Goal: Task Accomplishment & Management: Use online tool/utility

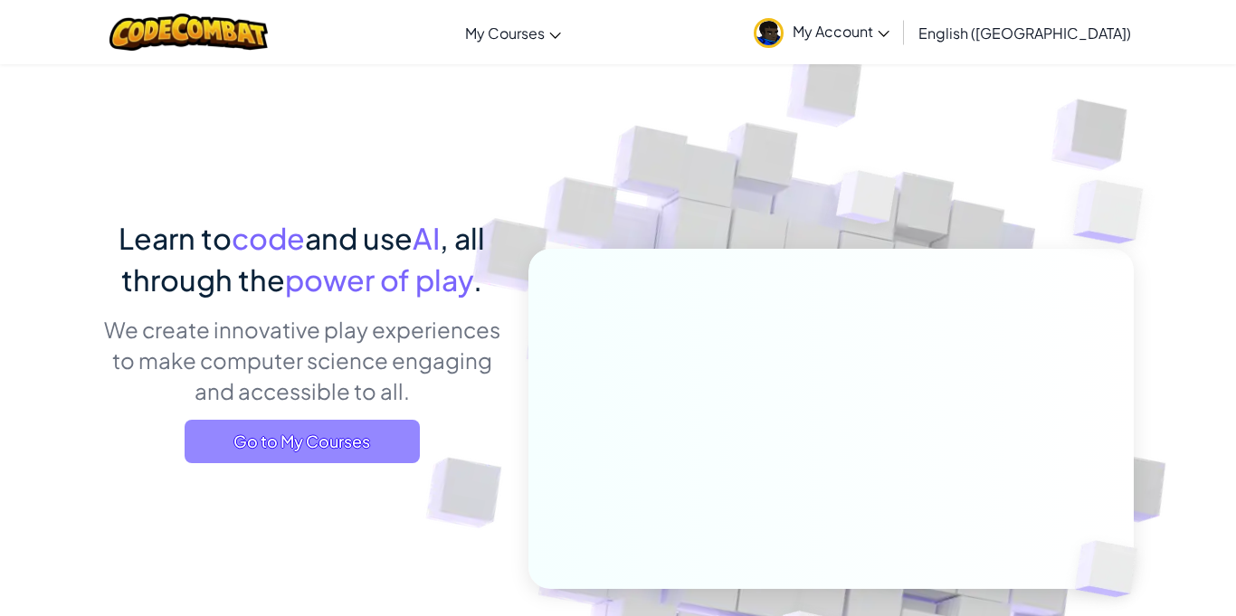
click at [326, 447] on span "Go to My Courses" at bounding box center [302, 441] width 235 height 43
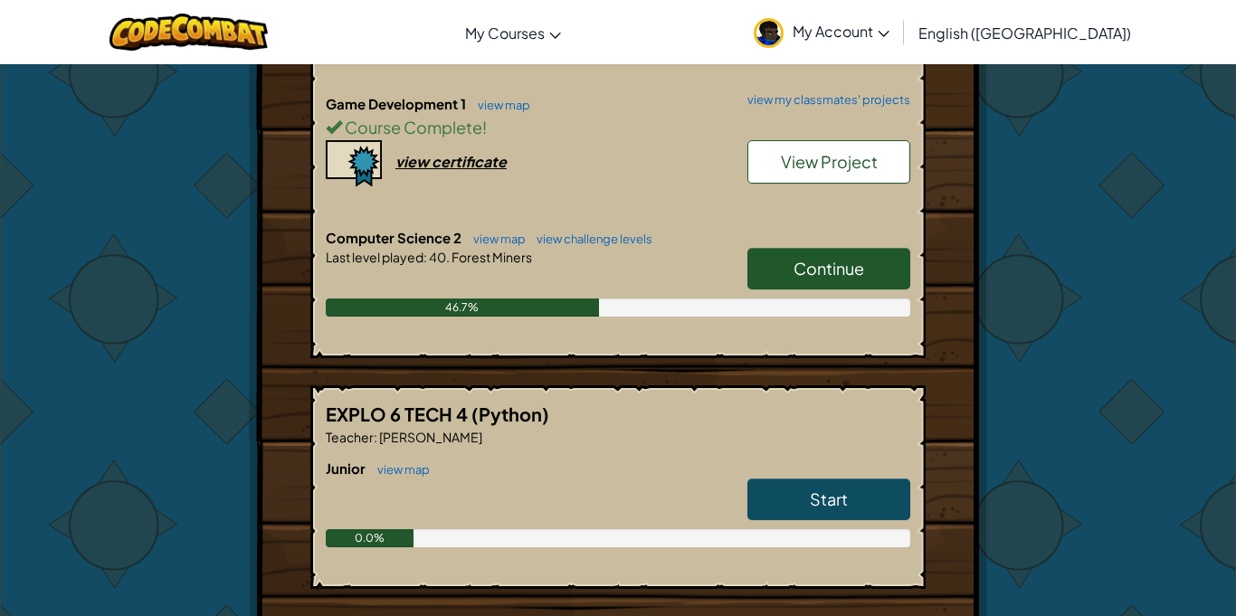
scroll to position [554, 0]
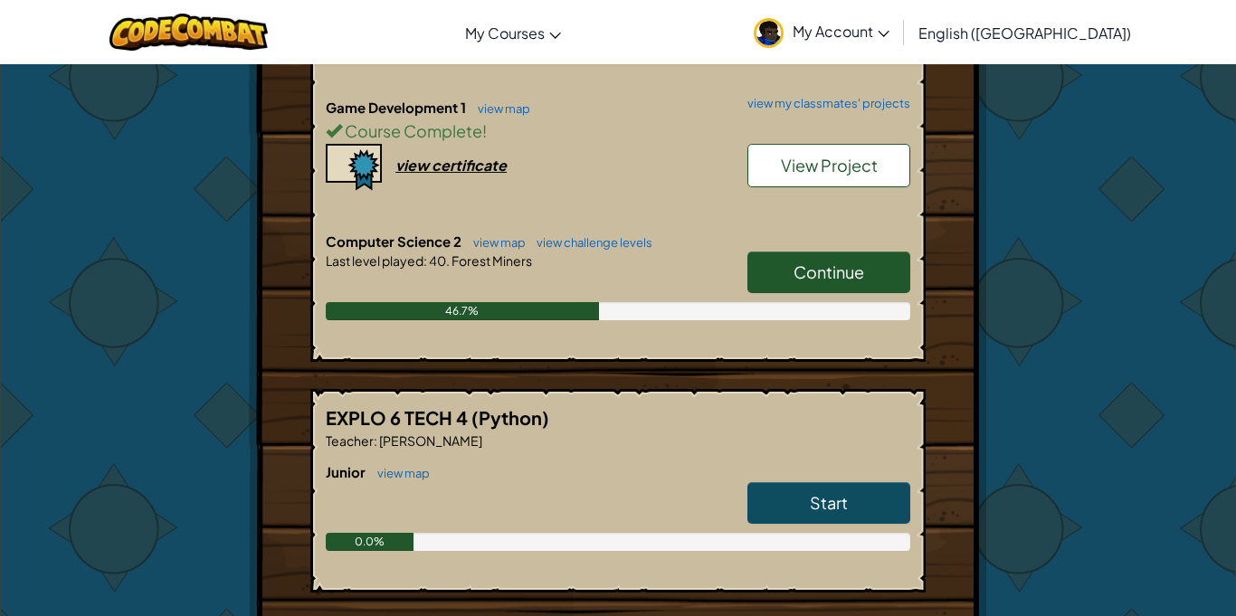
click at [800, 261] on span "Continue" at bounding box center [828, 271] width 71 height 21
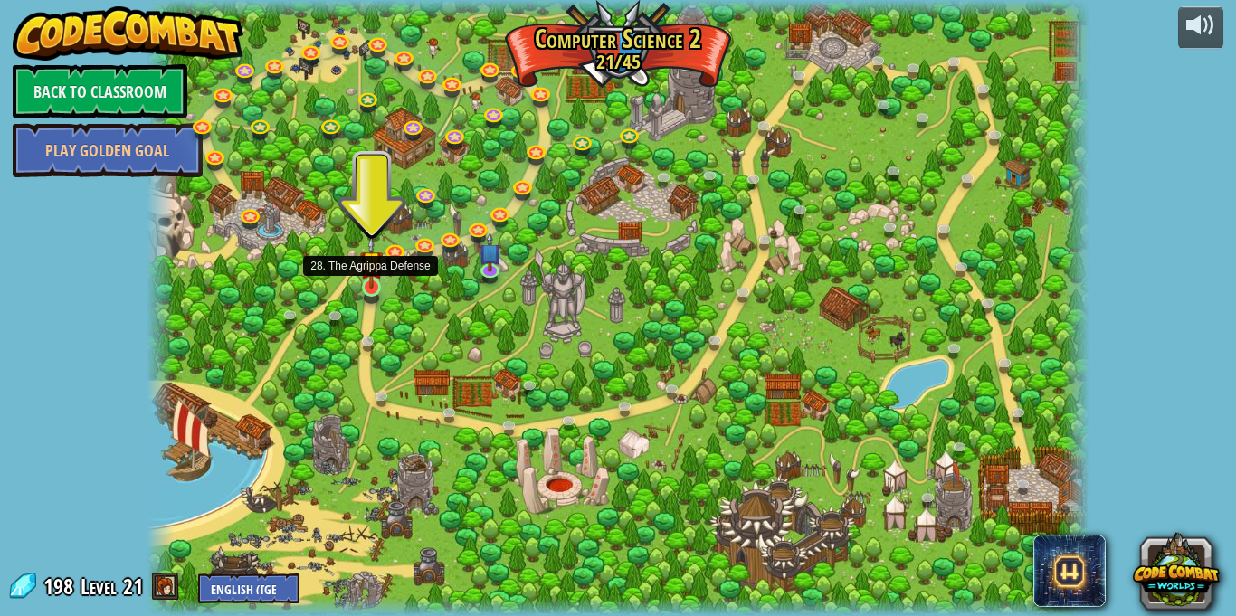
click at [365, 287] on img at bounding box center [371, 262] width 23 height 52
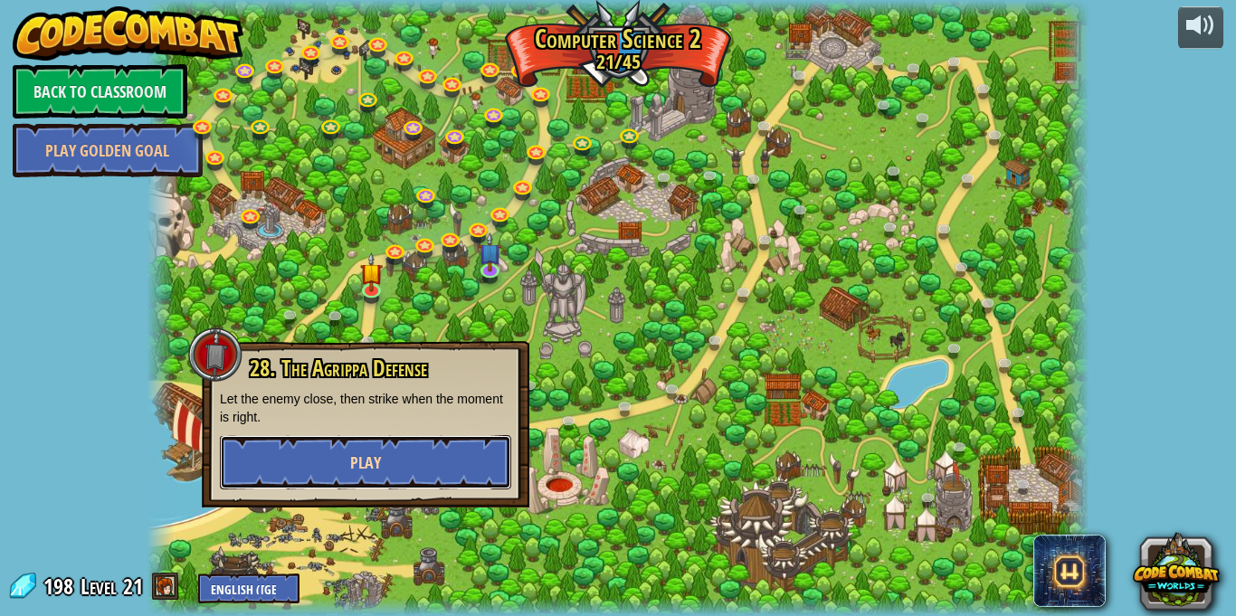
click at [336, 447] on button "Play" at bounding box center [365, 462] width 291 height 54
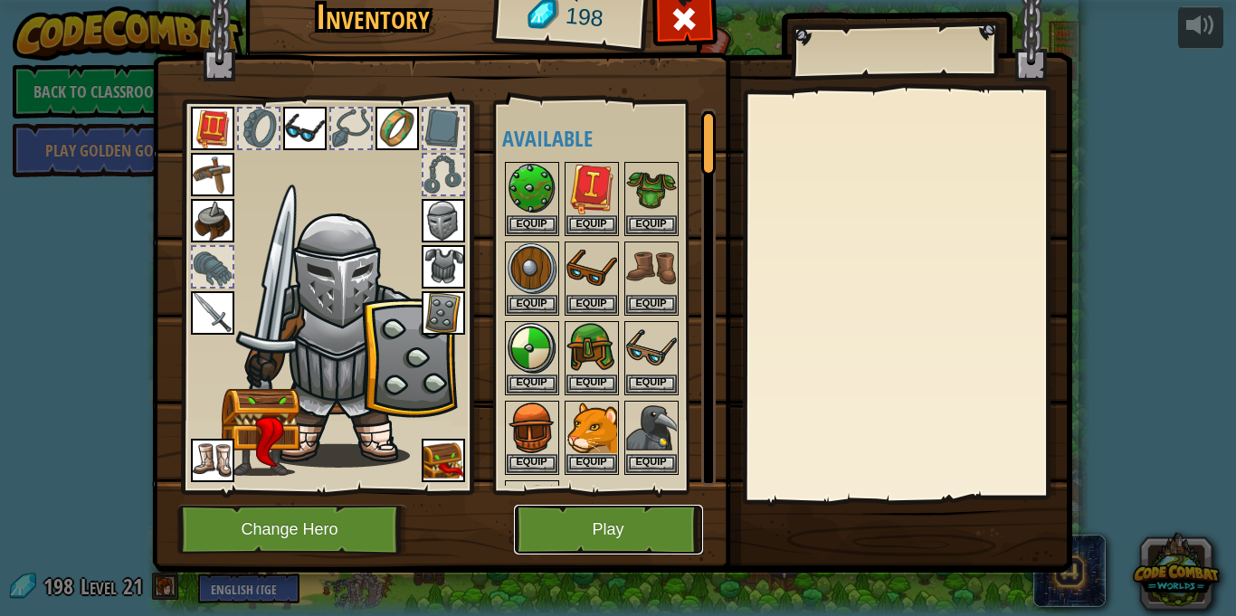
click at [638, 514] on button "Play" at bounding box center [608, 530] width 189 height 50
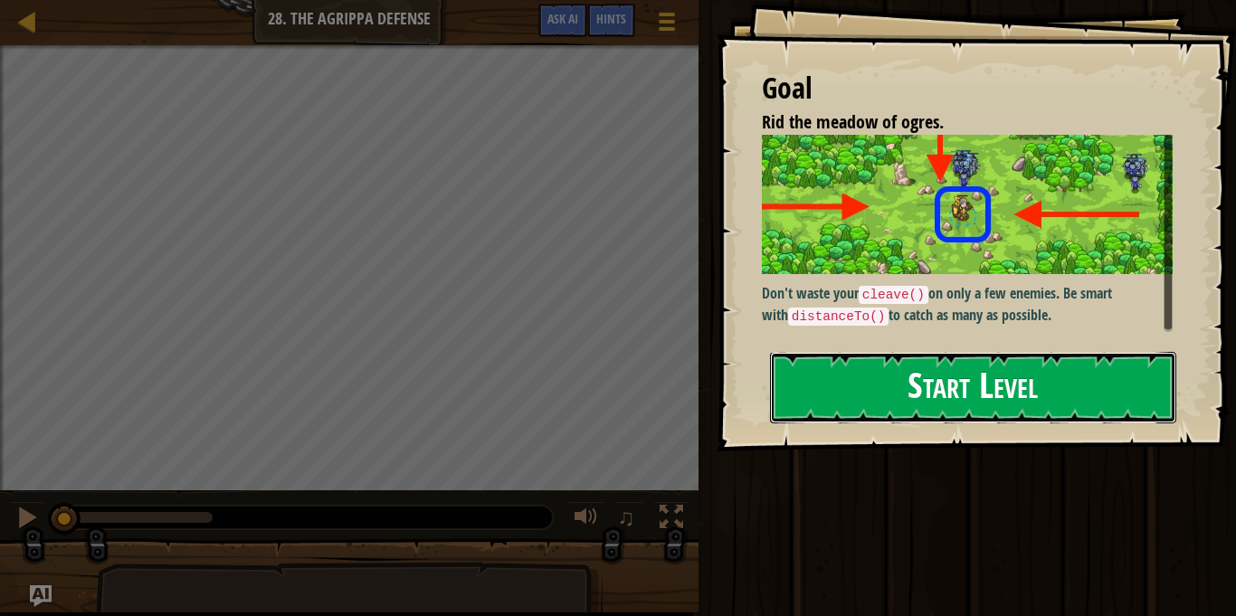
click at [953, 400] on button "Start Level" at bounding box center [973, 387] width 406 height 71
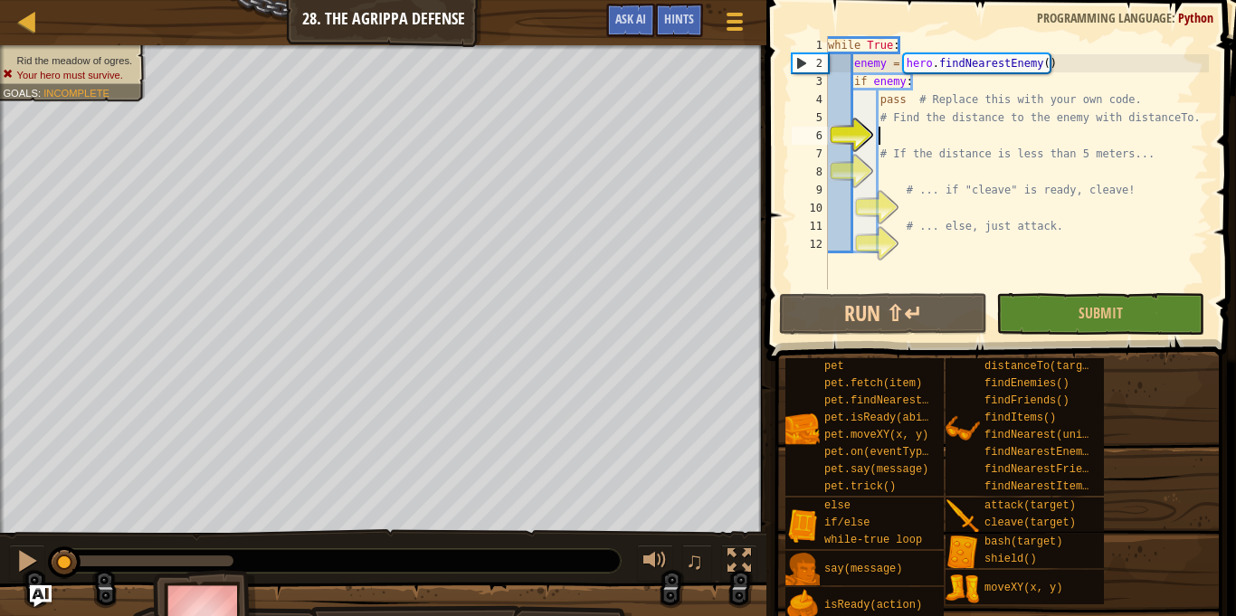
click at [953, 400] on div "distanceTo(target) findEnemies() findFriends() findItems() findNearest(units) f…" at bounding box center [1024, 426] width 158 height 137
click at [910, 141] on div "while True : enemy = hero . findNearestEnemy ( ) if enemy : pass # Replace this…" at bounding box center [1016, 180] width 384 height 289
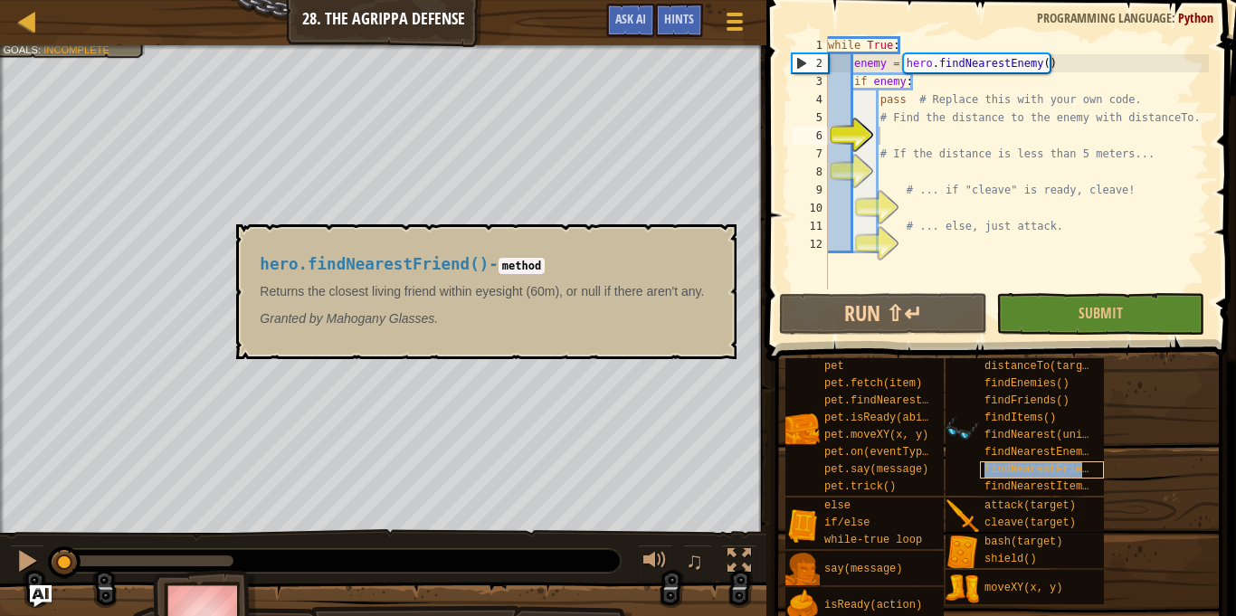
click at [1000, 466] on span "findNearestFriend()" at bounding box center [1046, 469] width 124 height 13
click at [720, 240] on button "×" at bounding box center [716, 244] width 14 height 25
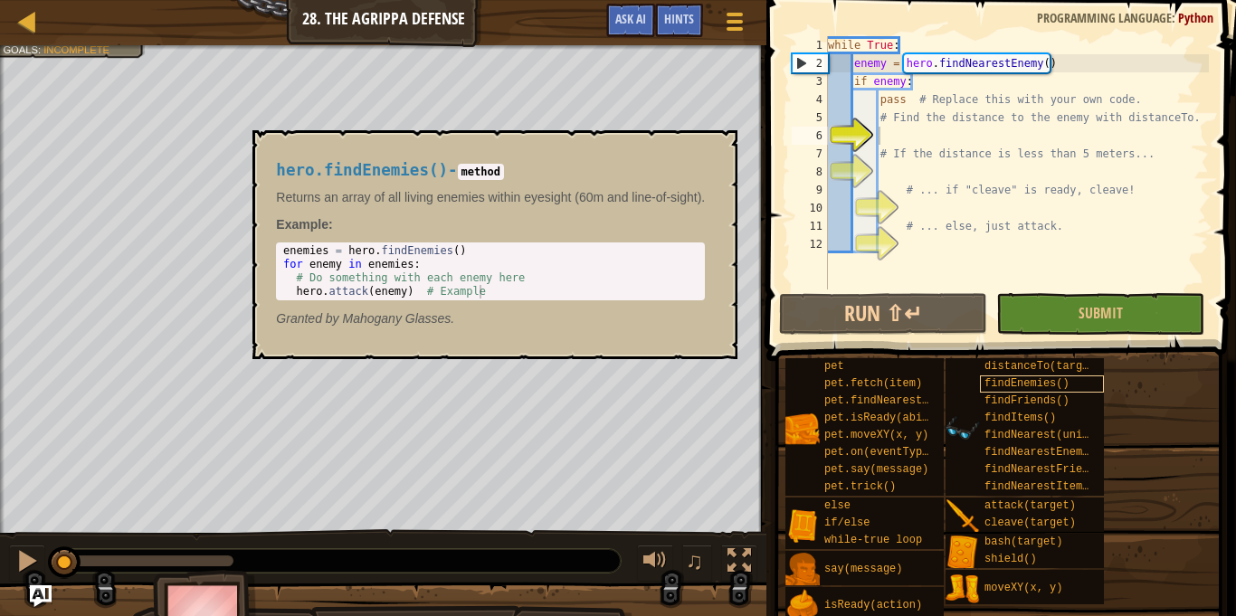
click at [1024, 388] on span "findEnemies()" at bounding box center [1026, 383] width 85 height 13
type textarea "enemies = hero.findEnemies()"
drag, startPoint x: 281, startPoint y: 252, endPoint x: 347, endPoint y: 249, distance: 66.1
click at [347, 249] on div "enemies = hero . findEnemies ( ) for enemy in enemies : # Do something with eac…" at bounding box center [495, 284] width 431 height 81
click at [1182, 511] on div "pet pet.fetch(item) pet.findNearestByType(type) pet.isReady(ability) pet.moveXY…" at bounding box center [1003, 489] width 439 height 265
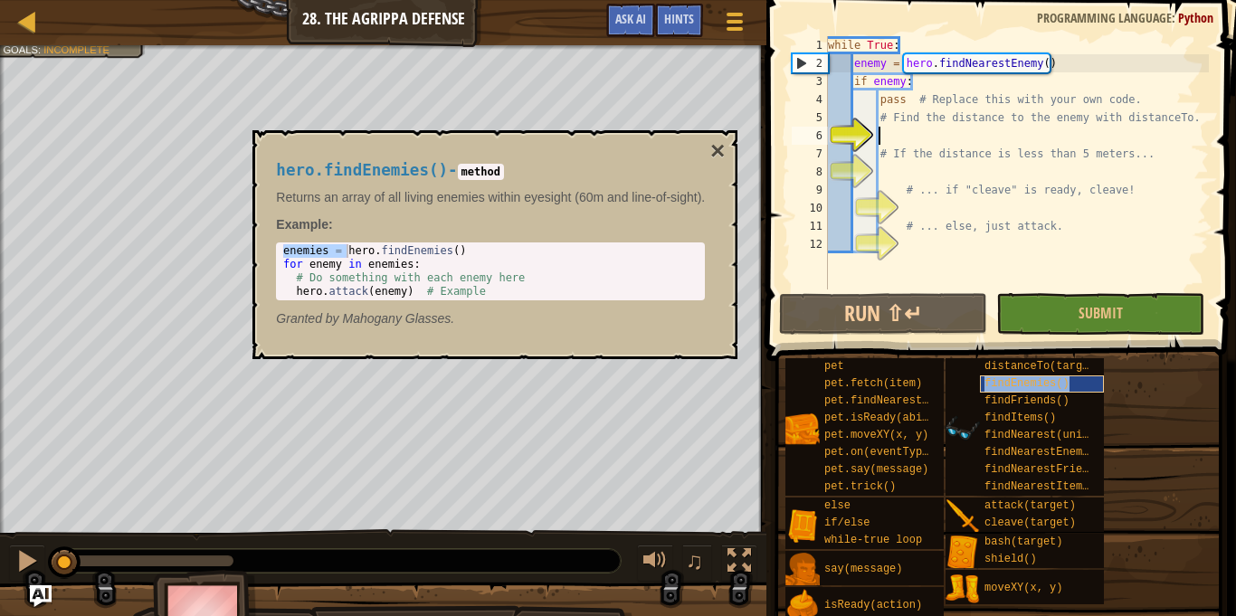
click at [1001, 384] on span "findEnemies()" at bounding box center [1026, 383] width 85 height 13
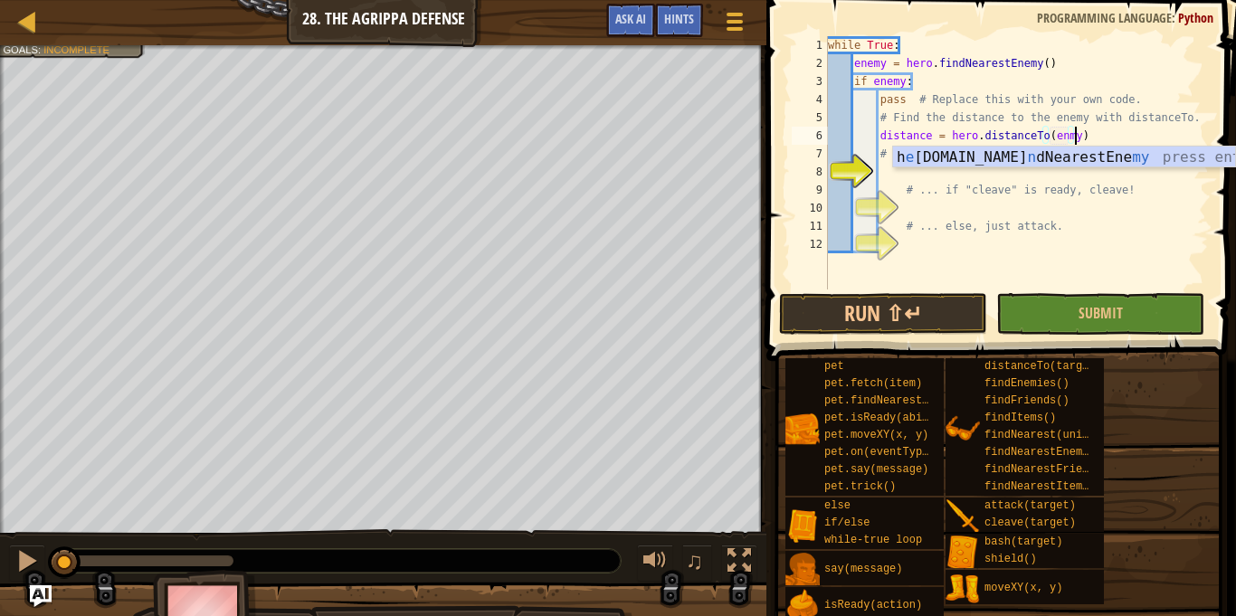
scroll to position [8, 35]
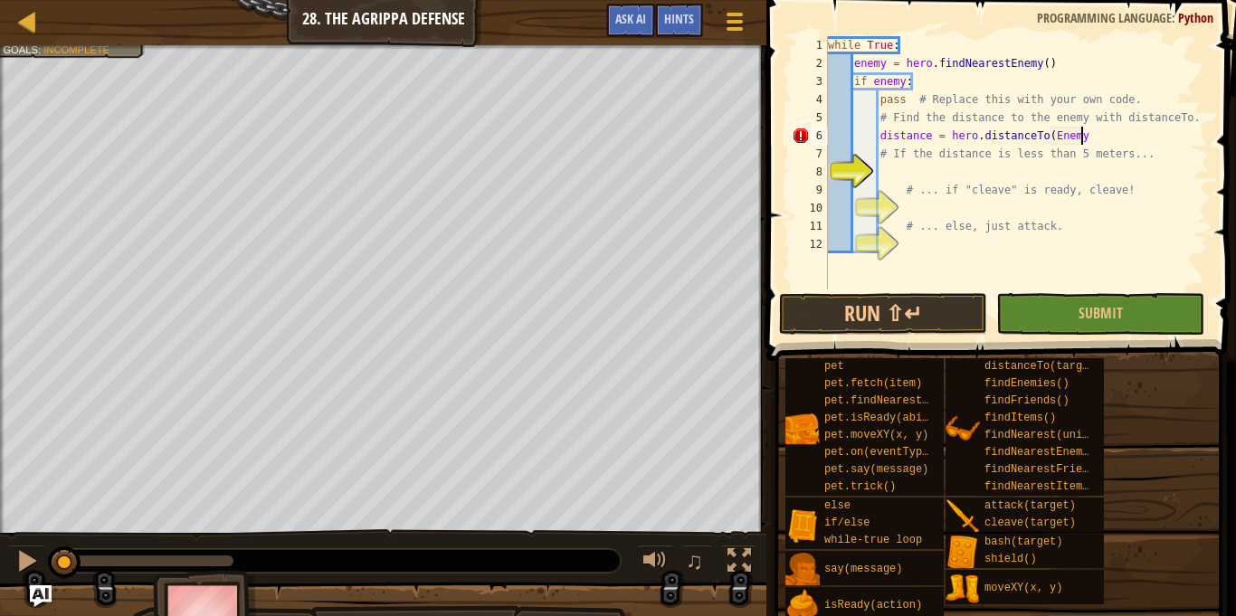
type textarea "distance = hero.distanceTo(Enemy)"
click at [953, 173] on div "while True : enemy = hero . findNearestEnemy ( ) if enemy : pass # Replace this…" at bounding box center [1016, 180] width 384 height 289
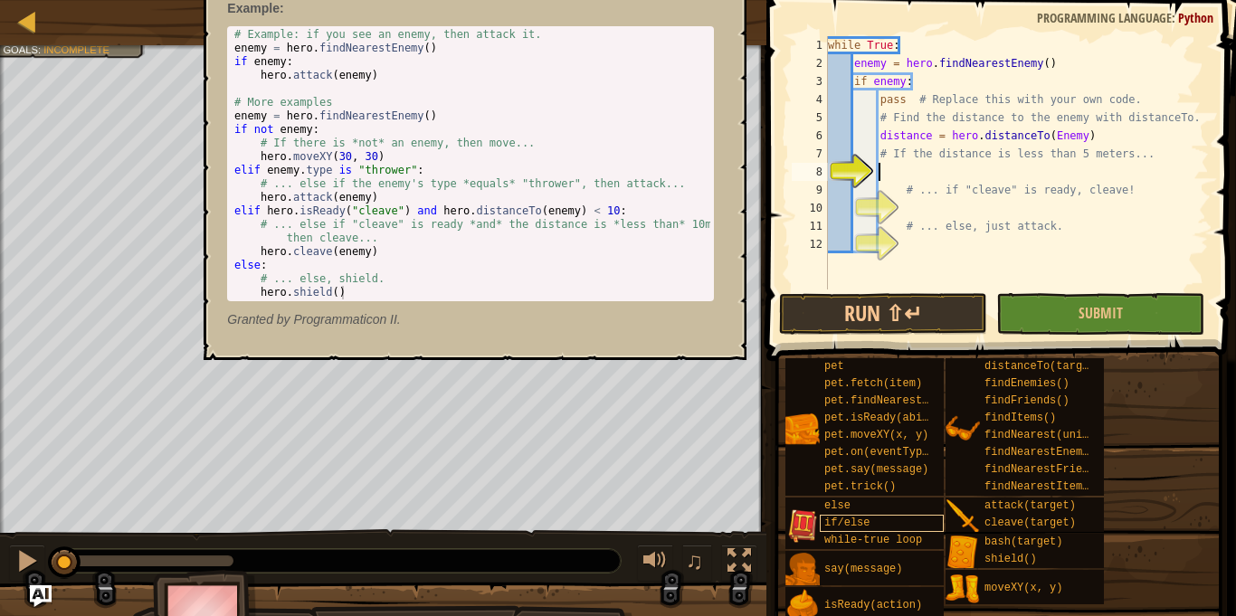
click at [869, 525] on div "if/else" at bounding box center [882, 523] width 124 height 17
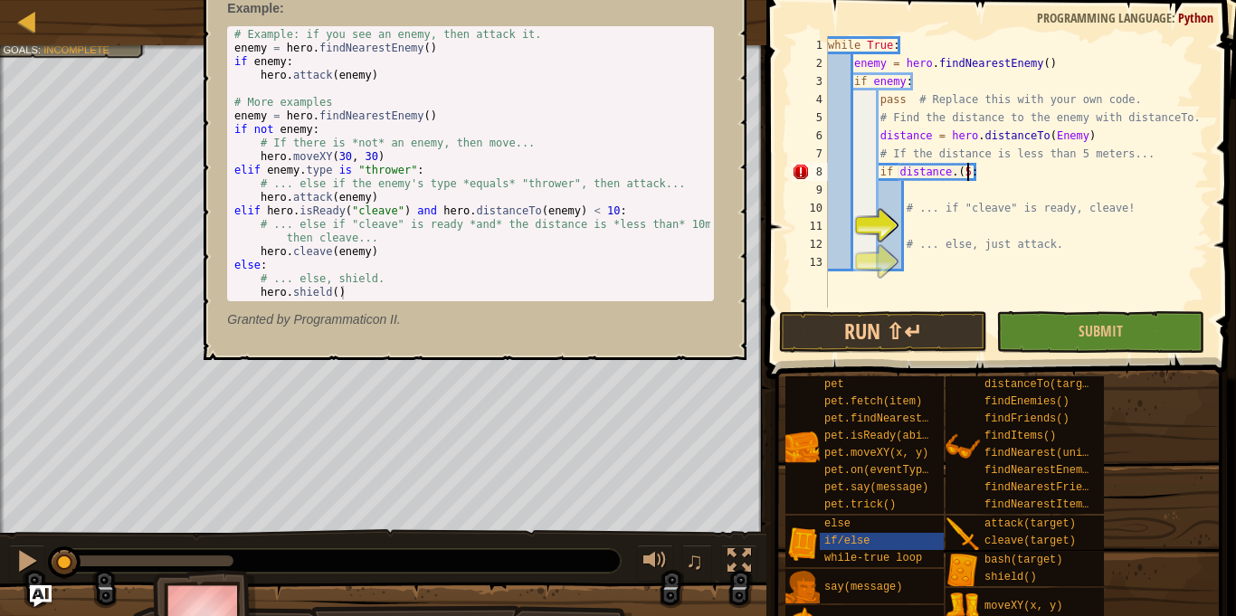
scroll to position [8, 21]
click at [204, 447] on ul "copy 21, 12" at bounding box center [280, 474] width 152 height 54
click at [914, 526] on div "else" at bounding box center [882, 524] width 124 height 17
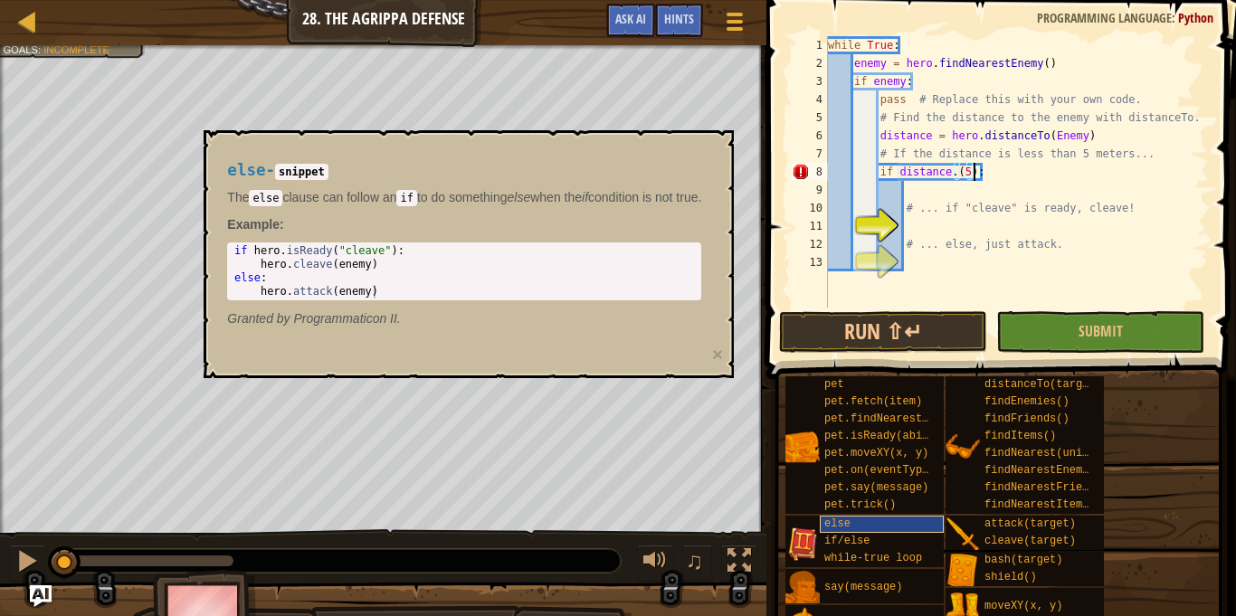
scroll to position [24, 0]
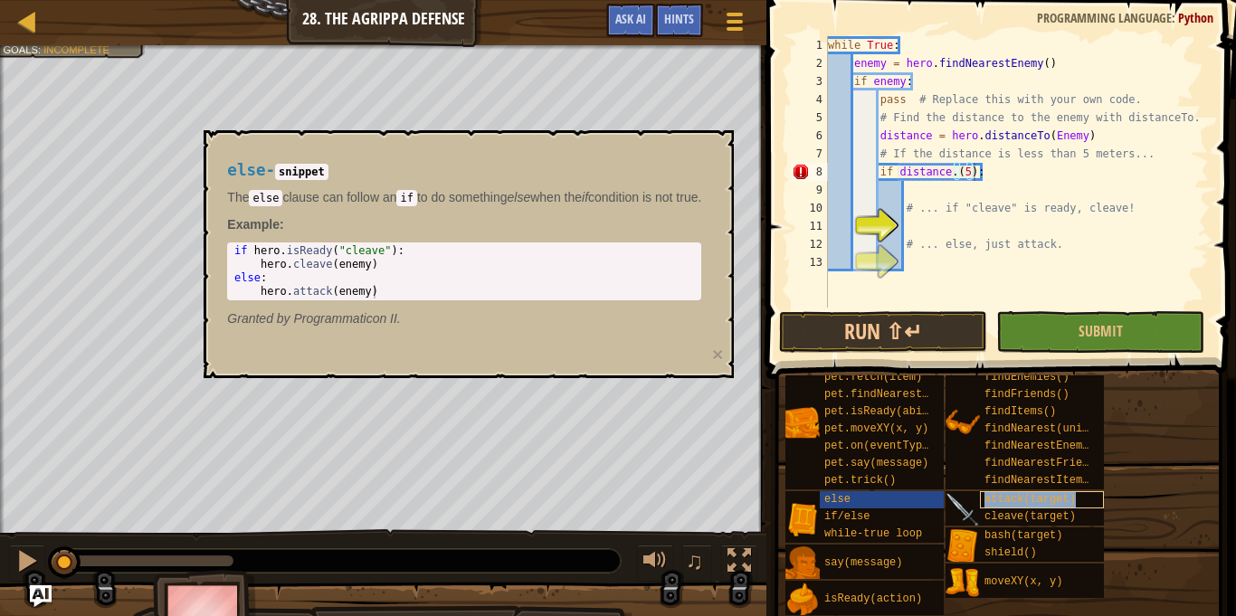
click at [1004, 493] on span "attack(target)" at bounding box center [1029, 499] width 91 height 13
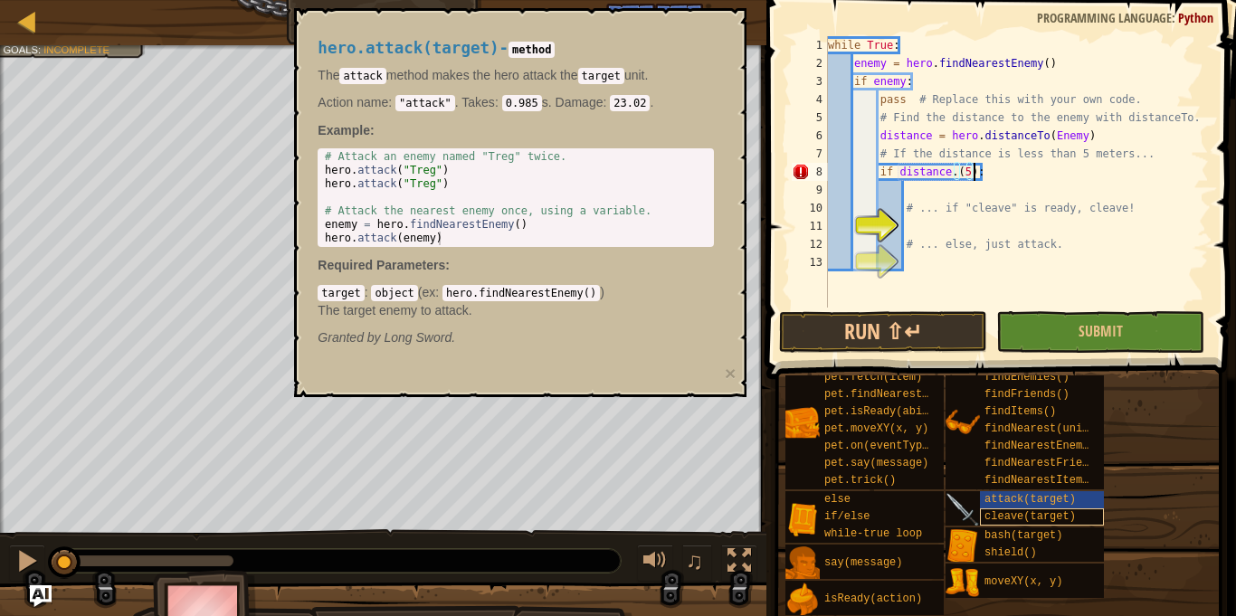
click at [991, 517] on span "cleave(target)" at bounding box center [1029, 516] width 91 height 13
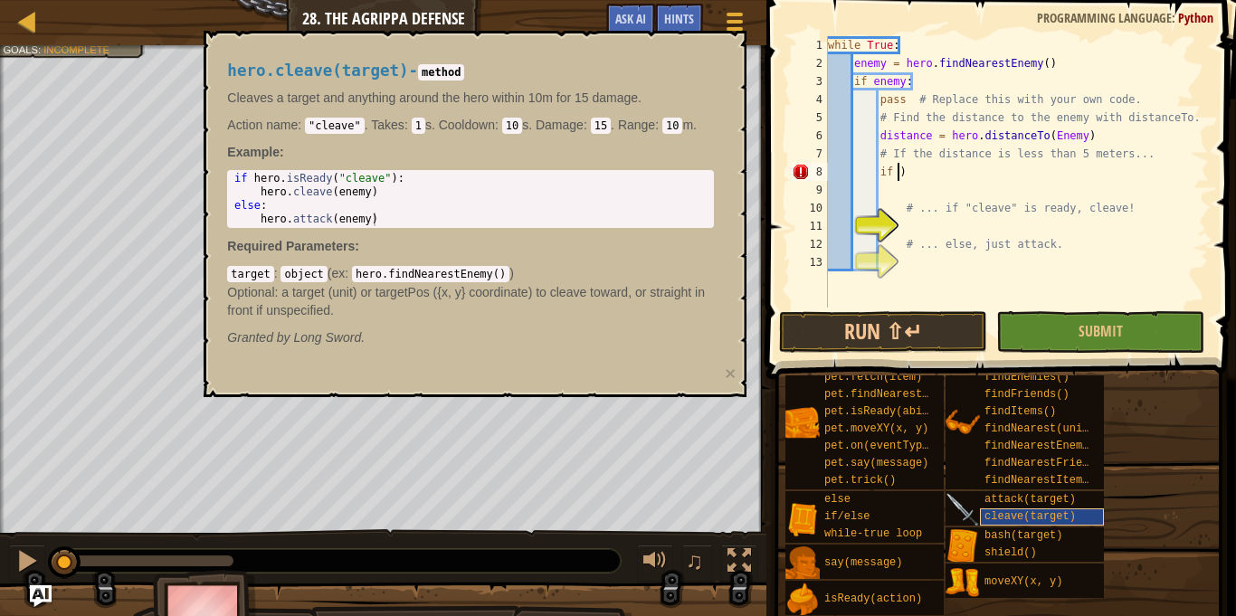
scroll to position [8, 10]
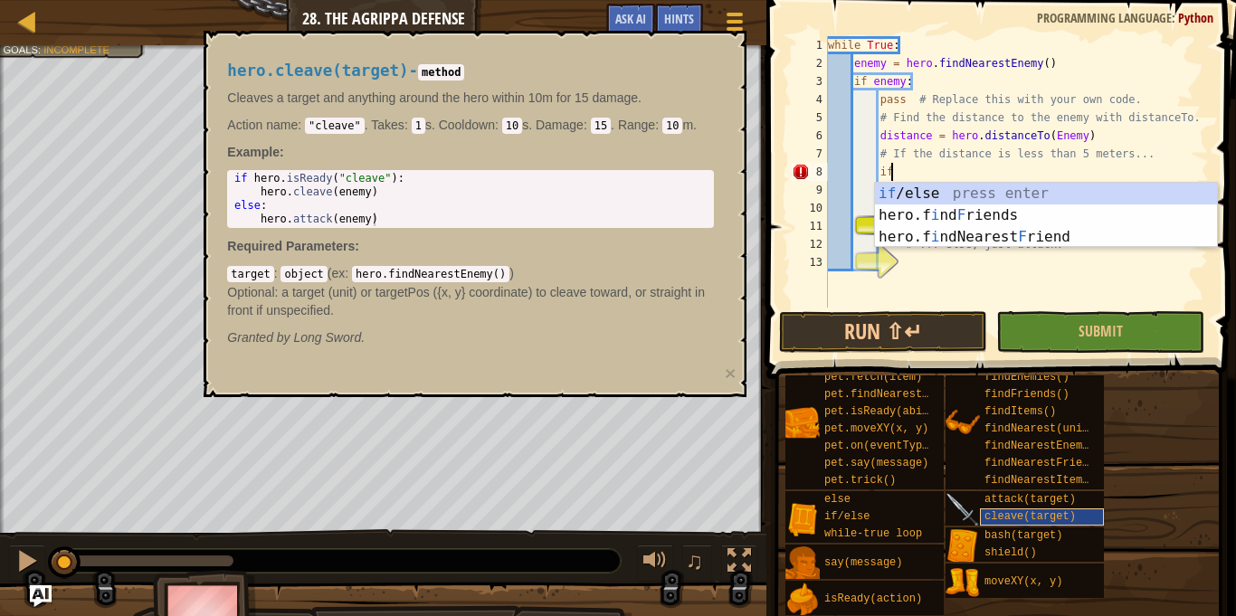
type textarea "i"
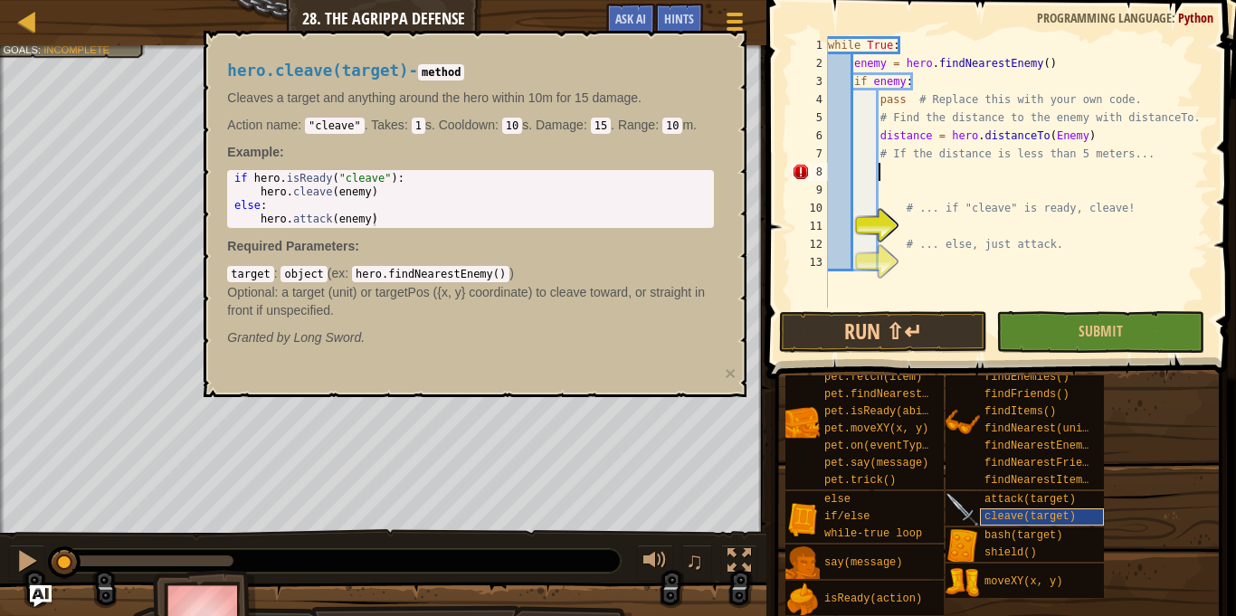
scroll to position [8, 6]
type textarea "# ... if "cleave" is ready, cleave!"
type textarea "# ... else, just attack."
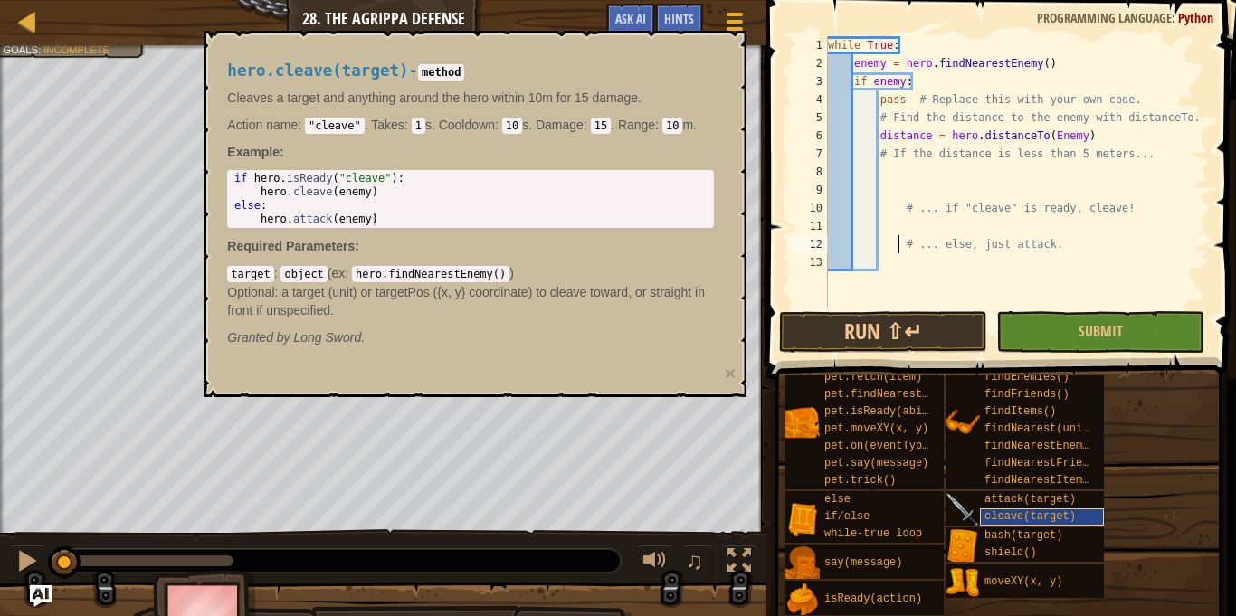
type textarea "# ... if "cleave" is ready, cleave!"
type textarea "# ... else, just attack."
type textarea "# ... if "cleave" is ready, cleave!"
type textarea "# If the distance is less than 5 meters..."
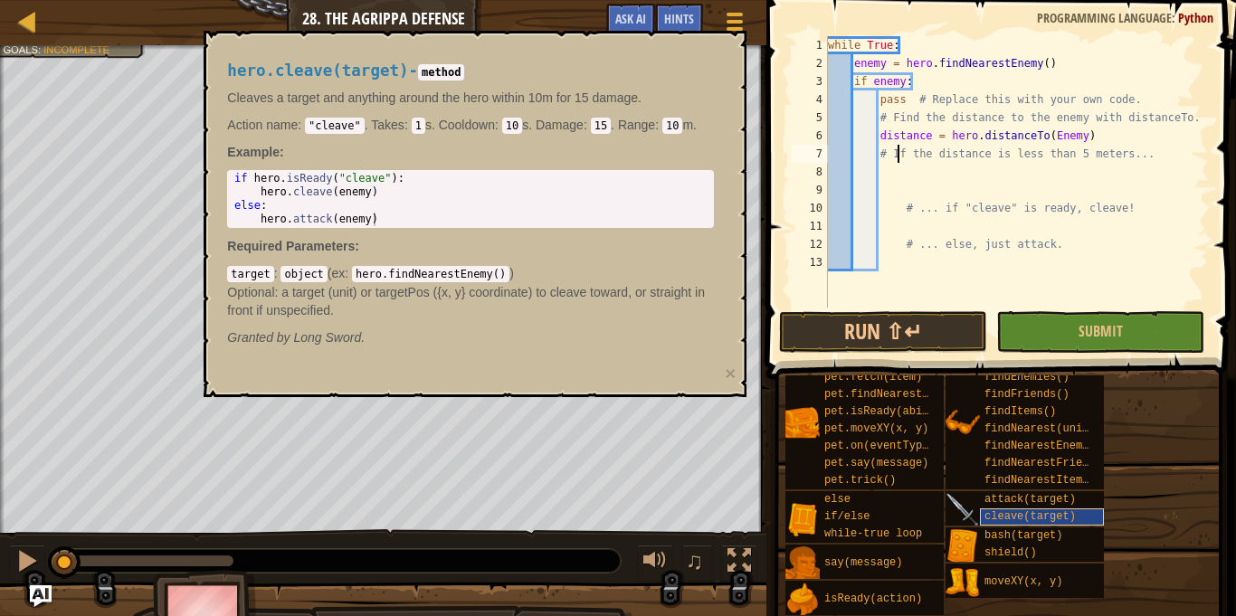
type textarea "# ... if "cleave" is ready, cleave!"
type textarea "# ... else, just attack."
type textarea "# ... if "cleave" is ready, cleave!"
type textarea "# If the distance is less than 5 meters..."
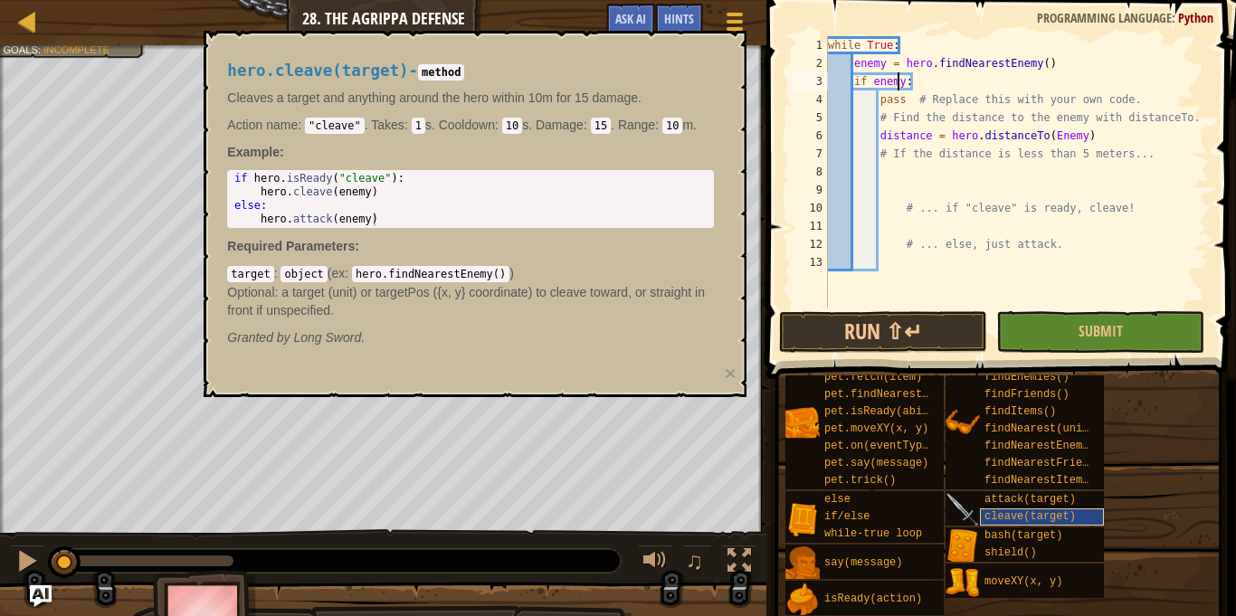
type textarea "# ... if "cleave" is ready, cleave!"
type textarea "# ... else, just attack."
type textarea "# ... if "cleave" is ready, cleave!"
type textarea "# If the distance is less than 5 meters..."
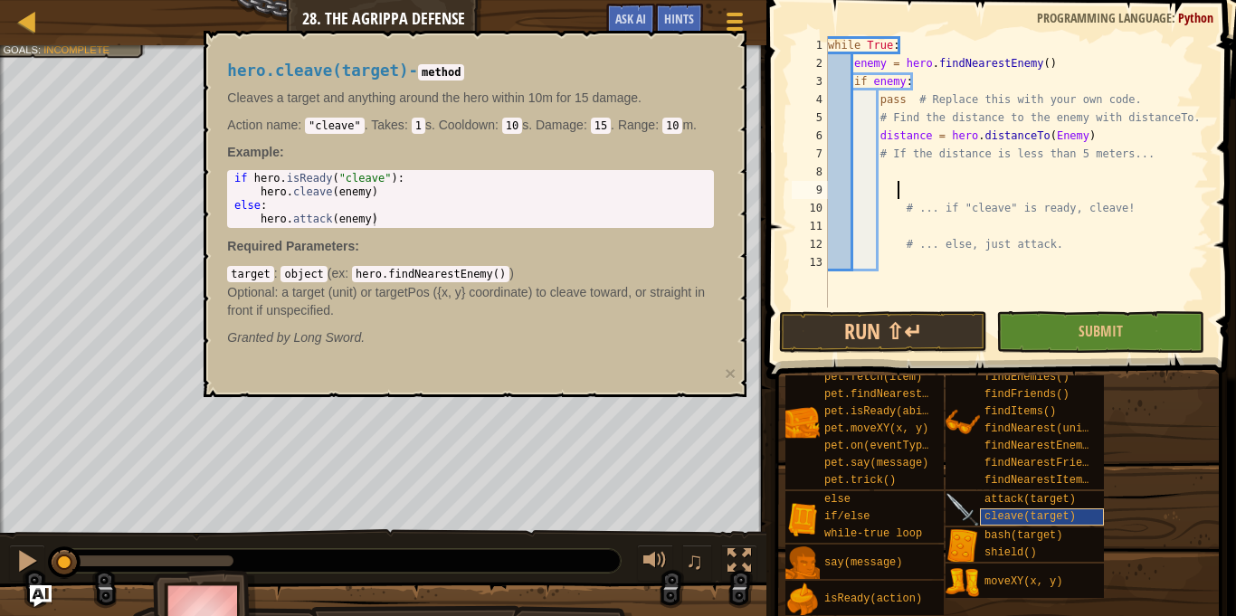
type textarea "# ... if "cleave" is ready, cleave!"
type textarea "# ... else, just attack."
type textarea "# ... if "cleave" is ready, cleave!"
type textarea "# If the distance is less than 5 meters..."
type textarea "# ... if "cleave" is ready, cleave!"
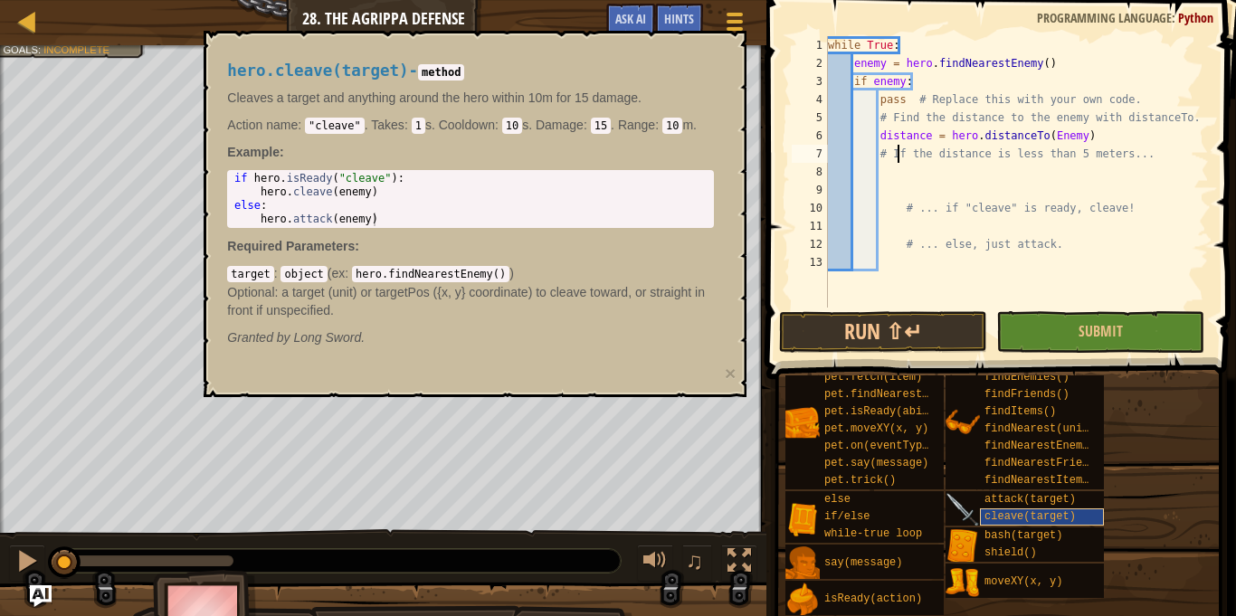
type textarea "# ... else, just attack."
type textarea "# ... if "cleave" is ready, cleave!"
type textarea "# If the distance is less than 5 meters..."
type textarea "# ... if "cleave" is ready, cleave!"
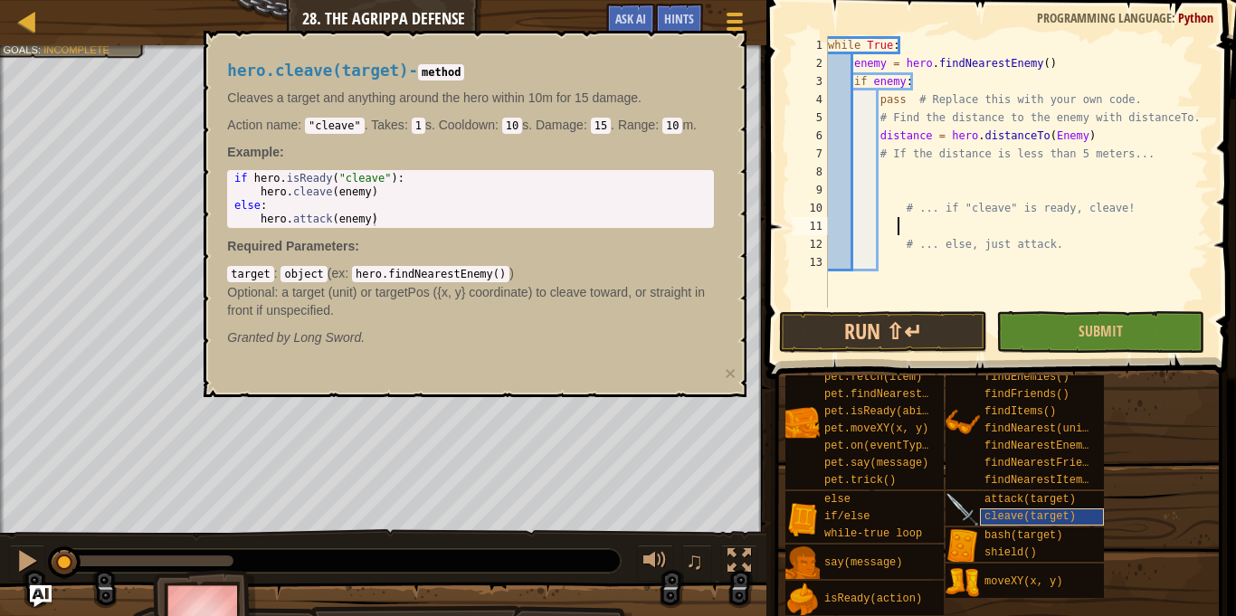
type textarea "# ... else, just attack."
type textarea "# ... if "cleave" is ready, cleave!"
type textarea "# If the distance is less than 5 meters..."
type textarea "# ... if "cleave" is ready, cleave!"
type textarea "# ... else, just attack."
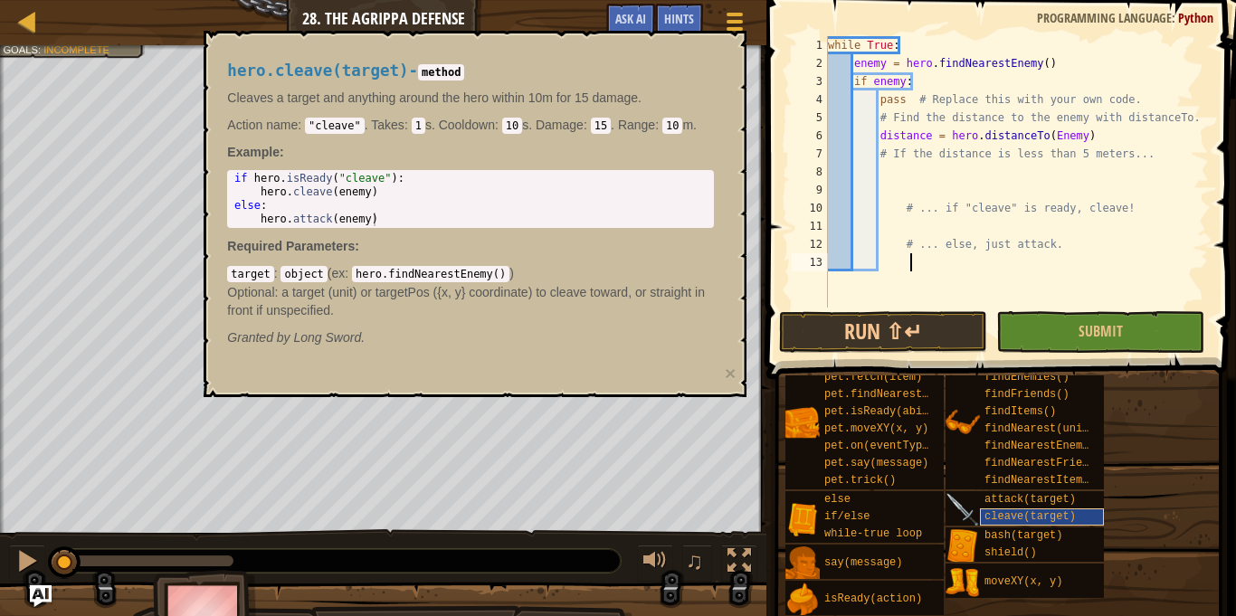
type textarea "# ... else, just attack."
type textarea "# ... if "cleave" is ready, cleave!"
type textarea "# If the distance is less than 5 meters..."
type textarea "# ... if "cleave" is ready, cleave!"
click at [995, 513] on span "cleave(target)" at bounding box center [1029, 516] width 91 height 13
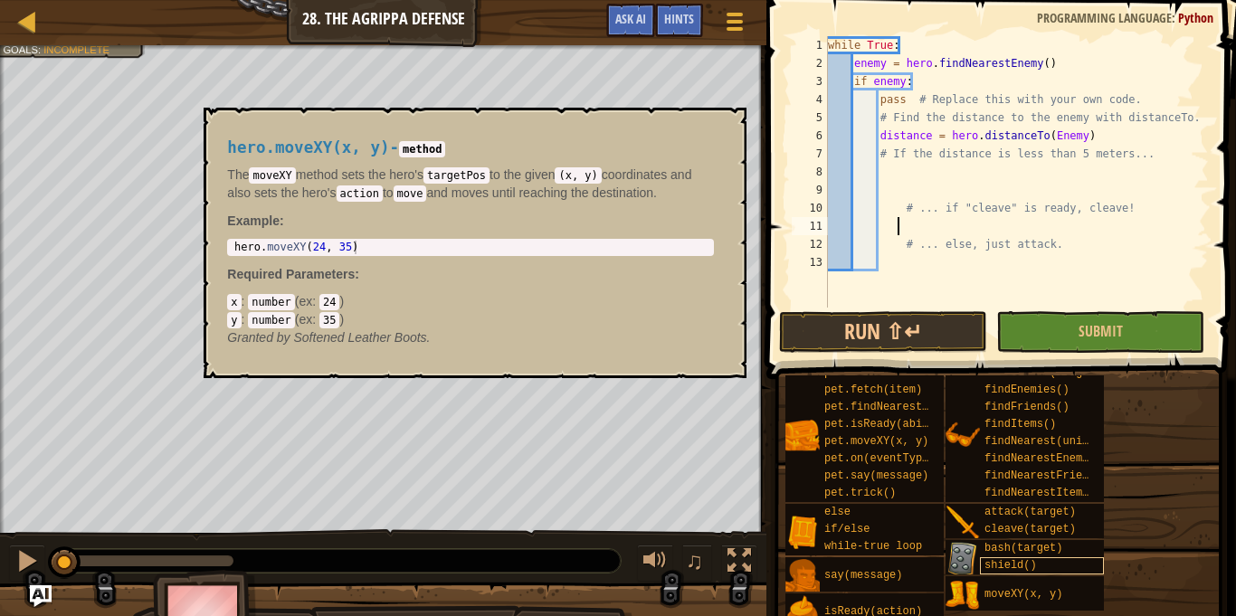
scroll to position [24, 0]
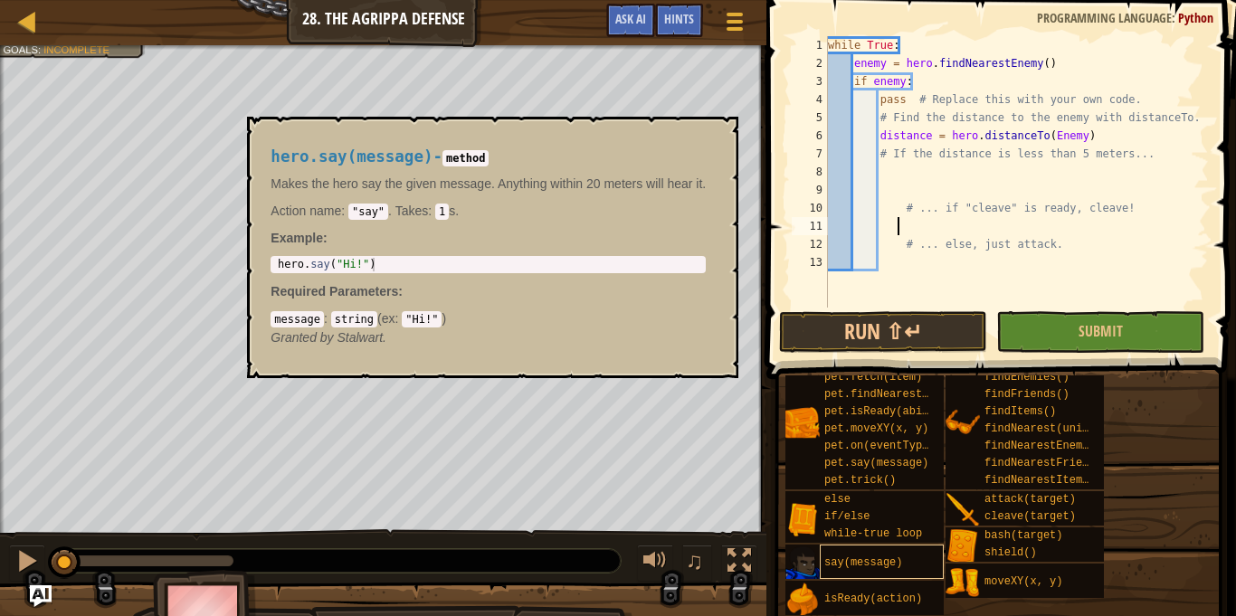
click at [862, 556] on span "say(message)" at bounding box center [863, 562] width 78 height 13
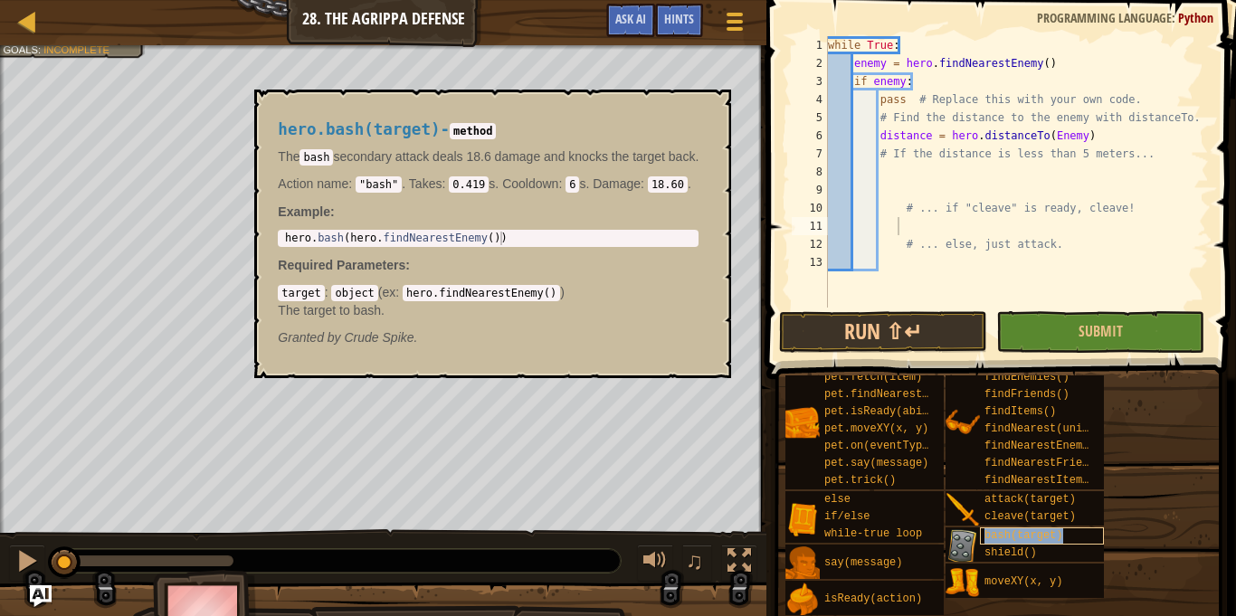
click at [1007, 534] on span "bash(target)" at bounding box center [1023, 535] width 78 height 13
click at [574, 191] on code "6" at bounding box center [572, 184] width 14 height 16
click at [718, 105] on button "×" at bounding box center [711, 110] width 14 height 25
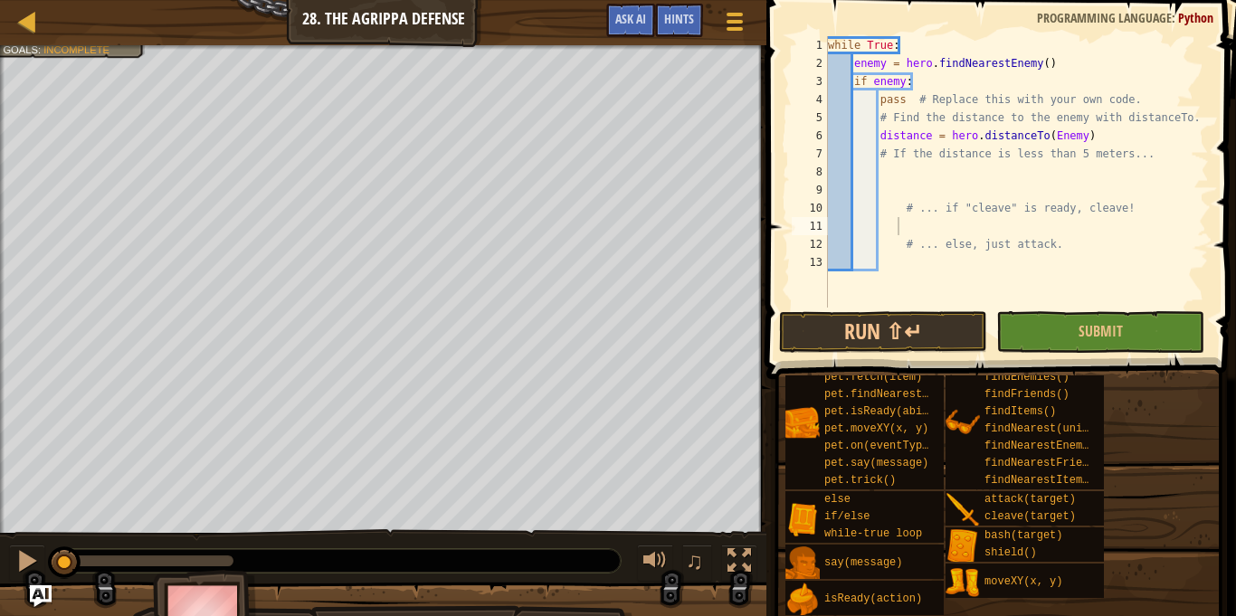
click at [895, 181] on div "while True : enemy = hero . findNearestEnemy ( ) if enemy : pass # Replace this…" at bounding box center [1016, 190] width 384 height 308
click at [949, 179] on div "while True : enemy = hero . findNearestEnemy ( ) if enemy : pass # Replace this…" at bounding box center [1016, 190] width 384 height 308
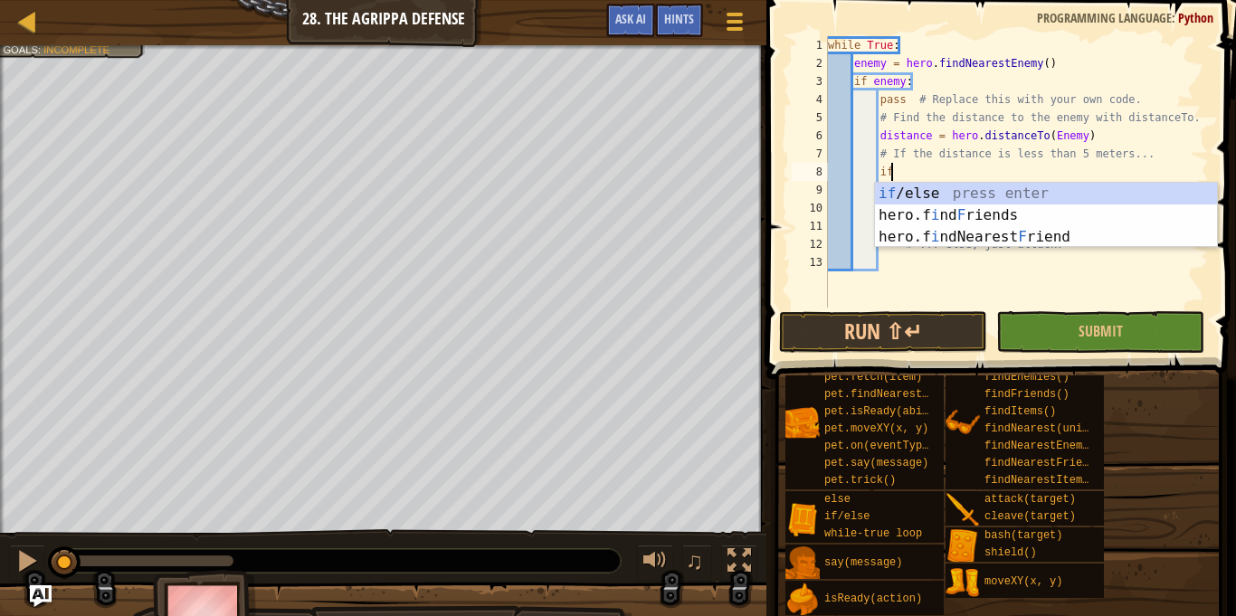
scroll to position [8, 8]
click at [952, 184] on div "if /else press enter hero.f i nd F riends press enter hero.f i ndNearest F rien…" at bounding box center [1046, 237] width 342 height 109
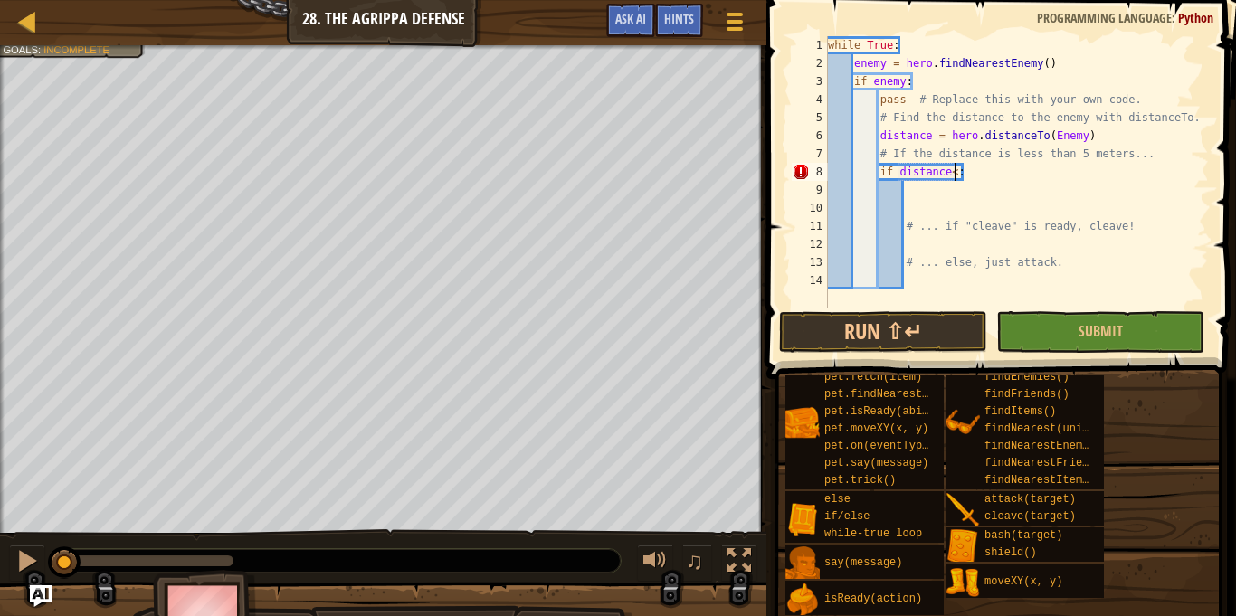
scroll to position [8, 18]
type textarea "if distance<5:"
click at [942, 238] on div "while True : enemy = hero . findNearestEnemy ( ) if enemy : pass # Replace this…" at bounding box center [1016, 190] width 384 height 308
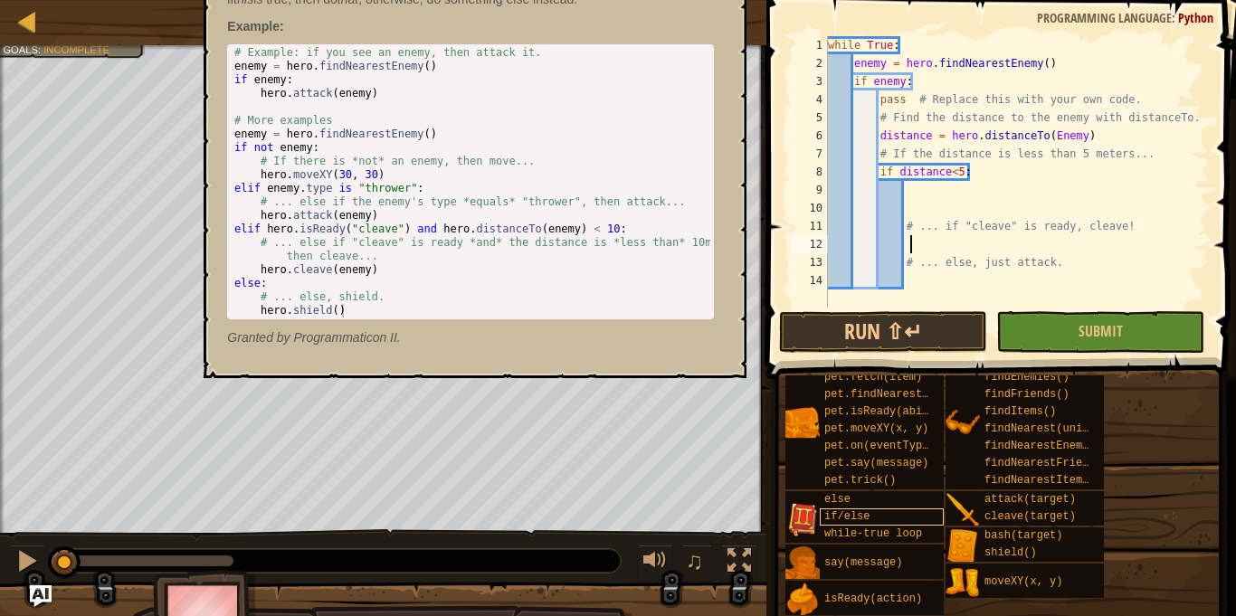
click at [874, 519] on div "if/else" at bounding box center [882, 516] width 124 height 17
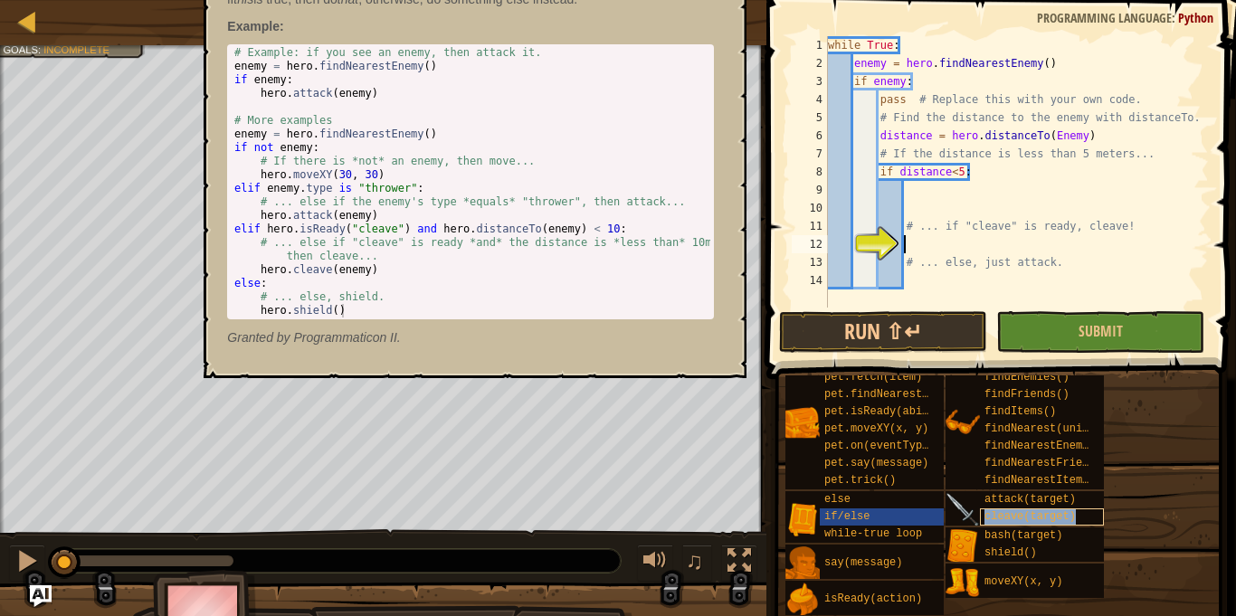
click at [997, 517] on span "cleave(target)" at bounding box center [1029, 516] width 91 height 13
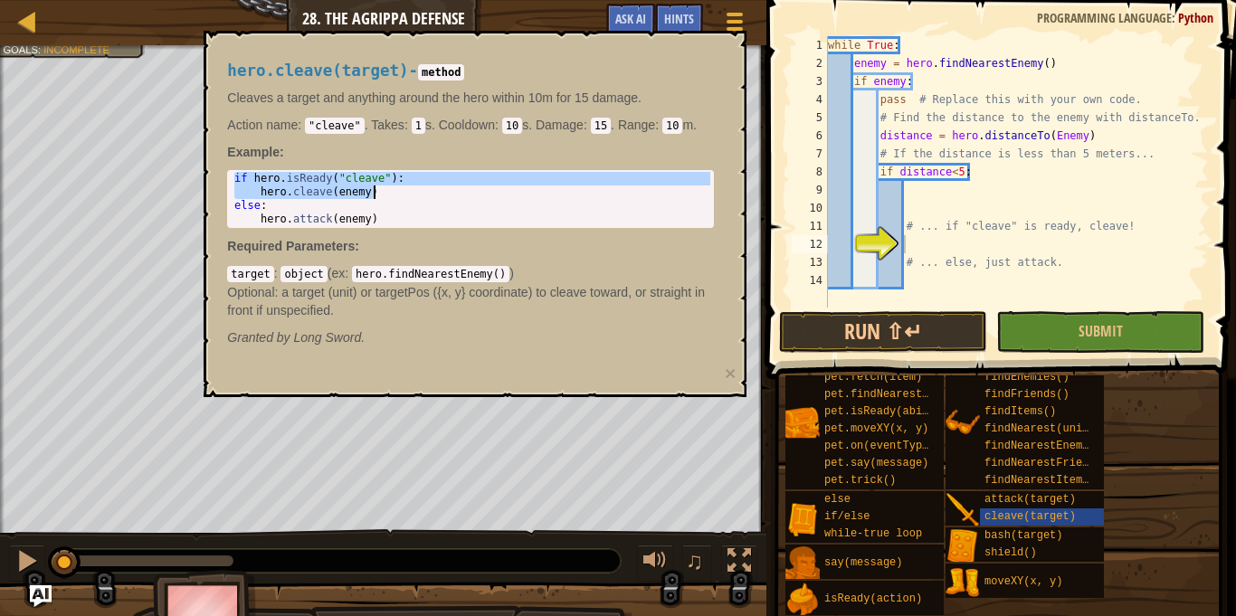
drag, startPoint x: 232, startPoint y: 177, endPoint x: 403, endPoint y: 194, distance: 171.7
click at [403, 194] on div "if hero . isReady ( "cleave" ) : hero . cleave ( enemy ) else : hero . attack (…" at bounding box center [470, 212] width 479 height 81
type textarea "if hero.isReady("cleave"): hero.cleave(enemy)"
click at [927, 240] on div "while True : enemy = hero . findNearestEnemy ( ) if enemy : pass # Replace this…" at bounding box center [1016, 190] width 384 height 308
paste textarea "hero.cleave(enemy)"
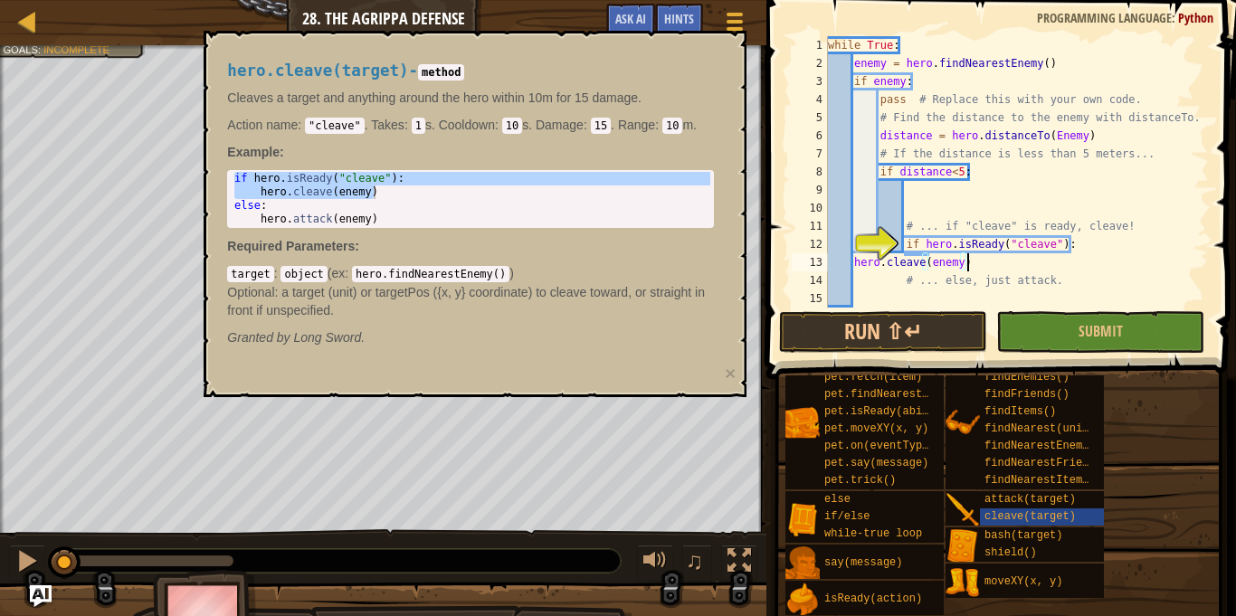
click at [927, 240] on div "while True : enemy = hero . findNearestEnemy ( ) if enemy : pass # Replace this…" at bounding box center [1016, 190] width 384 height 308
click at [855, 263] on div "while True : enemy = hero . findNearestEnemy ( ) if enemy : pass # Replace this…" at bounding box center [1016, 190] width 384 height 308
type textarea "hero.cleave(enemy)"
click at [933, 299] on div "while True : enemy = hero . findNearestEnemy ( ) if enemy : pass # Replace this…" at bounding box center [1016, 190] width 384 height 308
click at [231, 206] on div "if hero . isReady ( "cleave" ) : hero . cleave ( enemy ) else : hero . attack (…" at bounding box center [470, 212] width 479 height 81
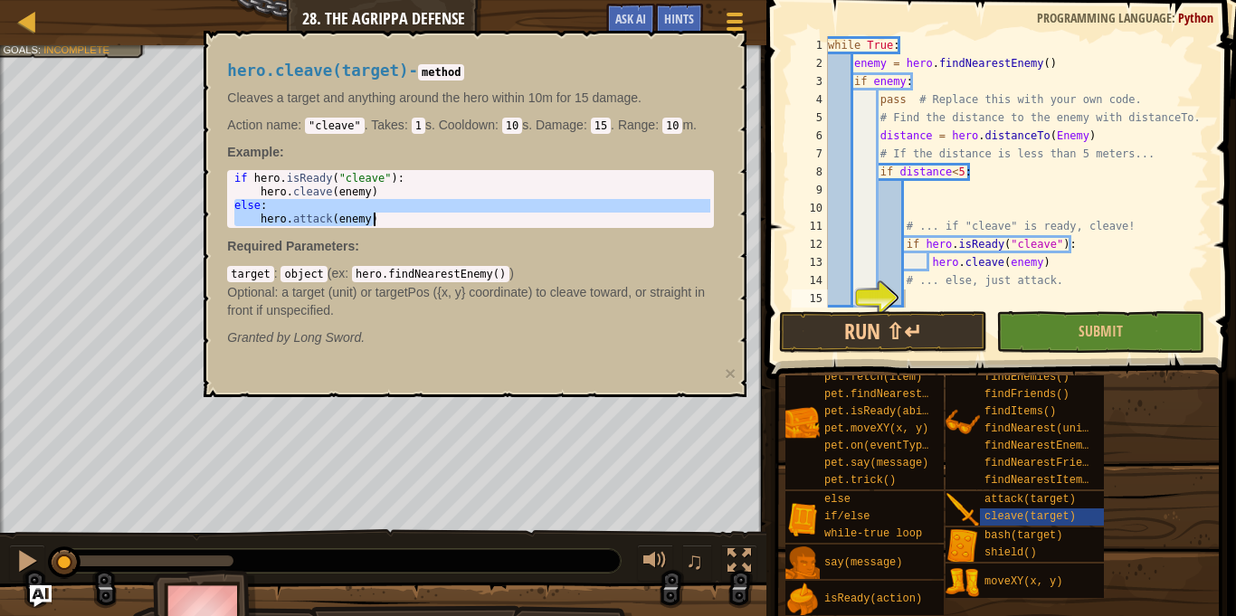
drag, startPoint x: 232, startPoint y: 207, endPoint x: 404, endPoint y: 225, distance: 172.8
click at [404, 225] on div "if hero . isReady ( "cleave" ) : hero . cleave ( enemy ) else : hero . attack (…" at bounding box center [470, 212] width 479 height 81
type textarea "else: hero.attack(enemy)"
click at [930, 296] on div "while True : enemy = hero . findNearestEnemy ( ) if enemy : pass # Replace this…" at bounding box center [1016, 190] width 384 height 308
paste textarea "hero.attack(enemy)"
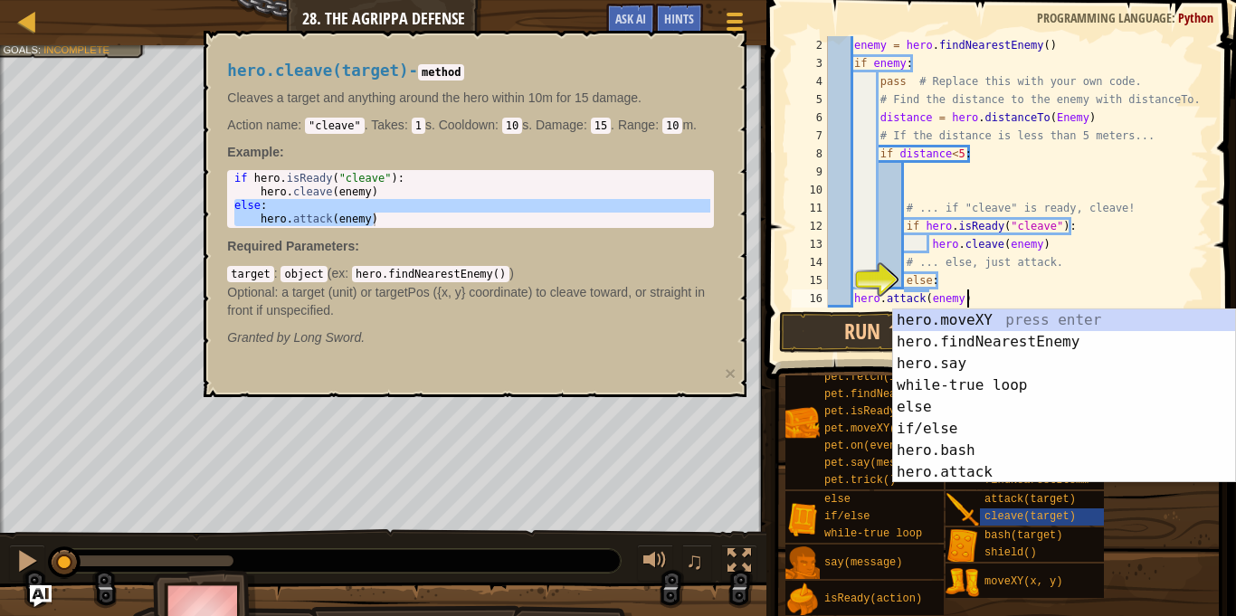
scroll to position [18, 0]
click at [854, 293] on div "enemy = hero . findNearestEnemy ( ) if enemy : pass # Replace this with your ow…" at bounding box center [1016, 190] width 384 height 308
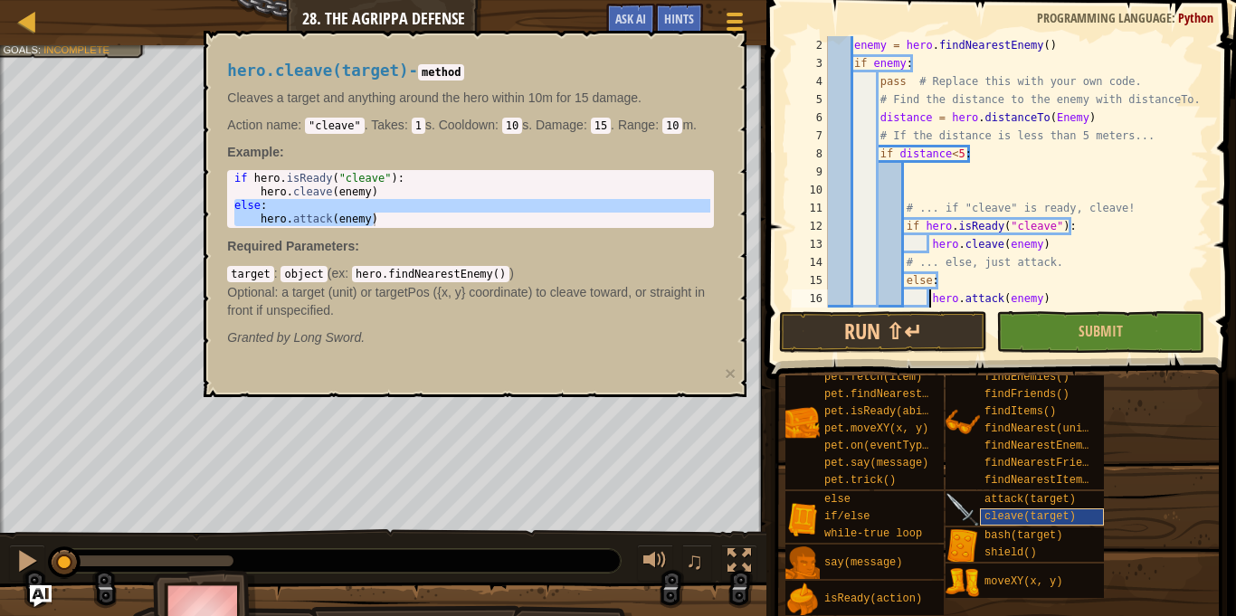
click at [981, 515] on div "cleave(target)" at bounding box center [1042, 516] width 124 height 17
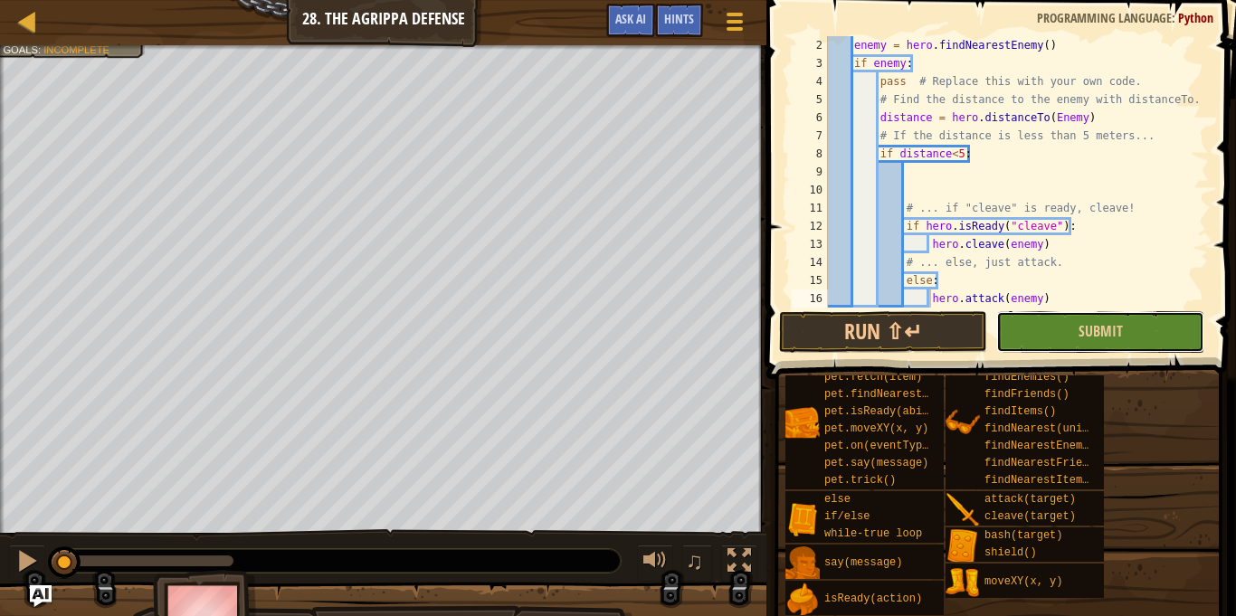
click at [1034, 333] on button "Submit" at bounding box center [1100, 332] width 208 height 42
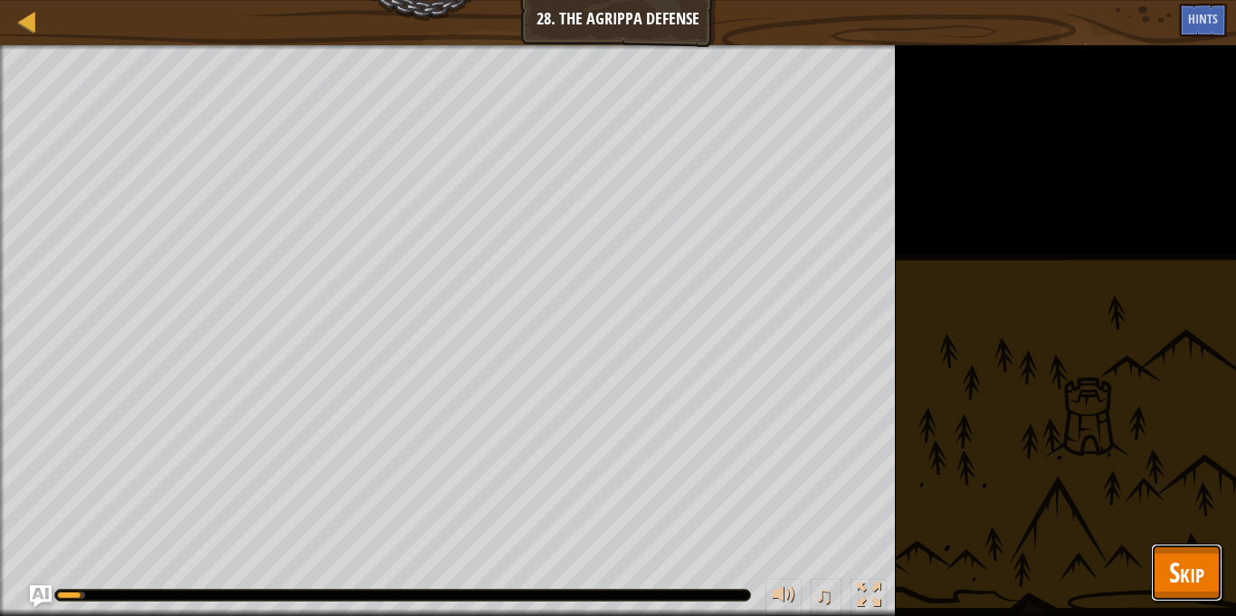
click at [1161, 569] on button "Skip" at bounding box center [1186, 573] width 71 height 58
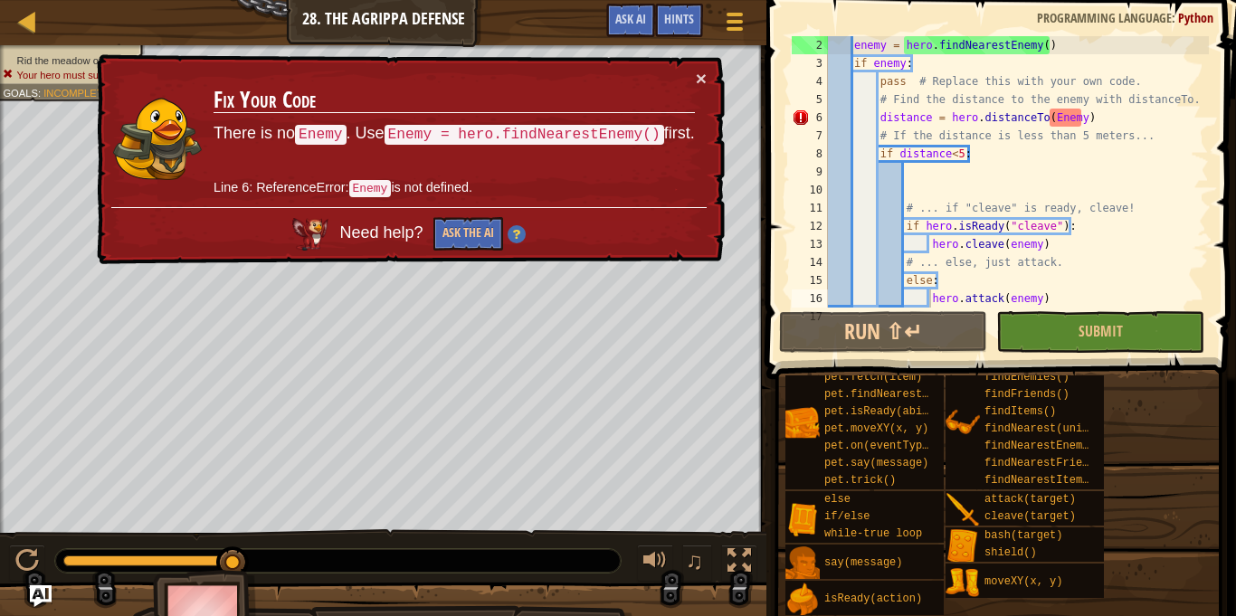
click at [1056, 117] on div "enemy = hero . findNearestEnemy ( ) if enemy : pass # Replace this with your ow…" at bounding box center [1016, 190] width 384 height 308
click at [1112, 113] on div "enemy = hero . findNearestEnemy ( ) if enemy : pass # Replace this with your ow…" at bounding box center [1016, 190] width 384 height 308
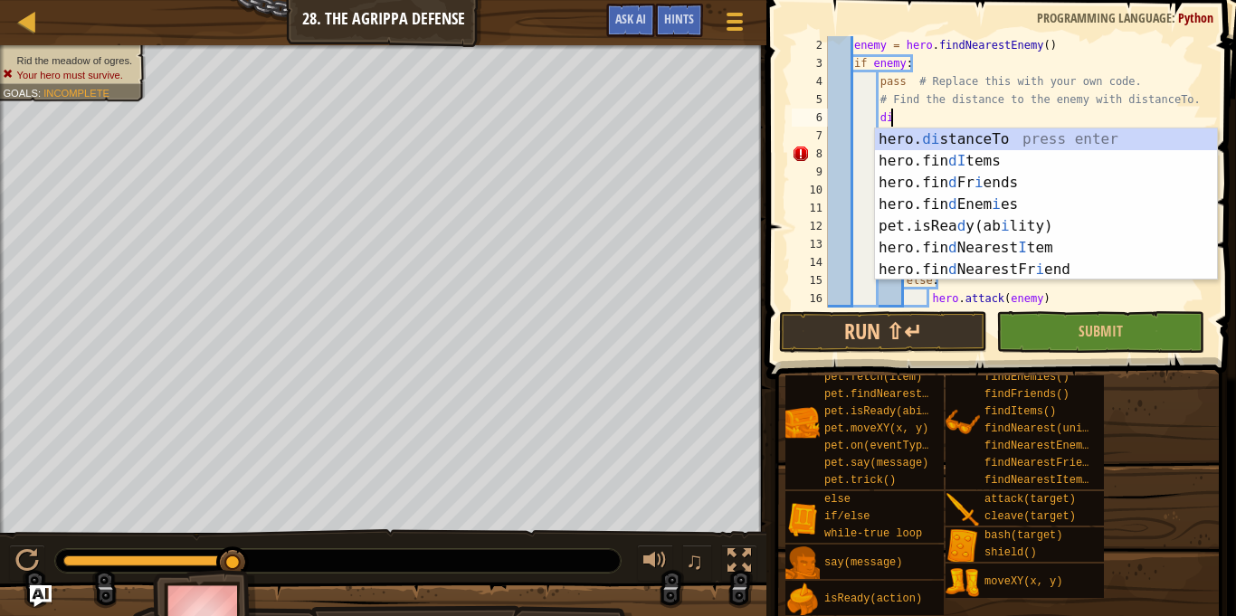
type textarea "d"
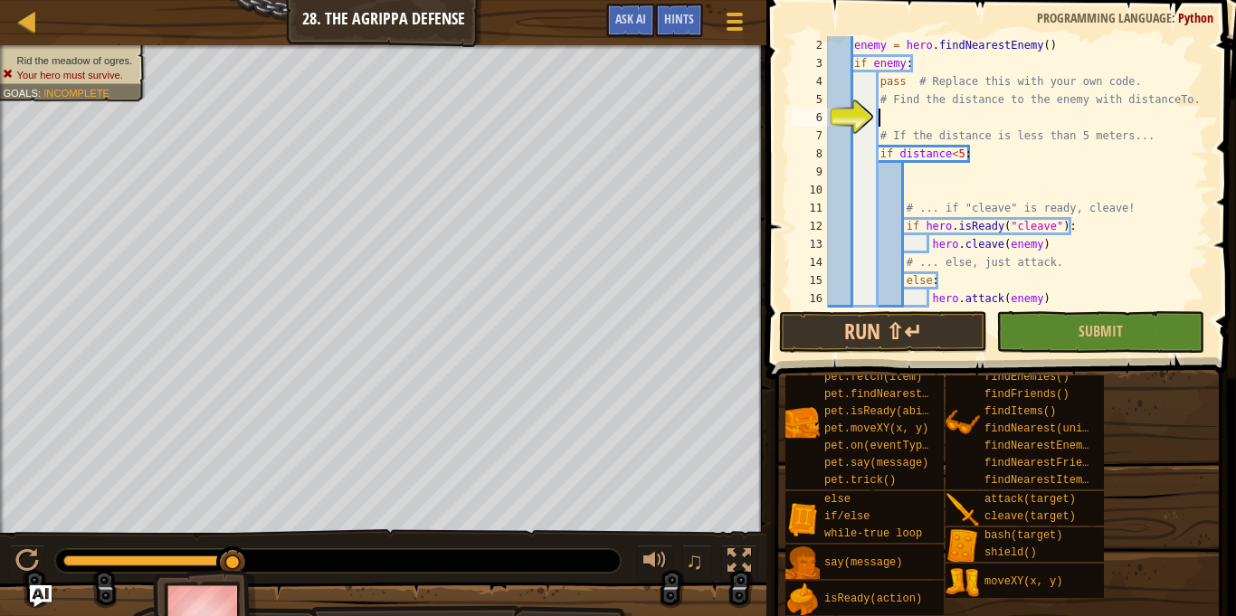
type textarea "h"
click at [1109, 126] on div "enemy = hero . findNearestEnemy ( ) if enemy : pass # Replace this with your ow…" at bounding box center [1016, 190] width 384 height 308
click at [1083, 118] on div "enemy = hero . findNearestEnemy ( ) if enemy : pass # Replace this with your ow…" at bounding box center [1016, 190] width 384 height 308
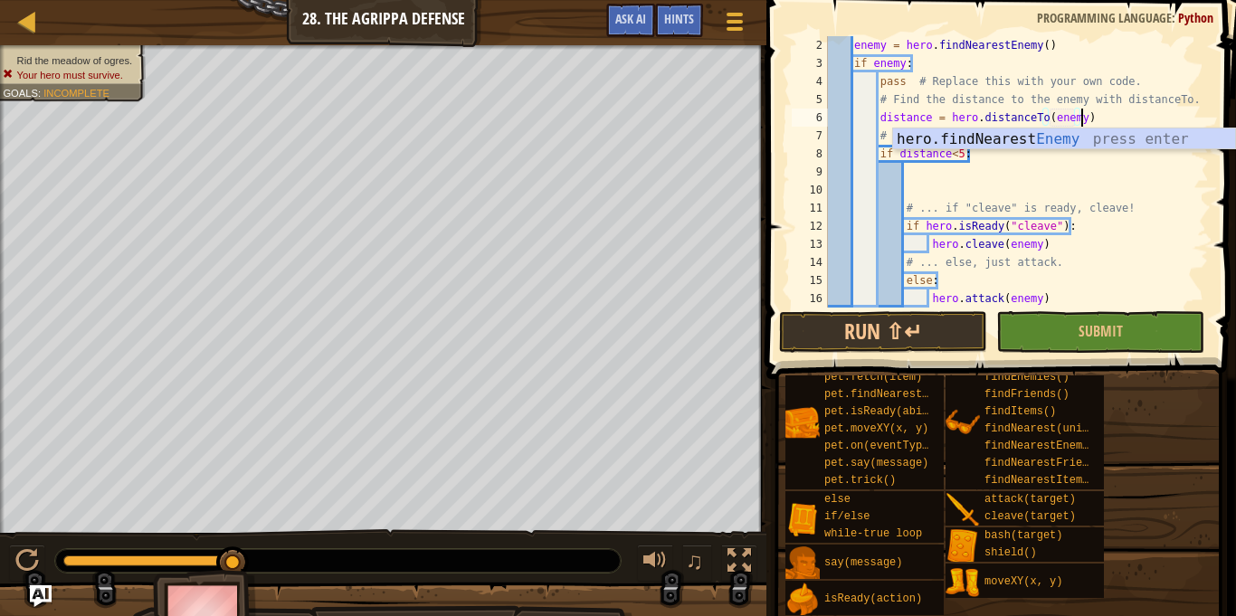
scroll to position [8, 36]
click at [1126, 207] on div "enemy = hero . findNearestEnemy ( ) if enemy : pass # Replace this with your ow…" at bounding box center [1016, 190] width 384 height 308
type textarea "# ... if "cleave" is ready, cleave!"
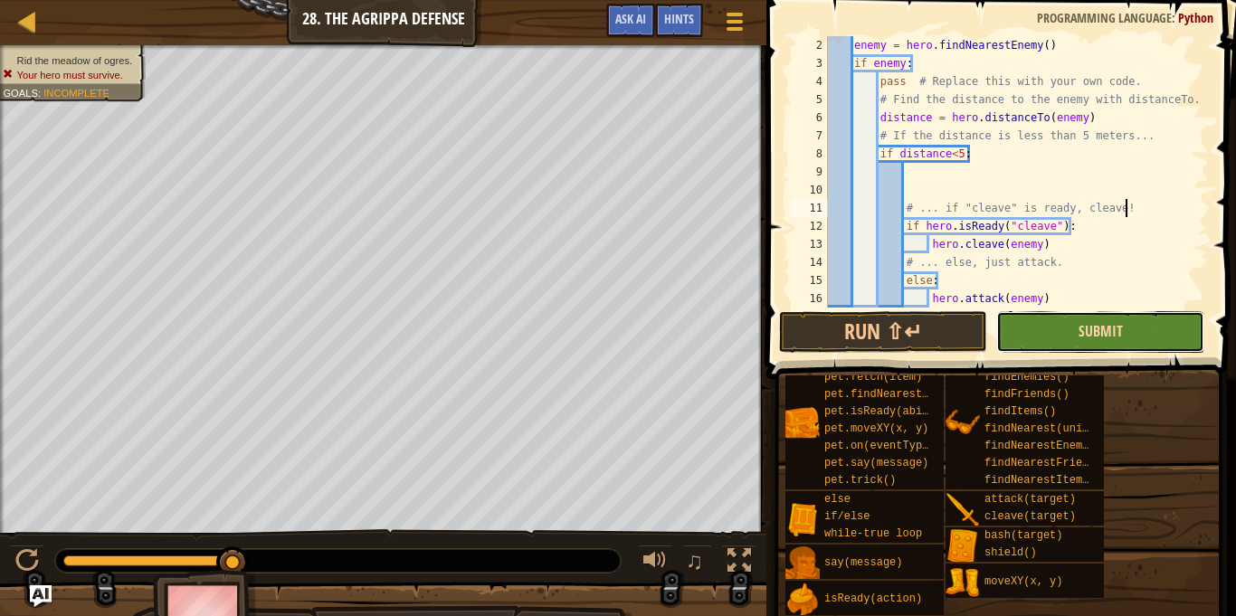
click at [1102, 337] on span "Submit" at bounding box center [1100, 331] width 44 height 20
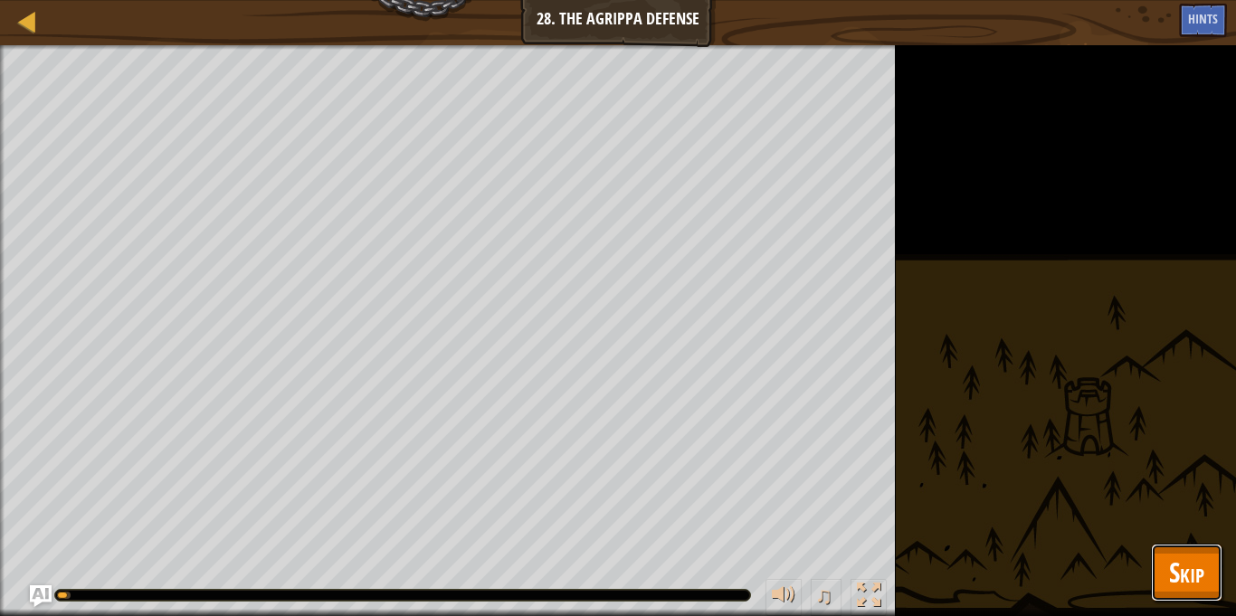
click at [1181, 559] on span "Skip" at bounding box center [1186, 572] width 35 height 37
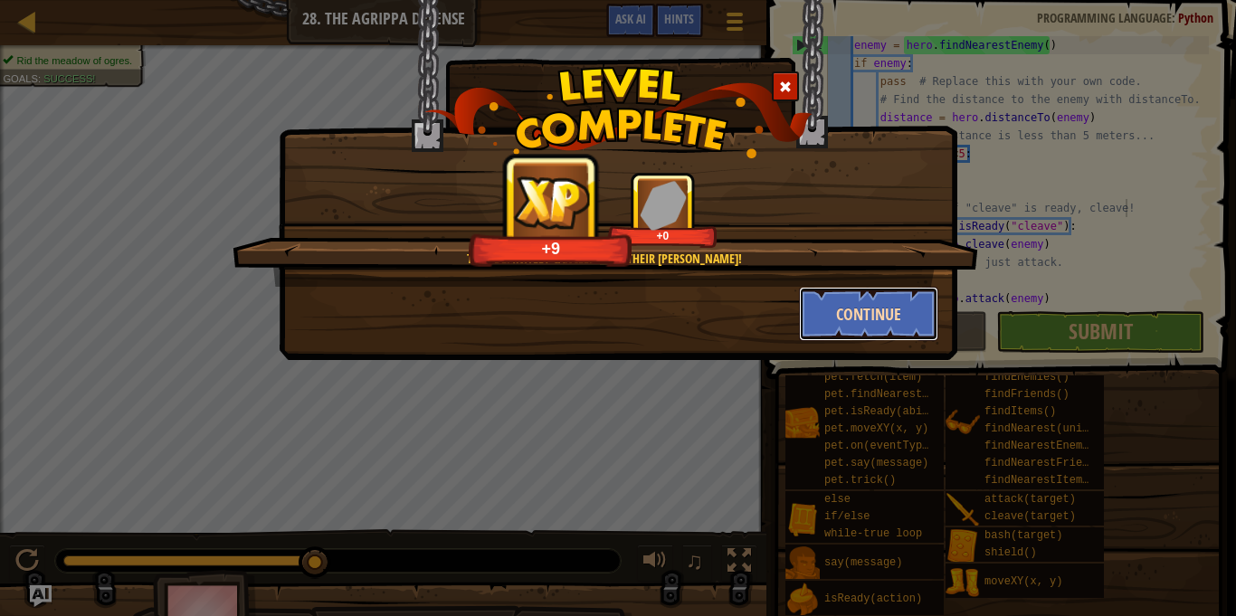
click at [891, 303] on button "Continue" at bounding box center [869, 314] width 140 height 54
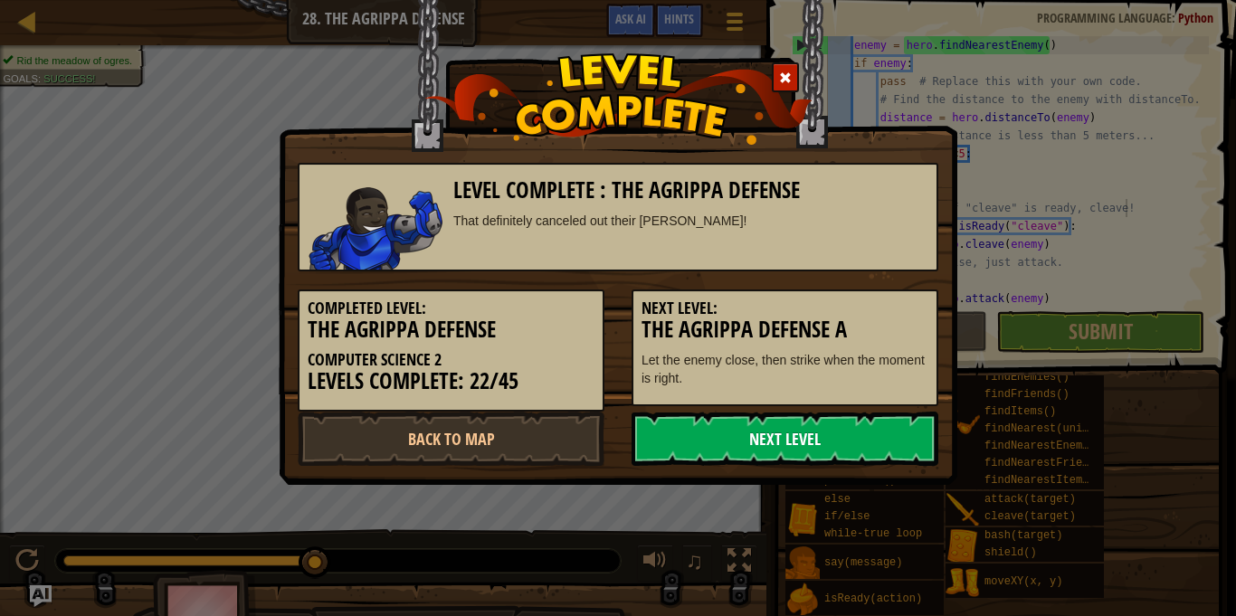
click at [823, 427] on link "Next Level" at bounding box center [784, 439] width 307 height 54
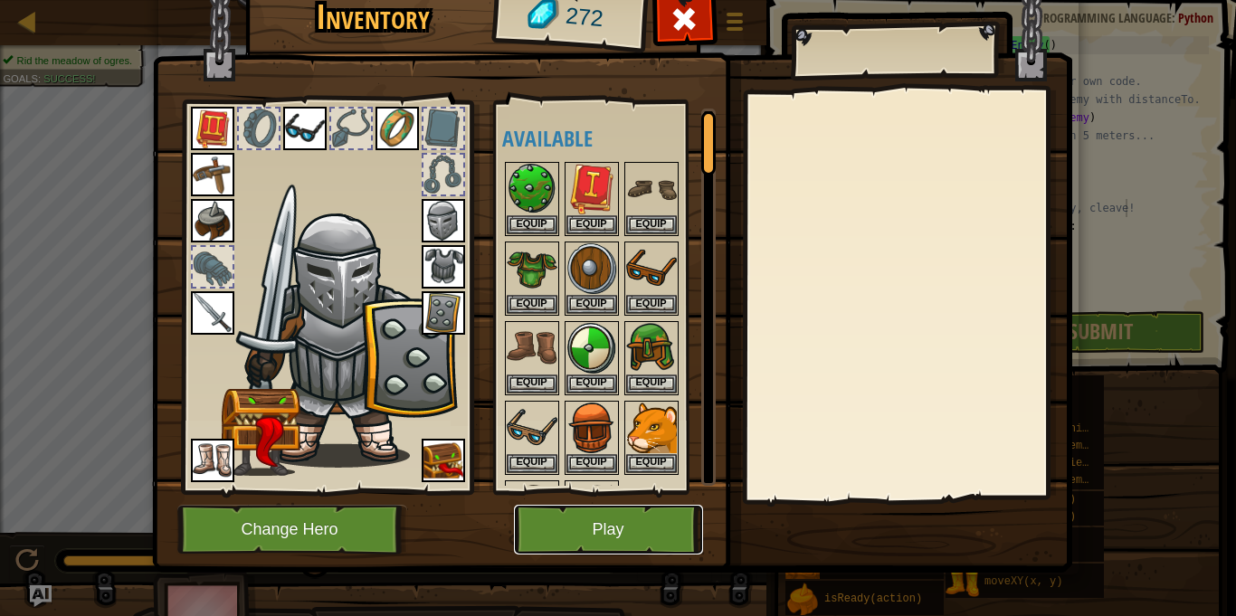
click at [655, 536] on button "Play" at bounding box center [608, 530] width 189 height 50
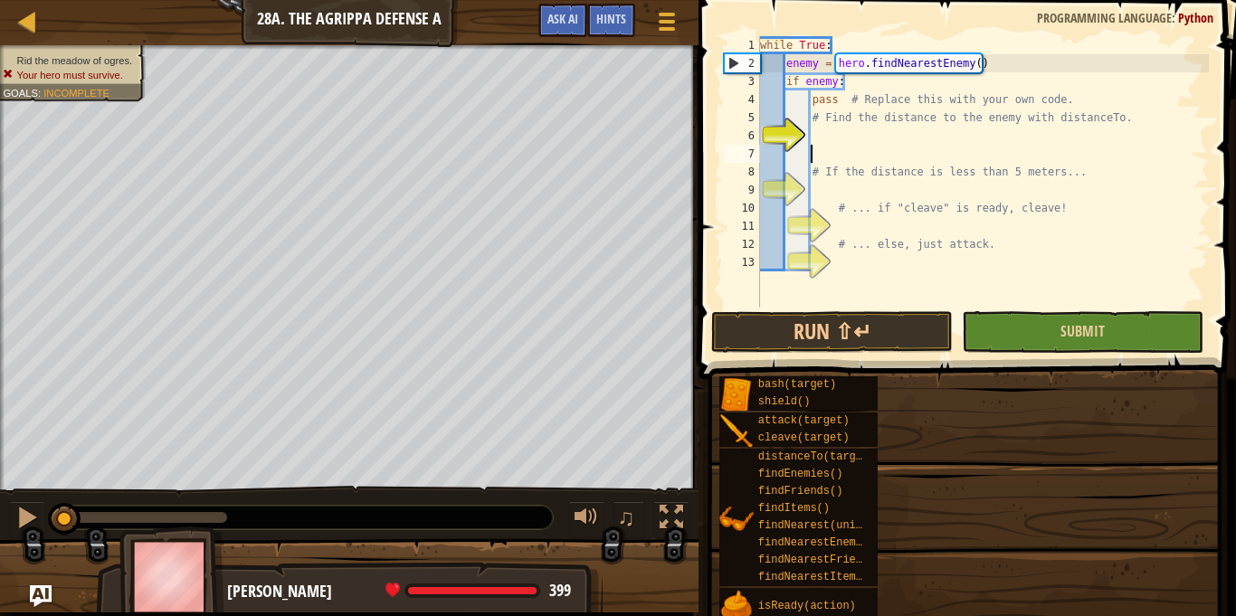
scroll to position [8, 6]
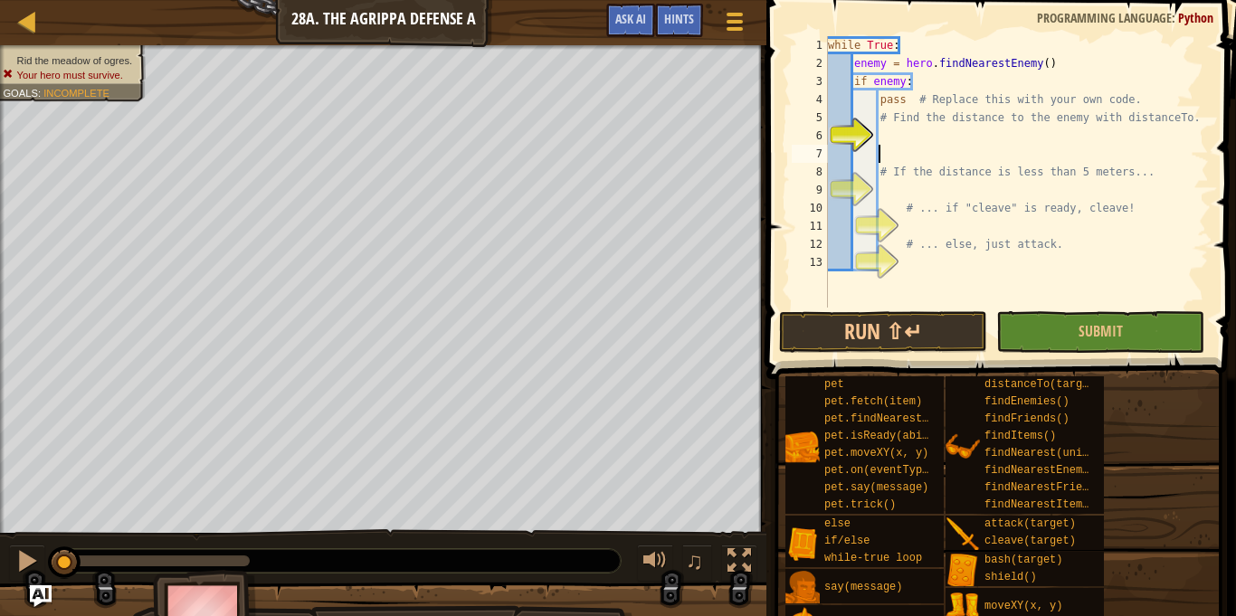
click at [915, 140] on div "while True : enemy = hero . findNearestEnemy ( ) if enemy : pass # Replace this…" at bounding box center [1016, 190] width 384 height 308
type textarea "h"
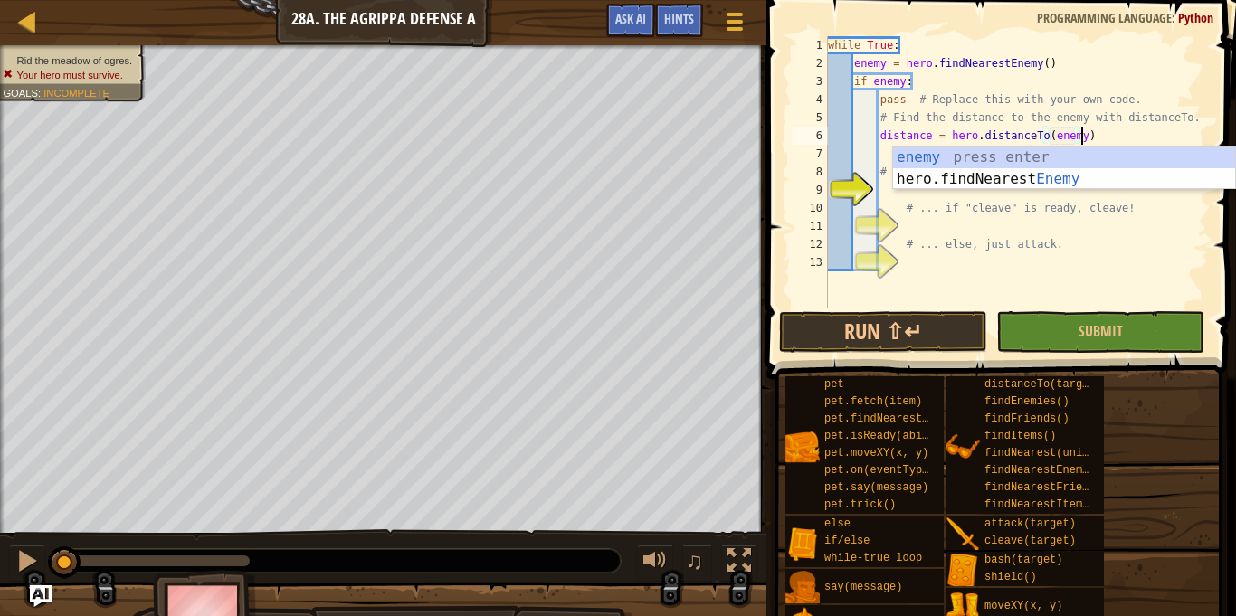
scroll to position [8, 36]
click at [901, 209] on div "while True : enemy = hero . findNearestEnemy ( ) if enemy : pass # Replace this…" at bounding box center [1016, 190] width 384 height 308
type textarea "# ... if "cleave" is ready, cleave!"
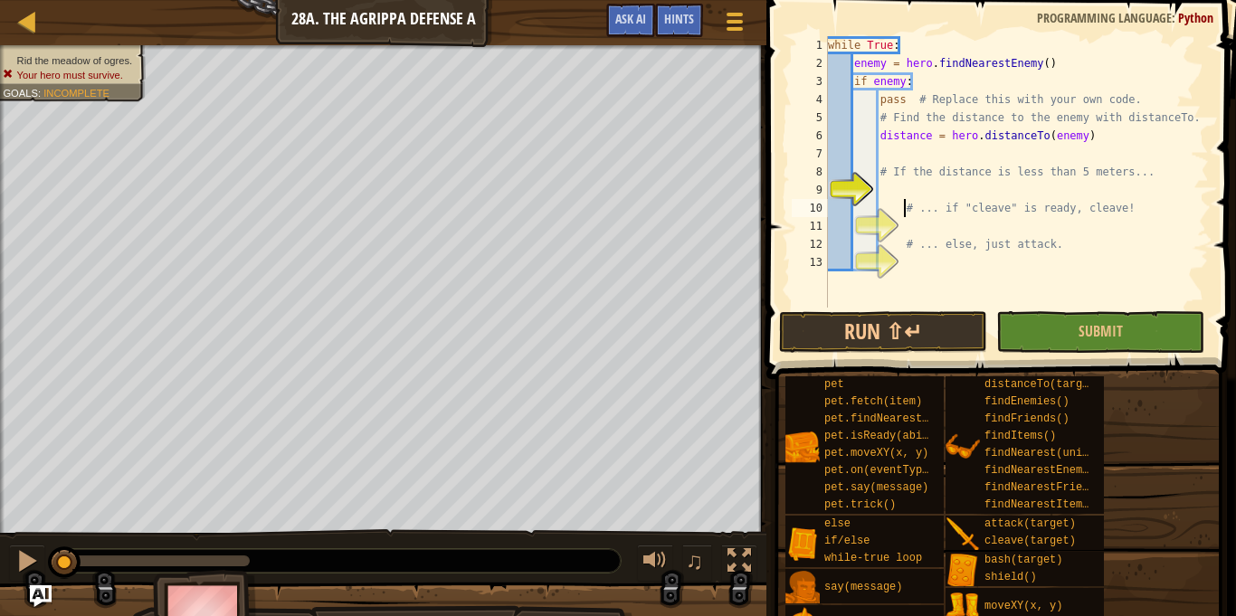
click at [896, 199] on div "while True : enemy = hero . findNearestEnemy ( ) if enemy : pass # Replace this…" at bounding box center [1016, 190] width 384 height 308
click at [888, 193] on div "while True : enemy = hero . findNearestEnemy ( ) if enemy : pass # Replace this…" at bounding box center [1016, 190] width 384 height 308
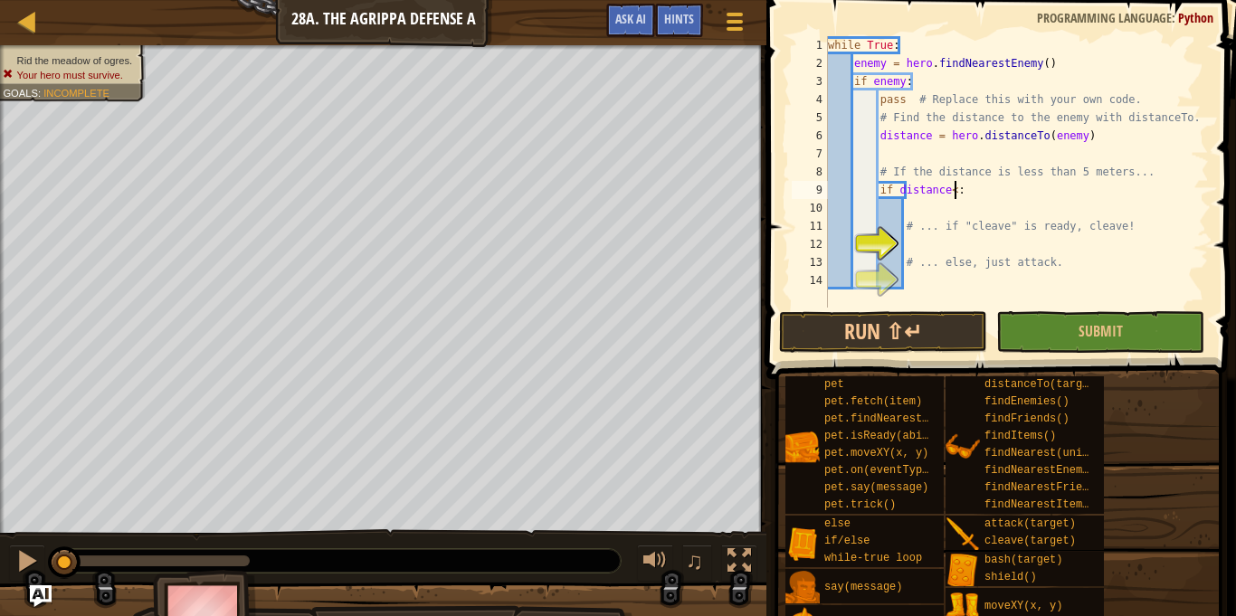
scroll to position [8, 18]
type textarea "if distance<5:"
click at [910, 239] on div "while True : enemy = hero . findNearestEnemy ( ) if enemy : pass # Replace this…" at bounding box center [1016, 190] width 384 height 308
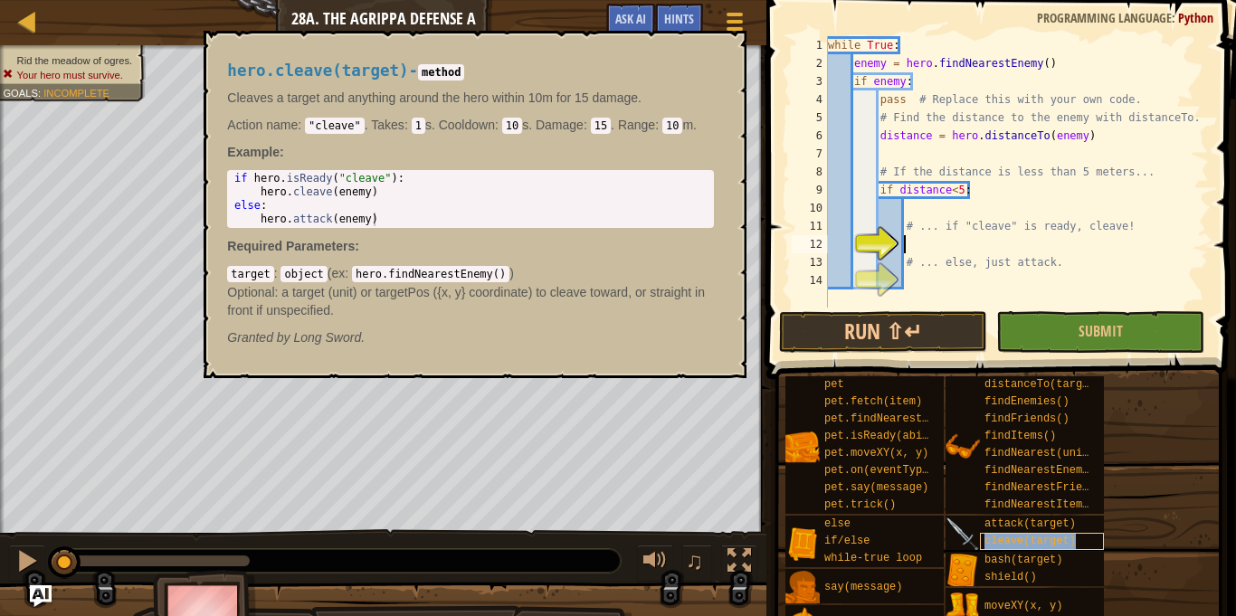
click at [1014, 535] on span "cleave(target)" at bounding box center [1029, 541] width 91 height 13
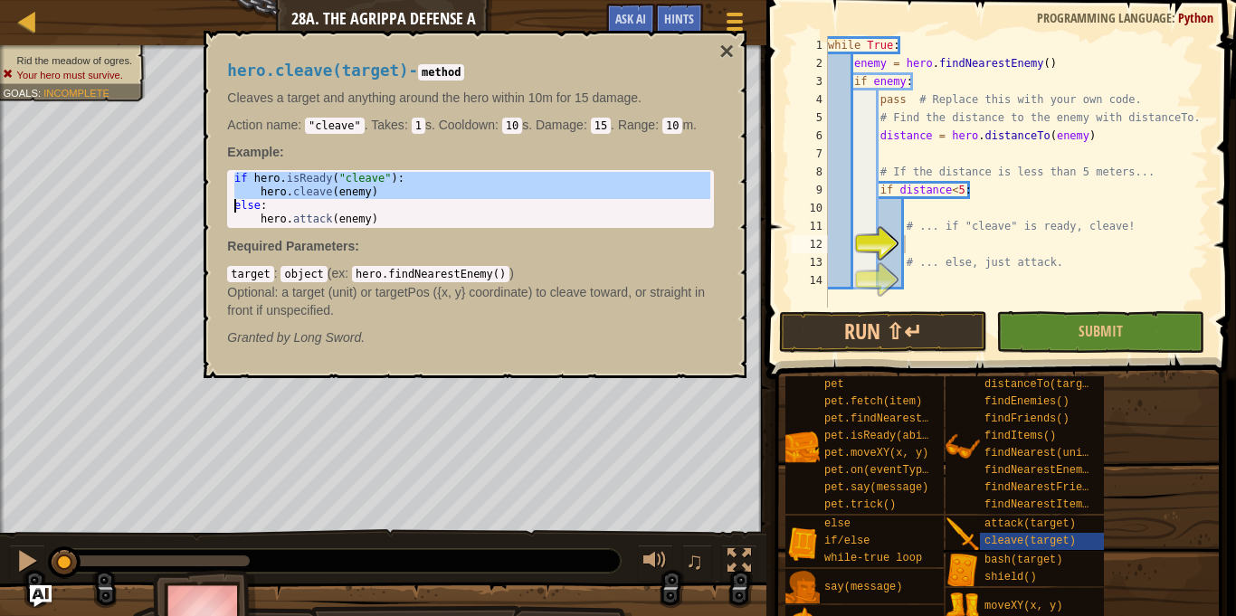
drag, startPoint x: 235, startPoint y: 174, endPoint x: 230, endPoint y: 200, distance: 26.8
click at [231, 200] on div "if hero . isReady ( "cleave" ) : hero . cleave ( enemy ) else : hero . attack (…" at bounding box center [470, 212] width 479 height 81
type textarea "hero.cleave(enemy) else:"
click at [918, 241] on div "while True : enemy = hero . findNearestEnemy ( ) if enemy : pass # Replace this…" at bounding box center [1016, 190] width 384 height 308
paste textarea
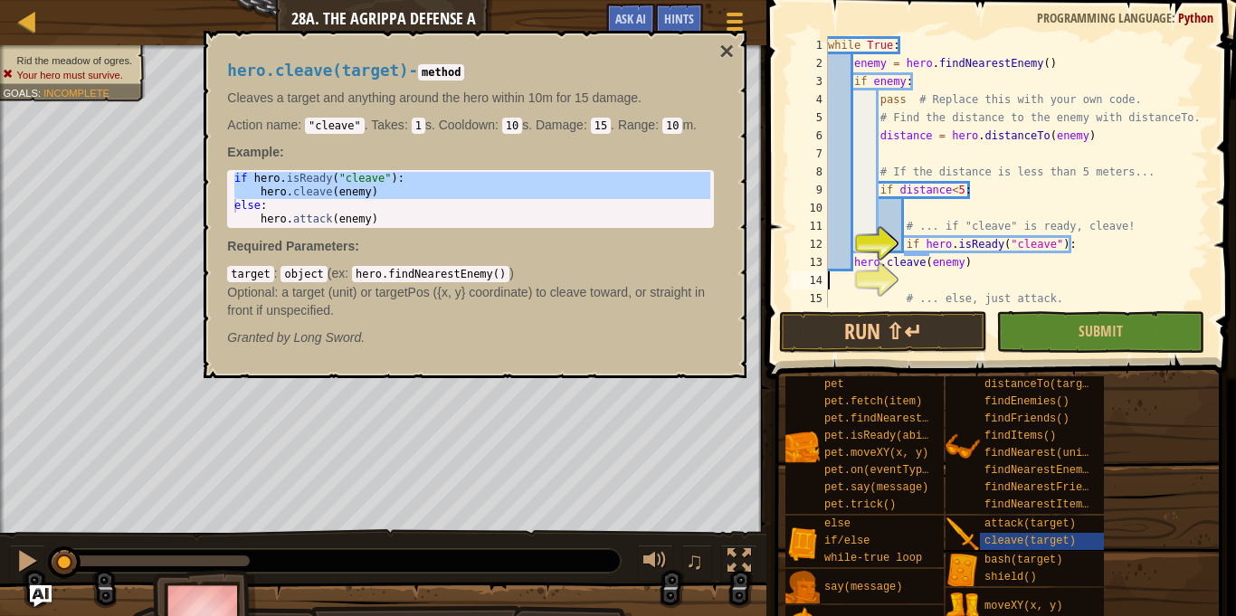
scroll to position [8, 0]
click at [849, 257] on div "while True : enemy = hero . findNearestEnemy ( ) if enemy : pass # Replace this…" at bounding box center [1016, 190] width 384 height 308
click at [856, 260] on div "while True : enemy = hero . findNearestEnemy ( ) if enemy : pass # Replace this…" at bounding box center [1016, 190] width 384 height 308
type textarea "hero.cleave(enemy)"
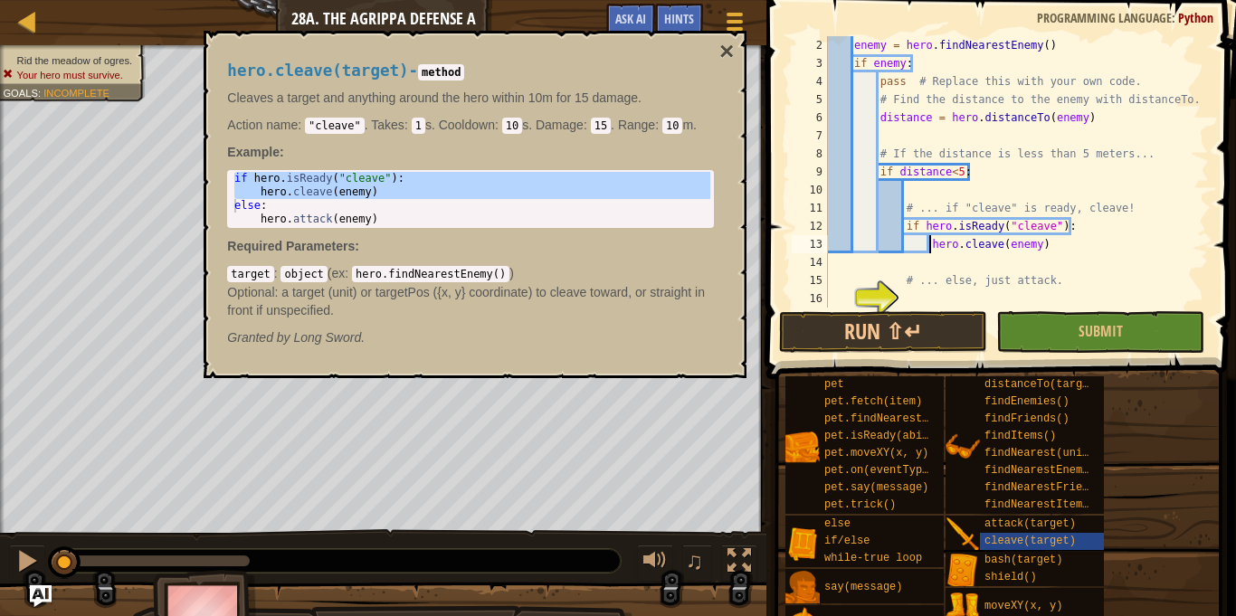
click at [942, 309] on span at bounding box center [1003, 164] width 484 height 432
click at [936, 296] on div "enemy = hero . findNearestEnemy ( ) if enemy : pass # Replace this with your ow…" at bounding box center [1016, 190] width 384 height 308
click at [238, 213] on div "if hero . isReady ( "cleave" ) : hero . cleave ( enemy ) else : hero . attack (…" at bounding box center [470, 212] width 479 height 81
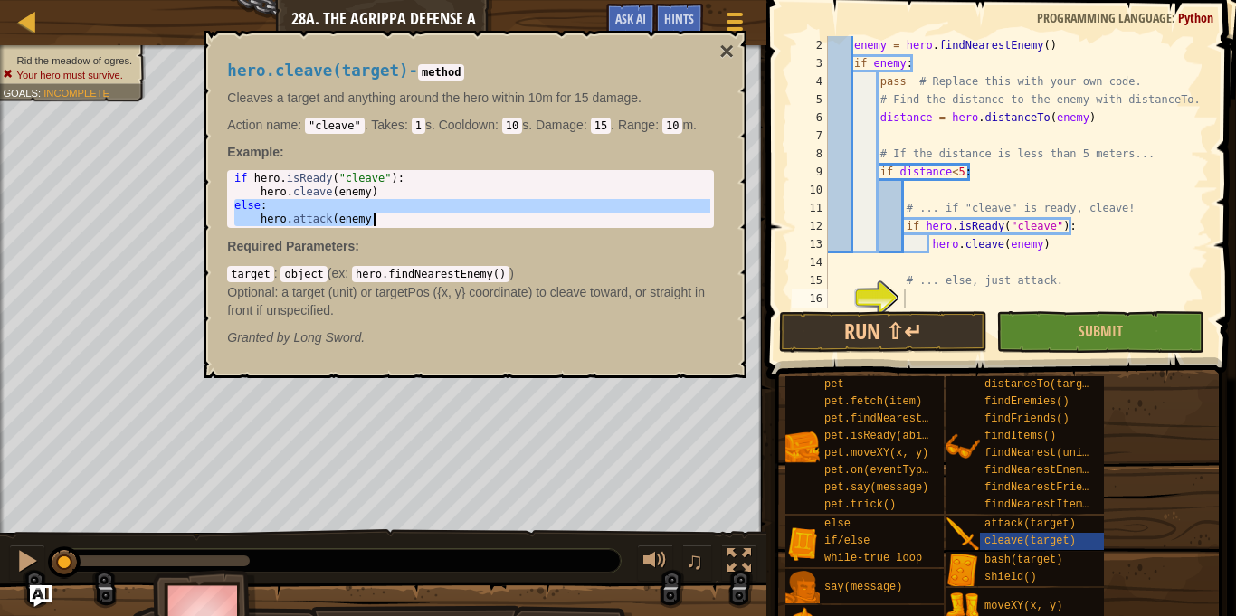
drag, startPoint x: 233, startPoint y: 205, endPoint x: 233, endPoint y: 231, distance: 25.3
click at [233, 231] on div "hero.cleave(target) - method Cleaves a target and anything around the hero with…" at bounding box center [470, 204] width 512 height 318
type textarea "else: hero.attack(enemy)"
click at [233, 231] on div "hero.cleave(target) - method Cleaves a target and anything around the hero with…" at bounding box center [470, 204] width 512 height 318
click at [912, 299] on div "enemy = hero . findNearestEnemy ( ) if enemy : pass # Replace this with your ow…" at bounding box center [1016, 190] width 384 height 308
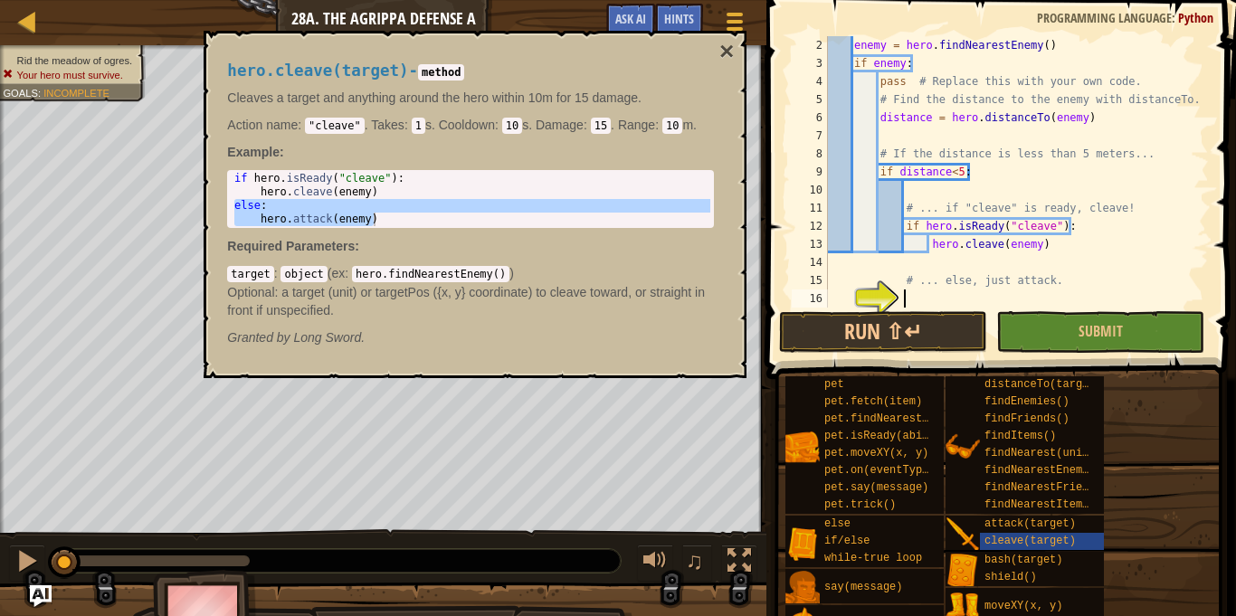
paste textarea "hero.attack(enemy)"
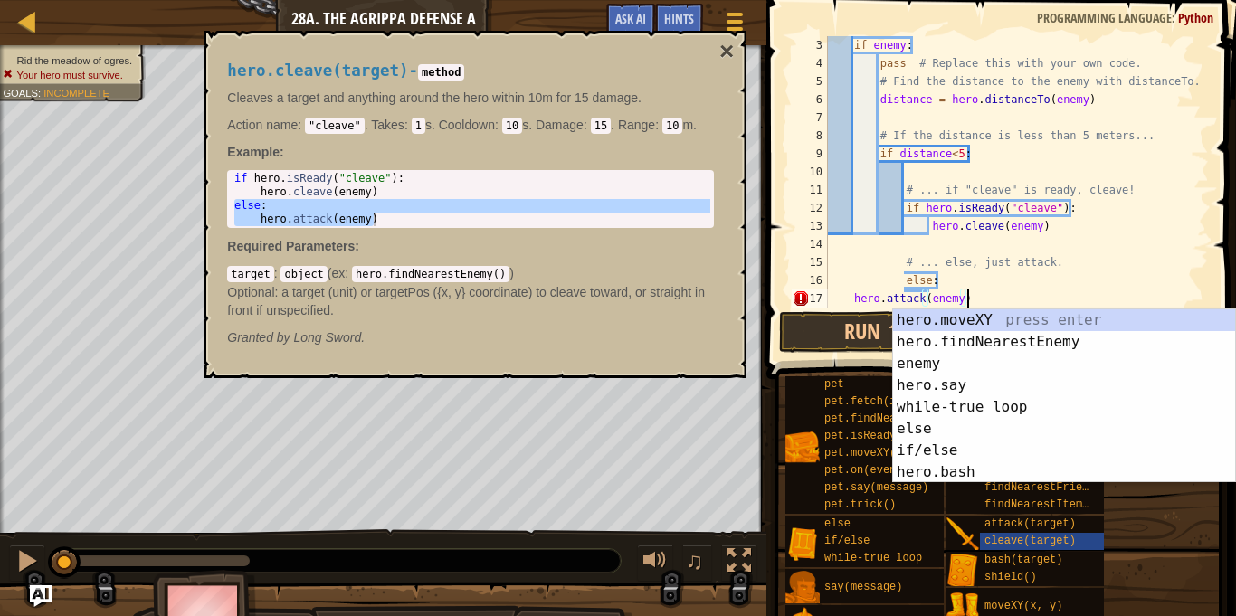
click at [979, 290] on div "if enemy : pass # Replace this with your own code. # Find the distance to the e…" at bounding box center [1016, 190] width 384 height 308
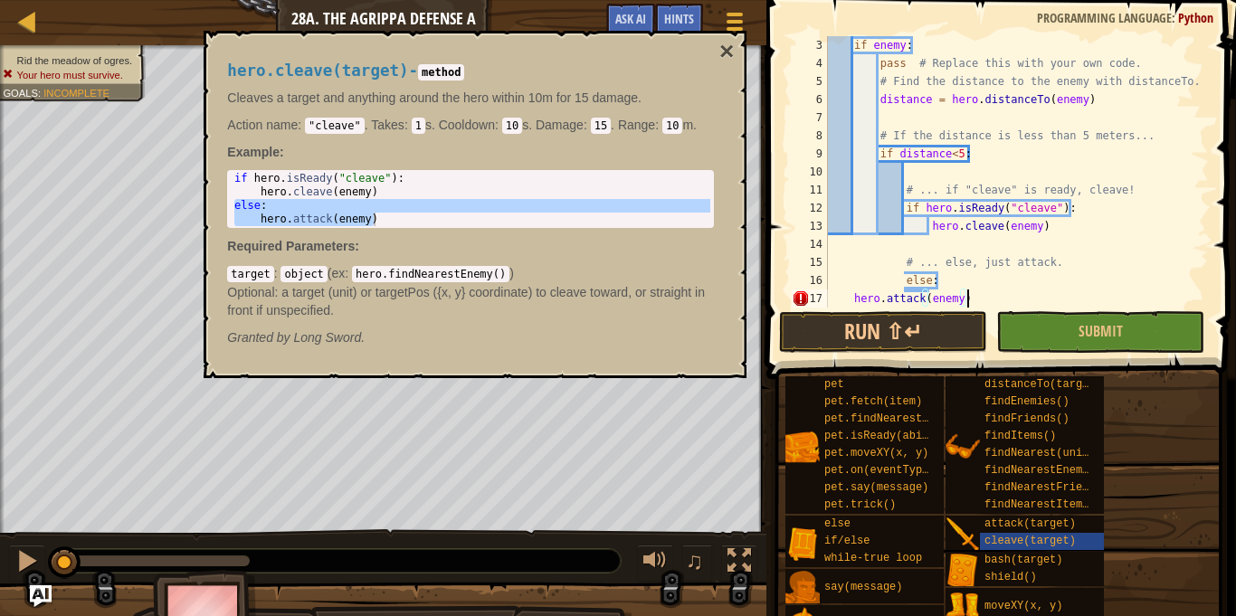
click at [849, 295] on div "if enemy : pass # Replace this with your own code. # Find the distance to the e…" at bounding box center [1016, 190] width 384 height 308
click at [904, 273] on div "if enemy : pass # Replace this with your own code. # Find the distance to the e…" at bounding box center [1016, 190] width 384 height 308
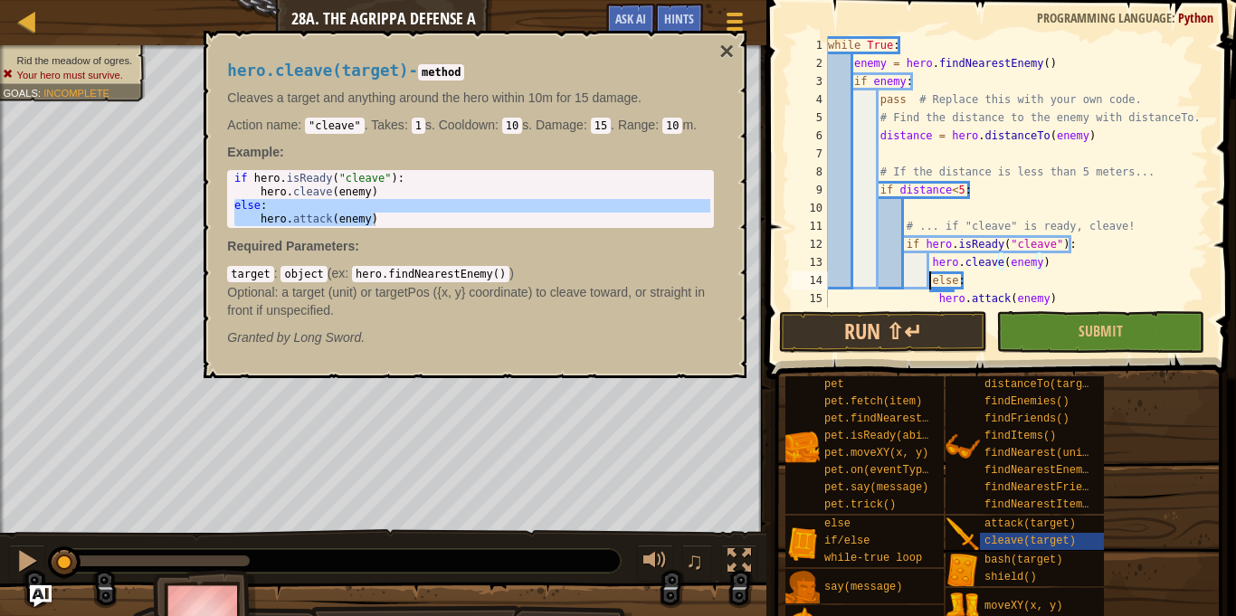
scroll to position [0, 0]
click at [942, 302] on div "while True : enemy = hero . findNearestEnemy ( ) if enemy : pass # Replace this…" at bounding box center [1016, 190] width 384 height 308
click at [939, 300] on div "while True : enemy = hero . findNearestEnemy ( ) if enemy : pass # Replace this…" at bounding box center [1016, 190] width 384 height 308
click at [936, 300] on div "while True : enemy = hero . findNearestEnemy ( ) if enemy : pass # Replace this…" at bounding box center [1016, 190] width 384 height 308
type textarea "hero.attack(enemy)"
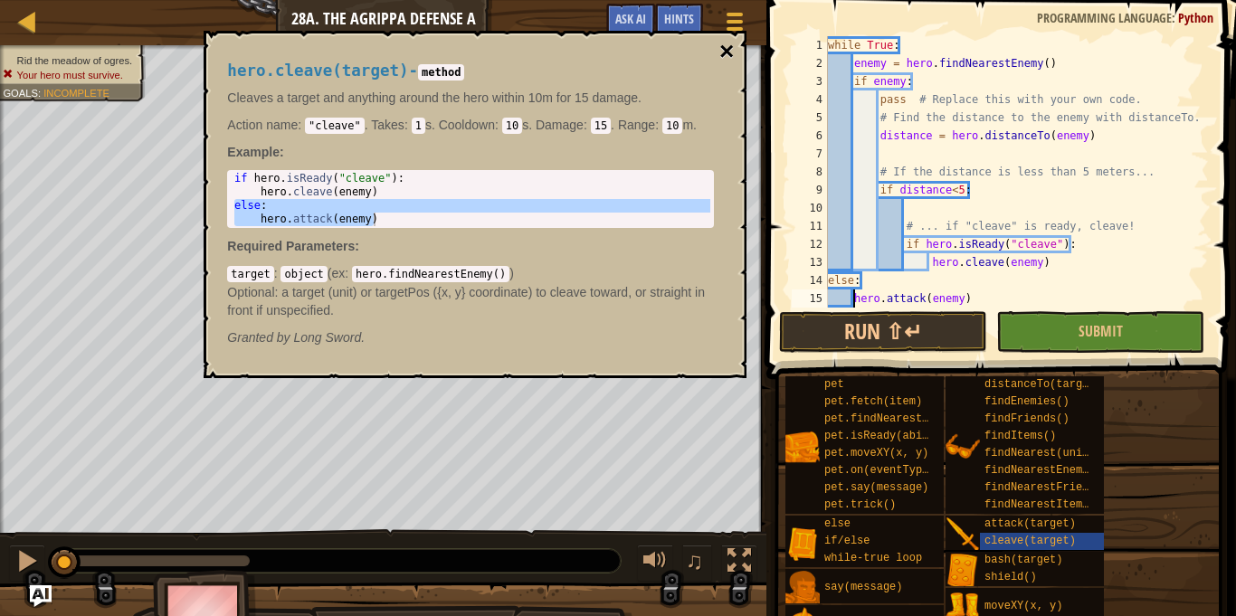
click at [725, 51] on button "×" at bounding box center [726, 51] width 14 height 25
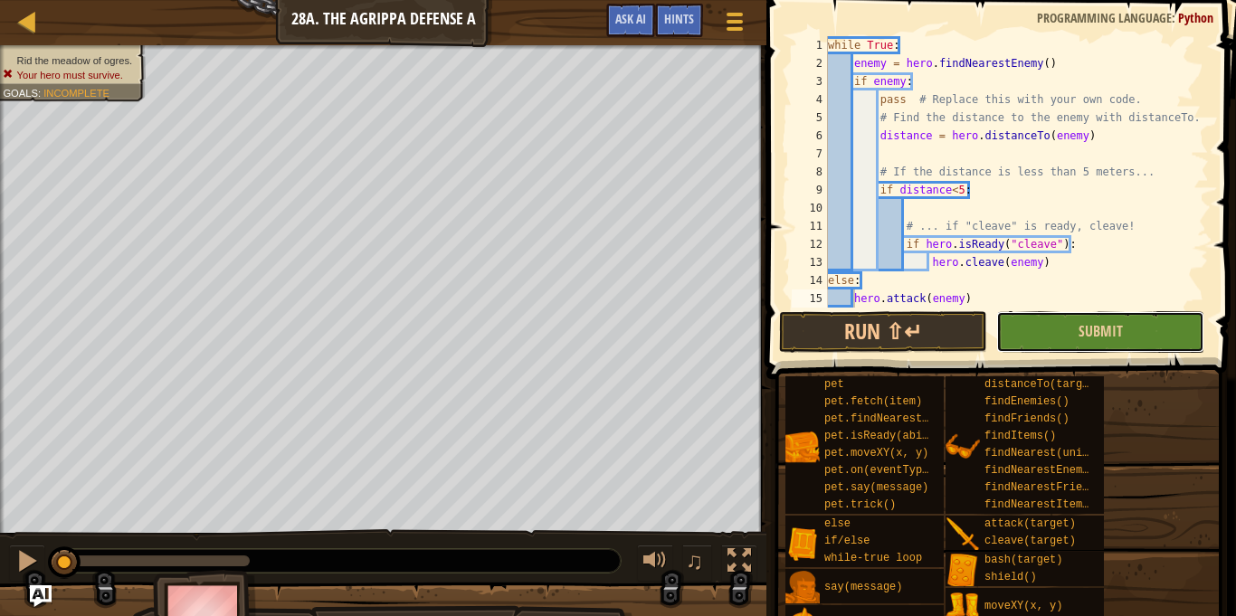
click at [1007, 336] on button "Submit" at bounding box center [1100, 332] width 208 height 42
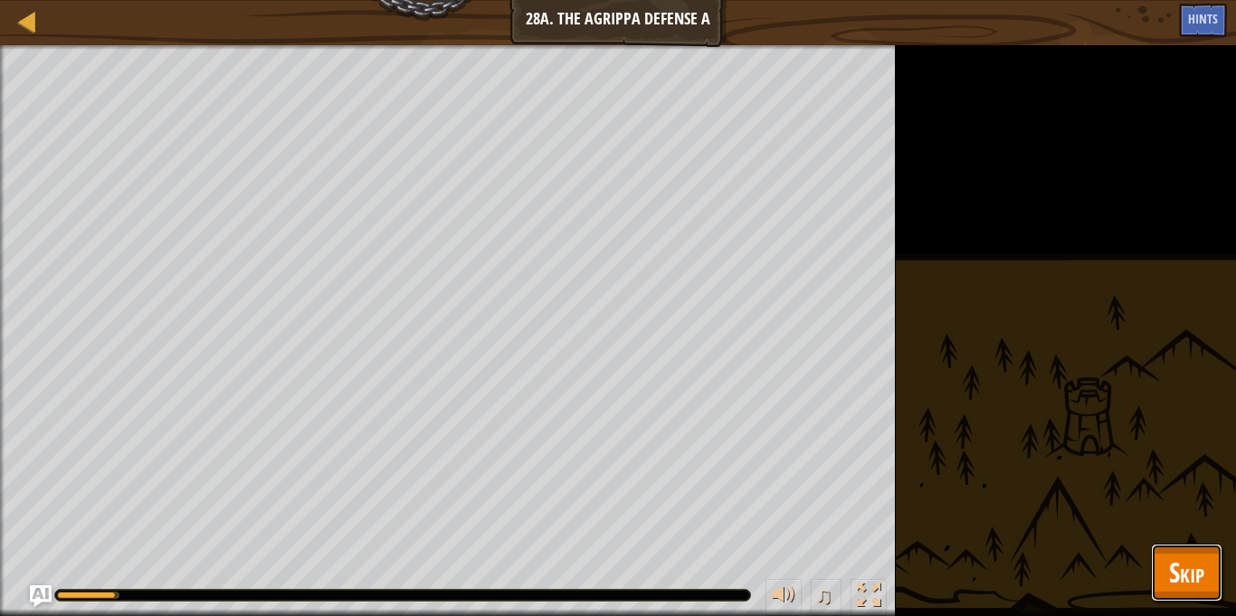
click at [1200, 582] on span "Skip" at bounding box center [1186, 572] width 35 height 37
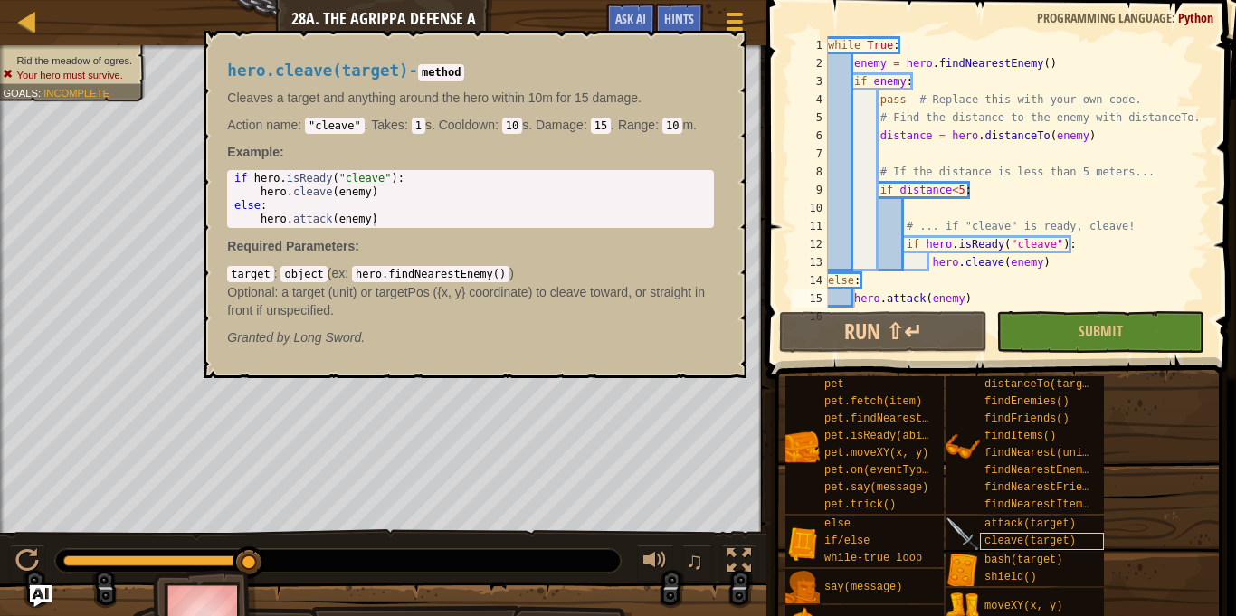
click at [1000, 543] on span "cleave(target)" at bounding box center [1029, 541] width 91 height 13
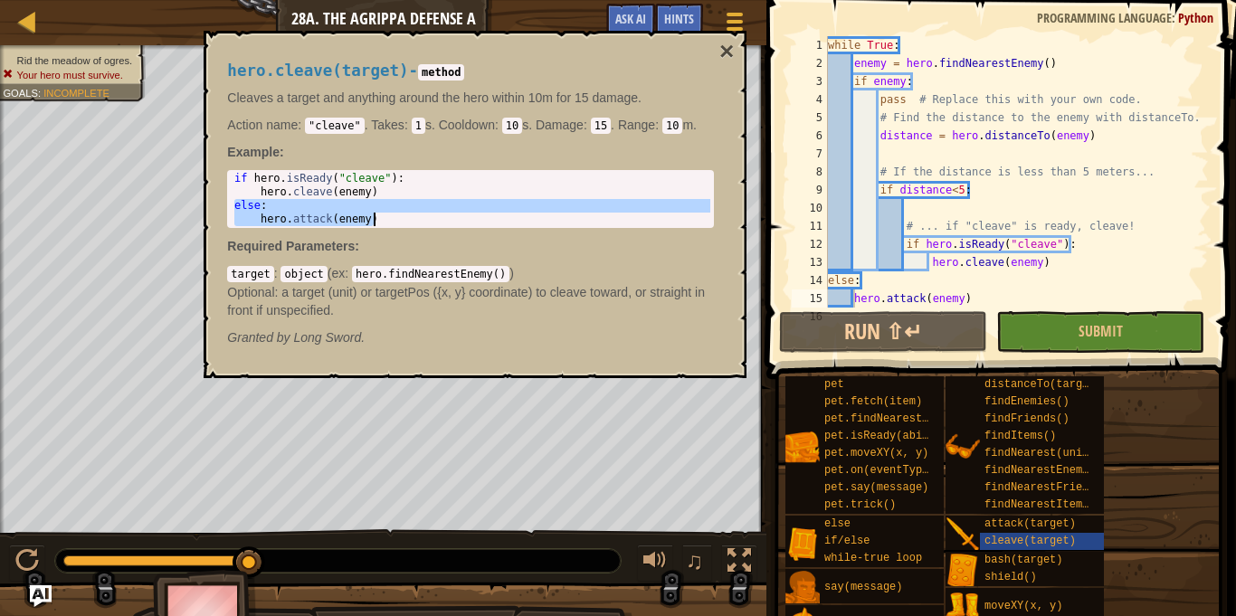
drag, startPoint x: 235, startPoint y: 204, endPoint x: 381, endPoint y: 248, distance: 152.2
click at [381, 248] on div "hero.cleave(target) - method Cleaves a target and anything around the hero with…" at bounding box center [470, 204] width 512 height 318
type textarea "else: hero.attack(enemy)"
drag, startPoint x: 826, startPoint y: 279, endPoint x: 859, endPoint y: 300, distance: 39.9
click at [859, 300] on div "hero.attack(enemy) 1 2 3 4 5 6 7 8 9 10 11 12 13 14 15 16 while True : enemy = …" at bounding box center [998, 171] width 421 height 271
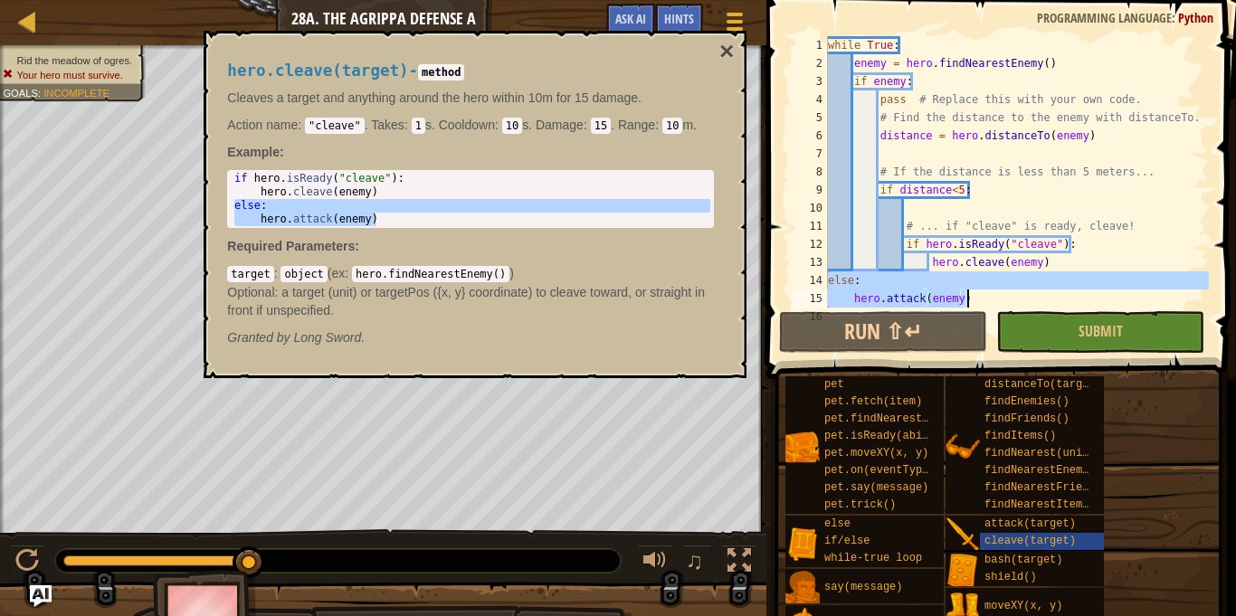
drag, startPoint x: 830, startPoint y: 283, endPoint x: 976, endPoint y: 303, distance: 147.9
click at [976, 303] on div "while True : enemy = hero . findNearestEnemy ( ) if enemy : pass # Replace this…" at bounding box center [1016, 190] width 384 height 308
type textarea "else: hero.attack(enemy)"
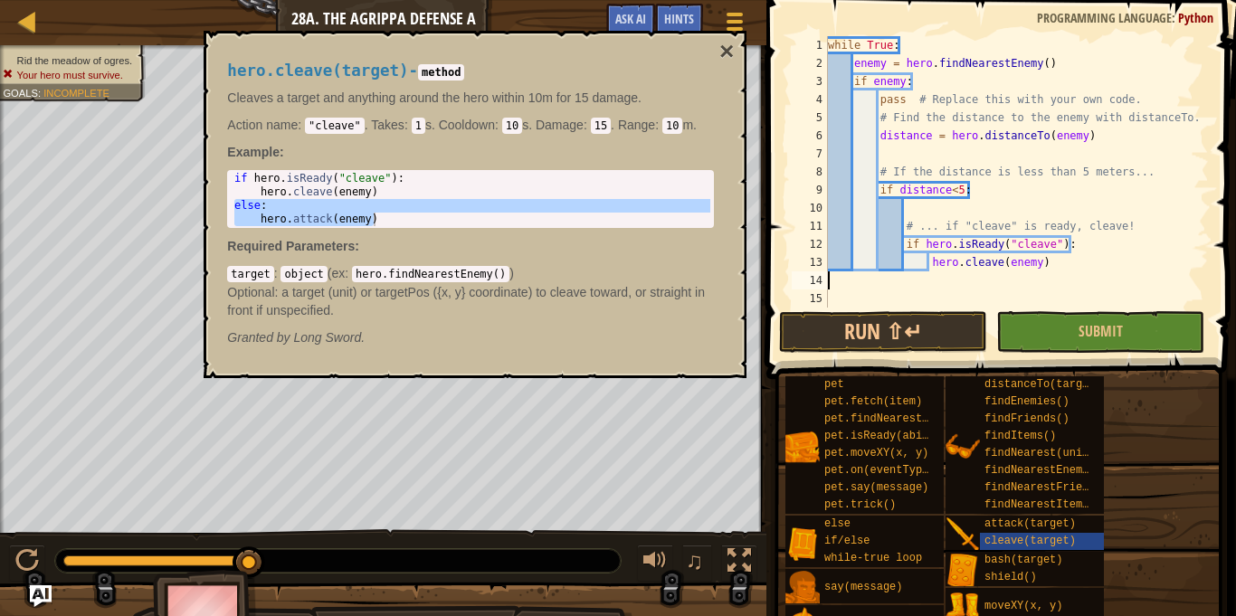
paste textarea "hero.attack(enemy)"
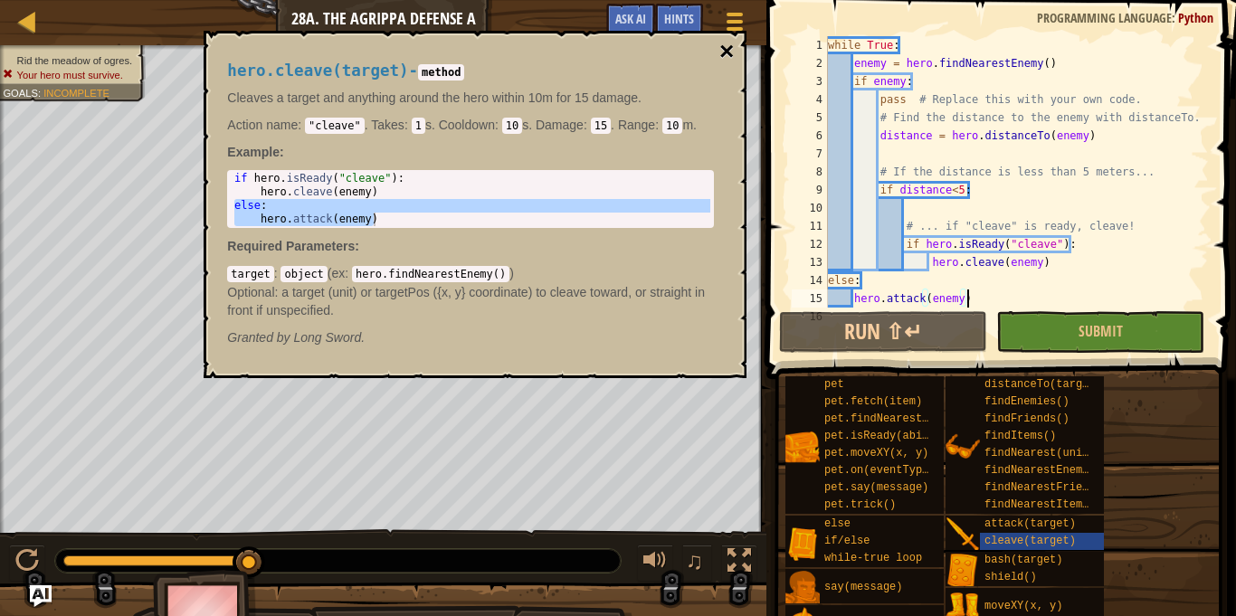
click at [730, 48] on button "×" at bounding box center [726, 51] width 14 height 25
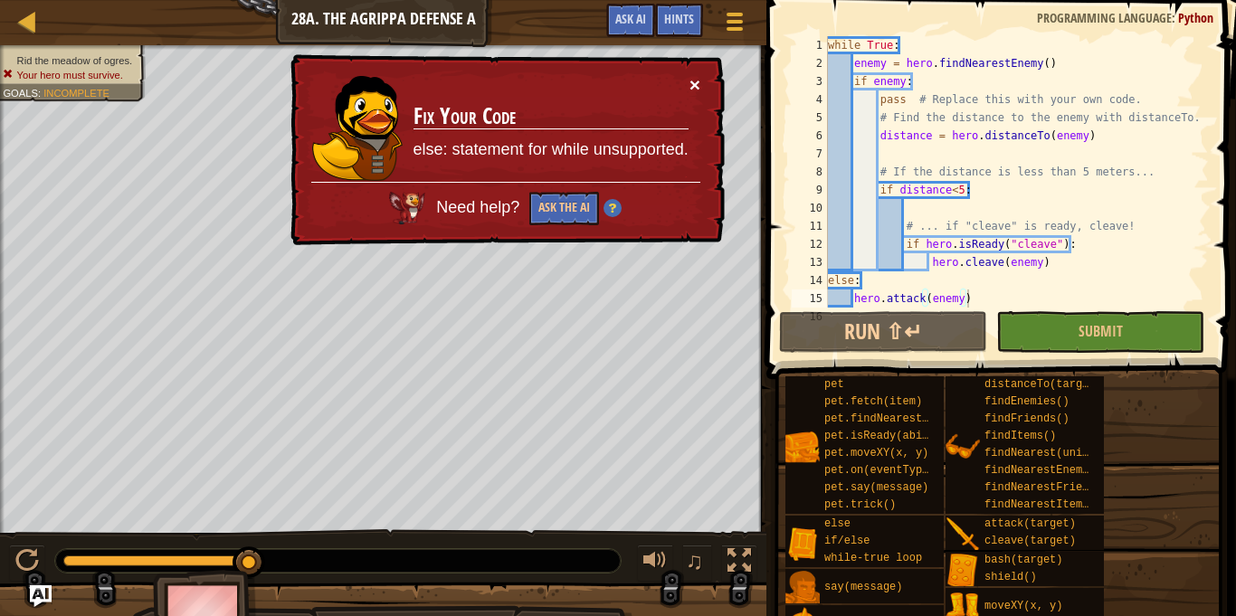
click at [696, 87] on button "×" at bounding box center [694, 84] width 11 height 19
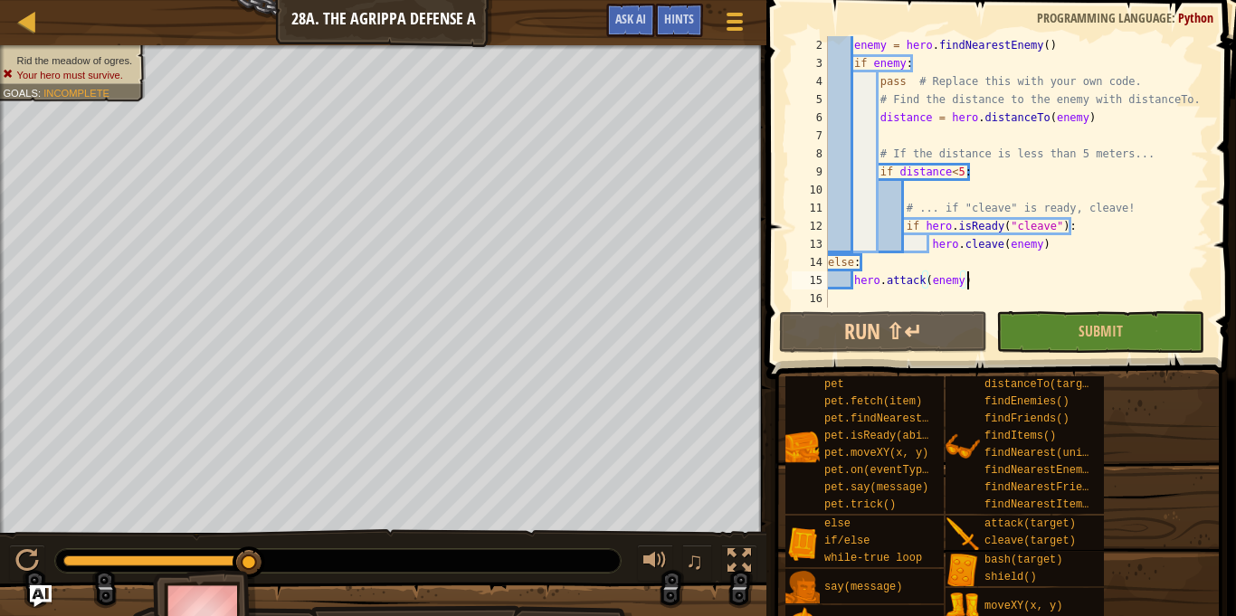
scroll to position [18, 0]
click at [690, 27] on div "Hints" at bounding box center [679, 20] width 48 height 33
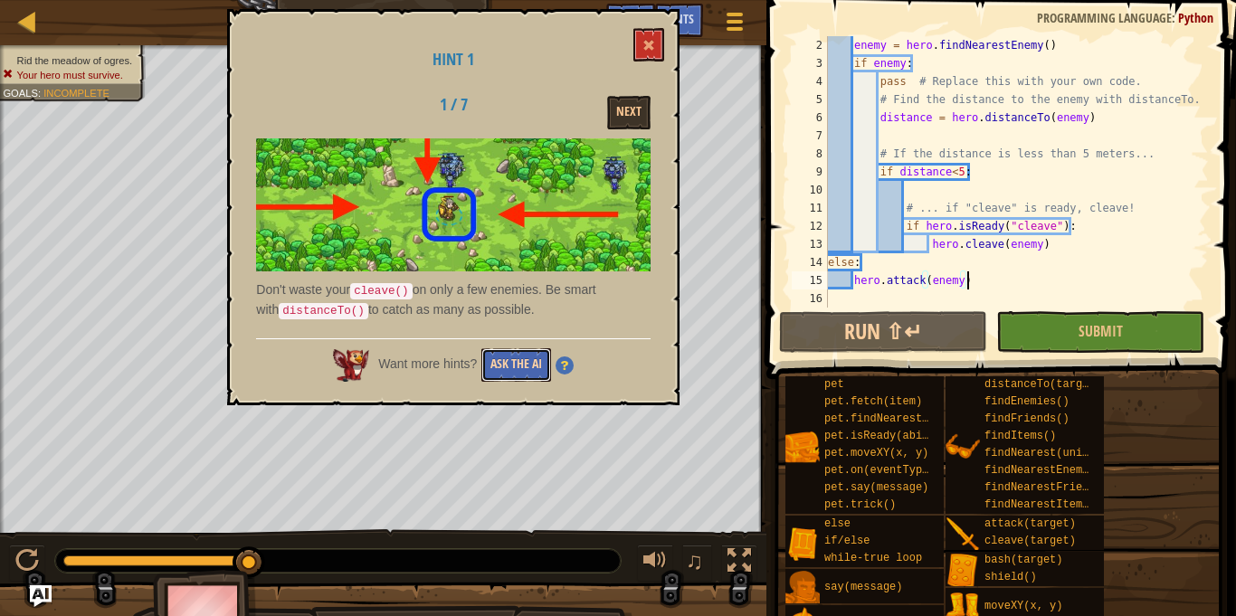
click at [522, 358] on button "Ask the AI" at bounding box center [516, 364] width 70 height 33
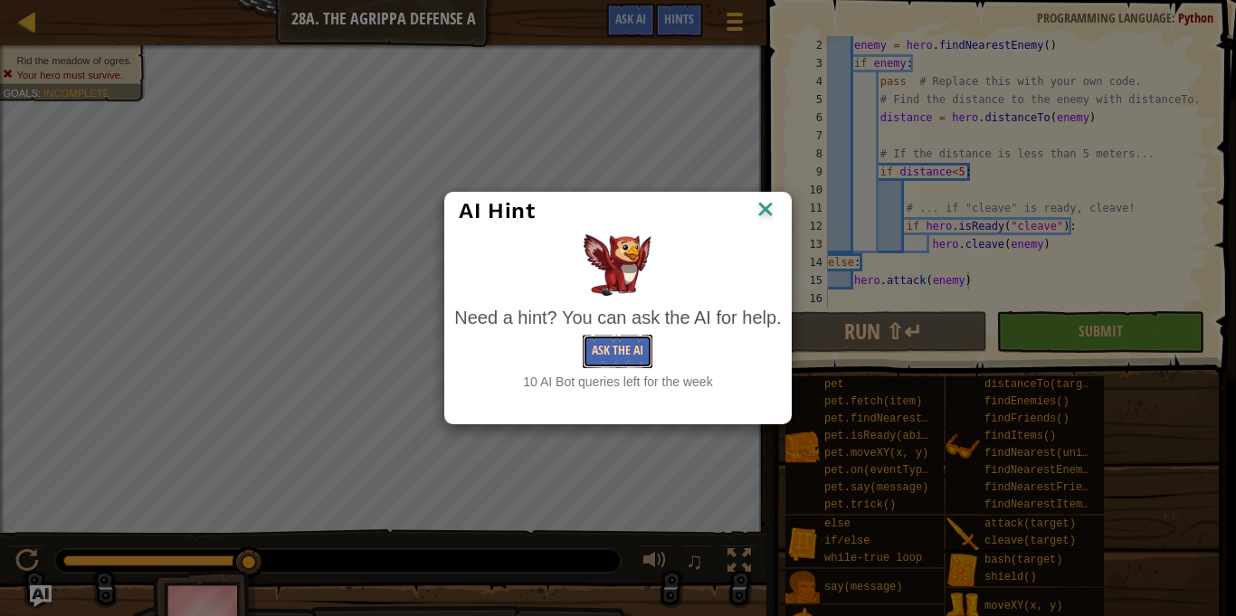
click at [616, 358] on button "Ask the AI" at bounding box center [618, 351] width 70 height 33
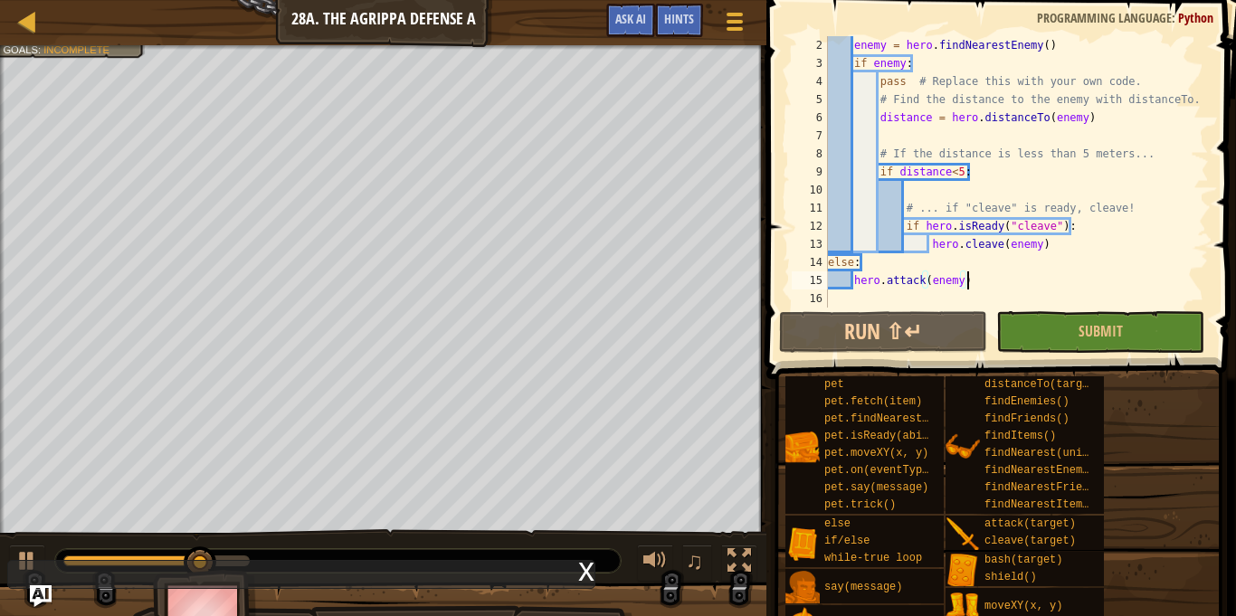
click at [944, 173] on div "enemy = hero . findNearestEnemy ( ) if enemy : pass # Replace this with your ow…" at bounding box center [1016, 190] width 384 height 308
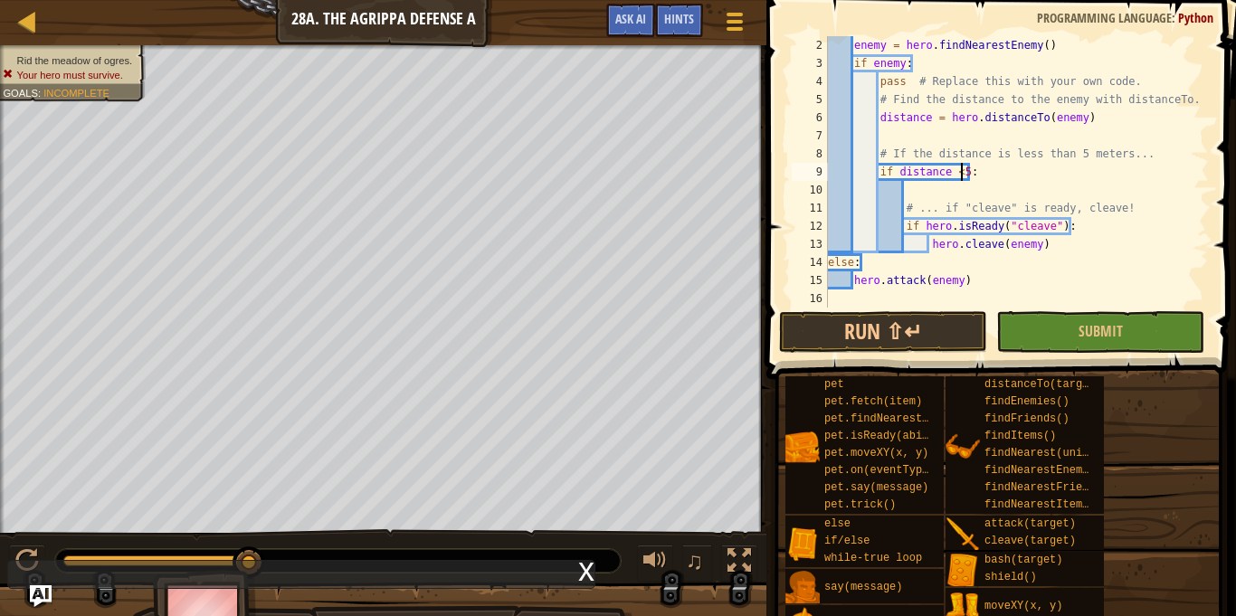
type textarea "if distance < 5:"
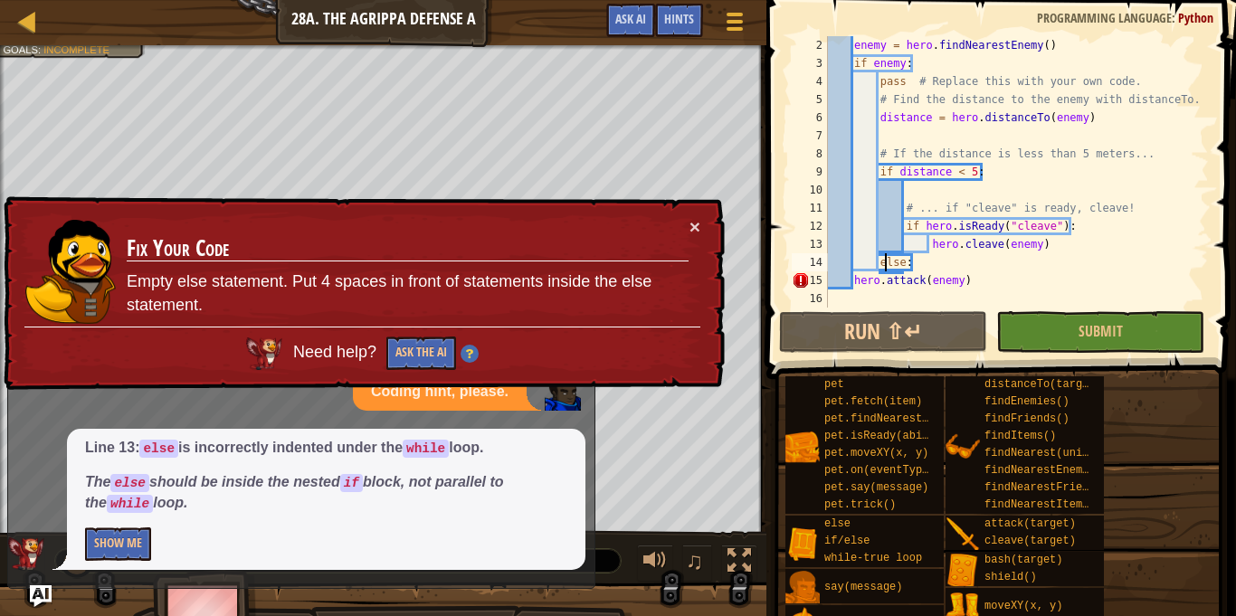
type textarea "hero.attack(enemy)"
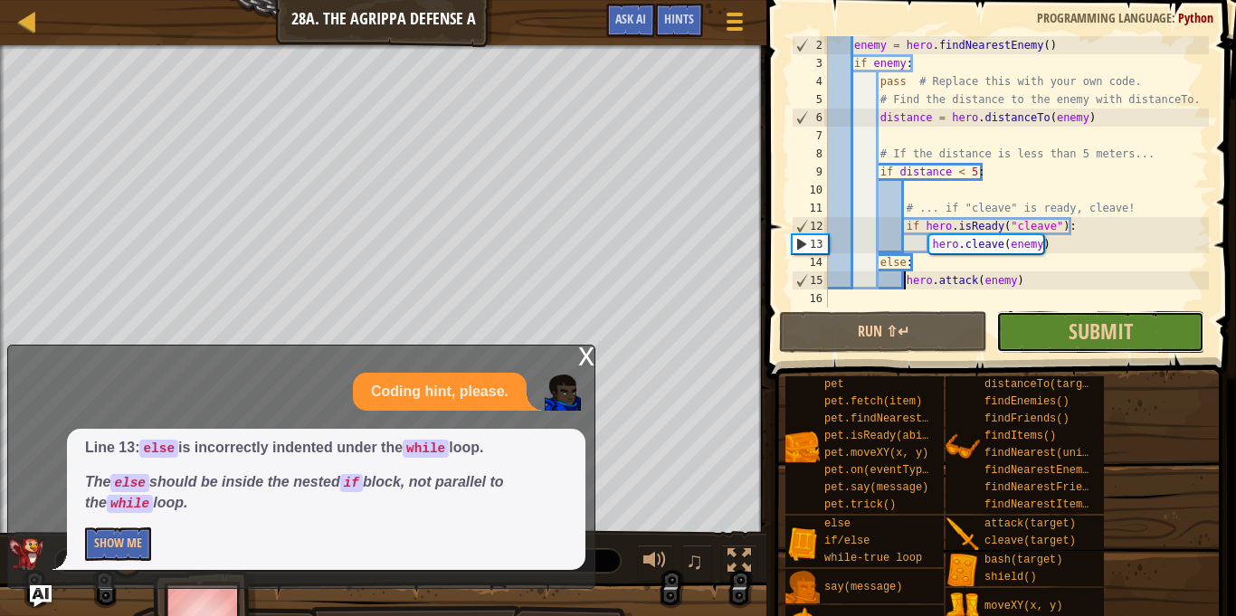
click at [1167, 324] on button "Submit" at bounding box center [1100, 332] width 208 height 42
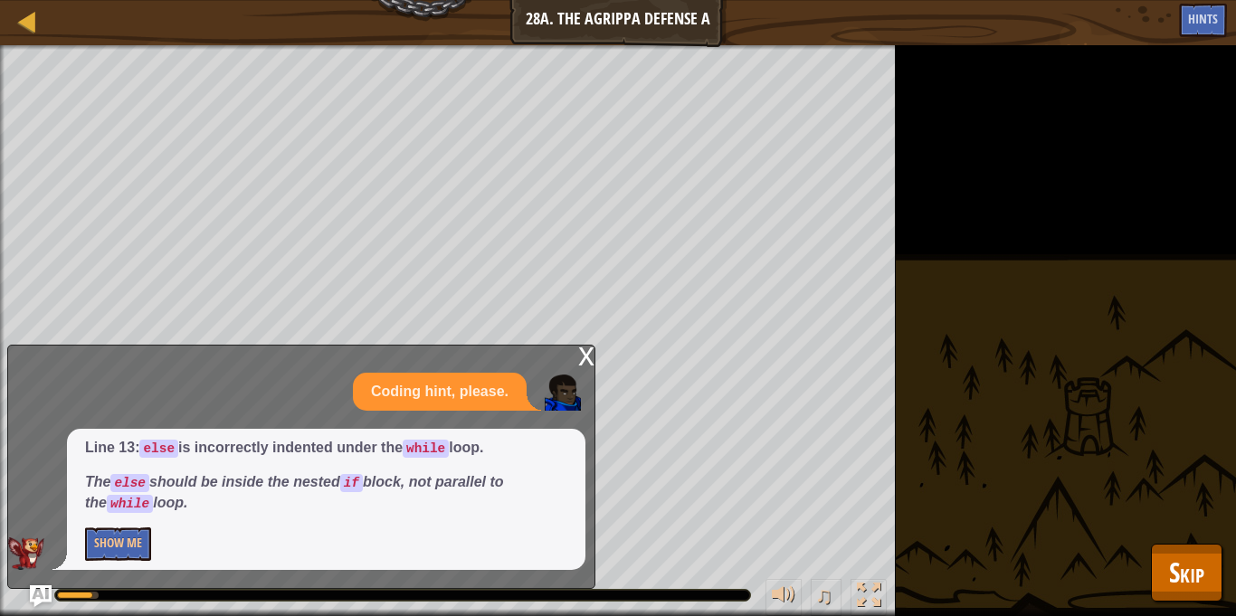
click at [587, 356] on div "x" at bounding box center [586, 355] width 16 height 18
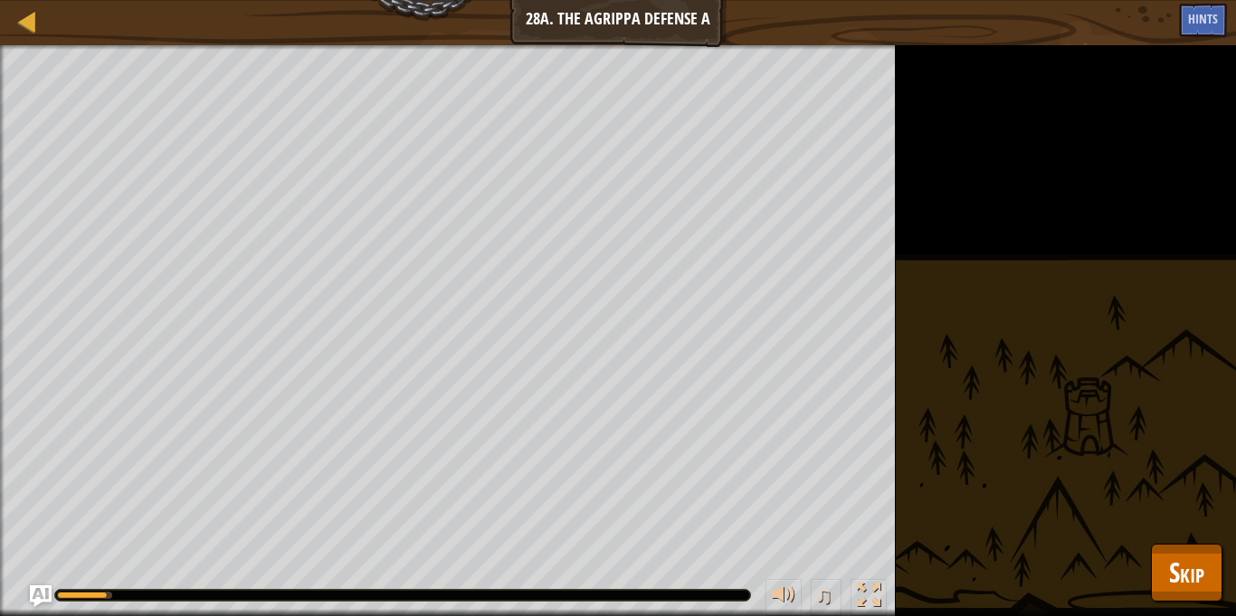
click at [1224, 580] on div "Rid the meadow of ogres. Goals : Running... ♫ [PERSON_NAME] 399 x: 39 y: 32 No …" at bounding box center [618, 330] width 1236 height 571
click at [1215, 581] on button "Skip" at bounding box center [1186, 573] width 71 height 58
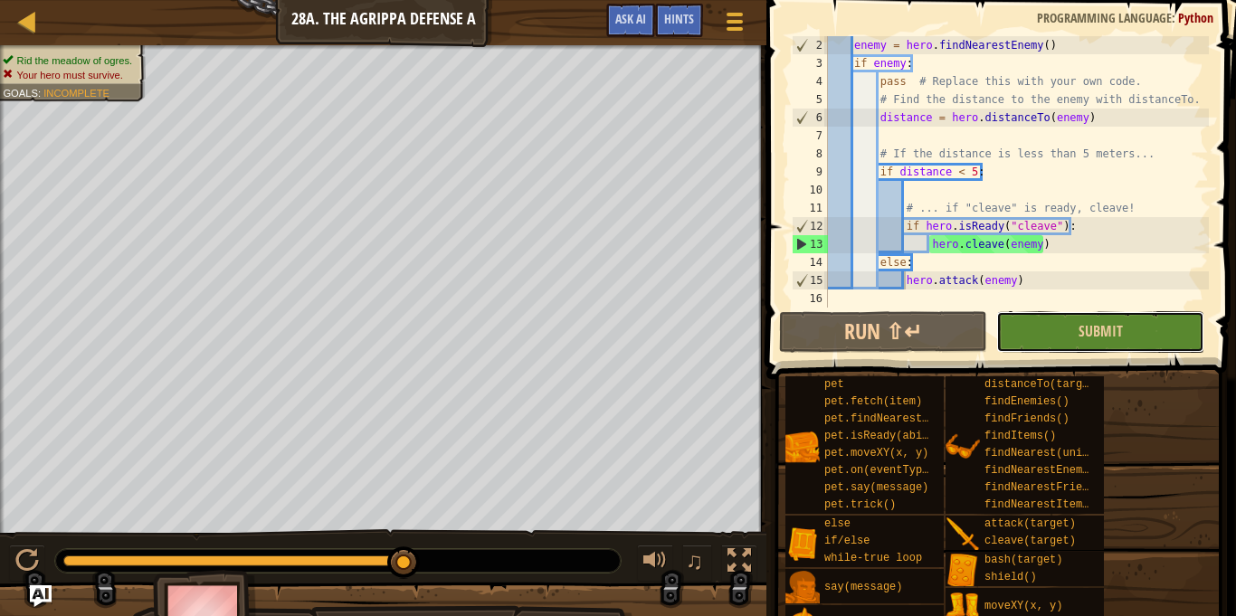
click at [1022, 333] on button "Submit" at bounding box center [1100, 332] width 208 height 42
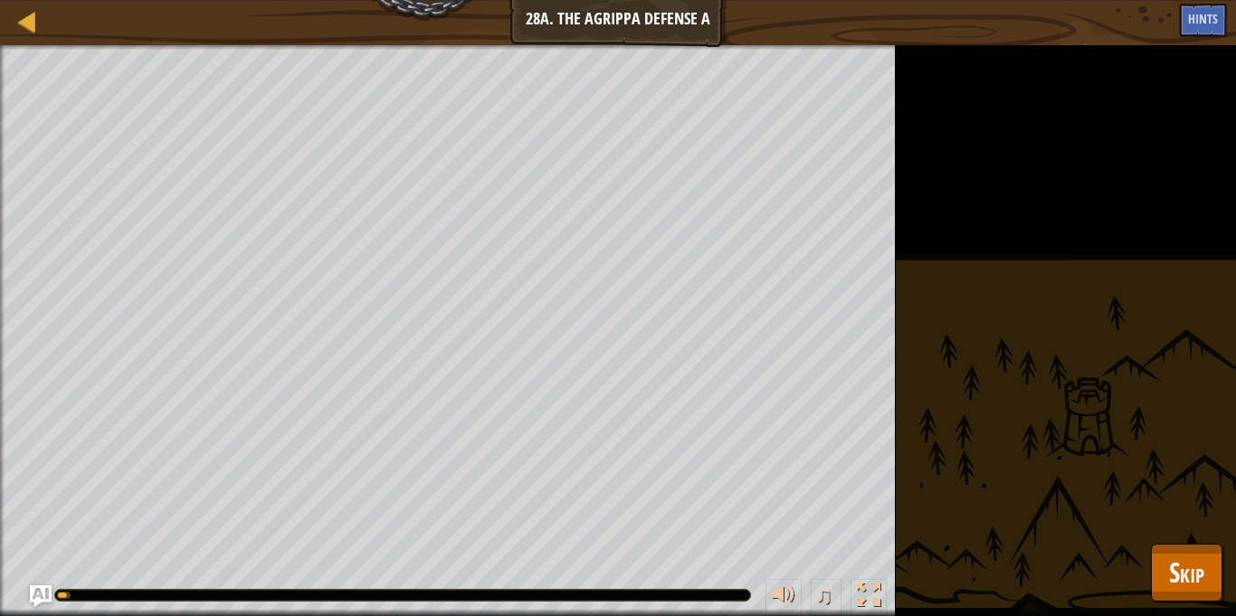
click at [1223, 578] on div "Rid the meadow of ogres. Your hero must survive. Goals : Running... ♫ [PERSON_N…" at bounding box center [618, 330] width 1236 height 571
click at [1213, 582] on button "Skip" at bounding box center [1186, 573] width 71 height 58
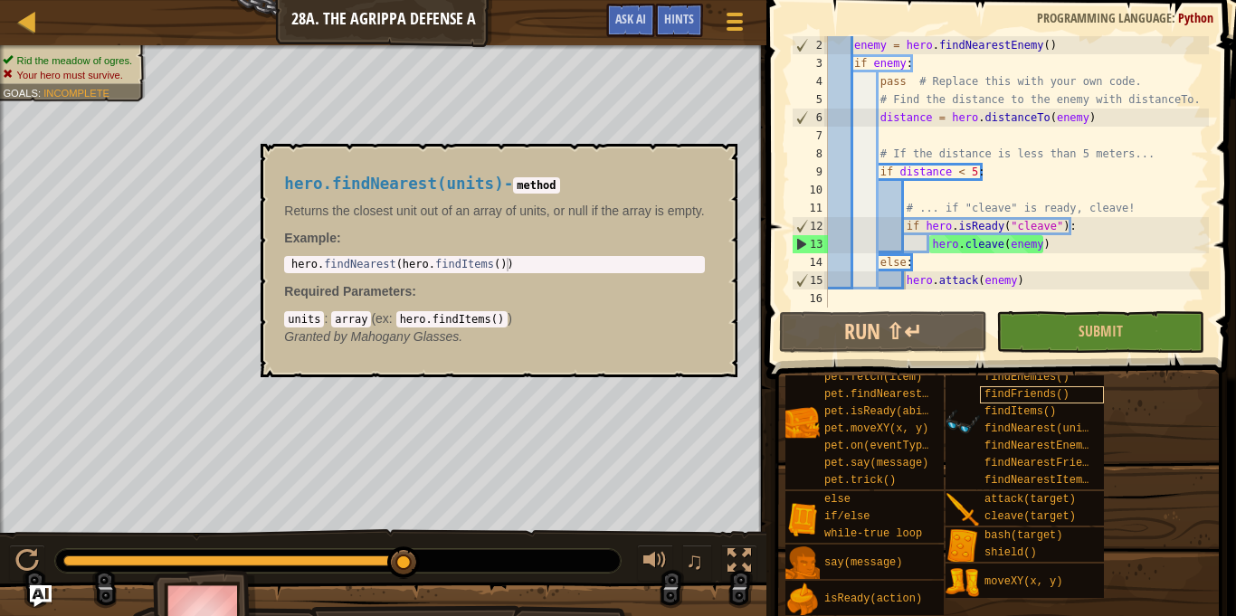
scroll to position [0, 0]
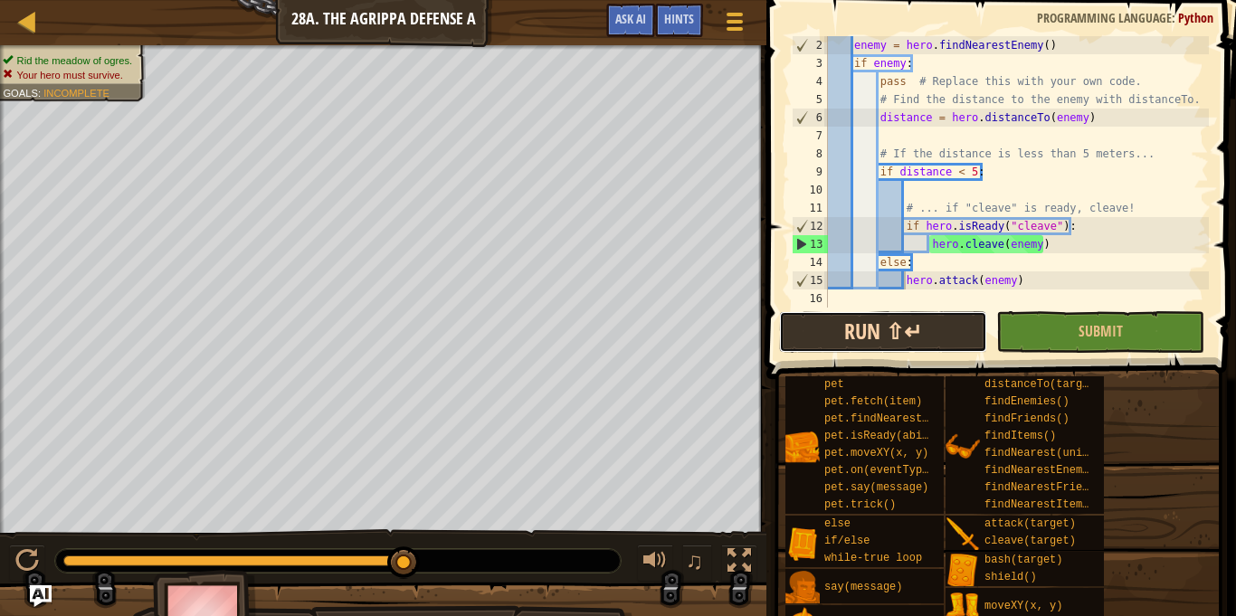
click at [913, 327] on button "Run ⇧↵" at bounding box center [883, 332] width 208 height 42
drag, startPoint x: 71, startPoint y: 564, endPoint x: 432, endPoint y: 563, distance: 360.9
click at [432, 563] on div at bounding box center [337, 561] width 565 height 24
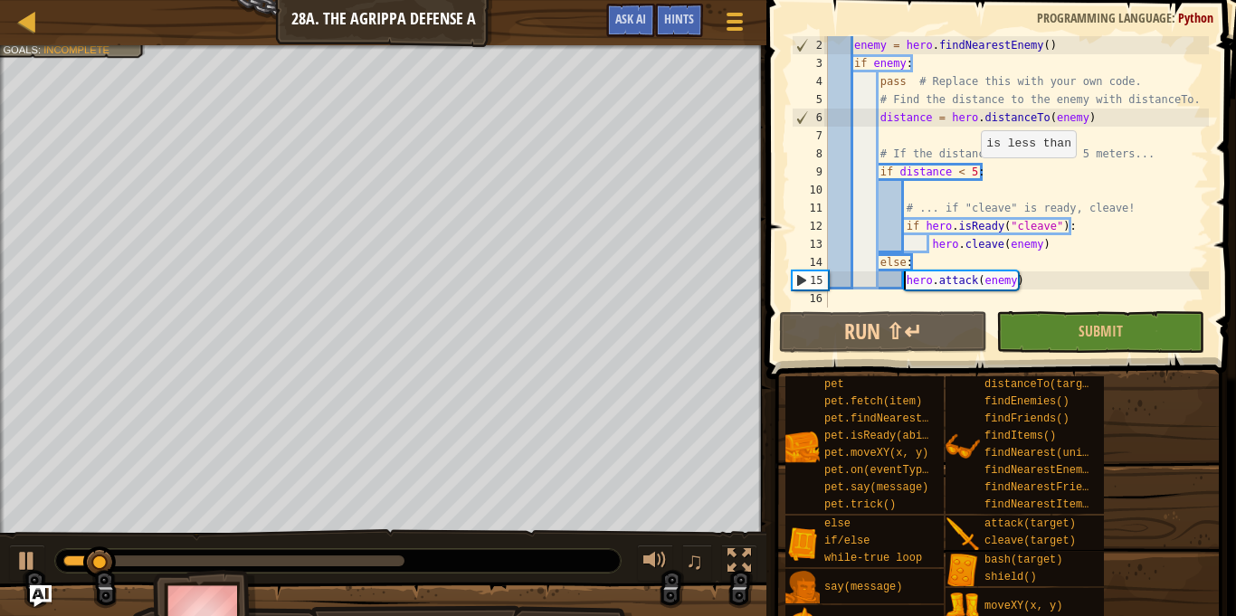
click at [972, 175] on div "enemy = hero . findNearestEnemy ( ) if enemy : pass # Replace this with your ow…" at bounding box center [1016, 190] width 384 height 308
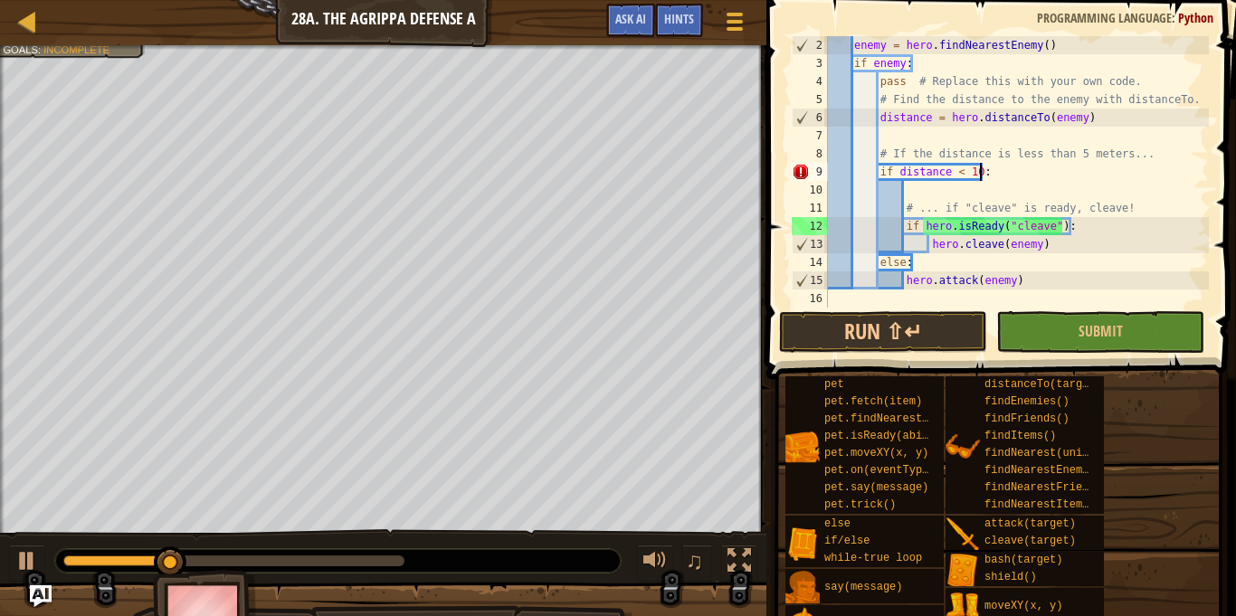
scroll to position [8, 22]
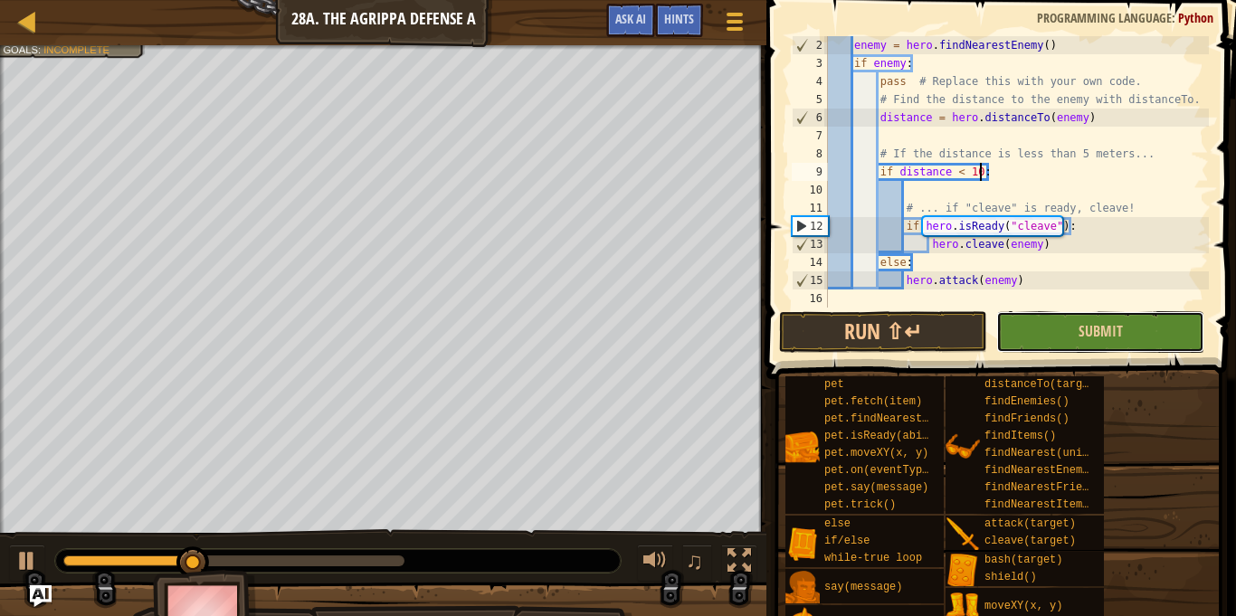
click at [1067, 320] on button "Submit" at bounding box center [1100, 332] width 208 height 42
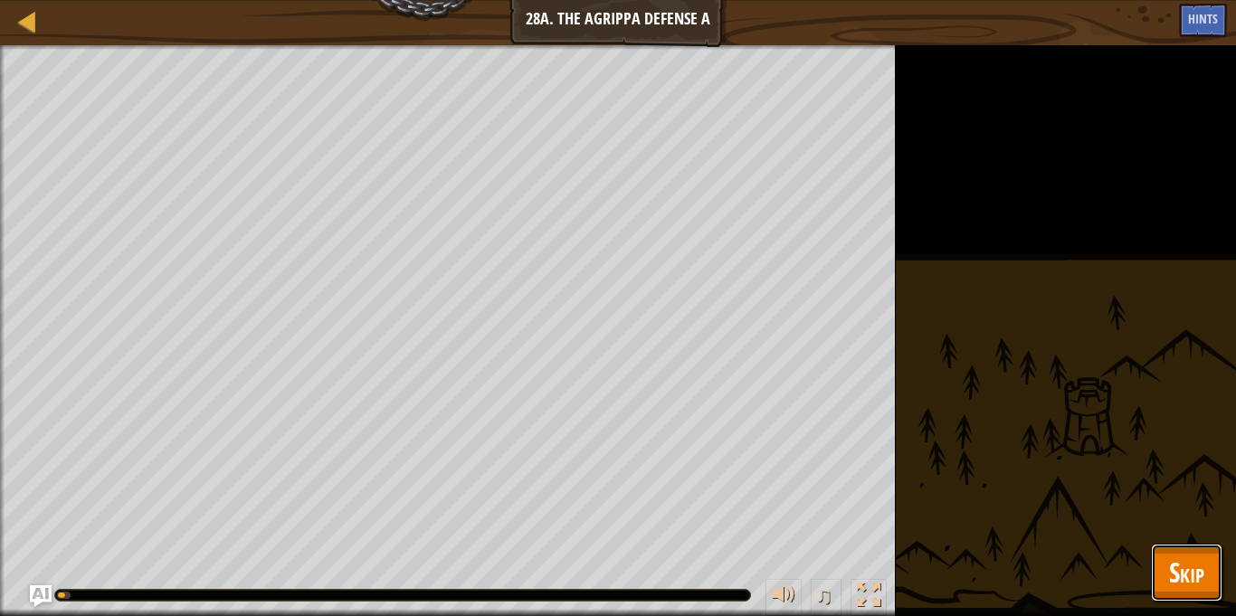
click at [1158, 565] on button "Skip" at bounding box center [1186, 573] width 71 height 58
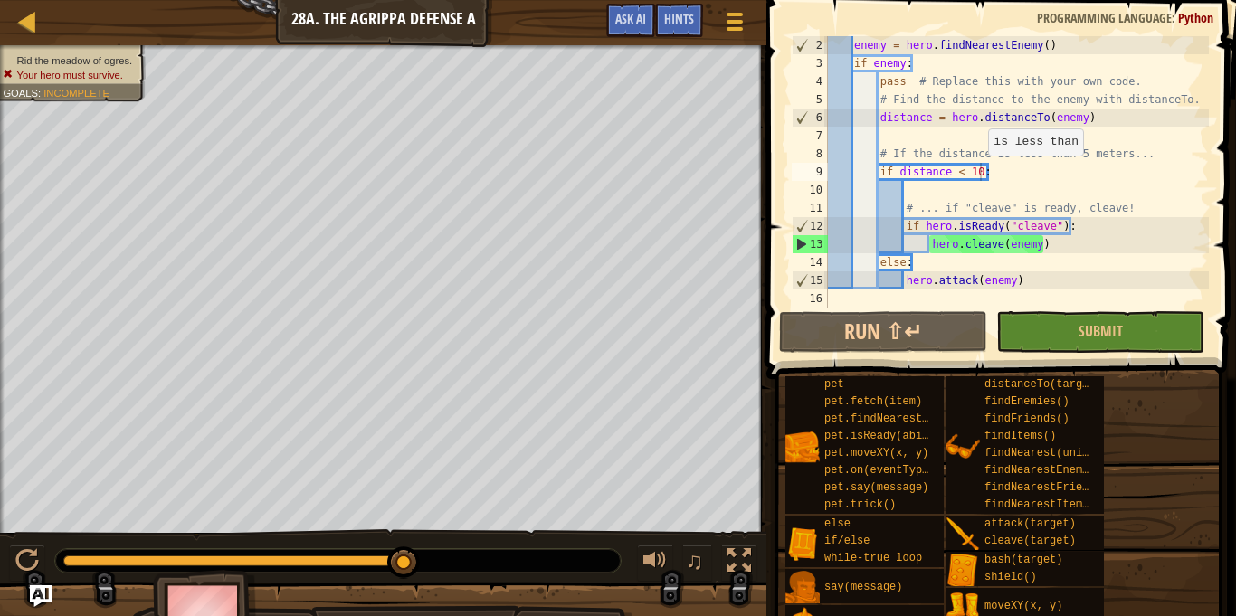
click at [979, 173] on div "enemy = hero . findNearestEnemy ( ) if enemy : pass # Replace this with your ow…" at bounding box center [1016, 190] width 384 height 308
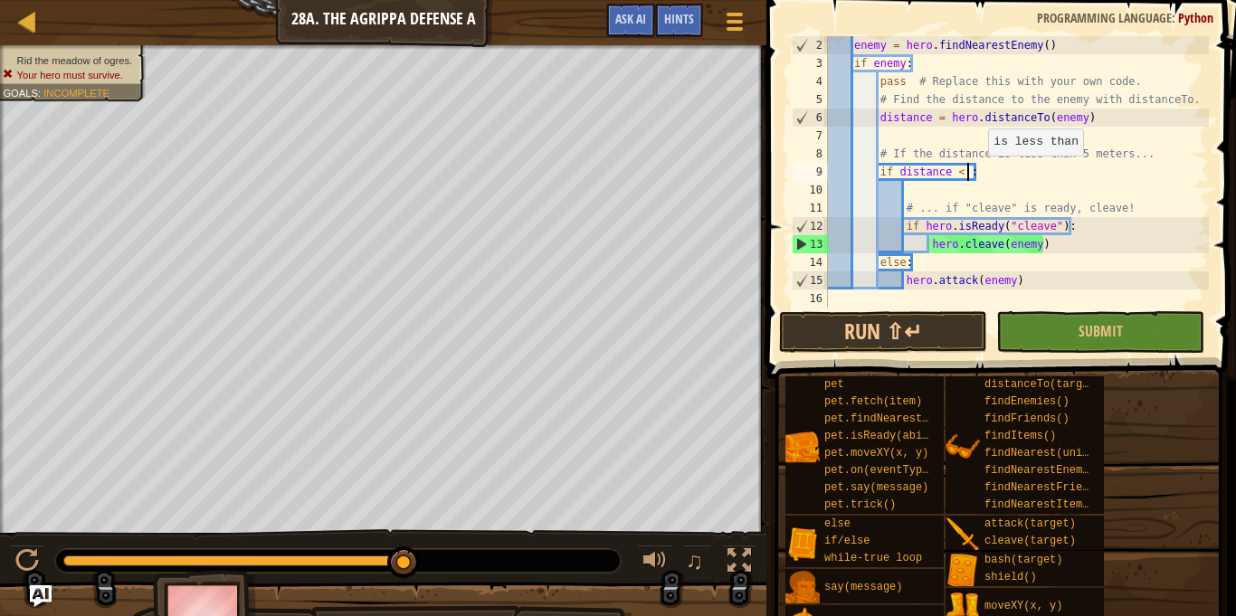
scroll to position [8, 21]
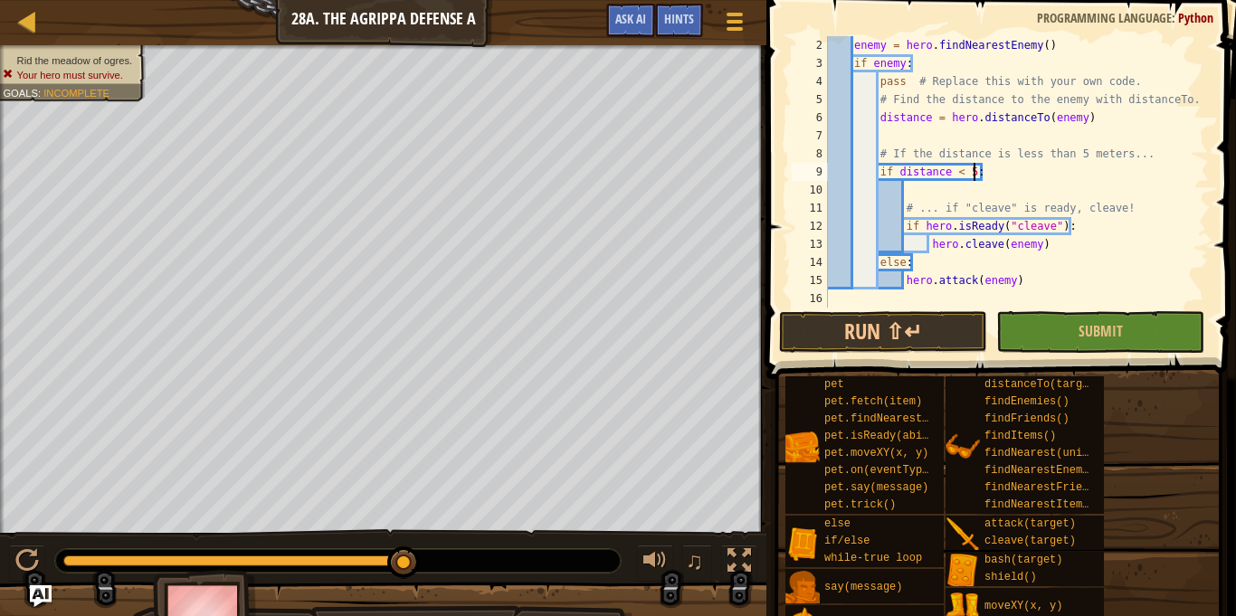
type textarea "if distance < 5:"
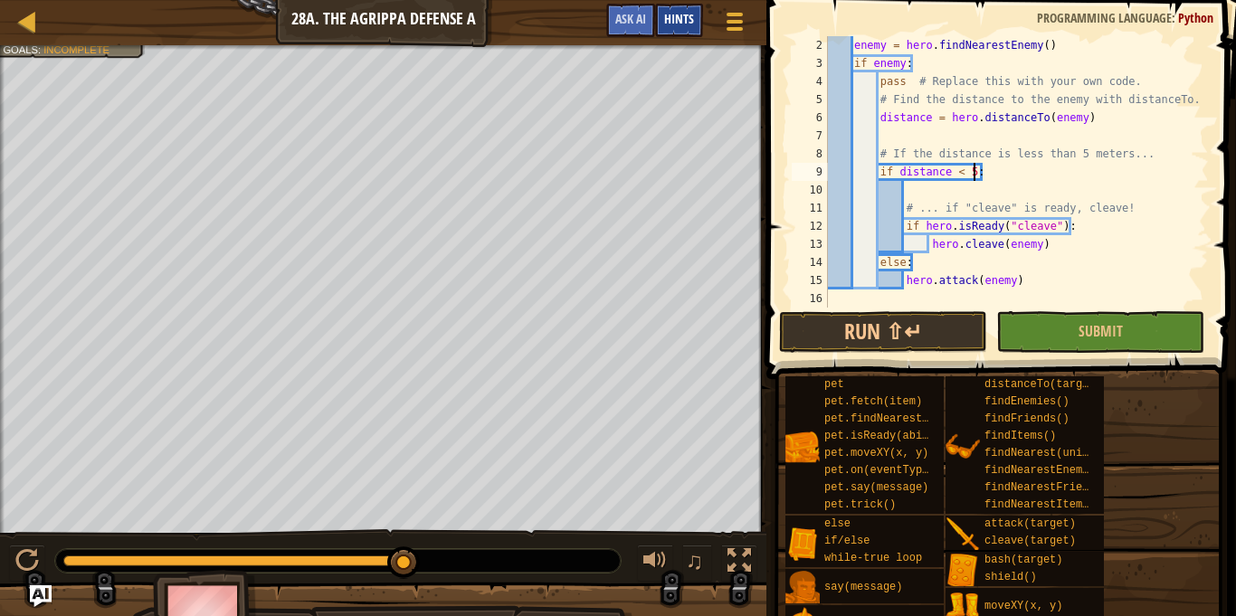
click at [687, 28] on div "Hints" at bounding box center [679, 20] width 48 height 33
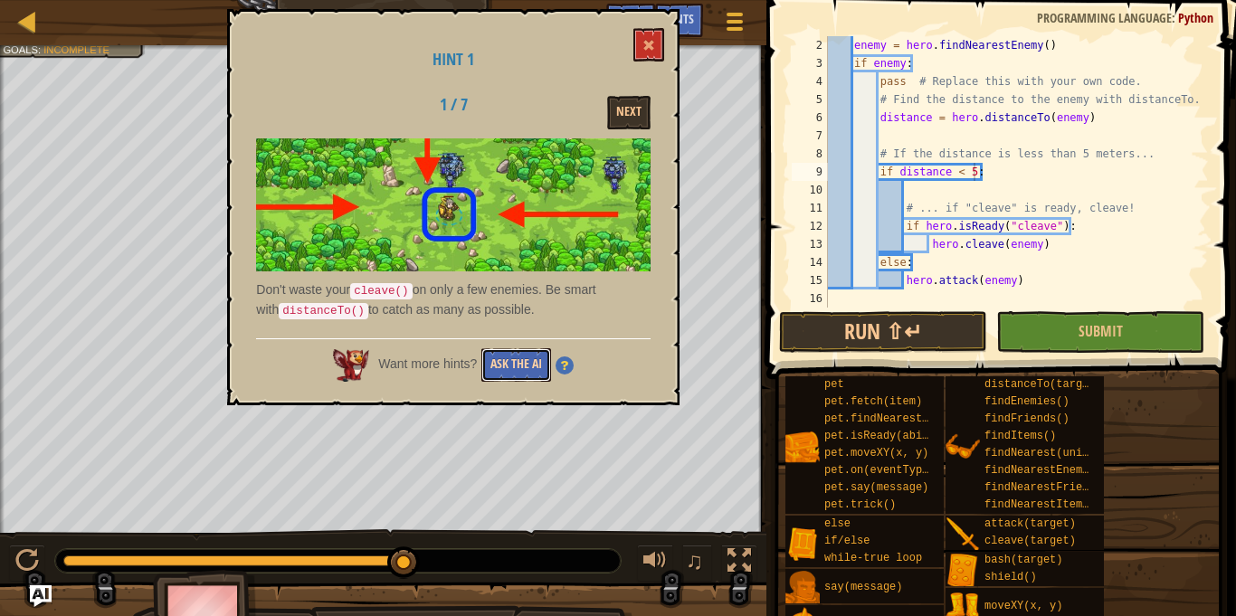
click at [538, 358] on button "Ask the AI" at bounding box center [516, 364] width 70 height 33
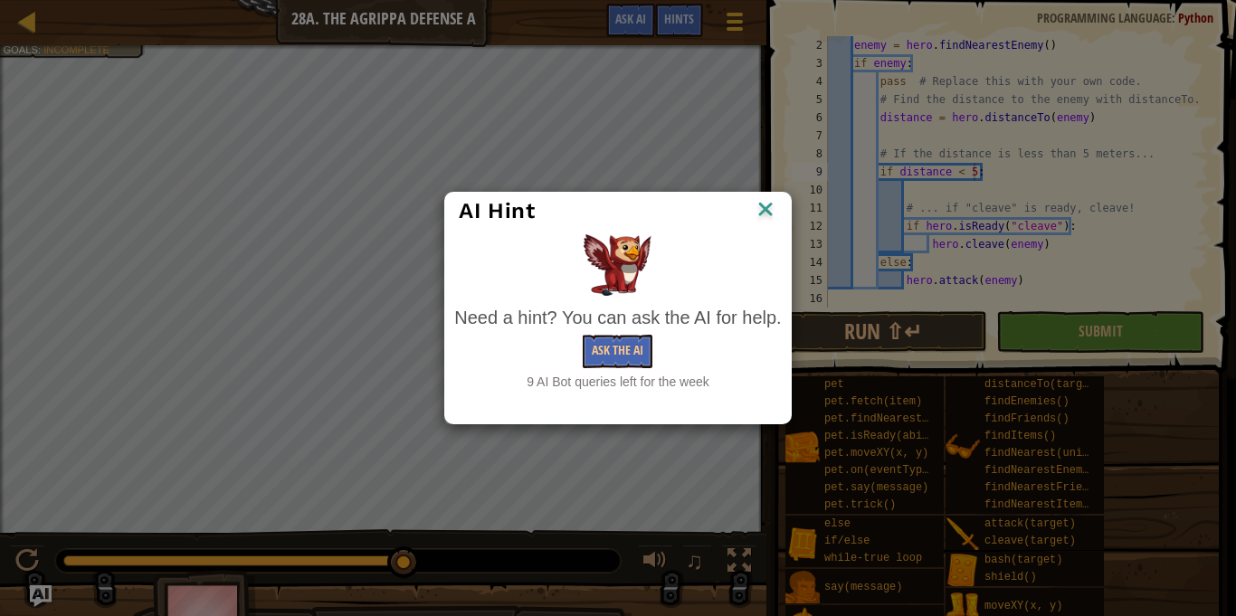
click at [754, 215] on img at bounding box center [766, 210] width 24 height 27
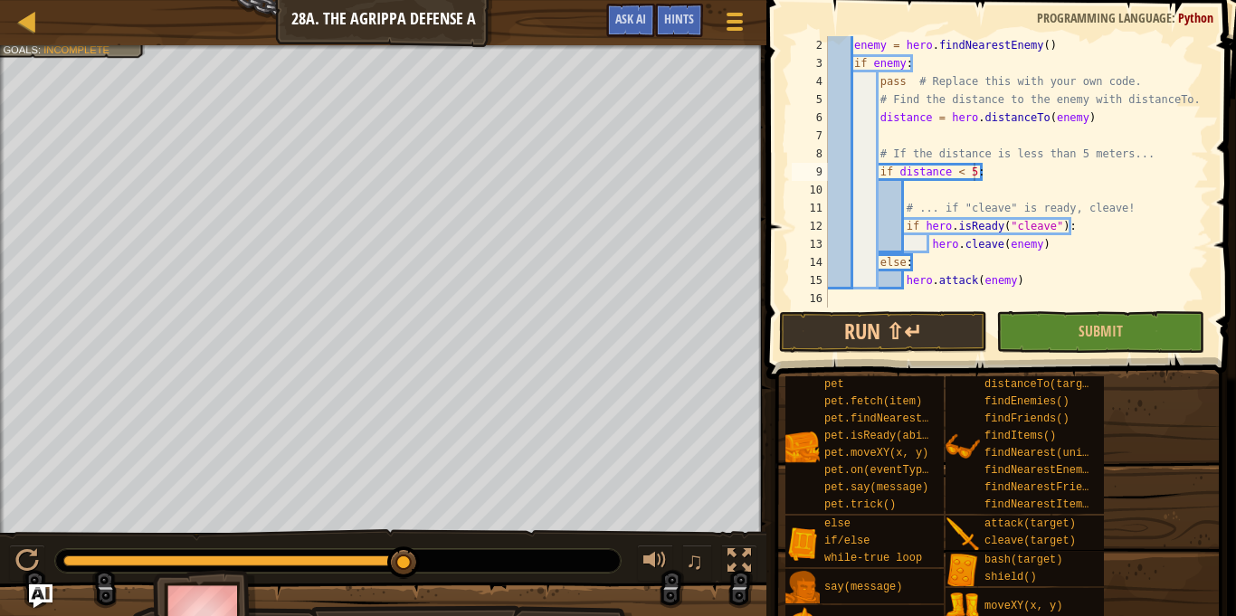
click at [48, 591] on img "Ask AI" at bounding box center [41, 596] width 24 height 24
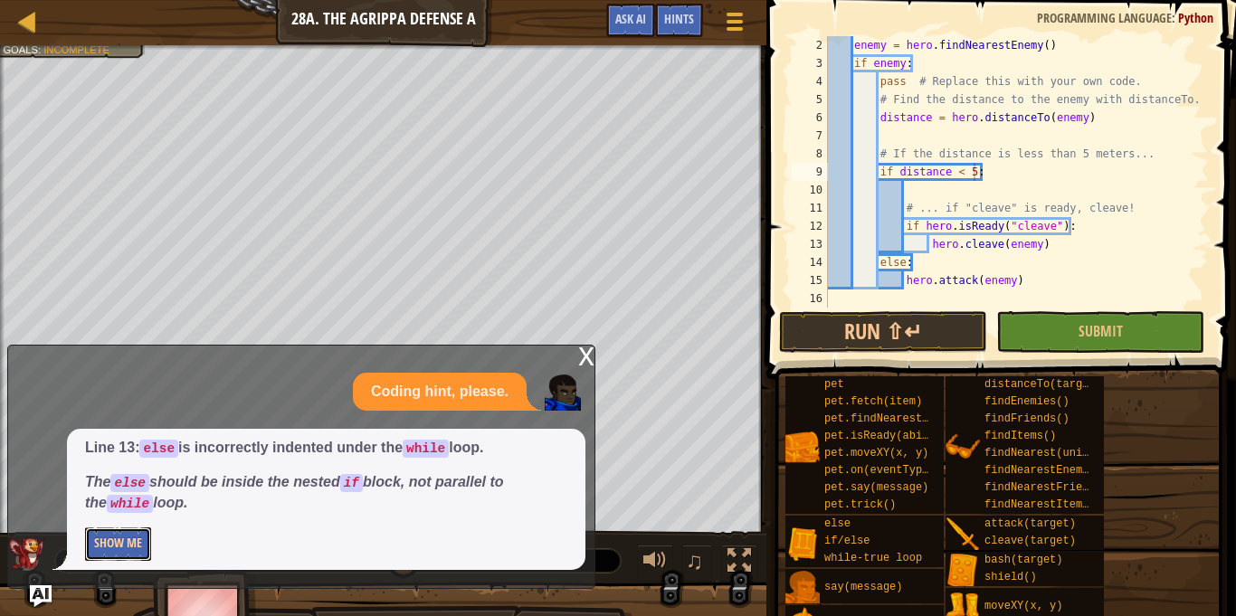
click at [124, 546] on button "Show Me" at bounding box center [118, 543] width 66 height 33
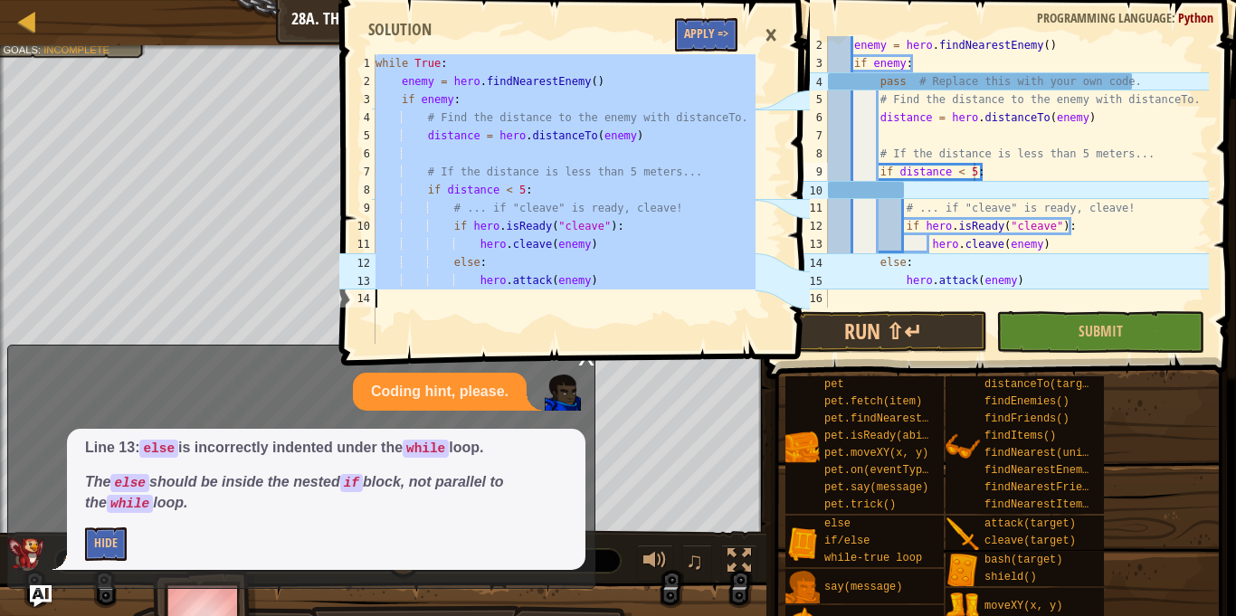
drag, startPoint x: 376, startPoint y: 62, endPoint x: 394, endPoint y: 323, distance: 261.1
click at [394, 323] on div "while True : enemy = hero . findNearestEnemy ( ) if enemy : # Find the distance…" at bounding box center [564, 217] width 384 height 326
type textarea "hero.attack(enemy)"
click at [688, 35] on button "Apply =>" at bounding box center [706, 34] width 62 height 33
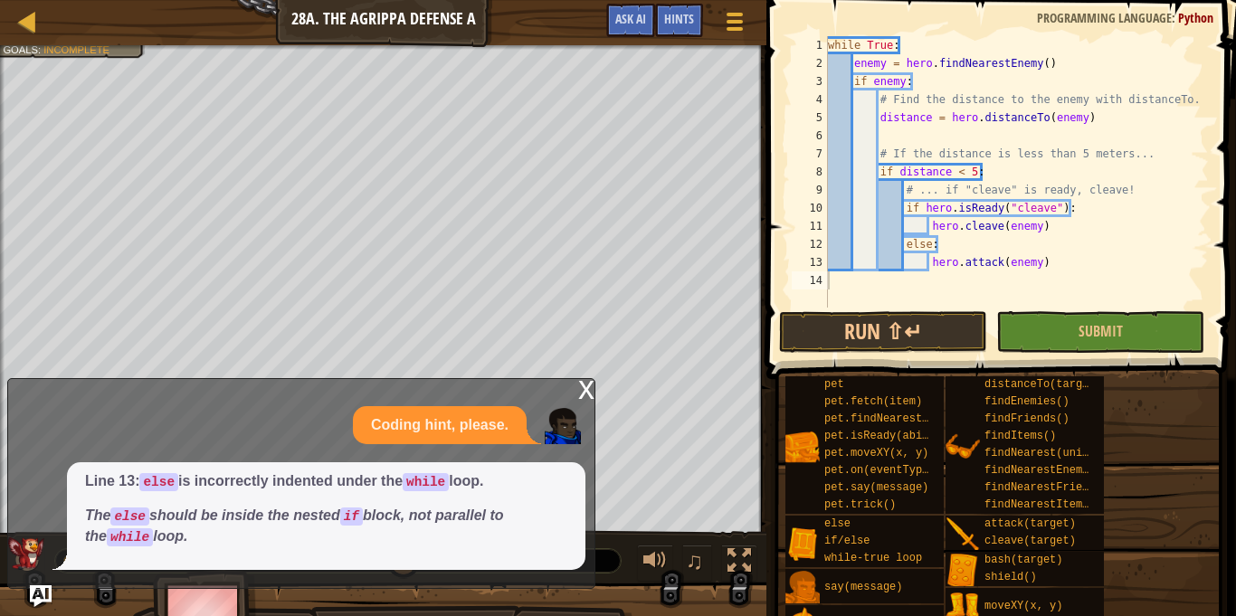
click at [584, 394] on div "x" at bounding box center [586, 388] width 16 height 18
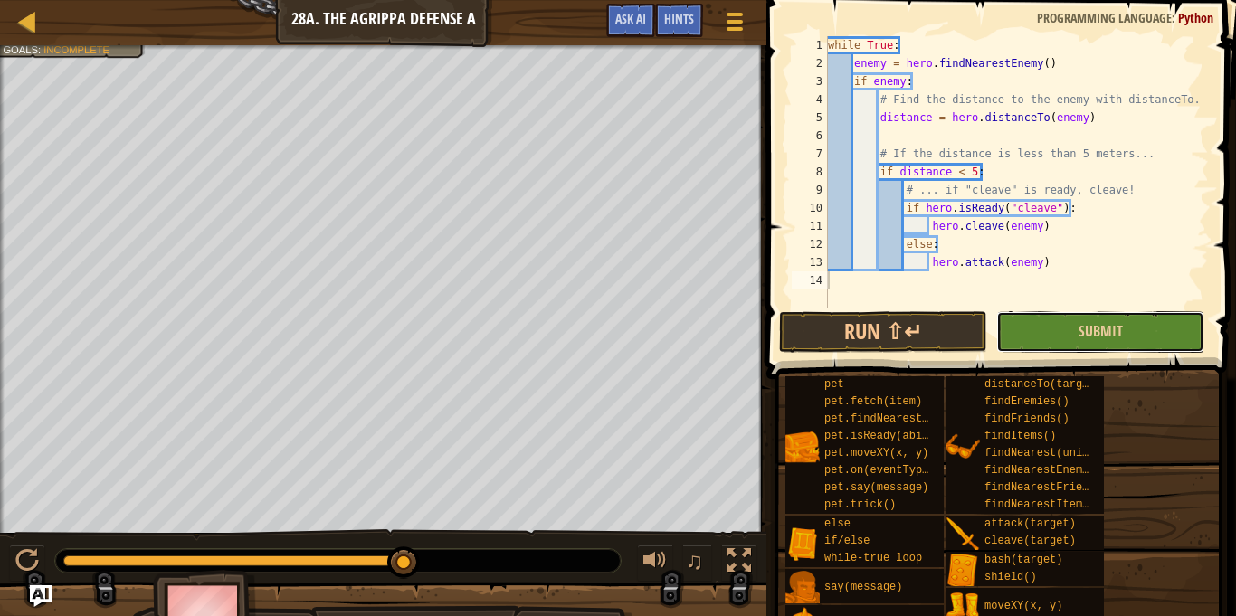
click at [1052, 329] on button "Submit" at bounding box center [1100, 332] width 208 height 42
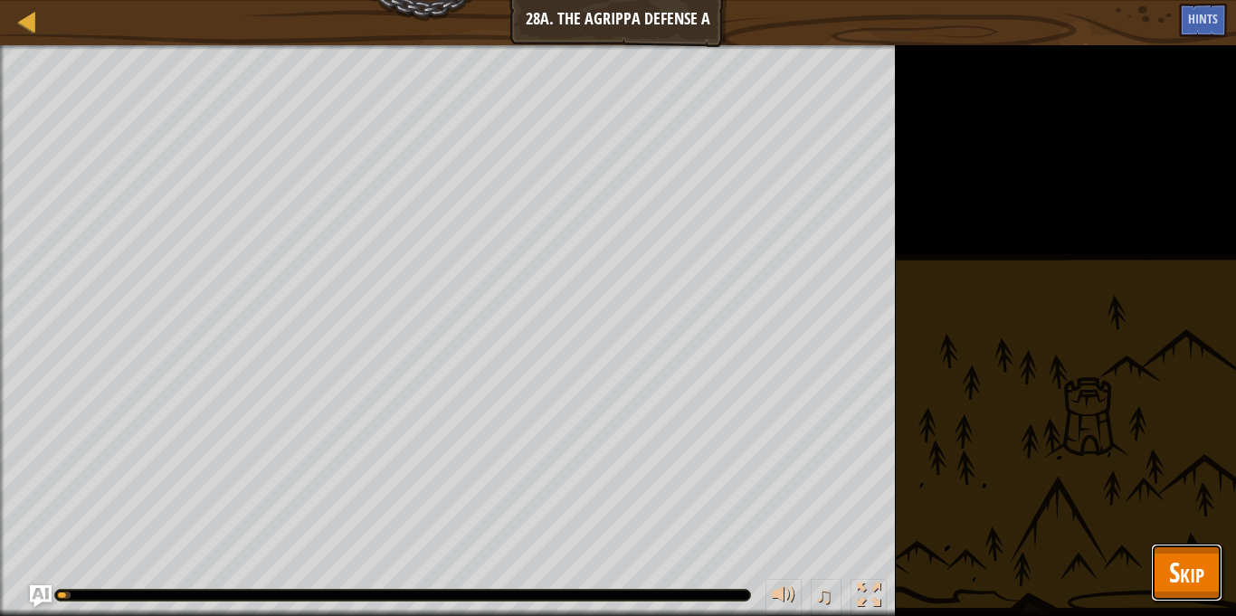
click at [1201, 587] on span "Skip" at bounding box center [1186, 572] width 35 height 37
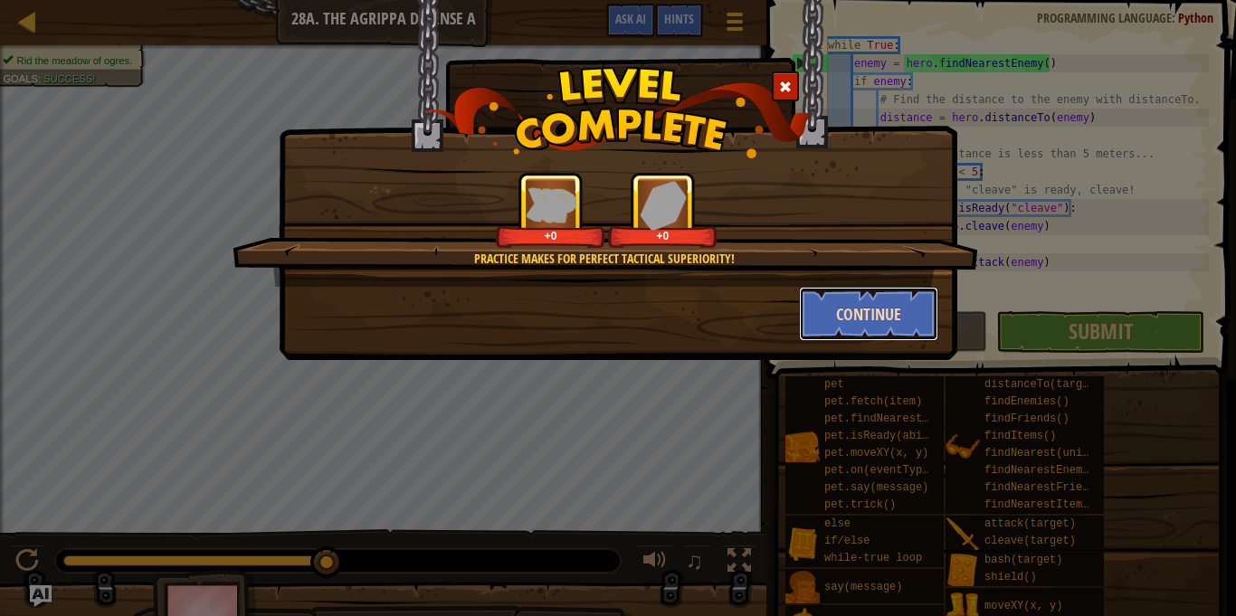
click at [906, 318] on button "Continue" at bounding box center [869, 314] width 140 height 54
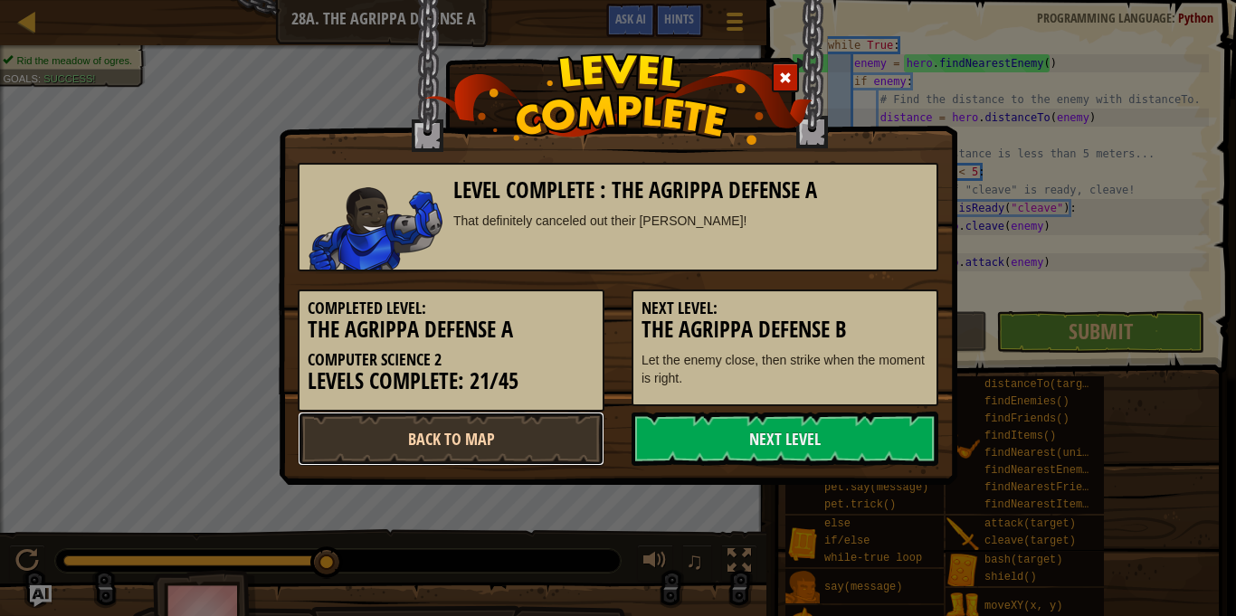
click at [390, 450] on link "Back to Map" at bounding box center [451, 439] width 307 height 54
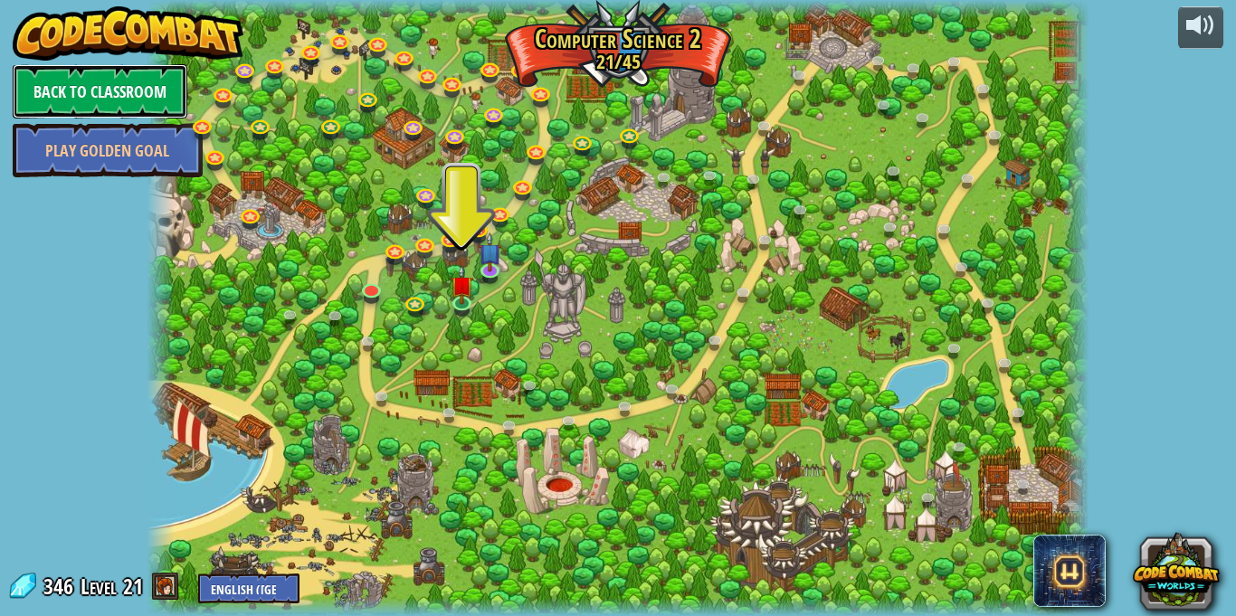
click at [135, 78] on link "Back to Classroom" at bounding box center [100, 91] width 175 height 54
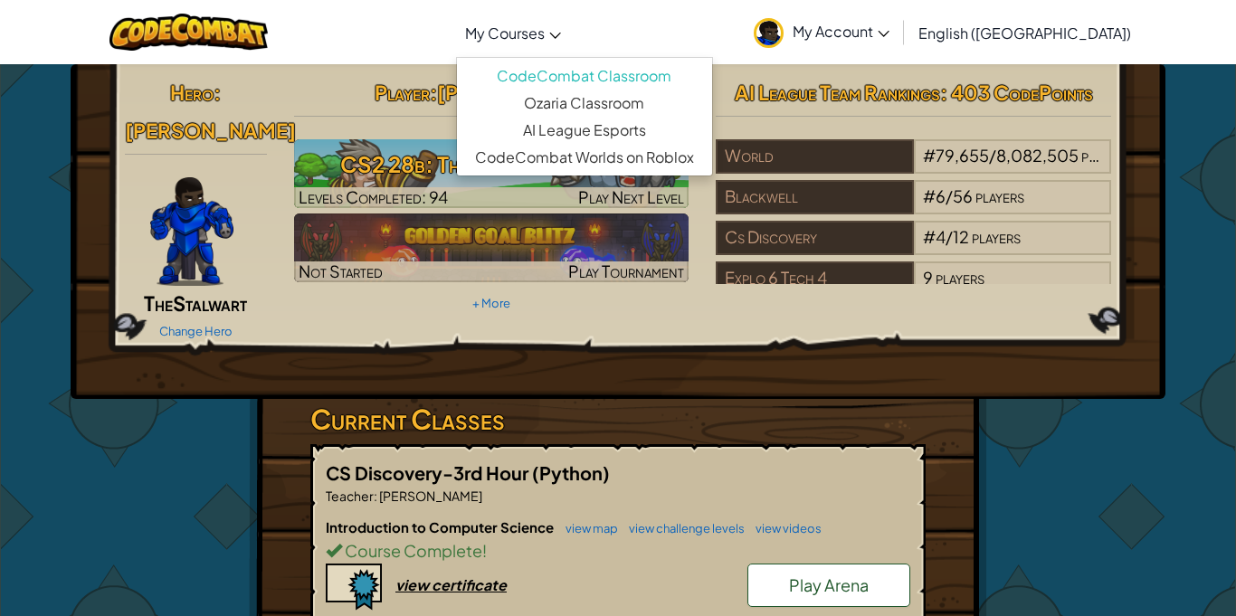
click at [545, 28] on span "My Courses" at bounding box center [505, 33] width 80 height 19
click at [1155, 218] on div "Hero : [PERSON_NAME] The Stalwart Change Hero Player : [PERSON_NAME] CS2 28b: T…" at bounding box center [618, 231] width 1095 height 335
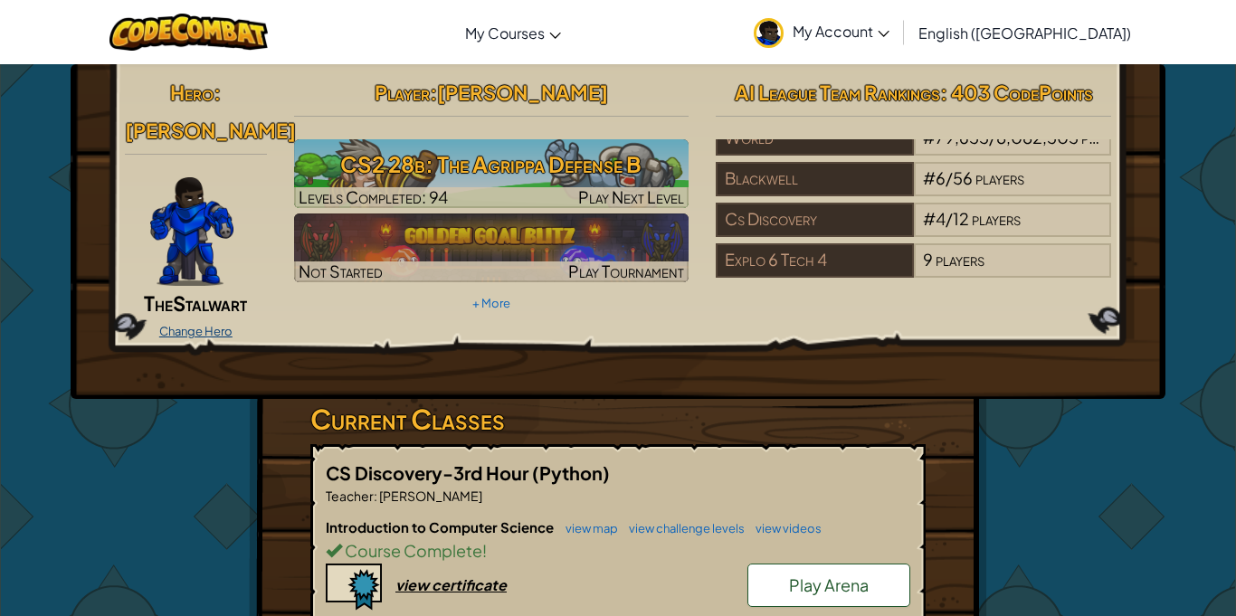
click at [208, 324] on link "Change Hero" at bounding box center [195, 331] width 73 height 14
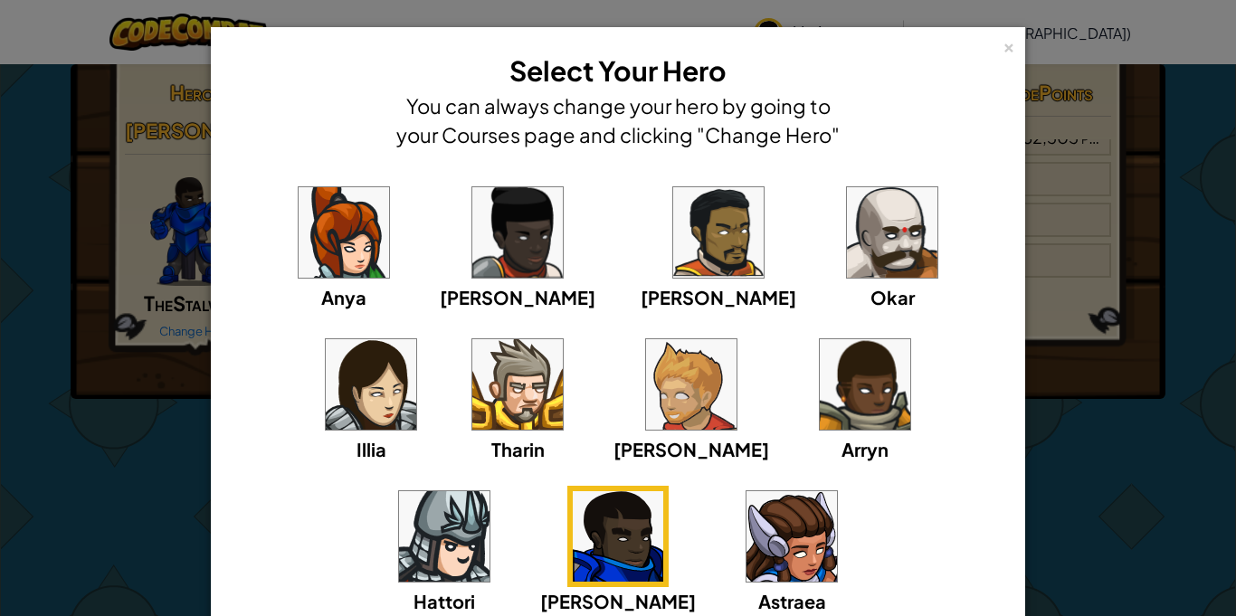
click at [489, 491] on img at bounding box center [444, 536] width 90 height 90
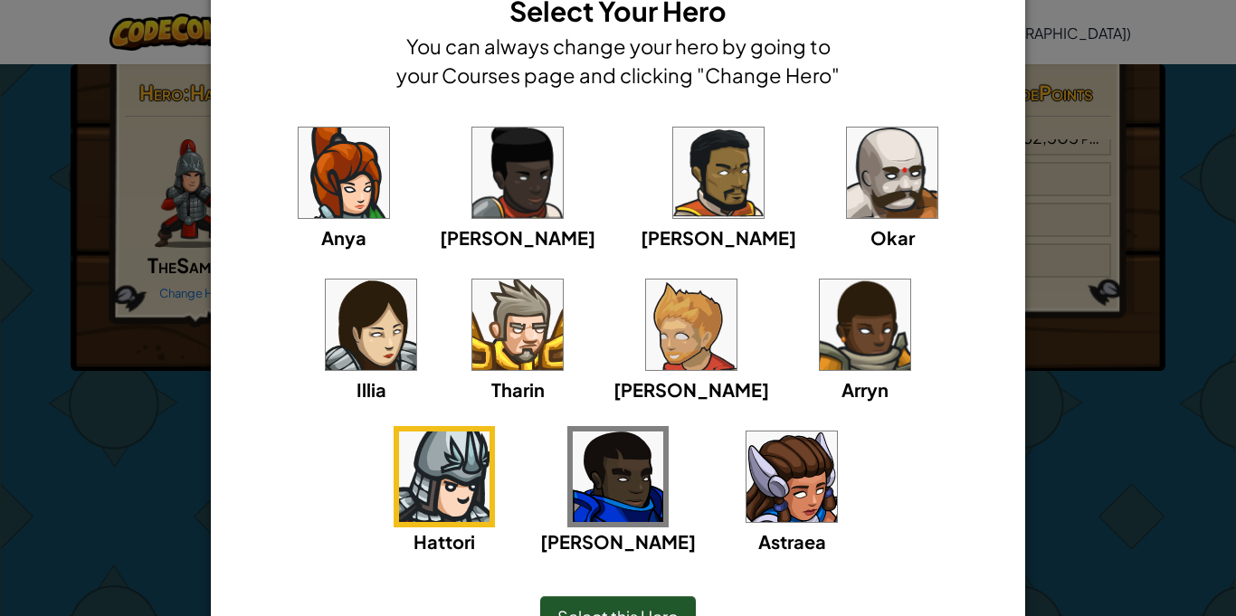
scroll to position [64, 0]
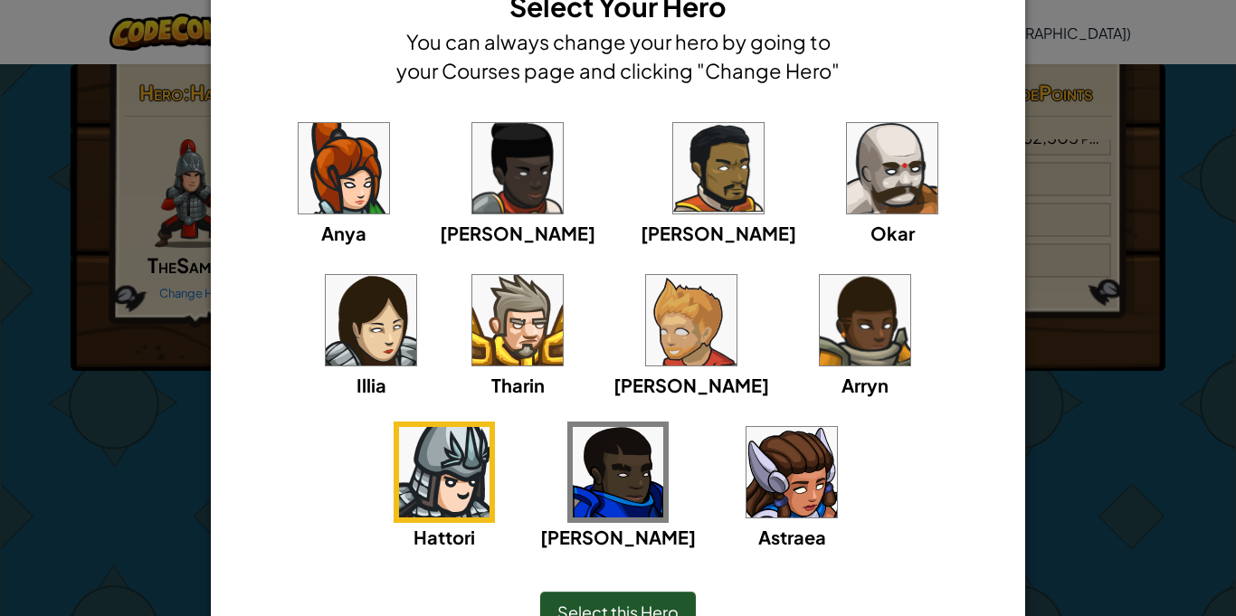
click at [820, 338] on img at bounding box center [865, 320] width 90 height 90
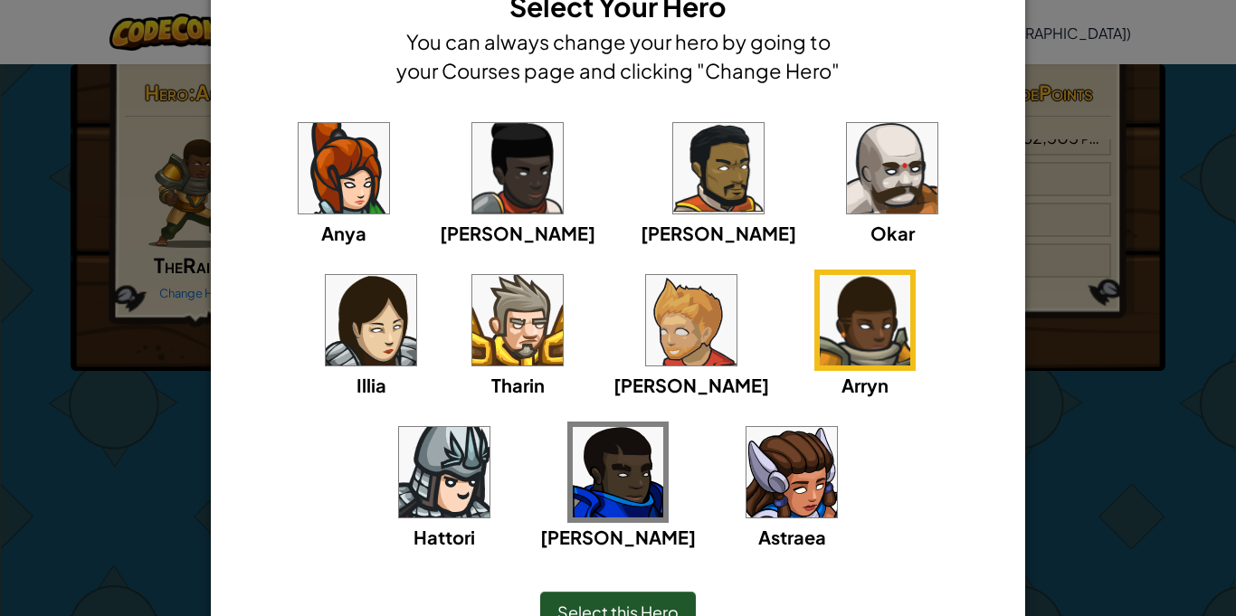
click at [663, 427] on img at bounding box center [618, 472] width 90 height 90
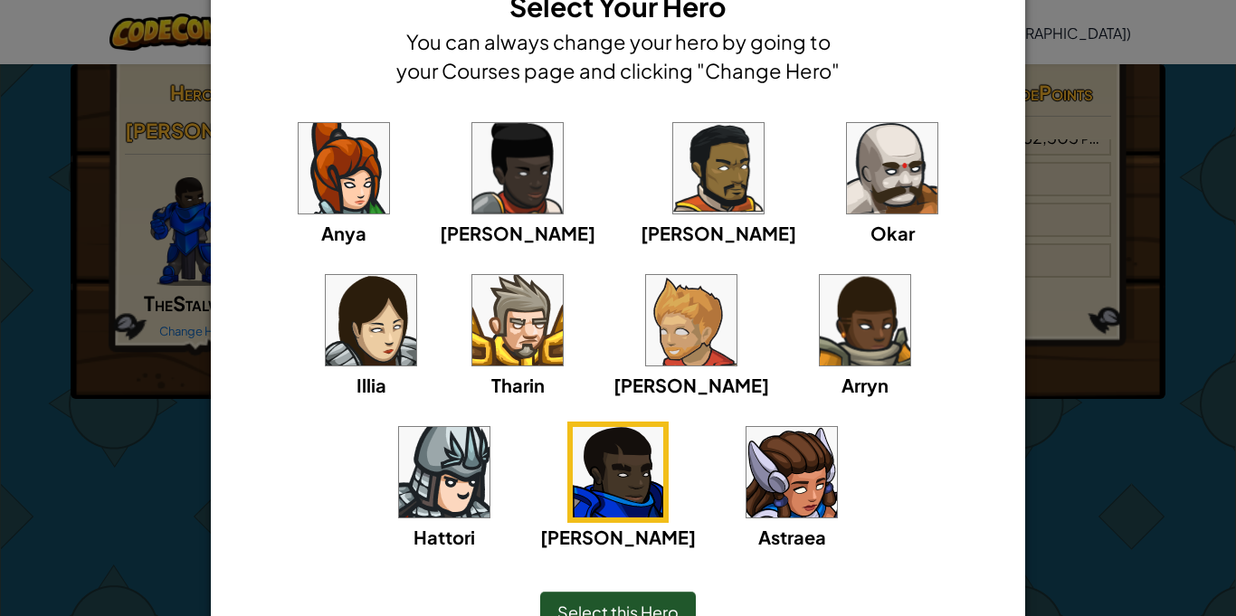
click at [746, 499] on img at bounding box center [791, 472] width 90 height 90
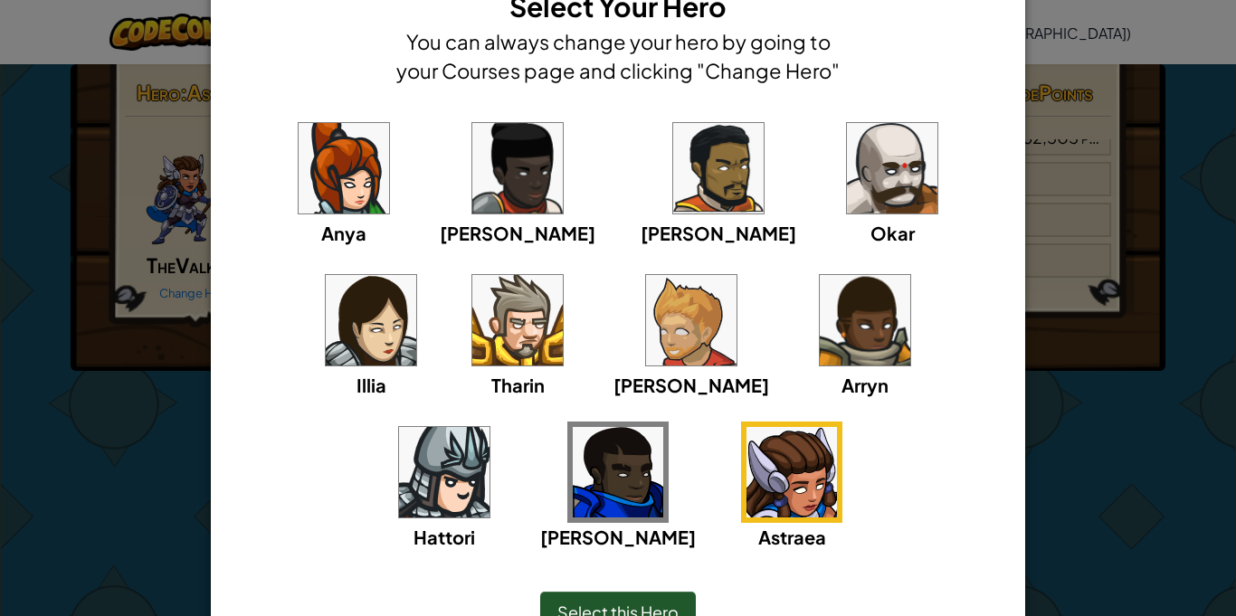
click at [626, 612] on span "Select this Hero" at bounding box center [617, 612] width 121 height 21
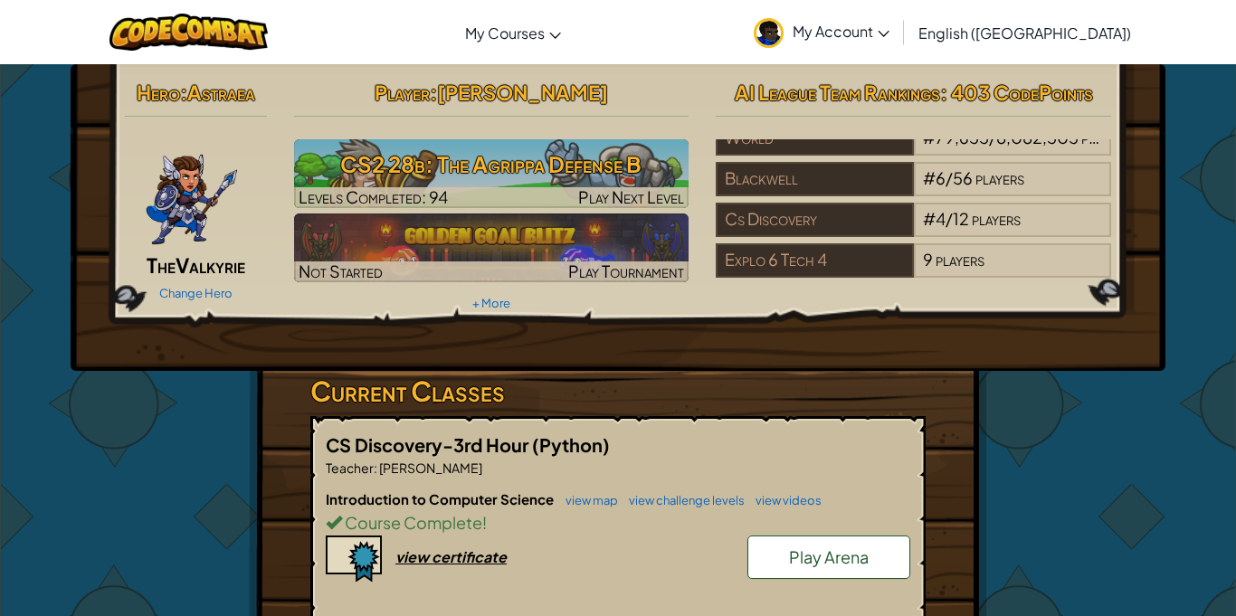
click at [204, 270] on span "Valkyrie" at bounding box center [210, 264] width 70 height 25
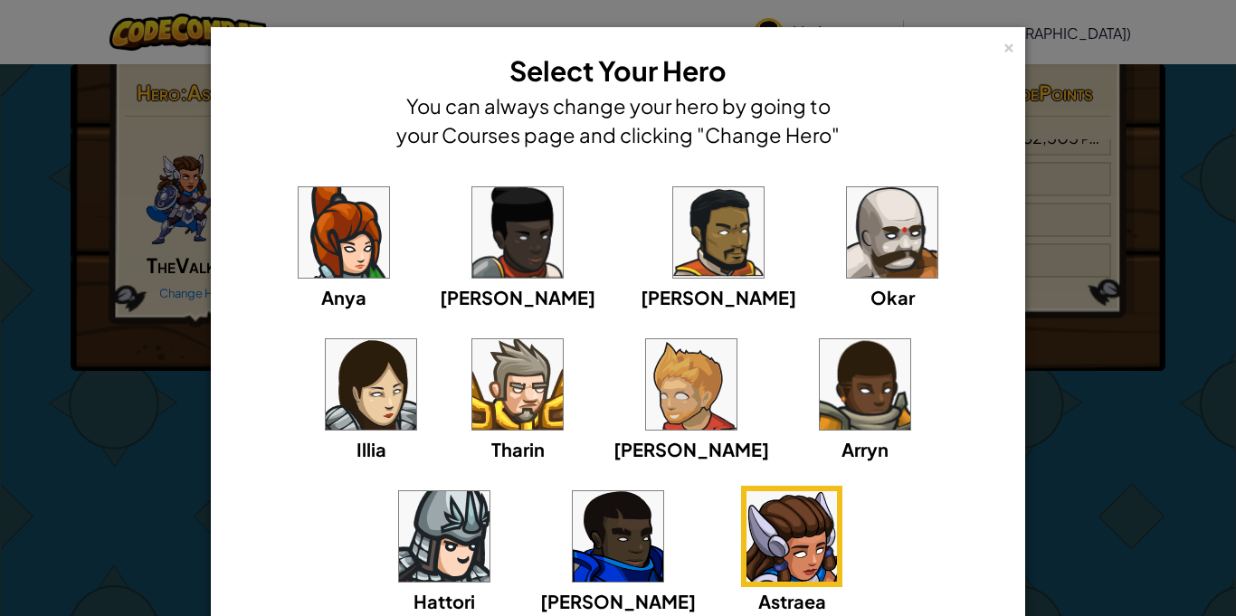
click at [489, 491] on img at bounding box center [444, 536] width 90 height 90
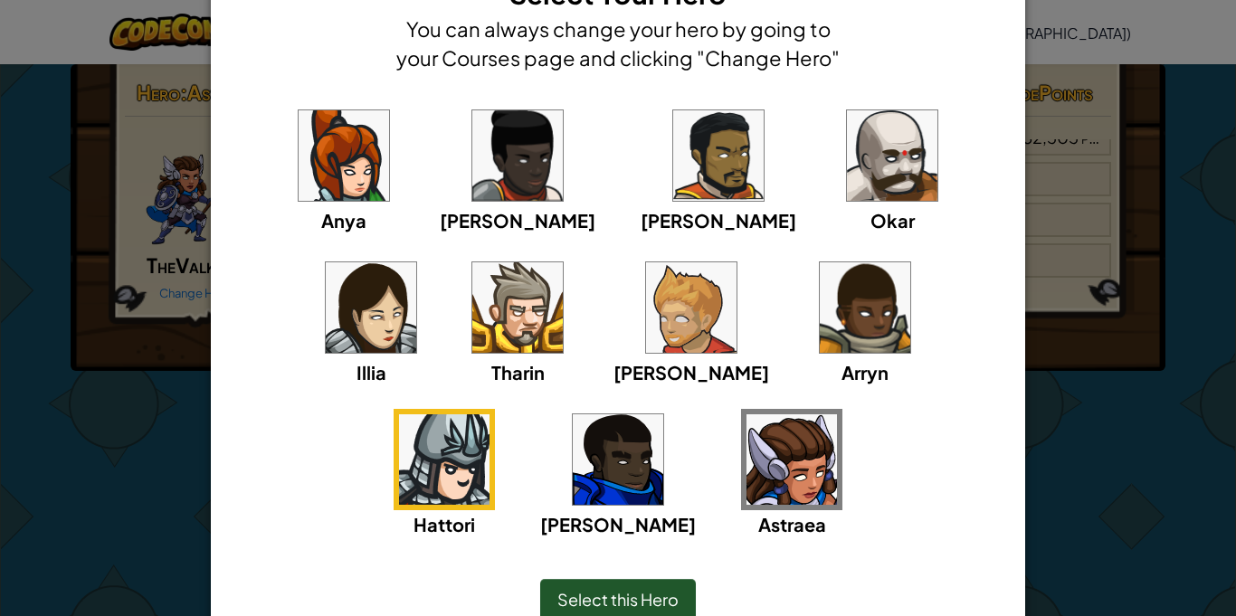
scroll to position [86, 0]
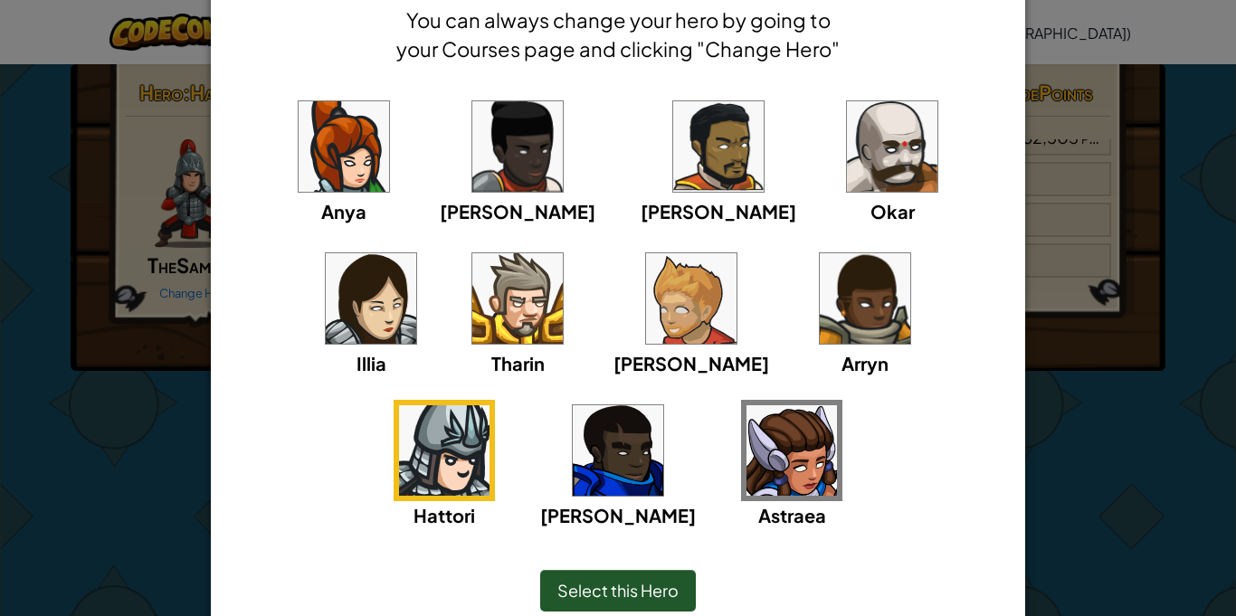
click at [650, 586] on span "Select this Hero" at bounding box center [617, 590] width 121 height 21
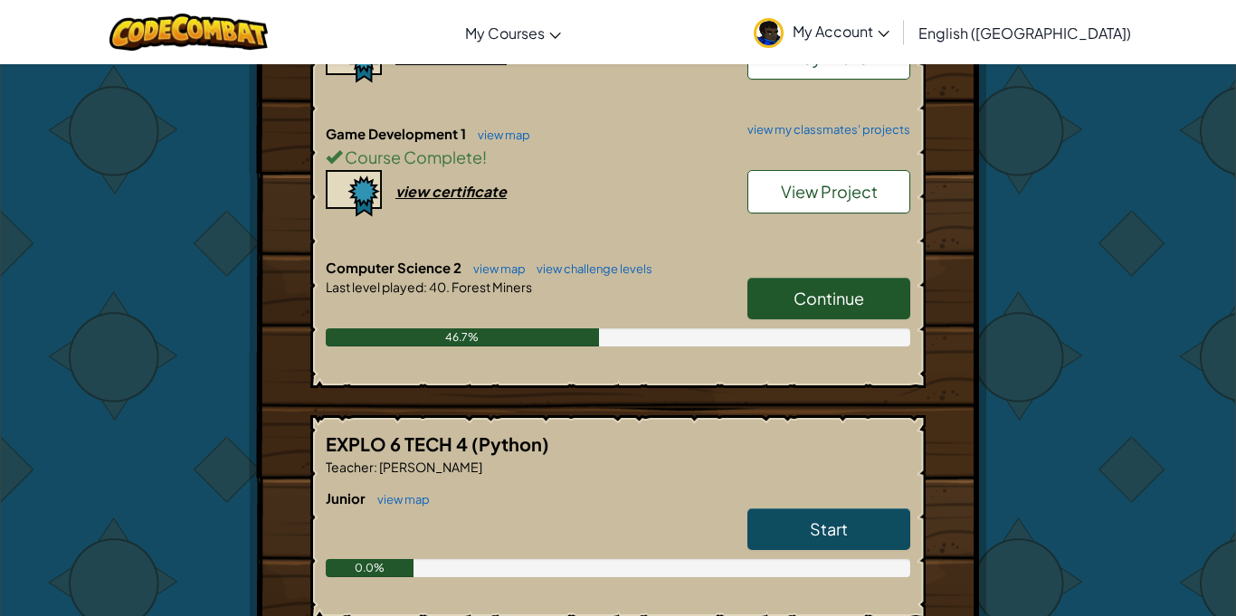
scroll to position [504, 0]
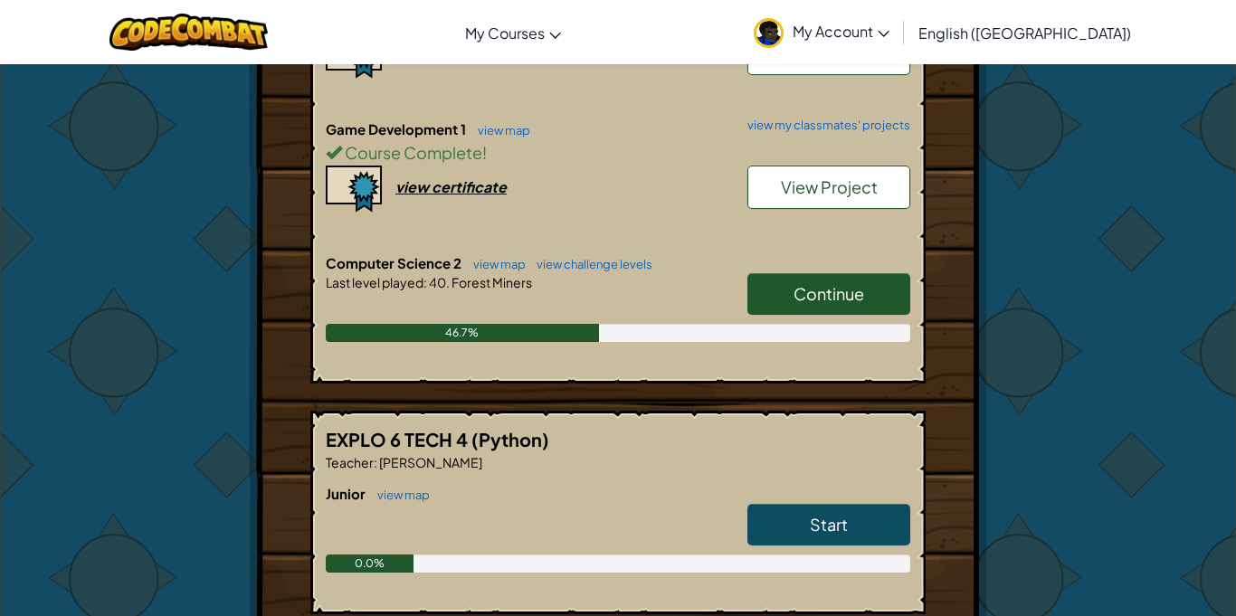
click at [811, 297] on span "Continue" at bounding box center [828, 293] width 71 height 21
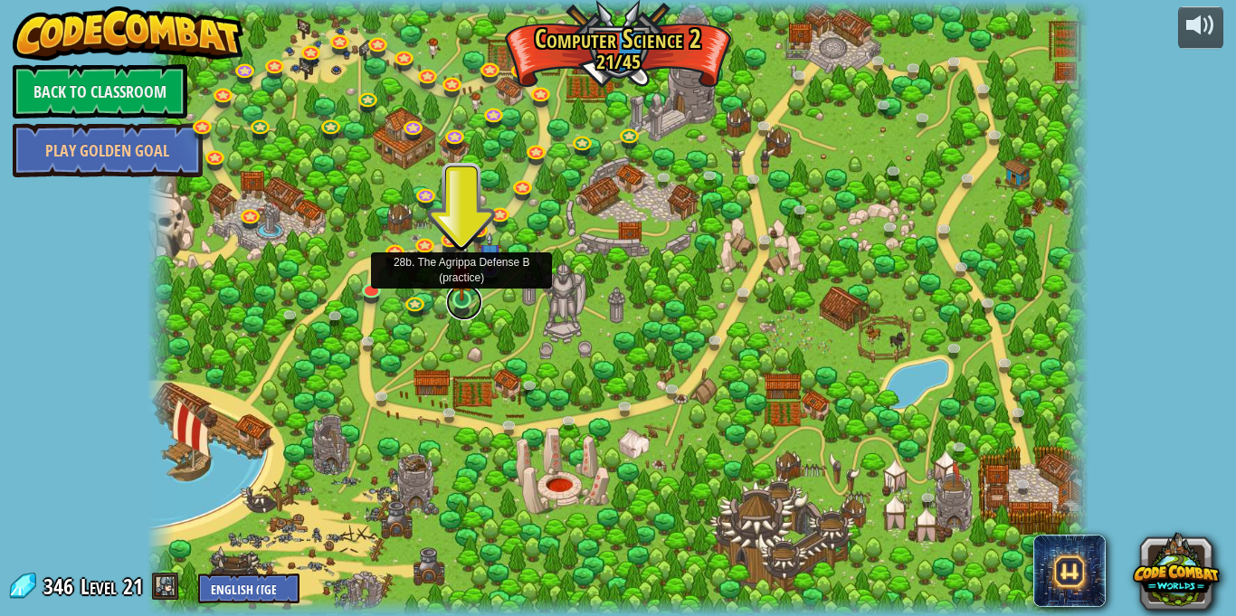
click at [460, 301] on link at bounding box center [464, 302] width 36 height 36
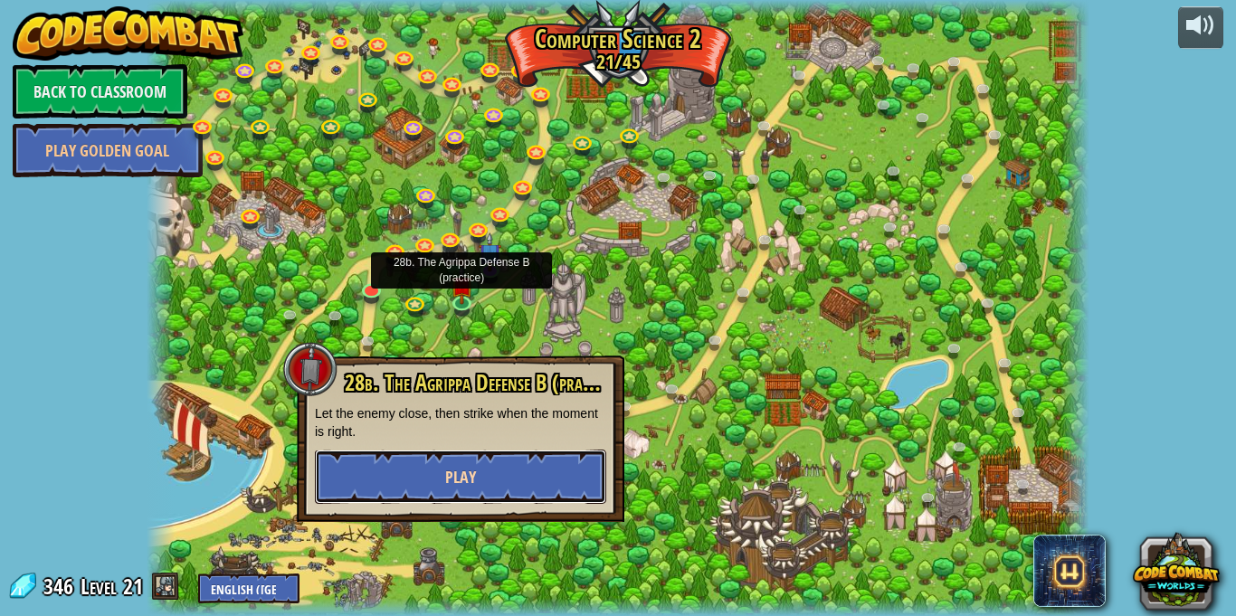
click at [487, 485] on button "Play" at bounding box center [460, 477] width 291 height 54
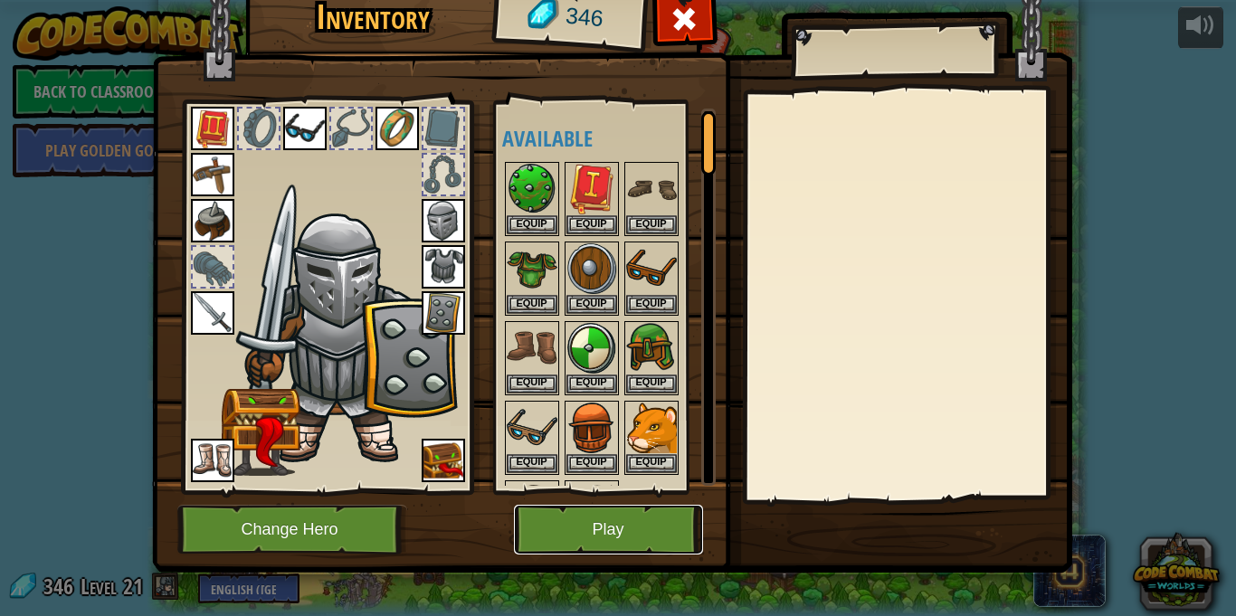
click at [575, 536] on button "Play" at bounding box center [608, 530] width 189 height 50
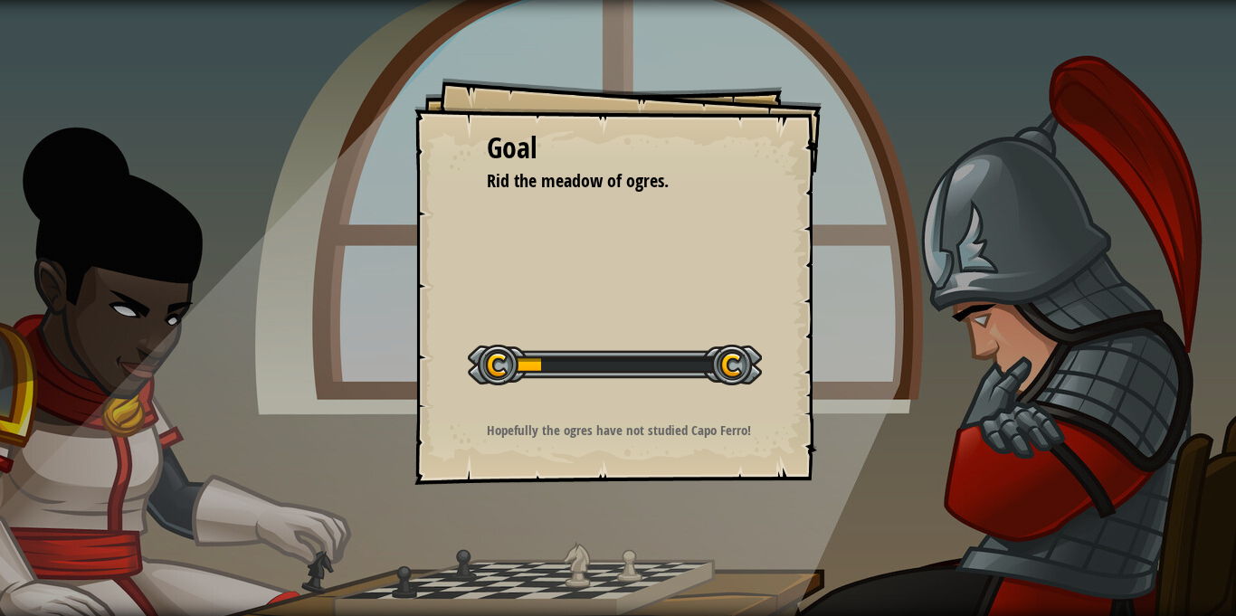
click at [575, 536] on div "Goal Rid the meadow of ogres. Start Level Error loading from server. Try refres…" at bounding box center [618, 308] width 1236 height 616
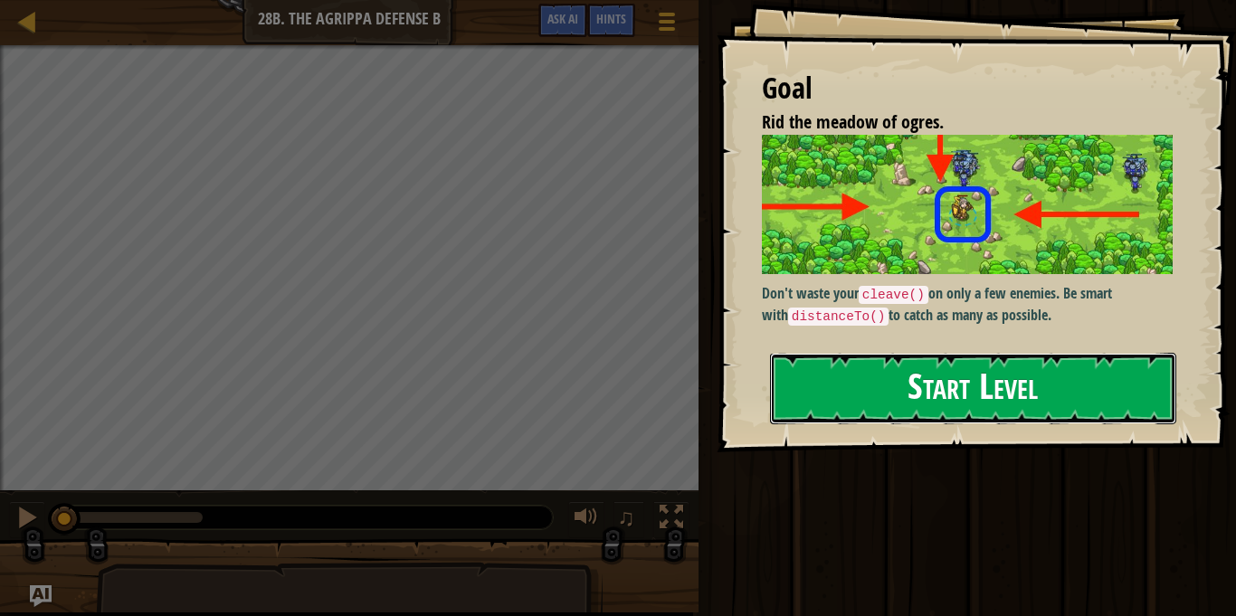
click at [937, 399] on button "Start Level" at bounding box center [973, 388] width 406 height 71
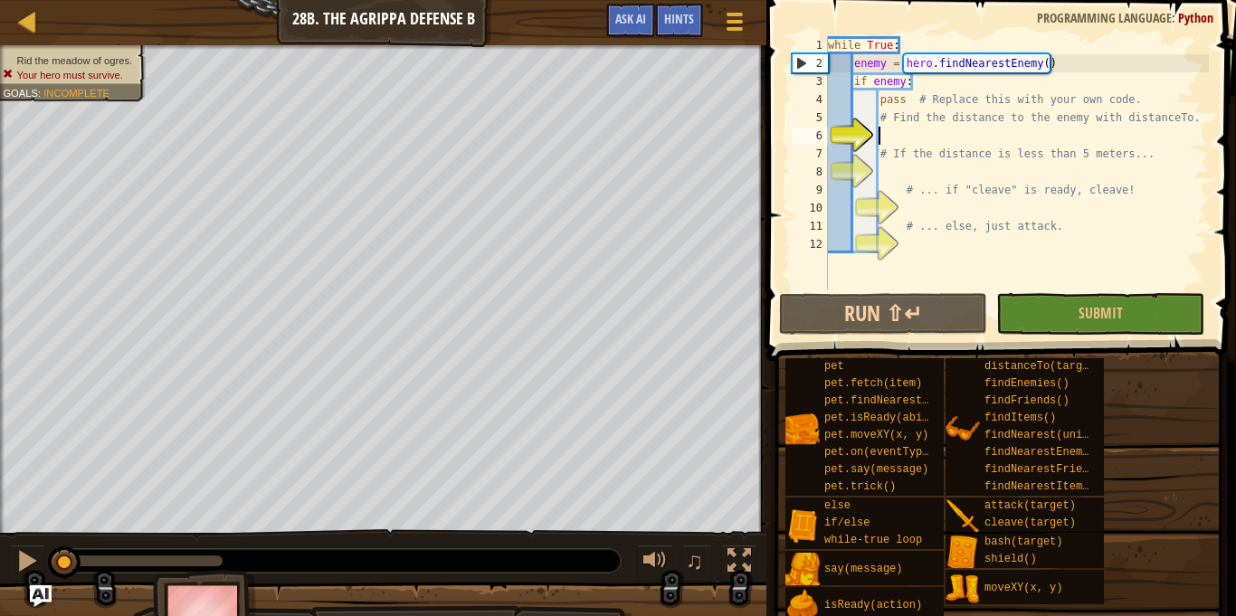
click at [952, 143] on div "while True : enemy = hero . findNearestEnemy ( ) if enemy : pass # Replace this…" at bounding box center [1016, 180] width 384 height 289
click at [827, 43] on div "1 2 3 4 5 6 7 8 9 10 11 12 while True : enemy = hero . findNearestEnemy ( ) if …" at bounding box center [998, 162] width 421 height 253
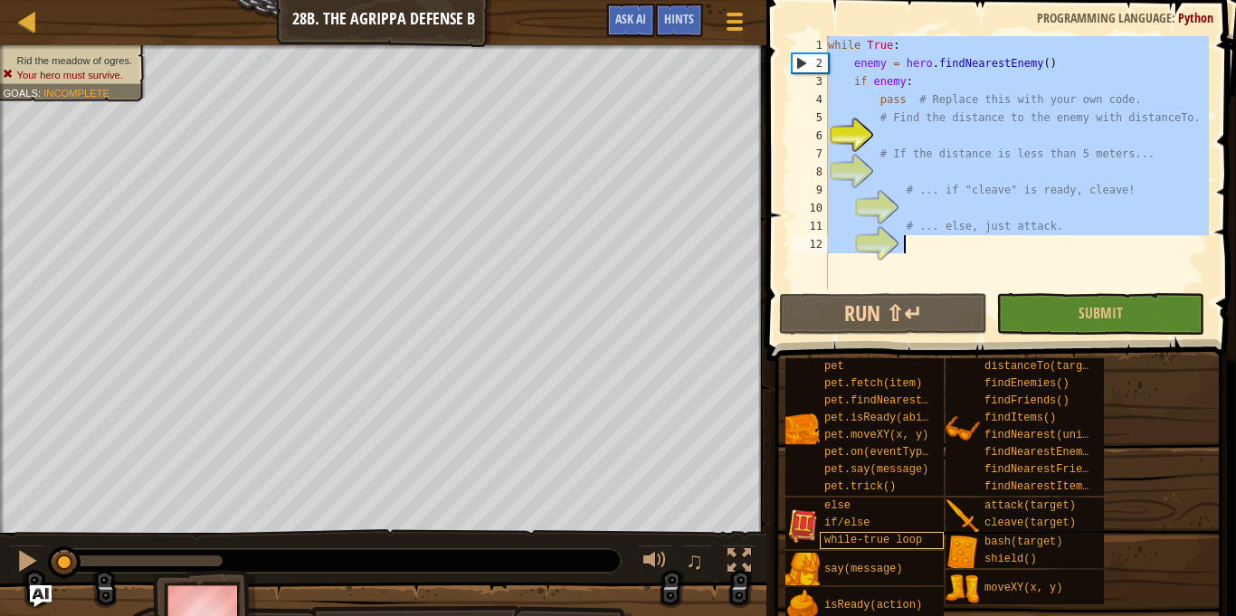
drag, startPoint x: 827, startPoint y: 43, endPoint x: 819, endPoint y: 544, distance: 500.3
click at [819, 544] on div "Hints while True: 1 2 3 4 5 6 7 8 9 10 11 12 while True : enemy = hero . findNe…" at bounding box center [998, 303] width 475 height 607
type textarea "# ... else, just attack."
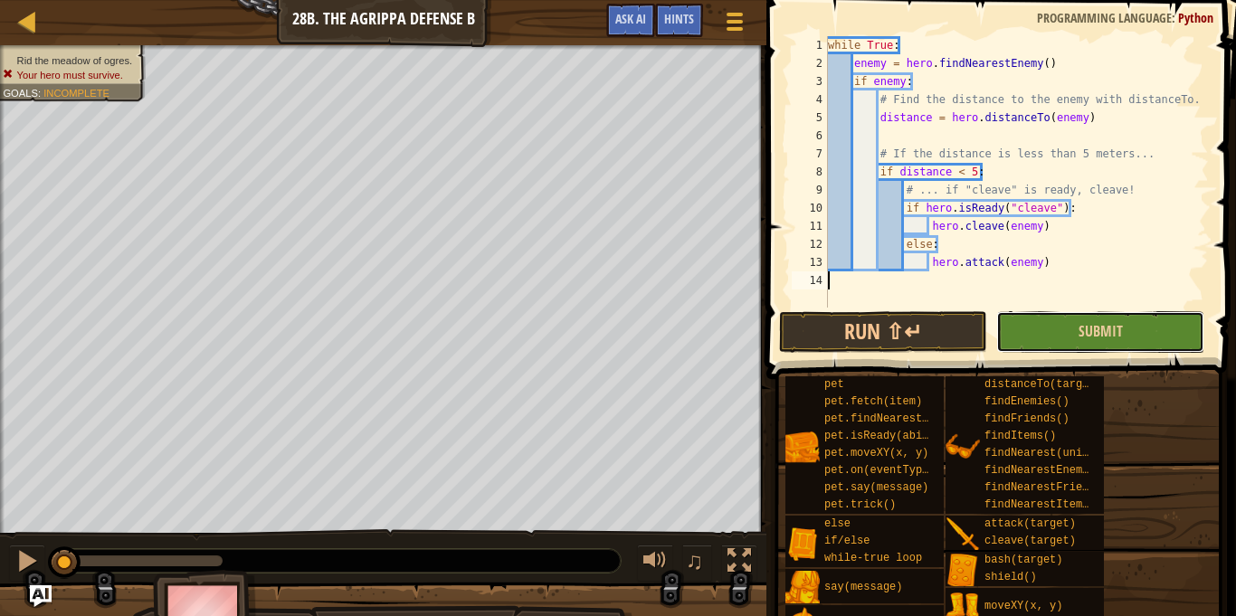
click at [1042, 333] on button "Submit" at bounding box center [1100, 332] width 208 height 42
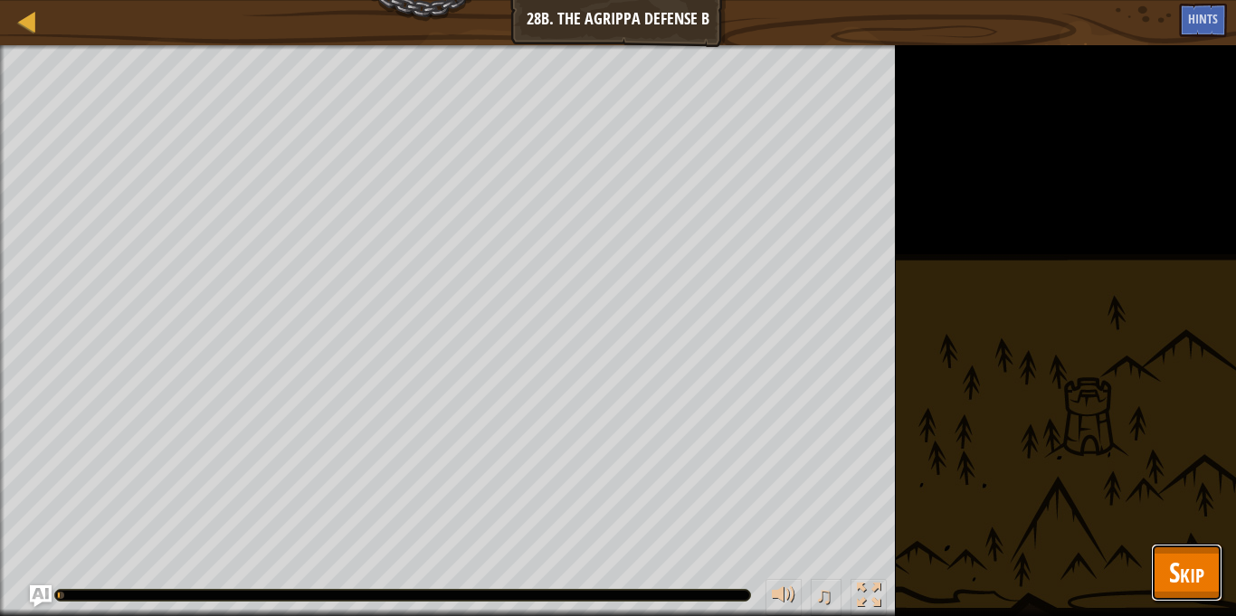
click at [1175, 570] on span "Skip" at bounding box center [1186, 572] width 35 height 37
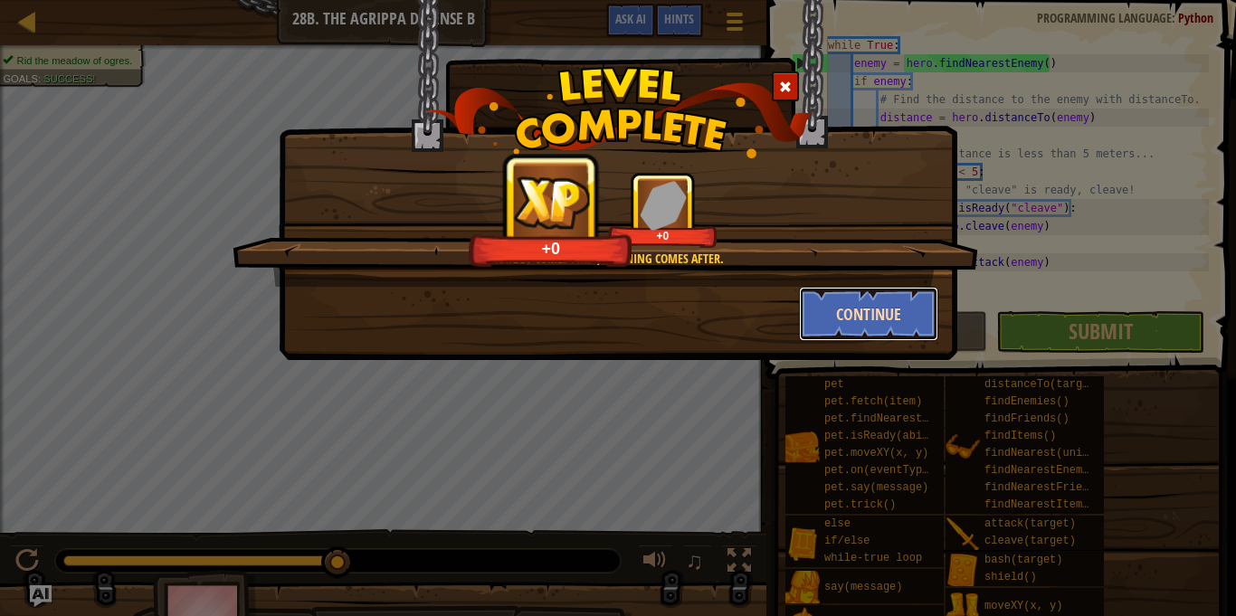
click at [851, 315] on button "Continue" at bounding box center [869, 314] width 140 height 54
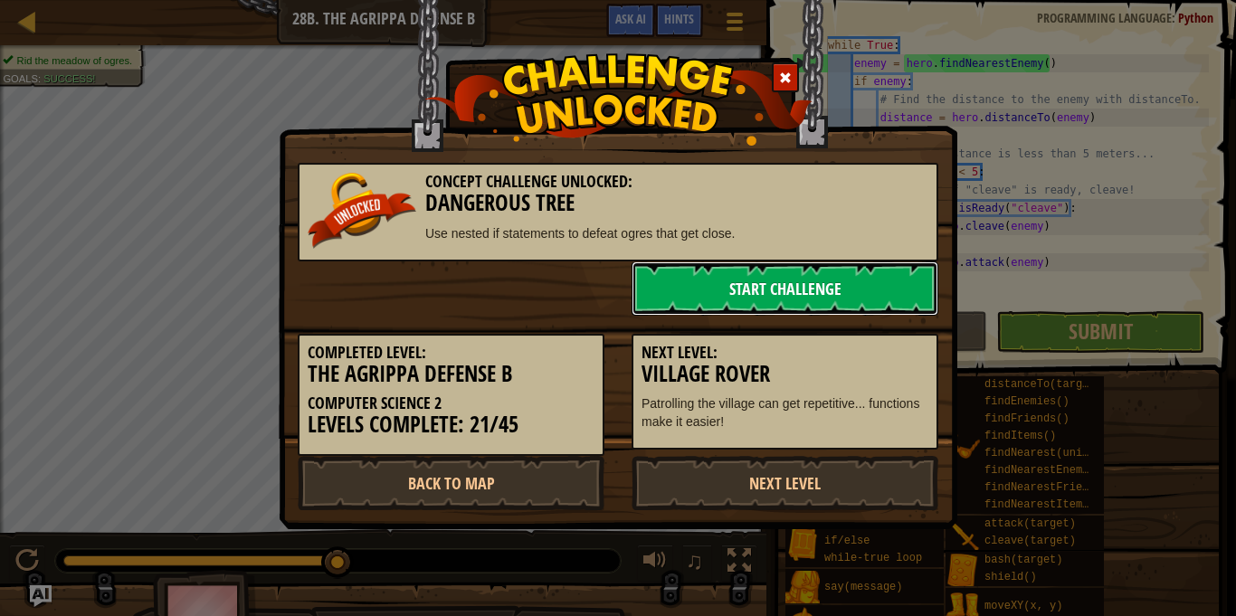
click at [725, 301] on link "Start Challenge" at bounding box center [784, 288] width 307 height 54
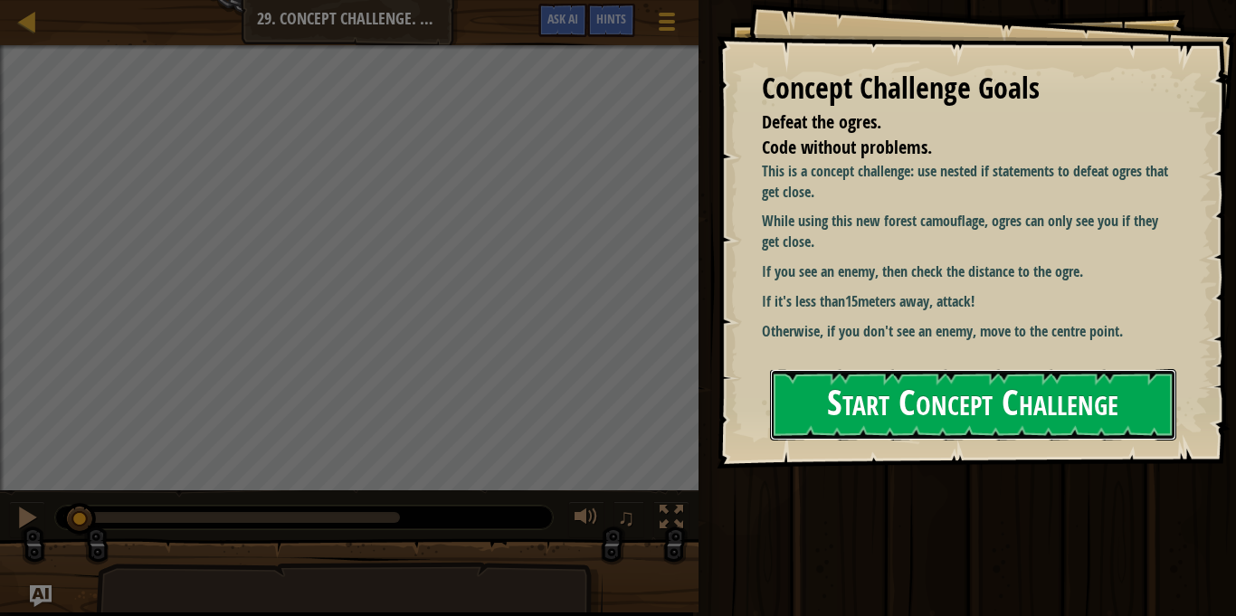
click at [787, 404] on button "Start Concept Challenge" at bounding box center [973, 404] width 406 height 71
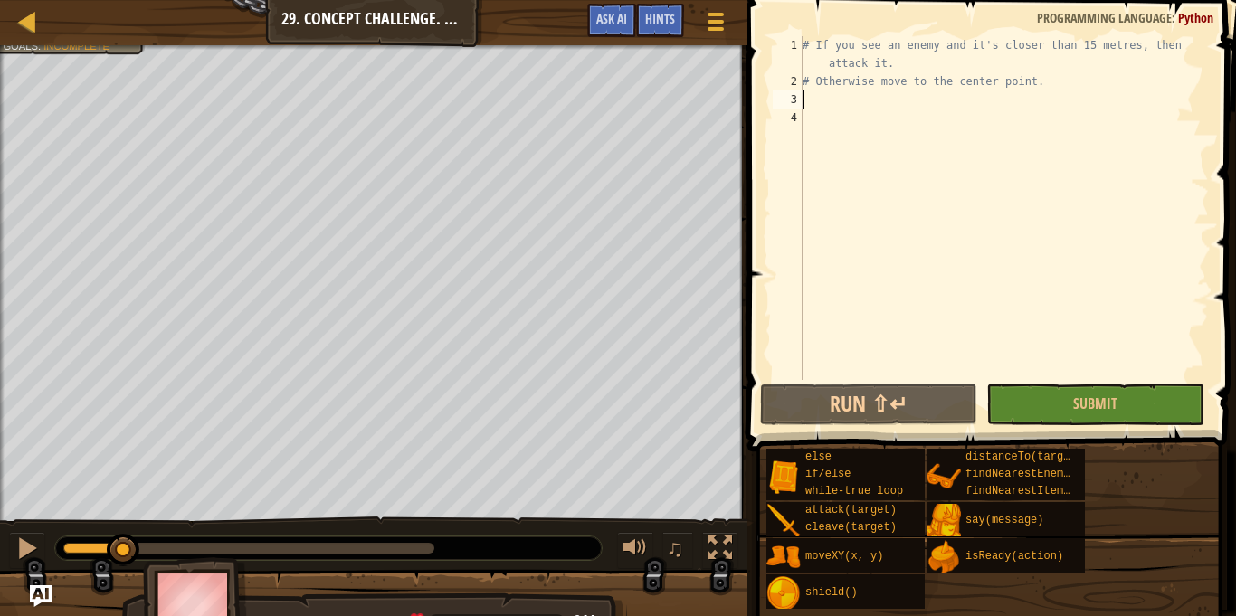
click at [840, 99] on div "# If you see an enemy and it's closer than 15 metres, then attack it. # Otherwi…" at bounding box center [1004, 235] width 410 height 398
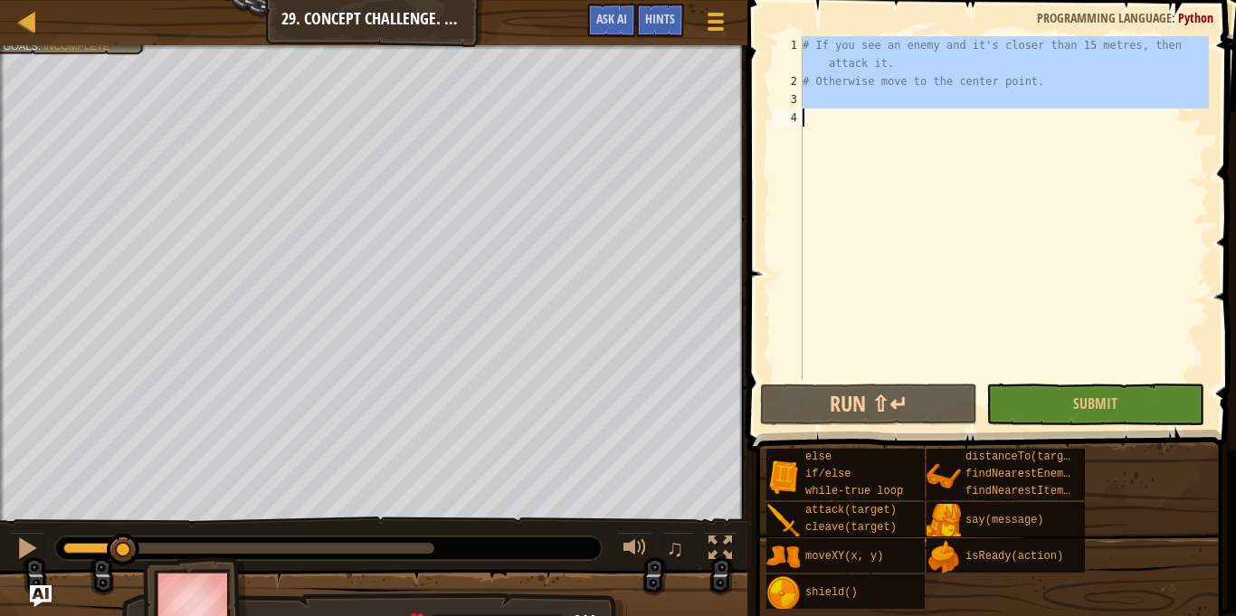
drag, startPoint x: 802, startPoint y: 38, endPoint x: 837, endPoint y: 132, distance: 100.2
click at [837, 132] on div "# If you see an enemy and it's closer than 15 metres, then attack it. # Otherwi…" at bounding box center [1004, 235] width 410 height 398
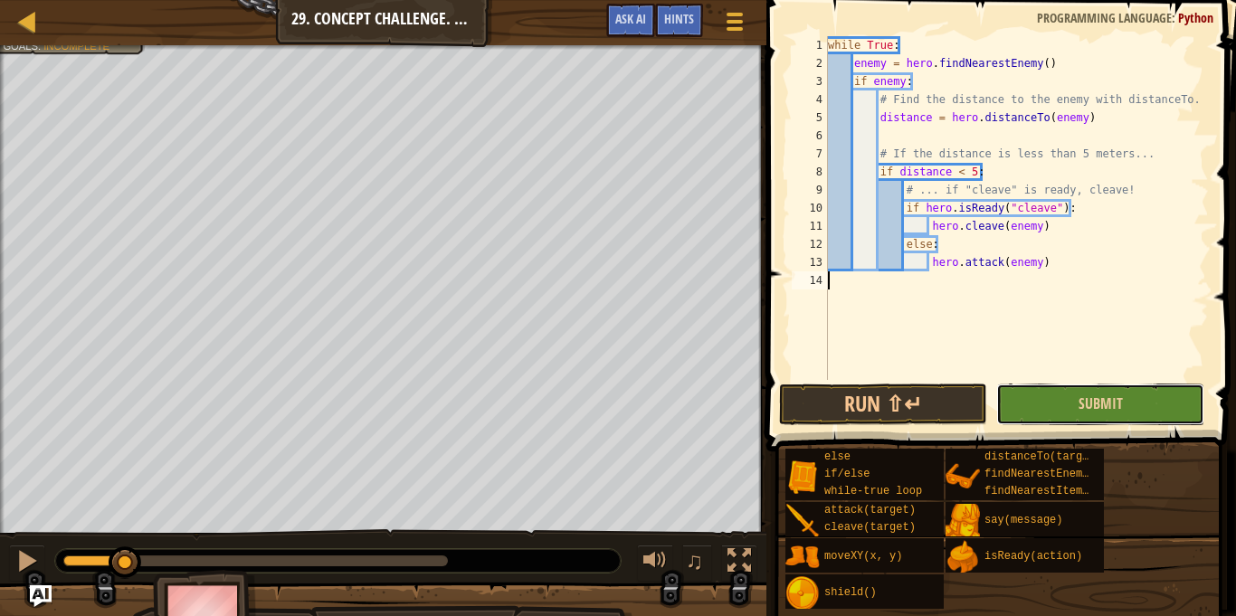
click at [1011, 396] on button "Submit" at bounding box center [1100, 405] width 208 height 42
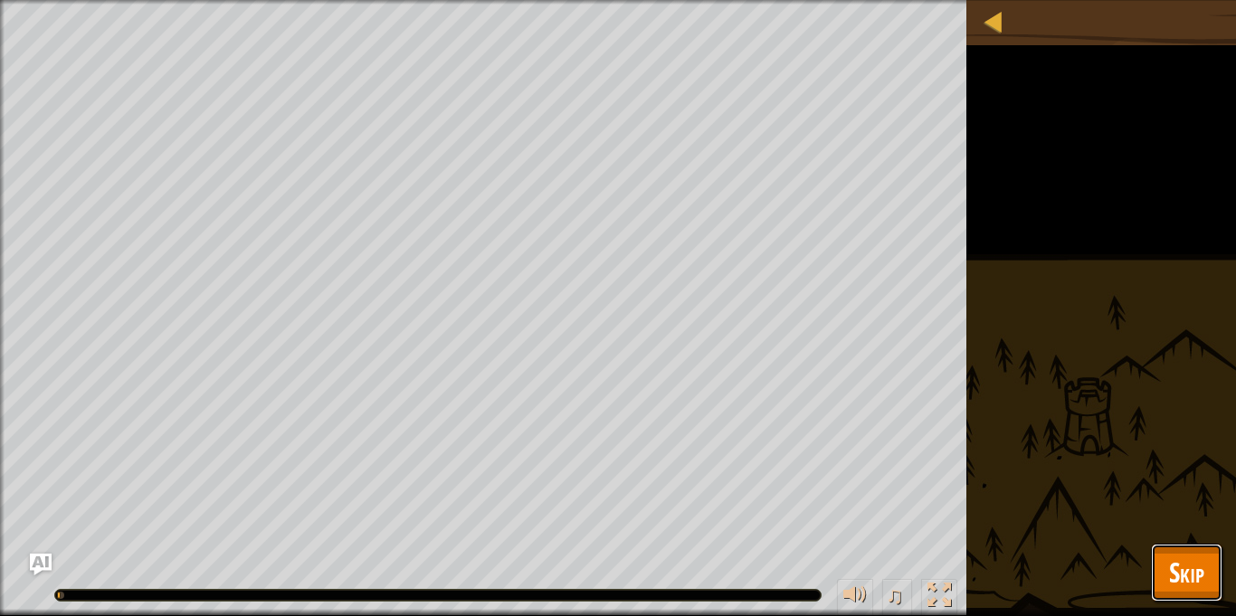
click at [1152, 593] on button "Skip" at bounding box center [1186, 573] width 71 height 58
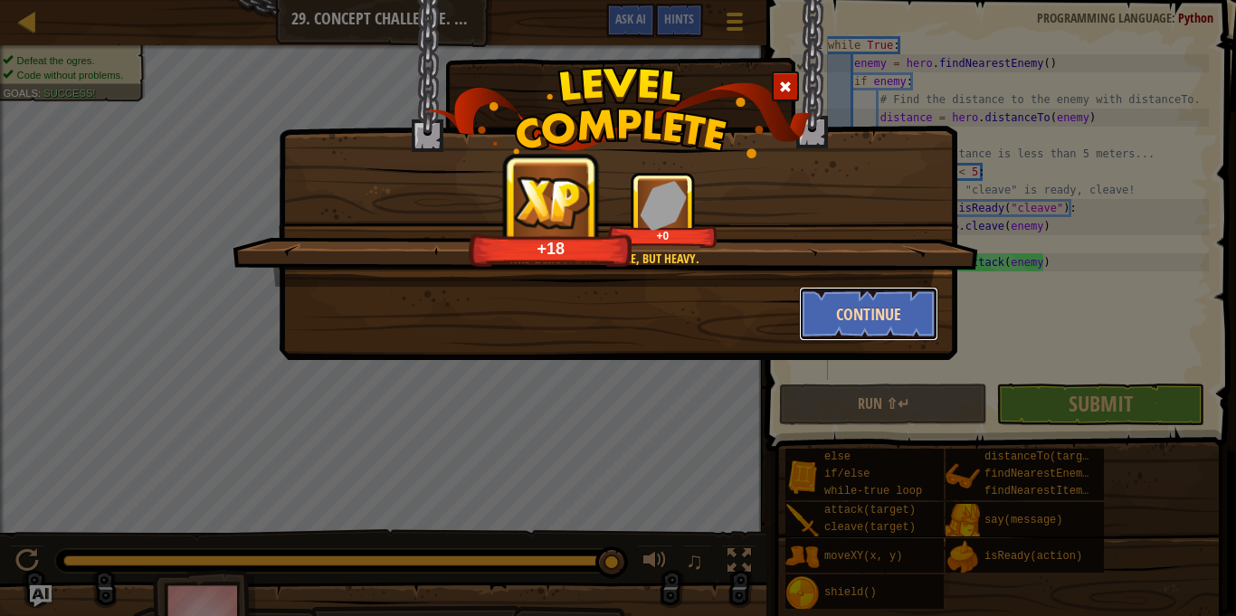
click at [883, 311] on button "Continue" at bounding box center [869, 314] width 140 height 54
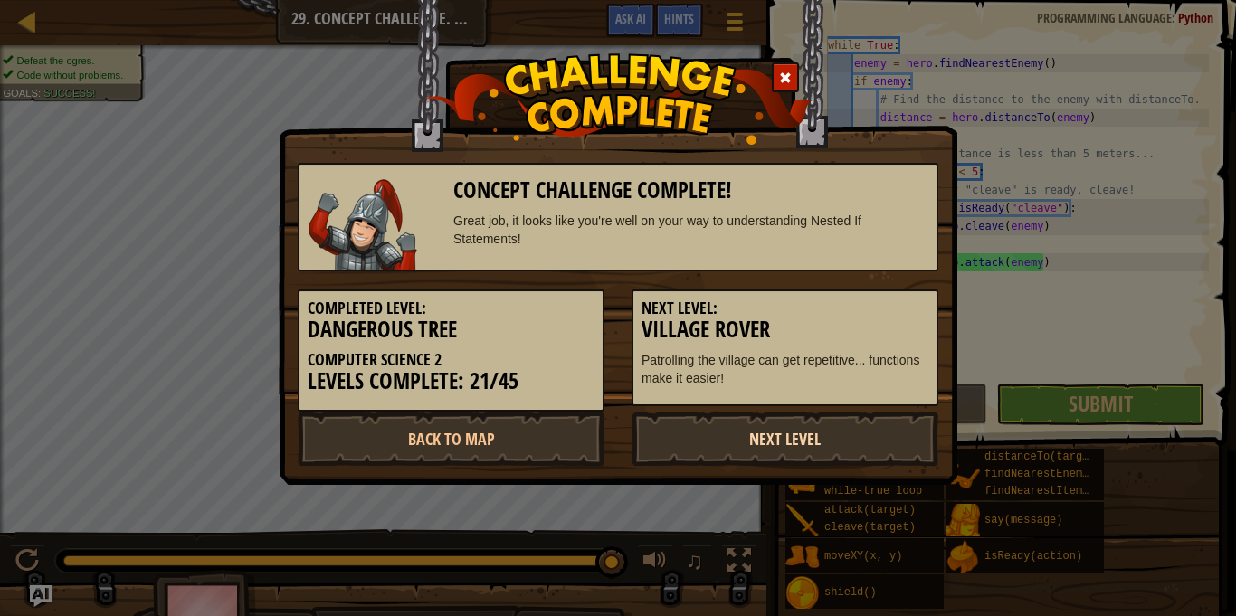
click at [866, 433] on link "Next Level" at bounding box center [784, 439] width 307 height 54
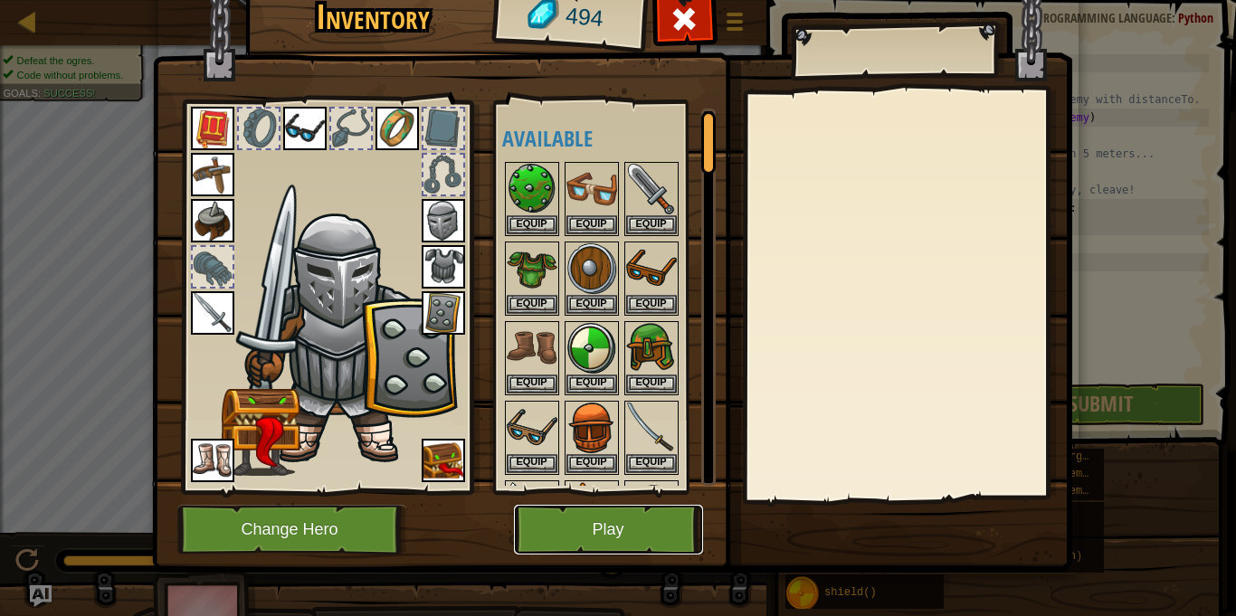
click at [599, 546] on button "Play" at bounding box center [608, 530] width 189 height 50
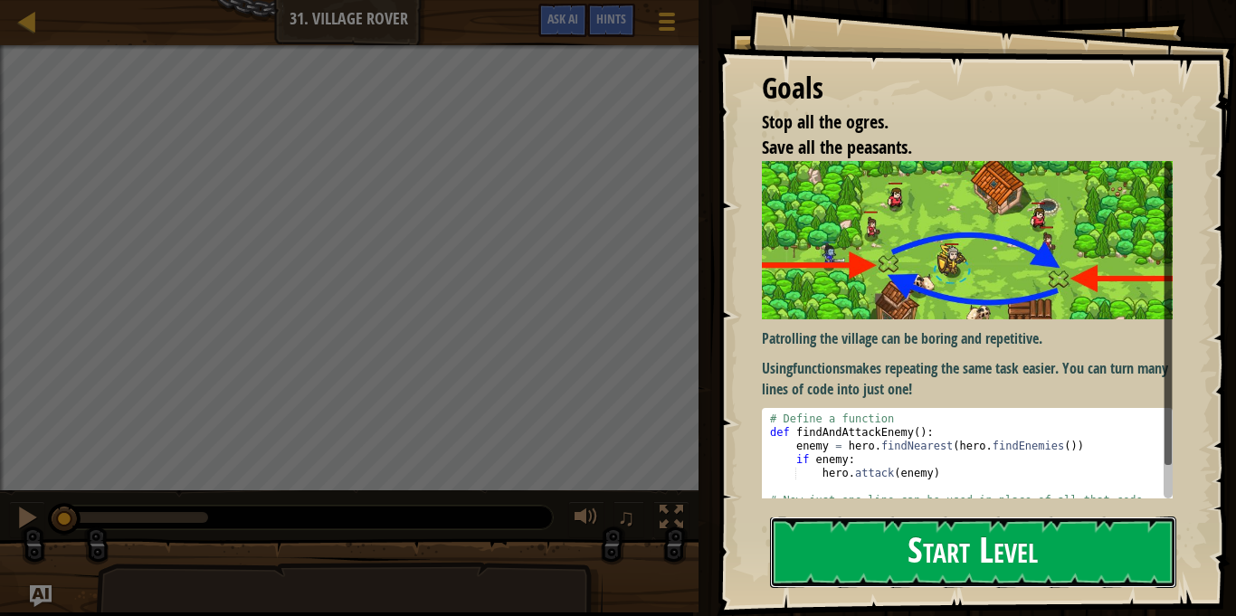
click at [979, 560] on button "Start Level" at bounding box center [973, 552] width 406 height 71
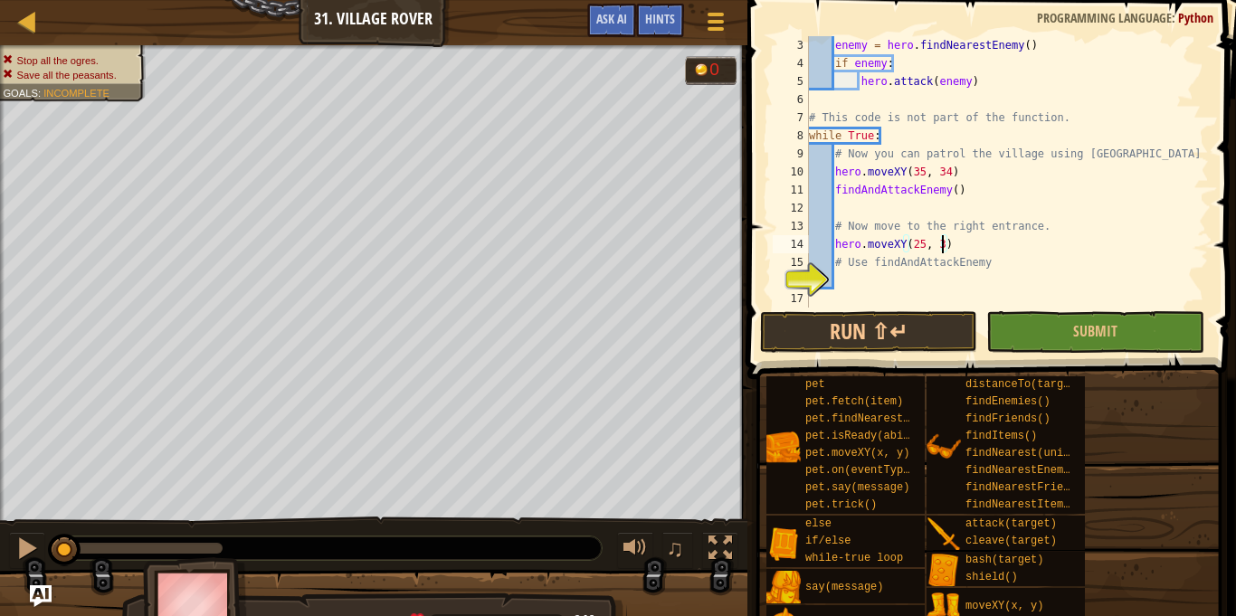
scroll to position [8, 20]
type textarea "# Use findAndAttackEnemy"
type textarea "h"
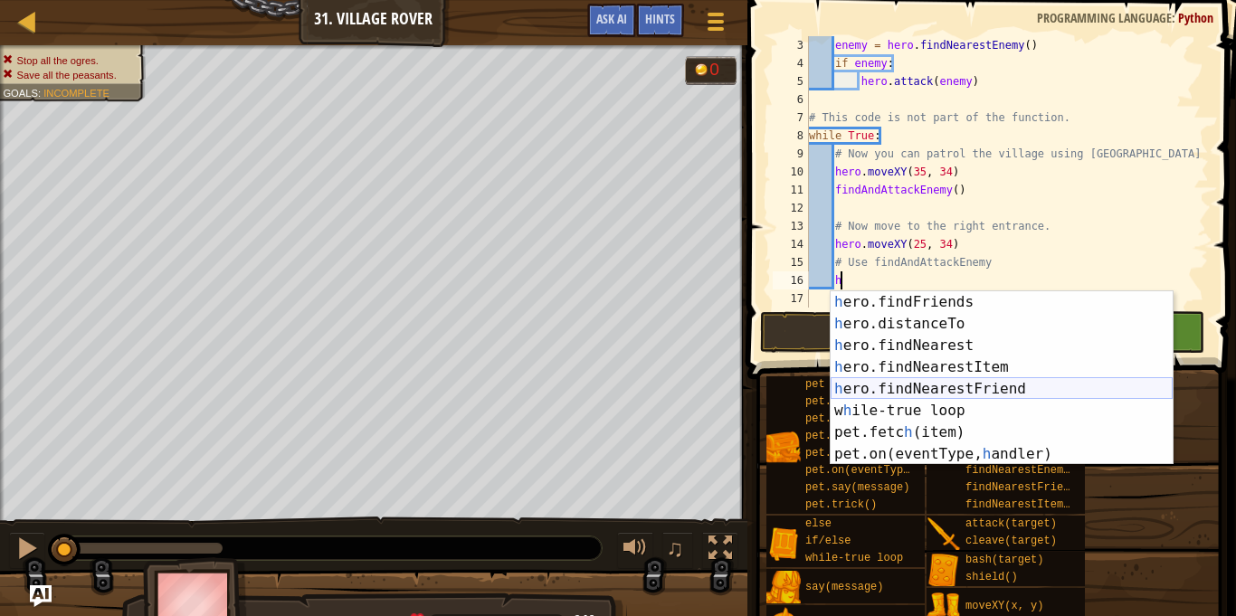
scroll to position [0, 0]
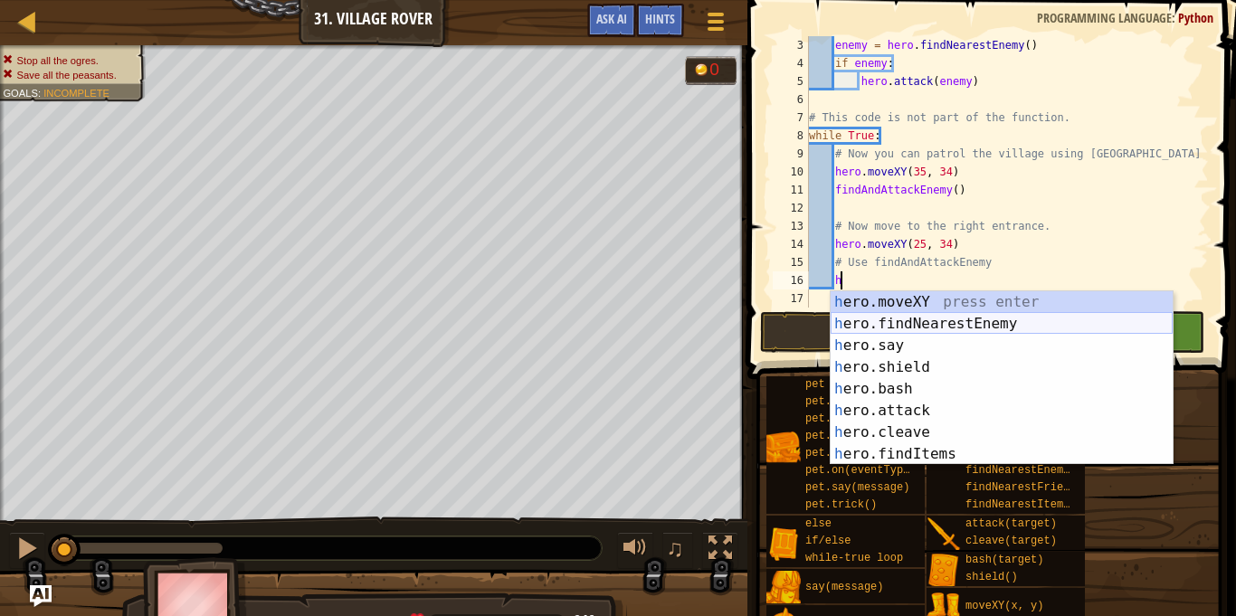
click at [967, 315] on div "h ero.moveXY press enter h ero.findNearestEnemy press enter h ero.say press ent…" at bounding box center [1001, 399] width 342 height 217
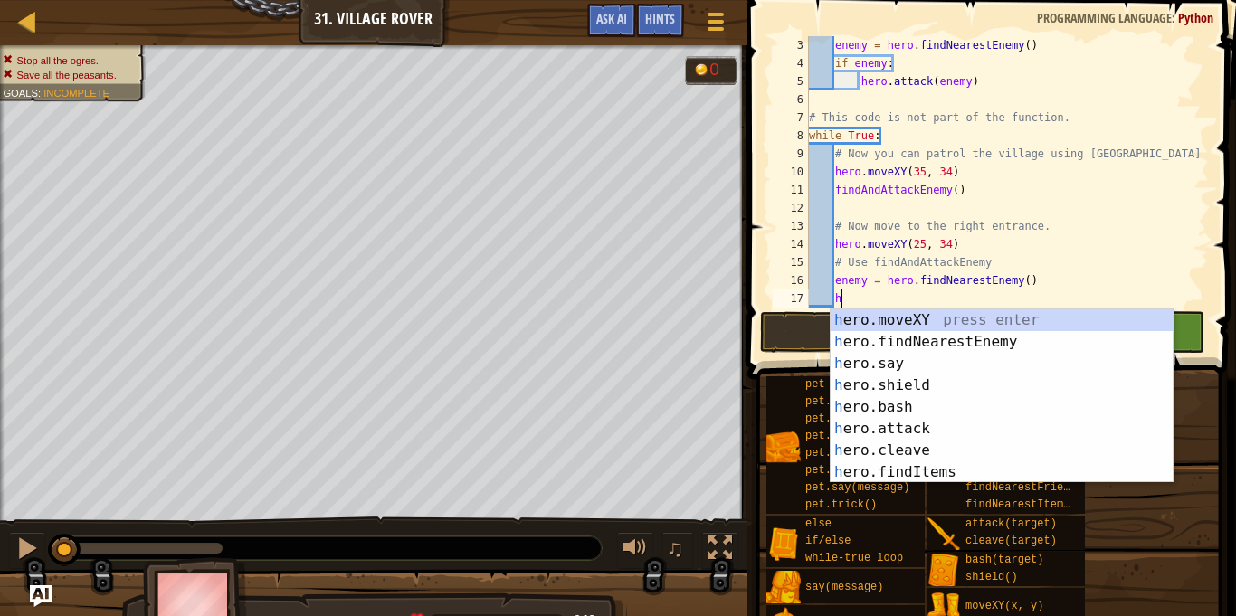
scroll to position [8, 4]
click at [912, 432] on div "h ero.moveXY press enter h ero.findNearestEnemy press enter h ero.say press ent…" at bounding box center [1001, 417] width 342 height 217
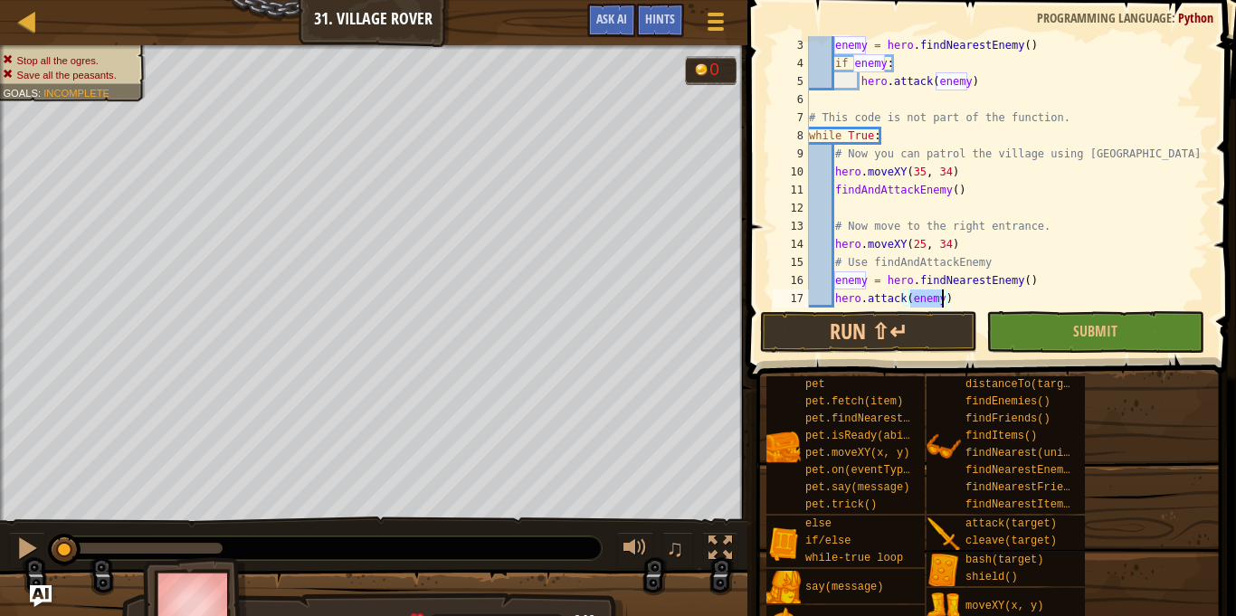
click at [1032, 296] on div "enemy = hero . findNearestEnemy ( ) if enemy : hero . attack ( enemy ) # This c…" at bounding box center [1006, 190] width 403 height 308
type textarea "hero.attack(enemy)"
click at [925, 337] on button "Run ⇧↵" at bounding box center [868, 332] width 217 height 42
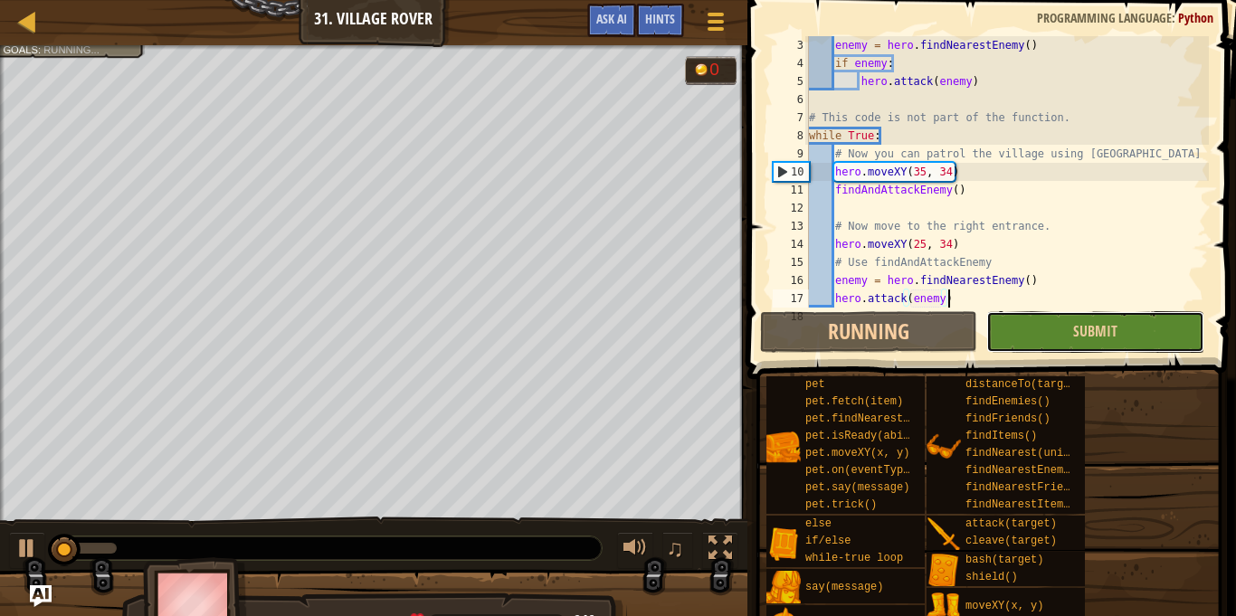
click at [1062, 334] on button "Submit" at bounding box center [1094, 332] width 217 height 42
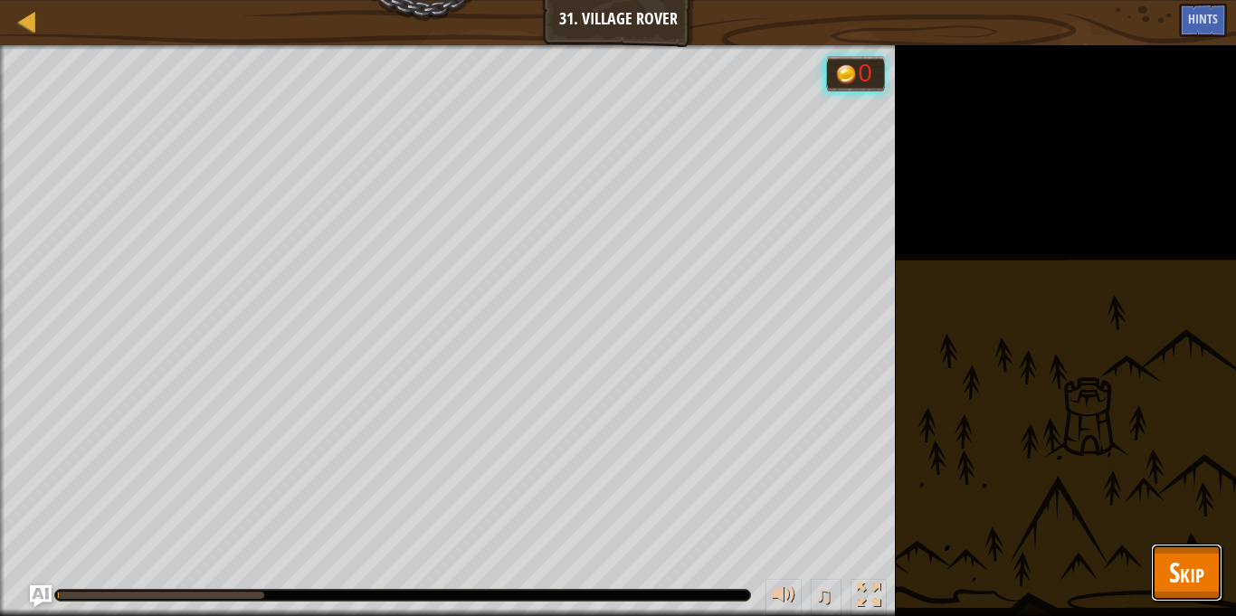
click at [1181, 559] on span "Skip" at bounding box center [1186, 572] width 35 height 37
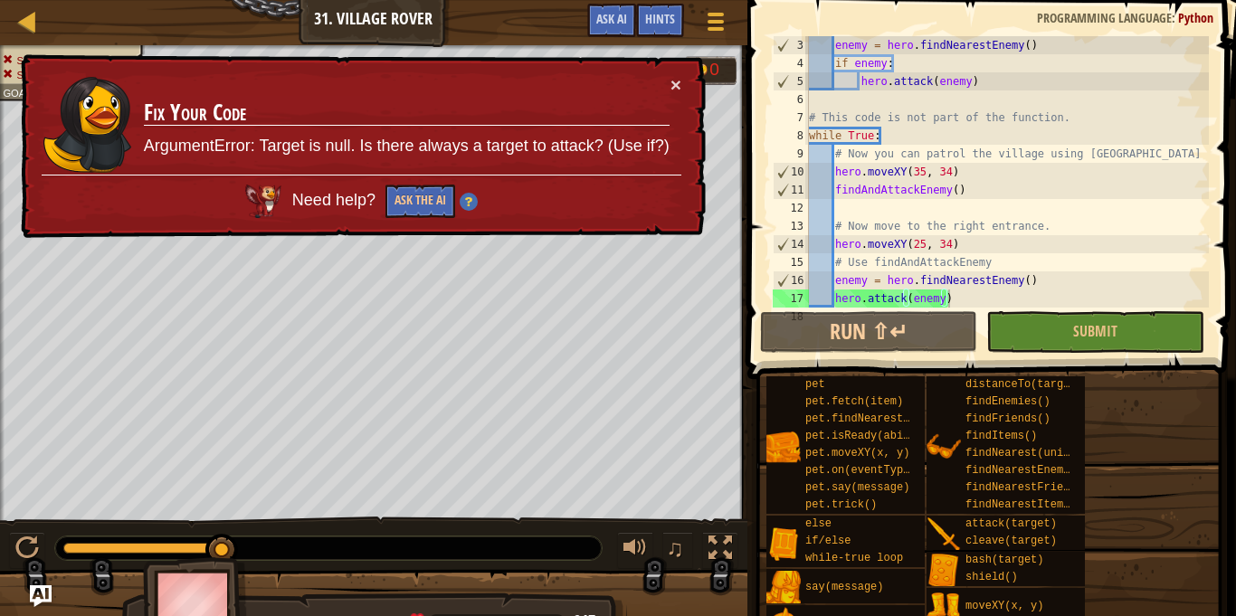
click at [835, 295] on div "enemy = hero . findNearestEnemy ( ) if enemy : hero . attack ( enemy ) # This c…" at bounding box center [1006, 190] width 403 height 308
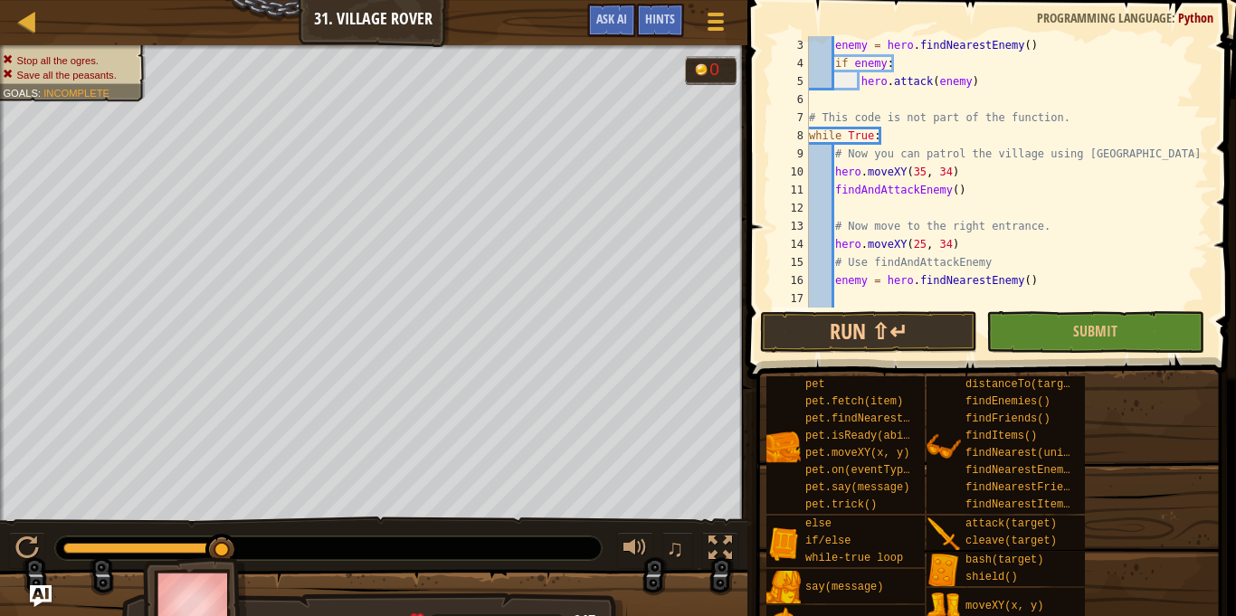
click at [853, 293] on div "enemy = hero . findNearestEnemy ( ) if enemy : hero . attack ( enemy ) # This c…" at bounding box center [1006, 190] width 403 height 308
type textarea "u"
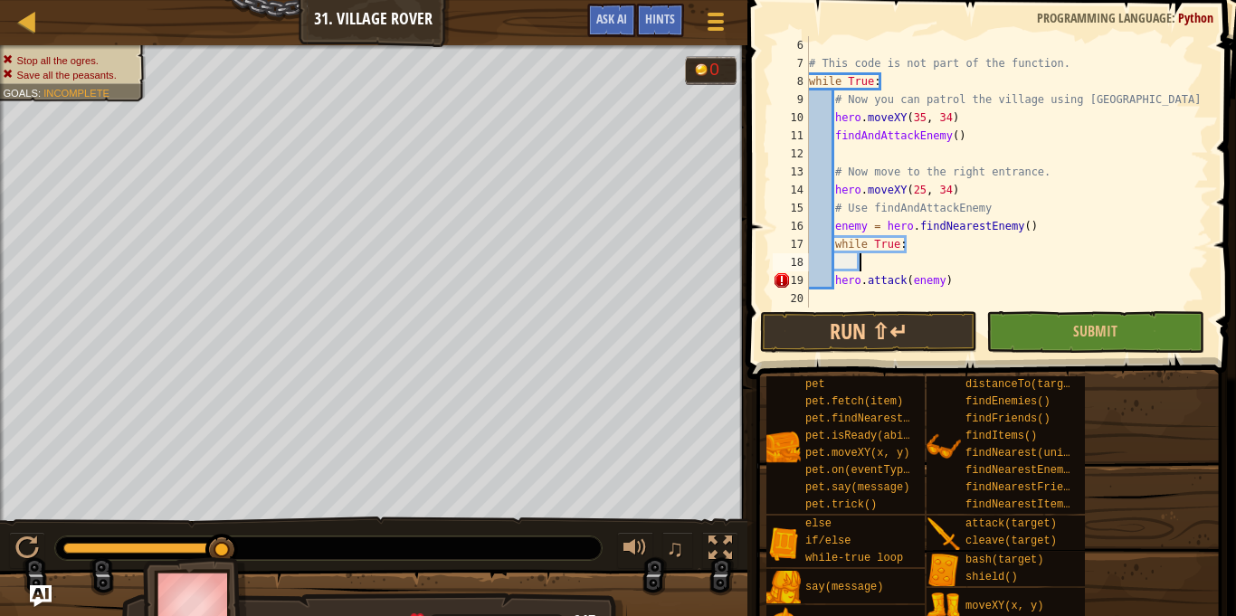
click at [908, 255] on div "# This code is not part of the function. while True : # Now you can patrol the …" at bounding box center [1006, 190] width 403 height 308
click at [910, 244] on div "# This code is not part of the function. while True : # Now you can patrol the …" at bounding box center [1006, 190] width 403 height 308
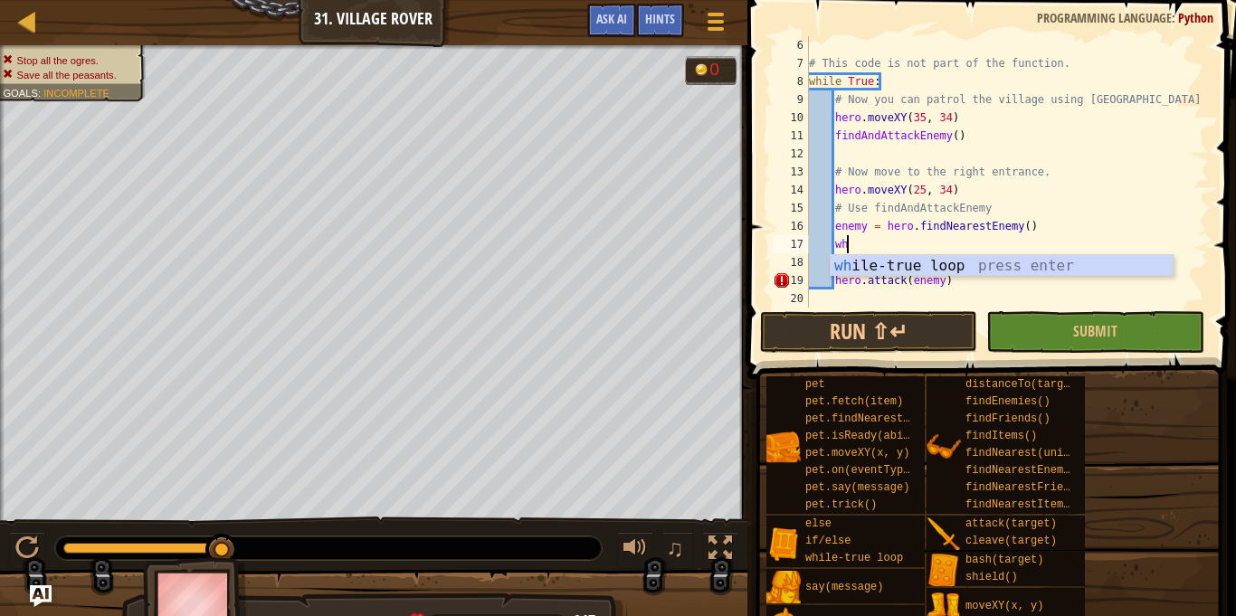
type textarea "w"
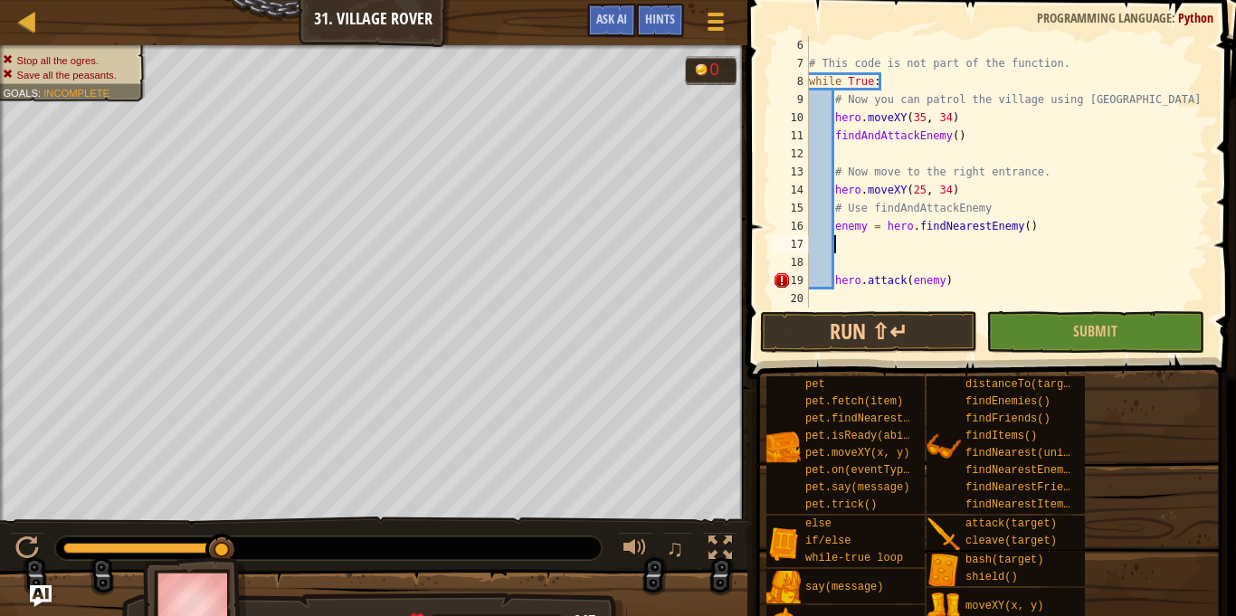
type textarea "u"
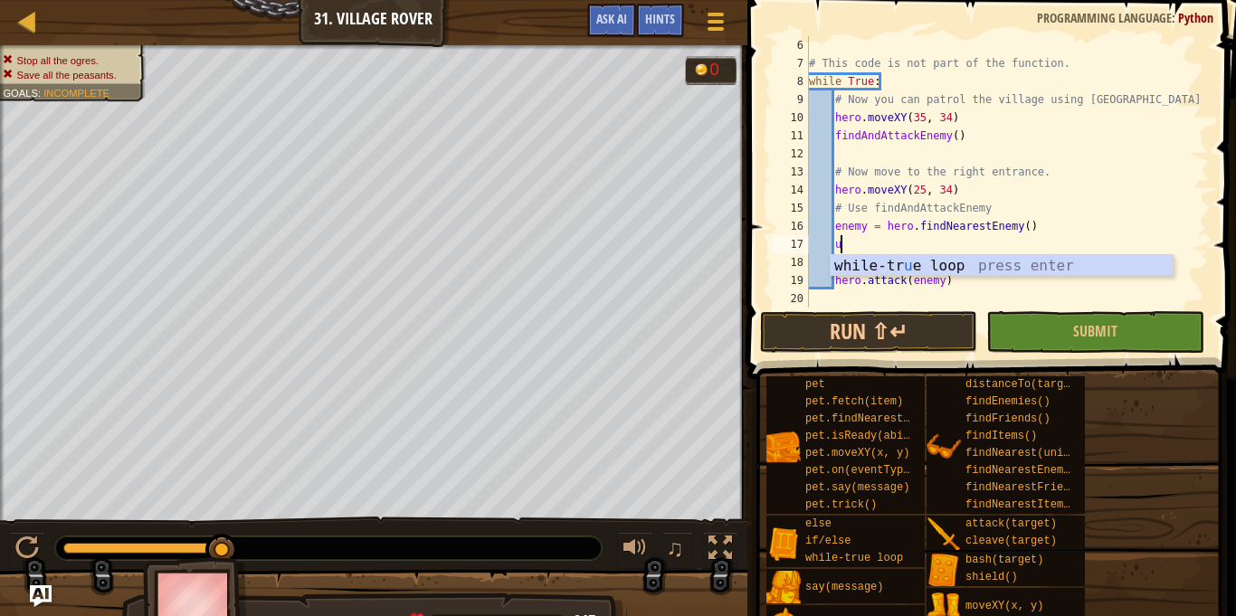
type textarea "l"
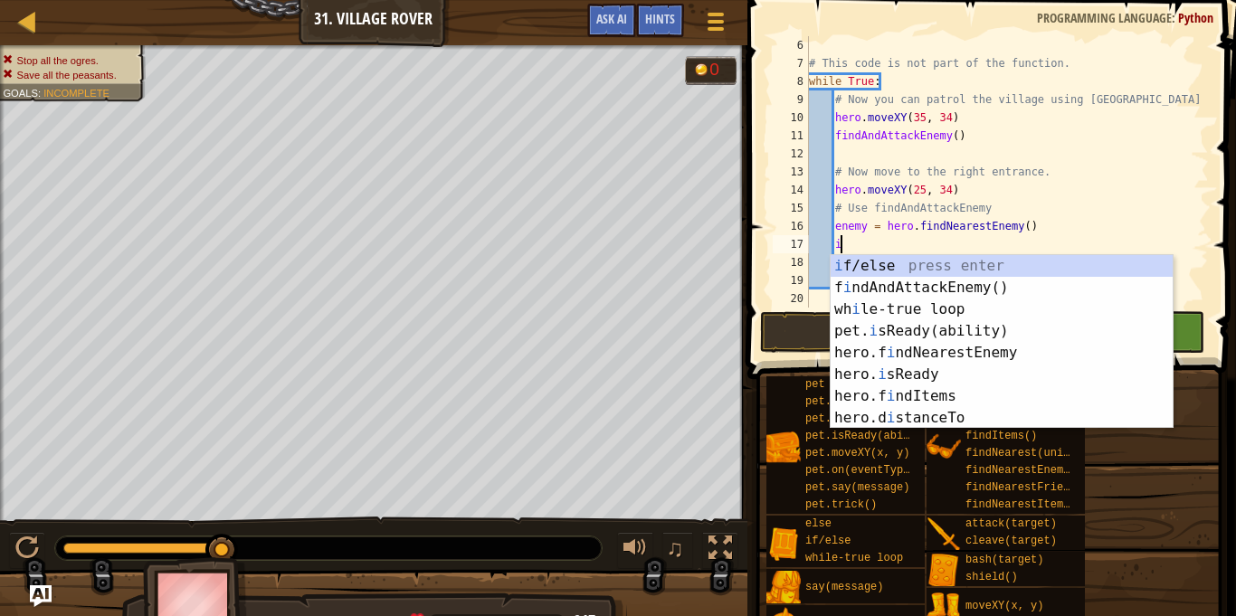
type textarea "if enemy:"
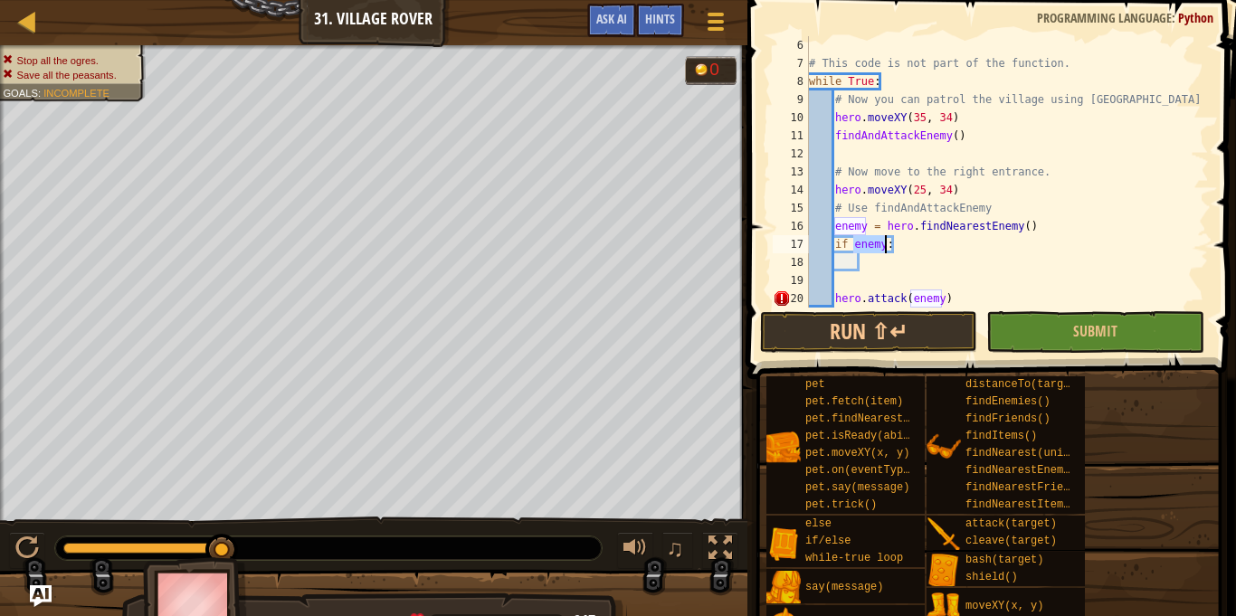
click at [931, 262] on div "# This code is not part of the function. while True : # Now you can patrol the …" at bounding box center [1006, 190] width 403 height 308
click at [837, 297] on div "# This code is not part of the function. while True : # Now you can patrol the …" at bounding box center [1006, 190] width 403 height 308
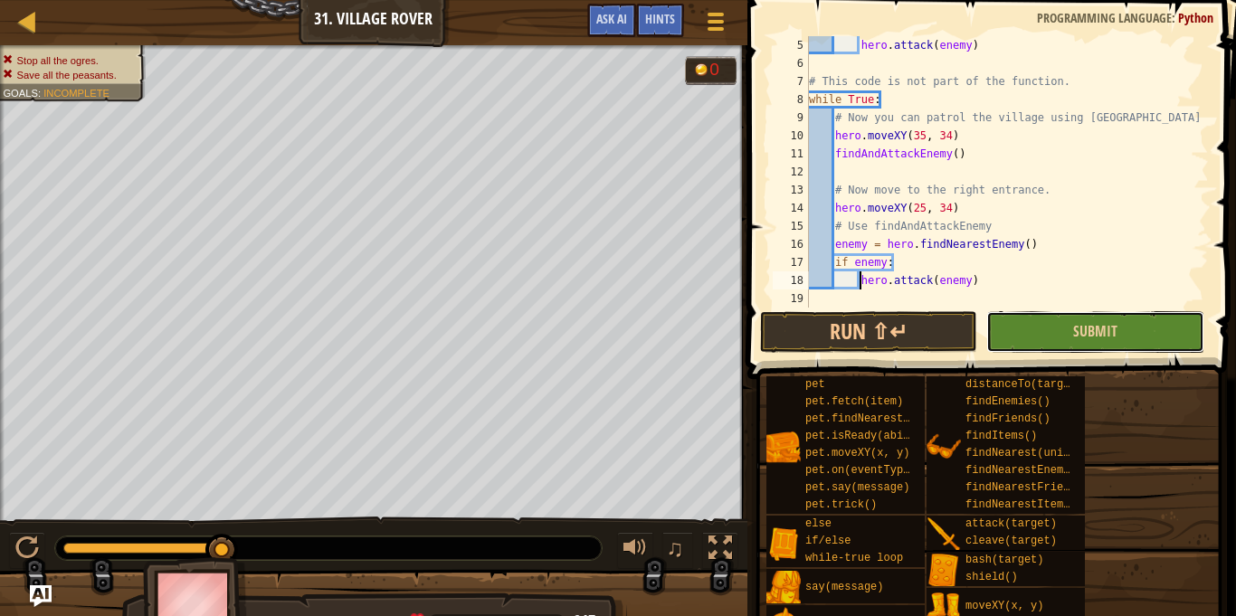
click at [1145, 327] on button "Submit" at bounding box center [1094, 332] width 217 height 42
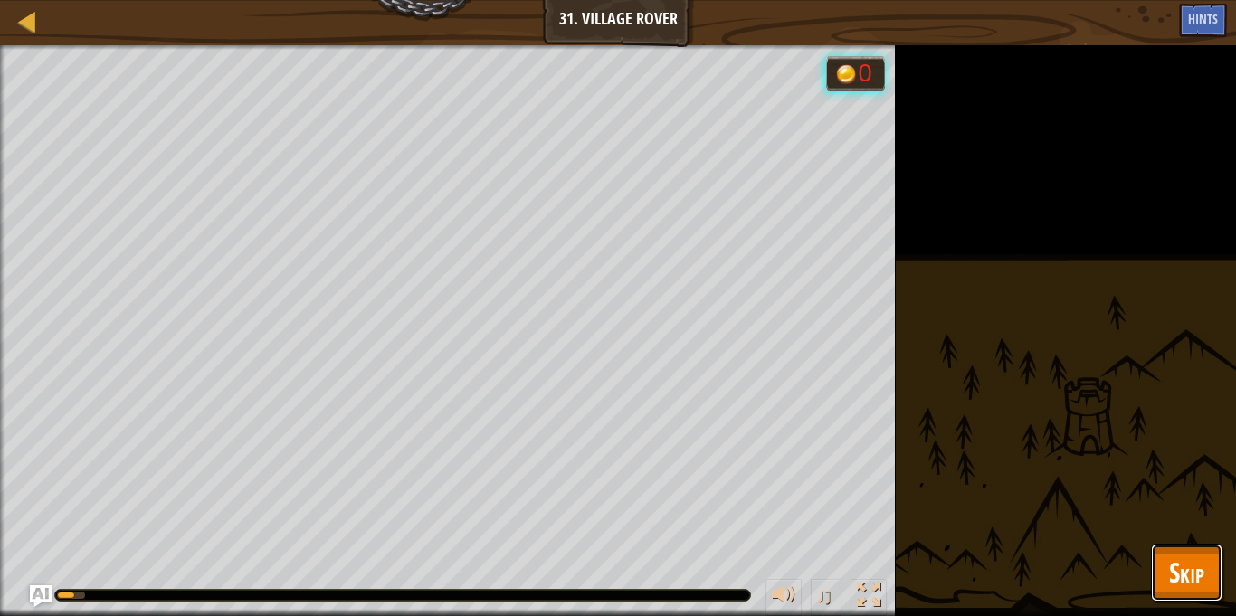
click at [1203, 555] on span "Skip" at bounding box center [1186, 572] width 35 height 37
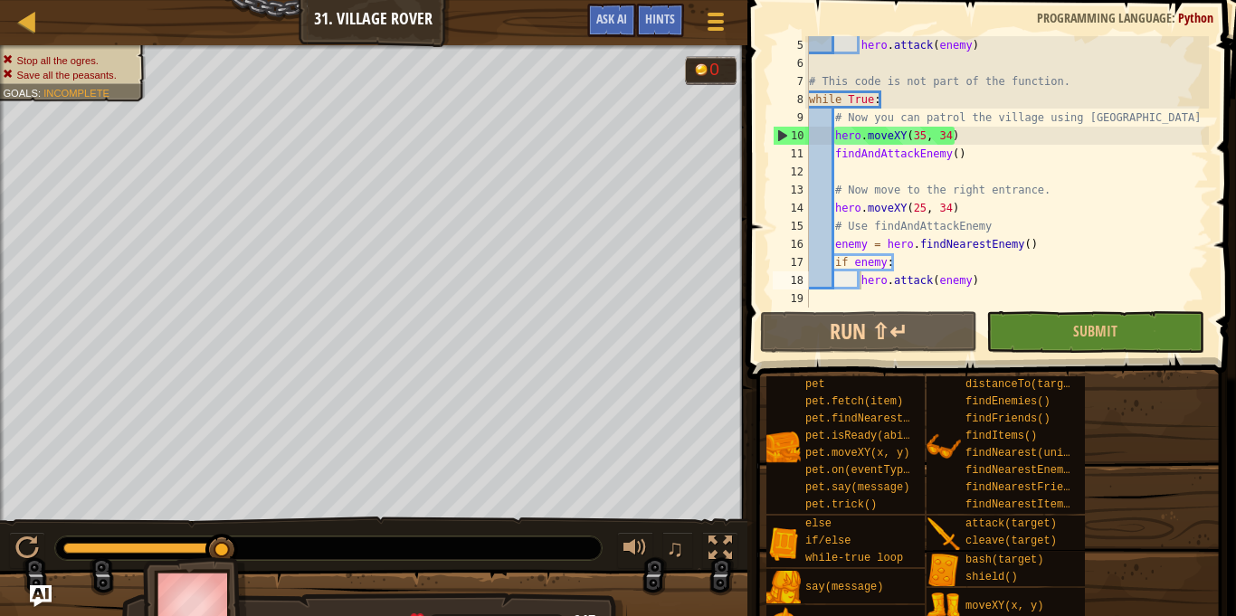
drag, startPoint x: 1235, startPoint y: 544, endPoint x: 1235, endPoint y: 533, distance: 10.9
click at [1235, 533] on div "Hints hero.attack(enemy) 5 6 7 8 9 10 11 12 13 14 15 16 17 18 19 hero . attack …" at bounding box center [989, 303] width 494 height 607
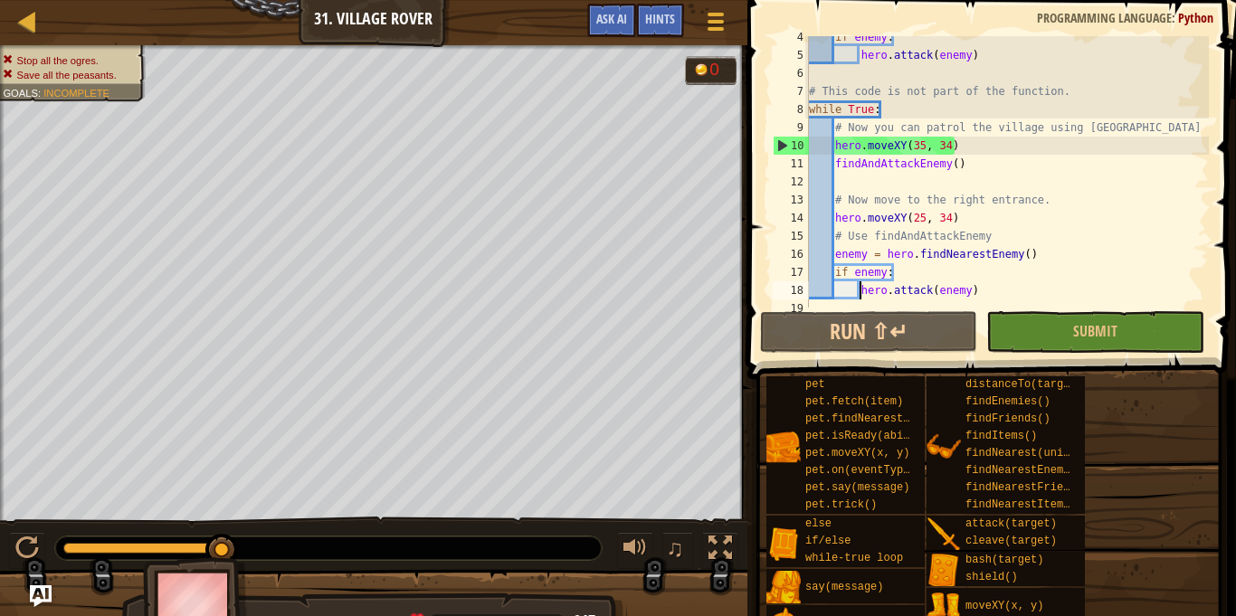
scroll to position [62, 0]
click at [1010, 172] on div "if enemy : hero . attack ( enemy ) # This code is not part of the function. whi…" at bounding box center [1006, 182] width 403 height 308
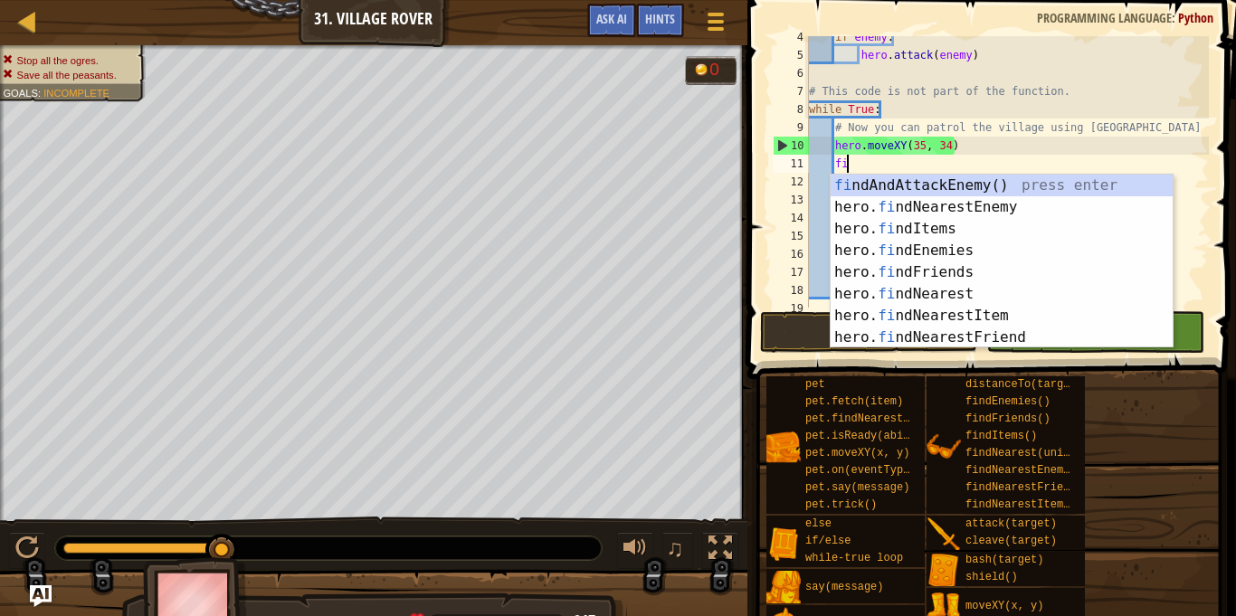
type textarea "f"
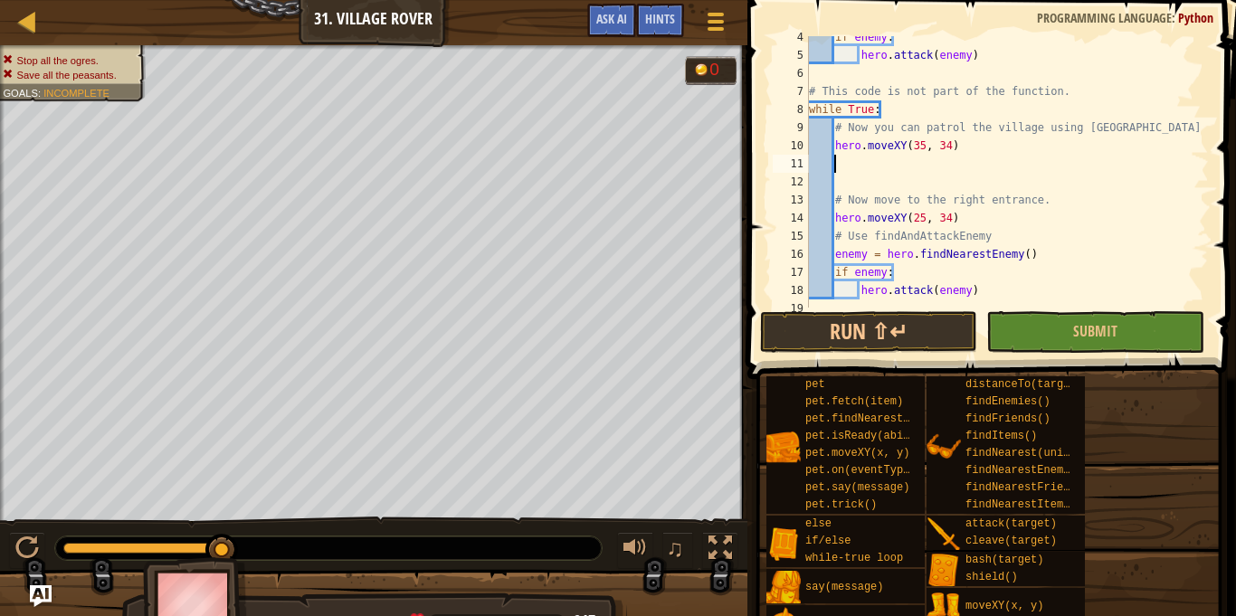
scroll to position [8, 4]
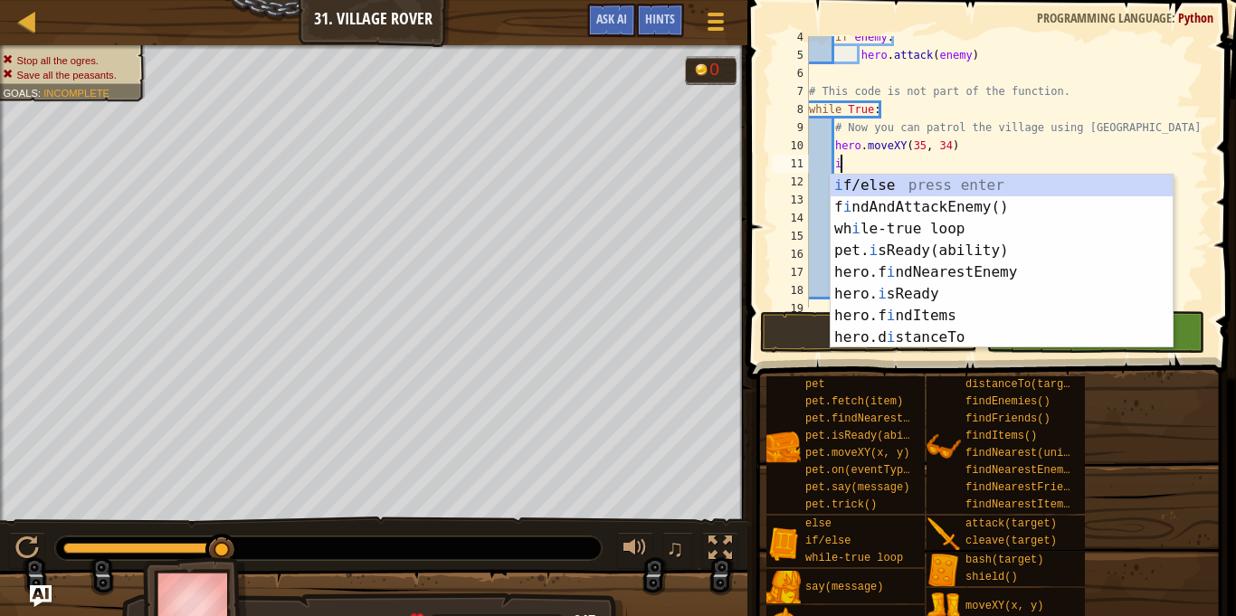
type textarea "if enemy:"
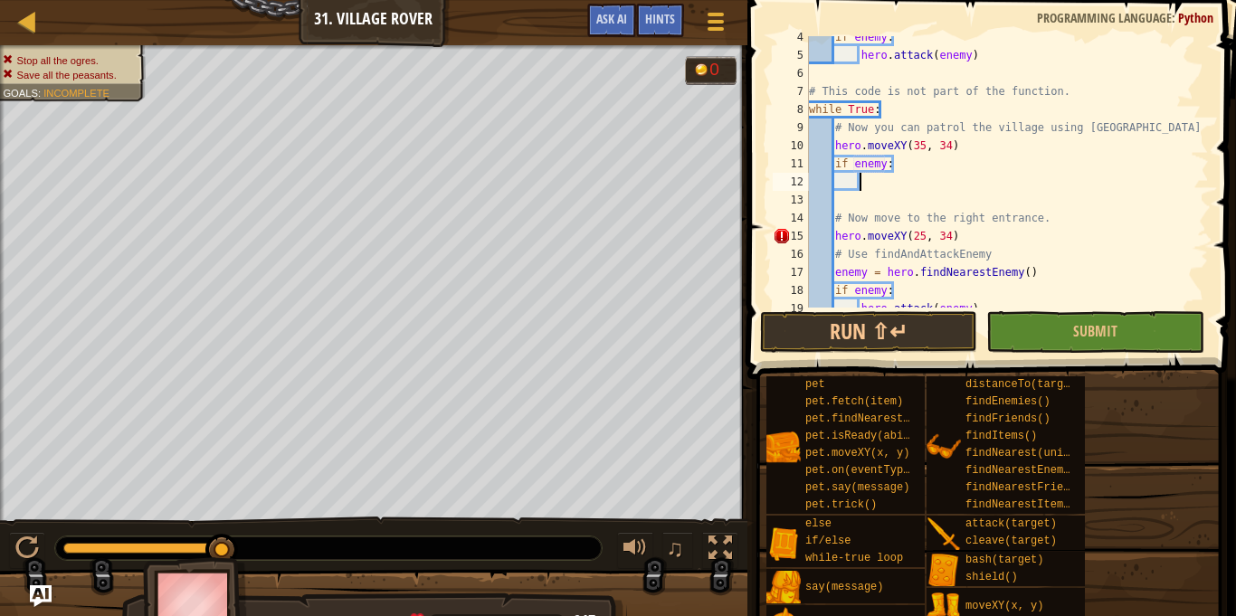
click at [1030, 185] on div "if enemy : hero . attack ( enemy ) # This code is not part of the function. whi…" at bounding box center [1006, 182] width 403 height 308
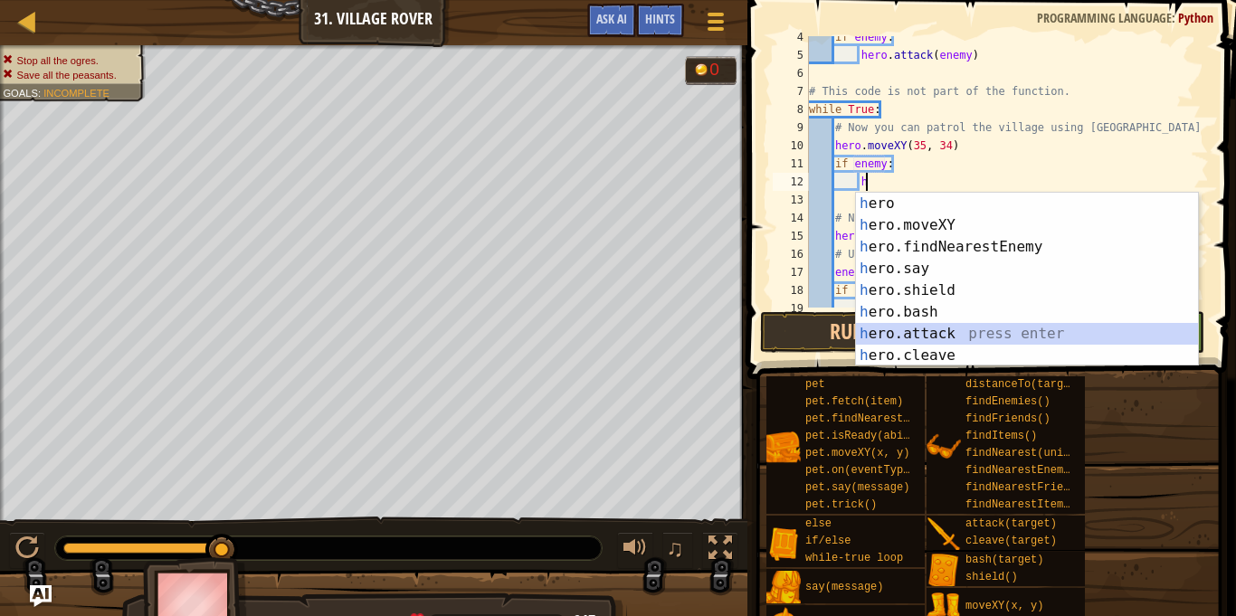
type textarea "hero.attack(enemy)"
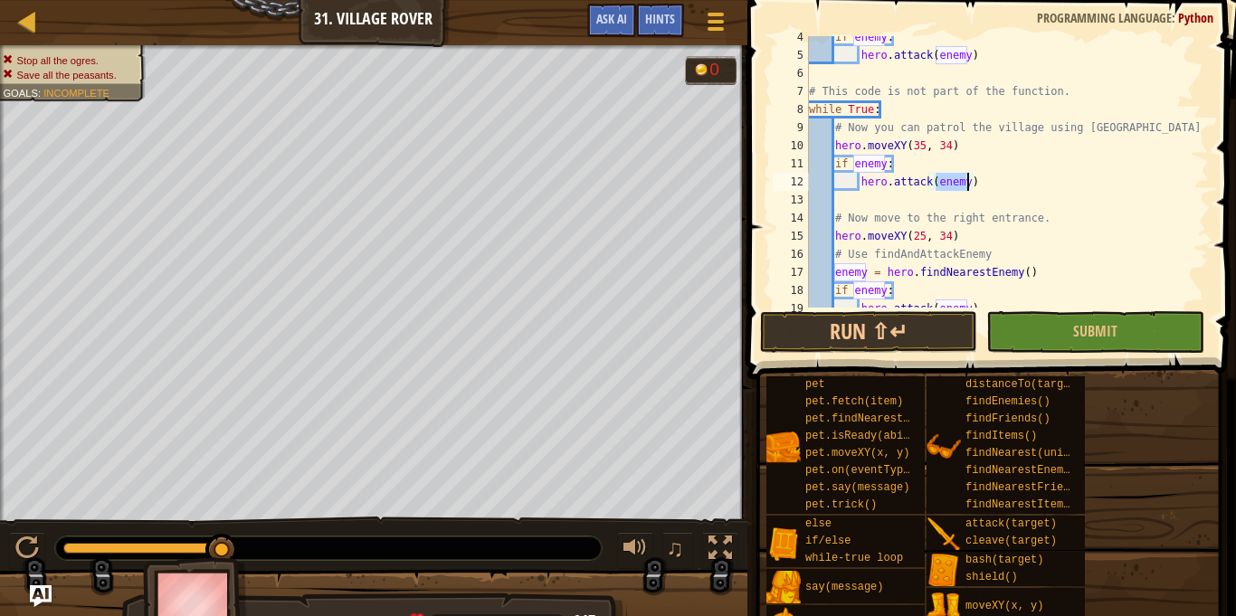
click at [940, 199] on div "if enemy : hero . attack ( enemy ) # This code is not part of the function. whi…" at bounding box center [1006, 182] width 403 height 308
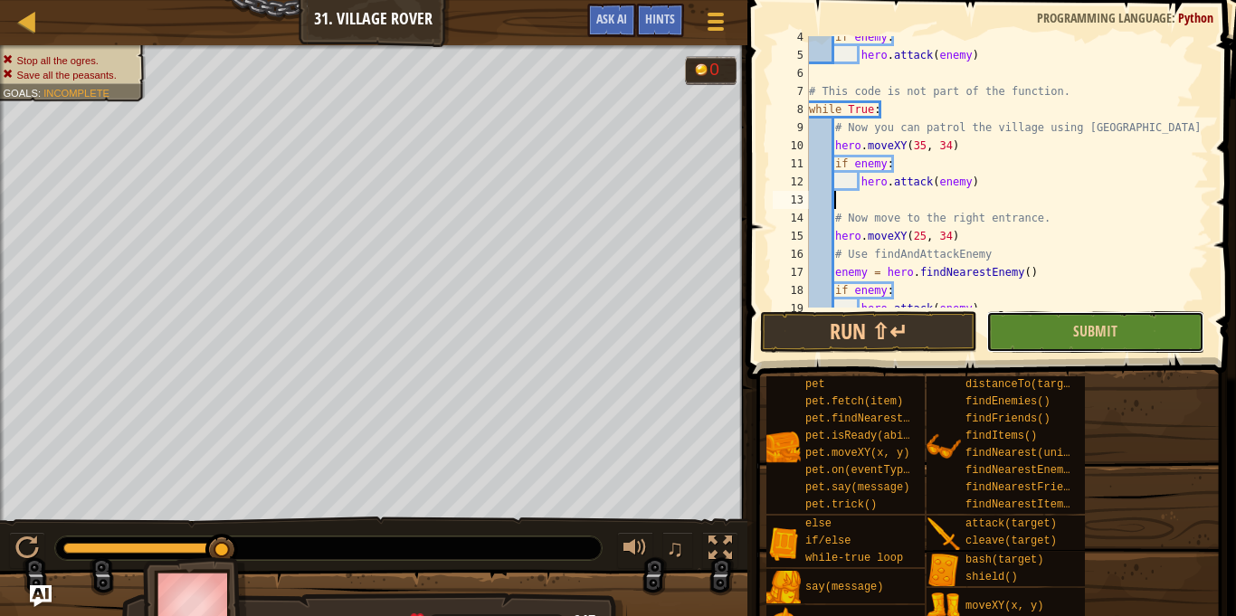
click at [1043, 331] on button "Submit" at bounding box center [1094, 332] width 217 height 42
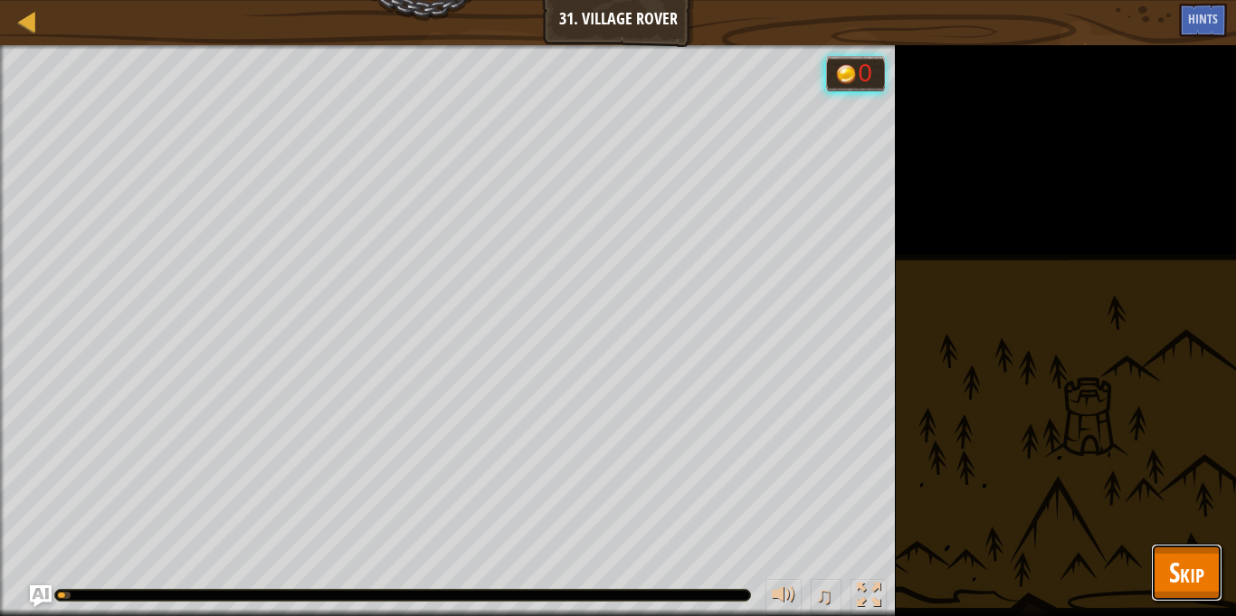
click at [1169, 585] on span "Skip" at bounding box center [1186, 572] width 35 height 37
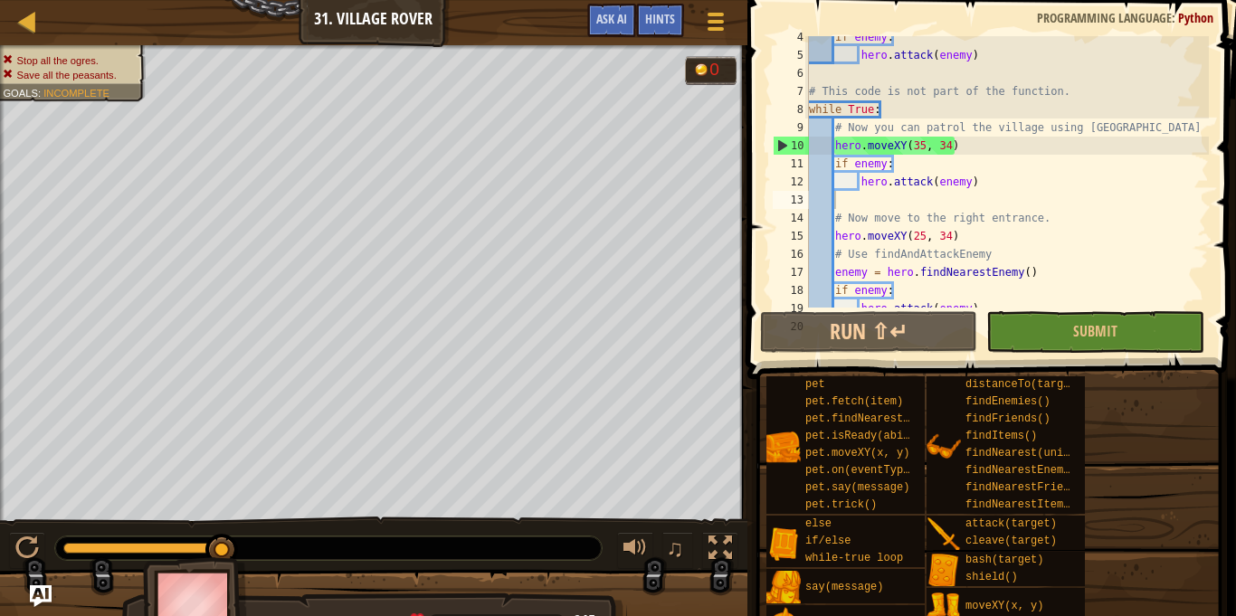
scroll to position [0, 0]
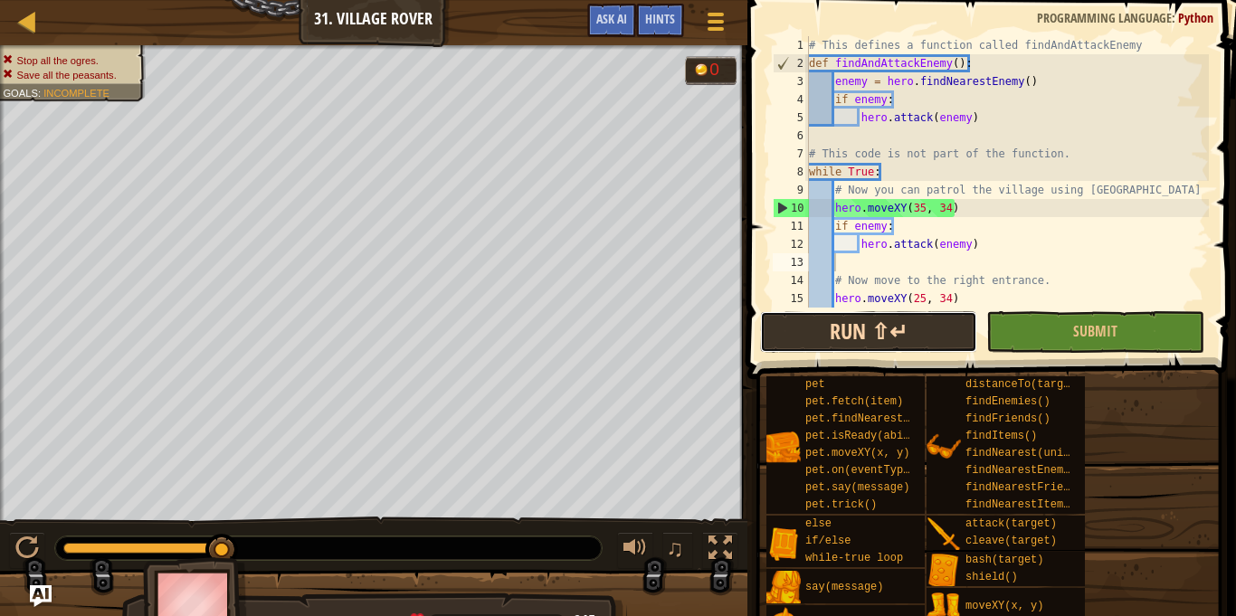
click at [944, 330] on button "Run ⇧↵" at bounding box center [868, 332] width 217 height 42
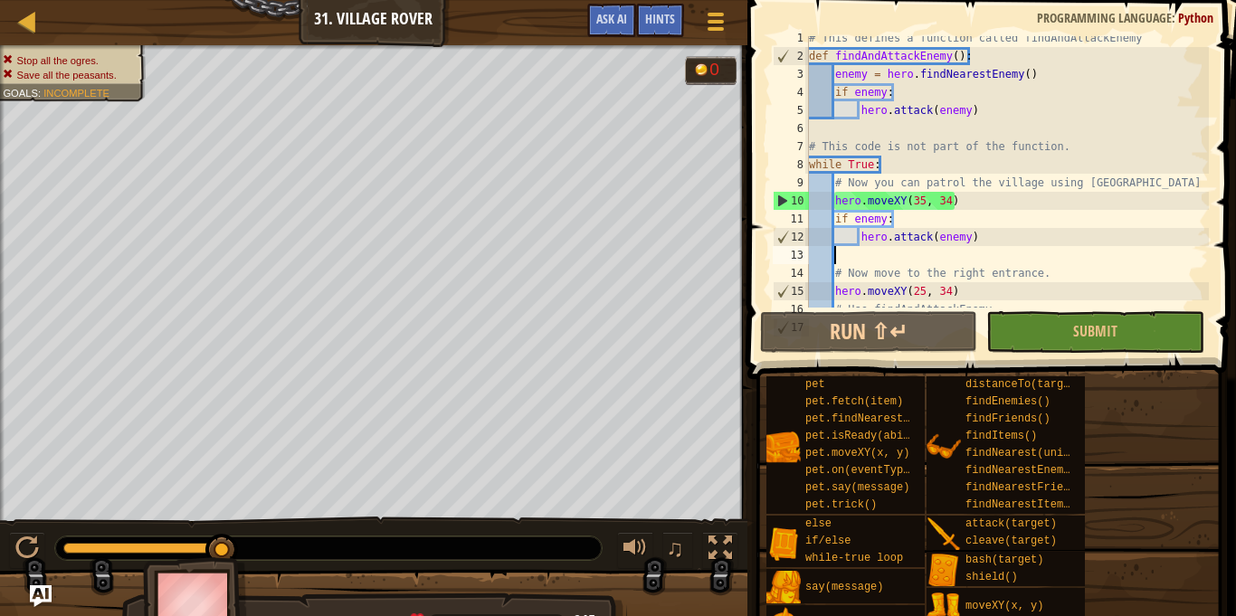
scroll to position [90, 0]
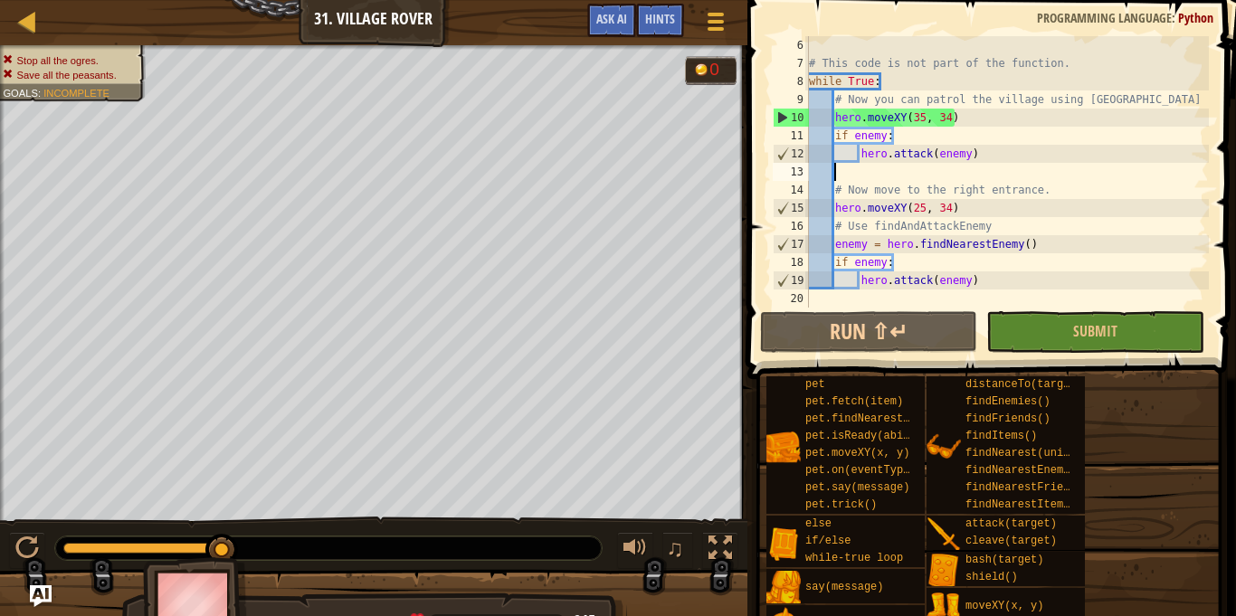
click at [901, 307] on div "# This code is not part of the function. while True : # Now you can patrol the …" at bounding box center [1006, 190] width 403 height 308
type textarea "h"
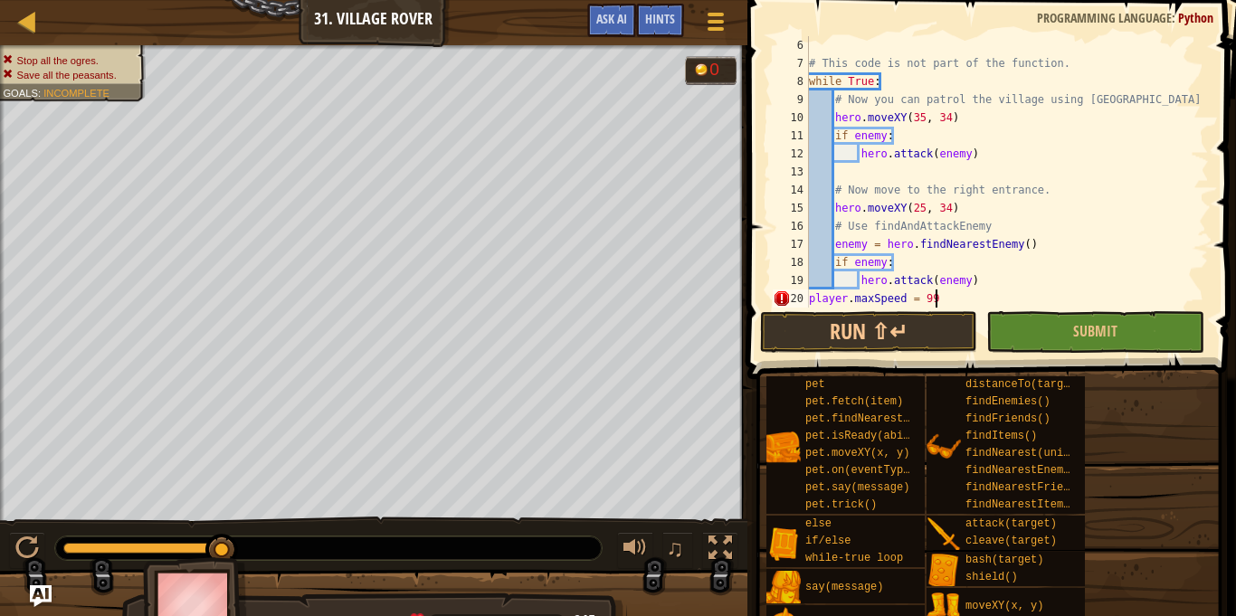
scroll to position [8, 18]
click at [906, 330] on button "Run ⇧↵" at bounding box center [868, 332] width 217 height 42
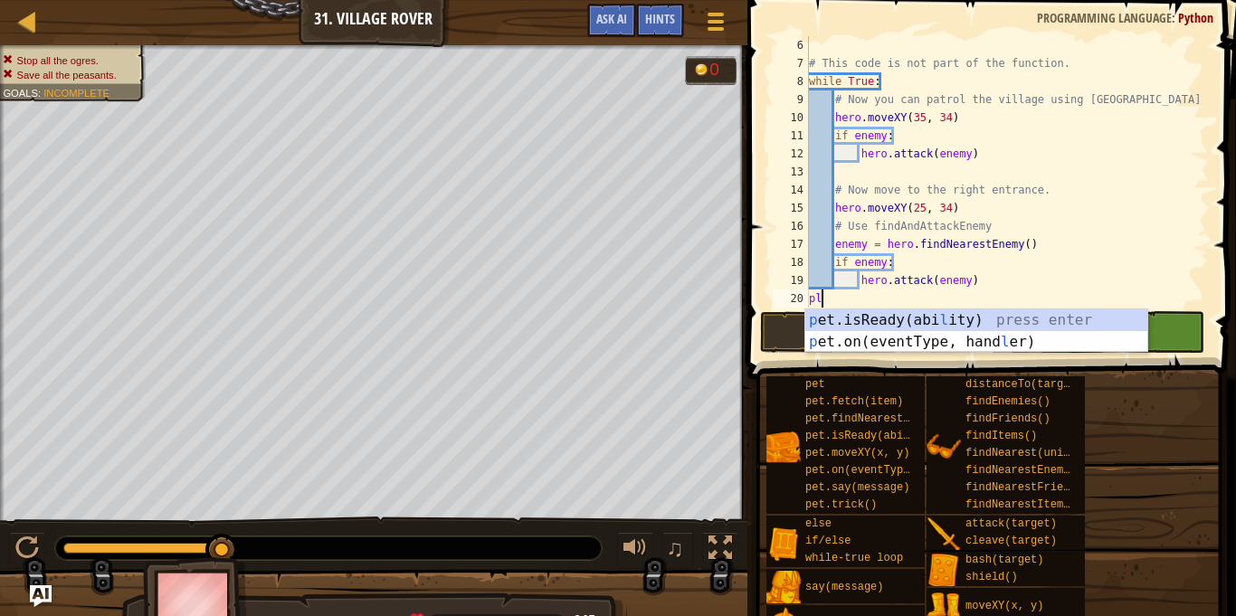
type textarea "p"
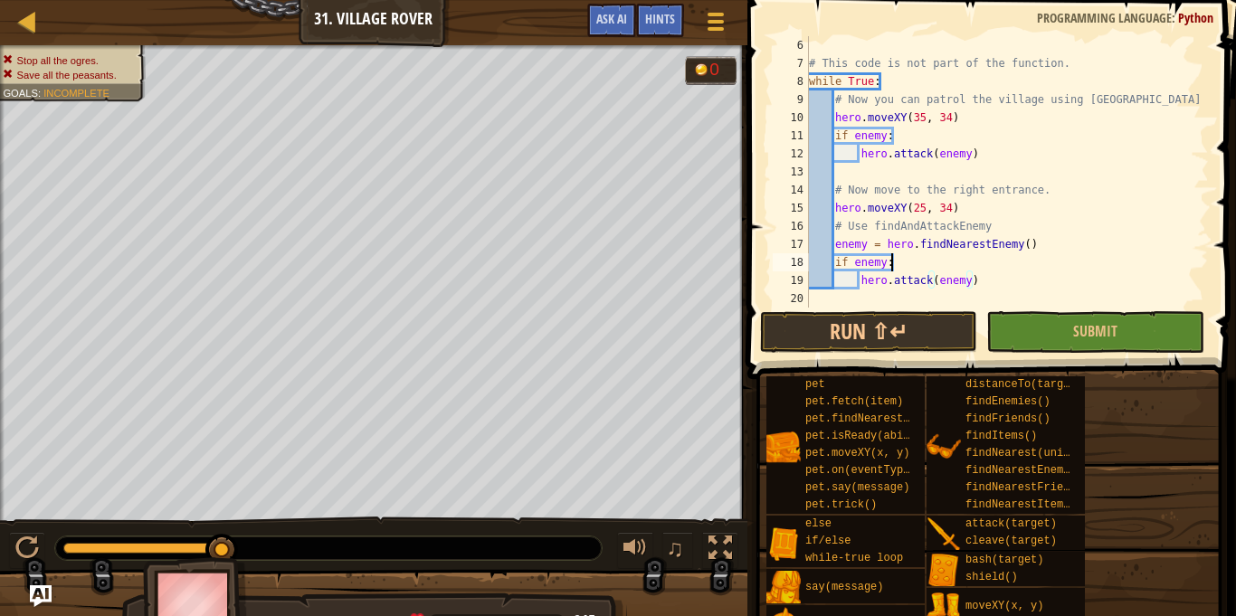
type textarea "# Now move to the right entrance."
type textarea "hero.attack(enemy)"
click at [782, 342] on button "Run ⇧↵" at bounding box center [868, 332] width 217 height 42
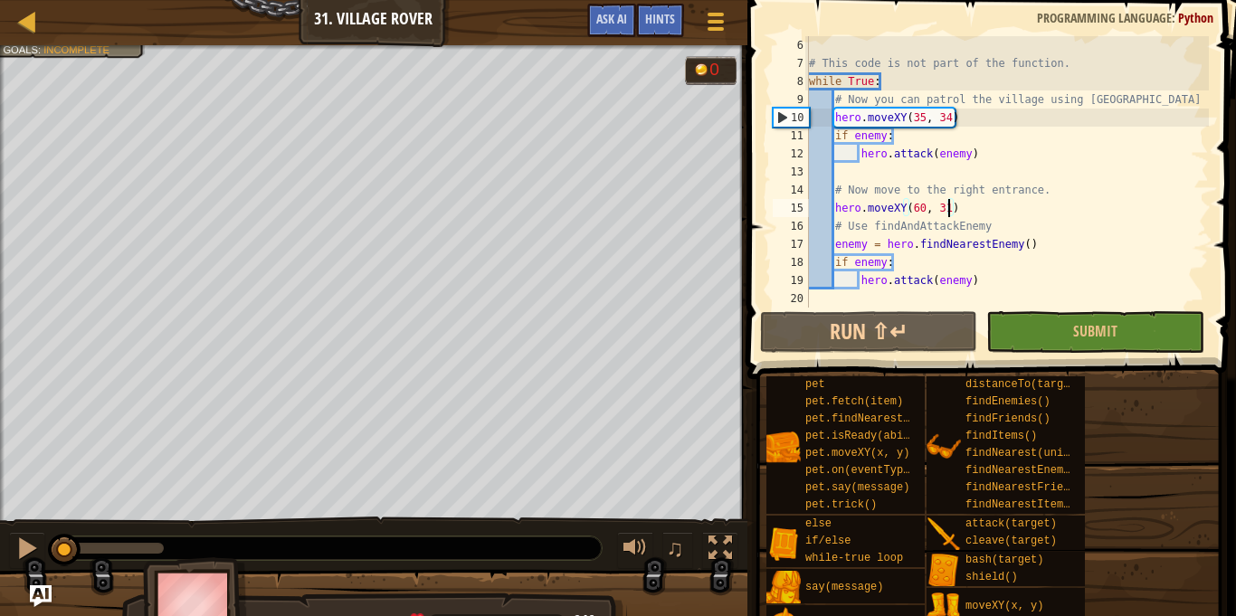
click at [42, 510] on div "Stop all the ogres. Save all the peasants. Goals : Incomplete 0 ♫ Hattori 219 x…" at bounding box center [618, 344] width 1236 height 598
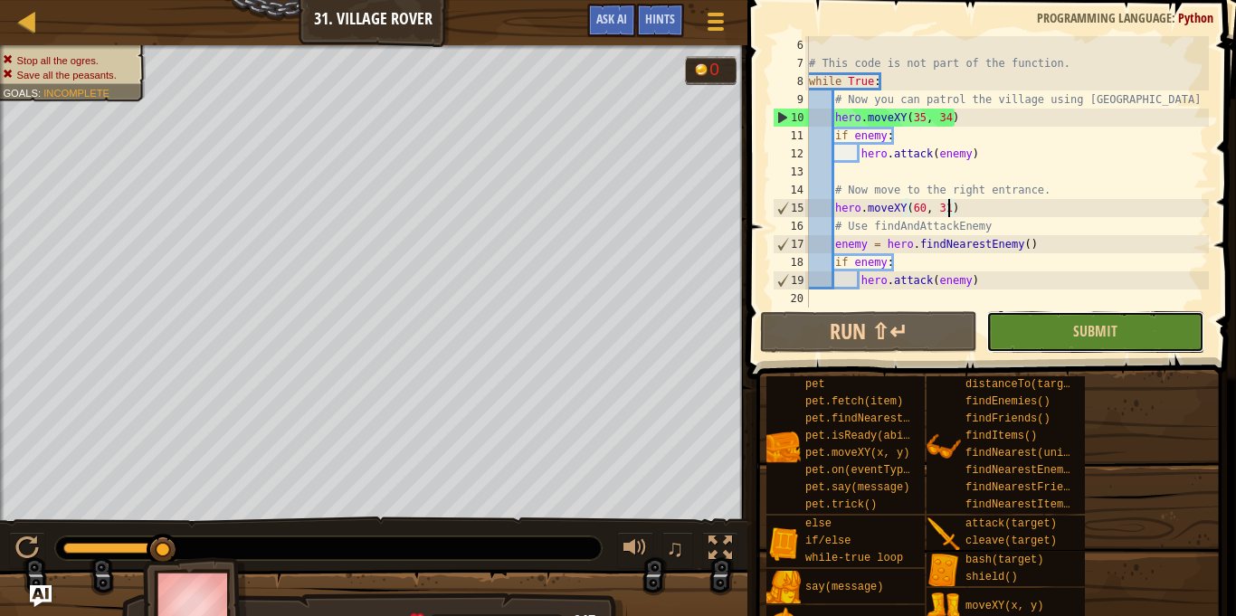
click at [1052, 337] on button "Submit" at bounding box center [1094, 332] width 217 height 42
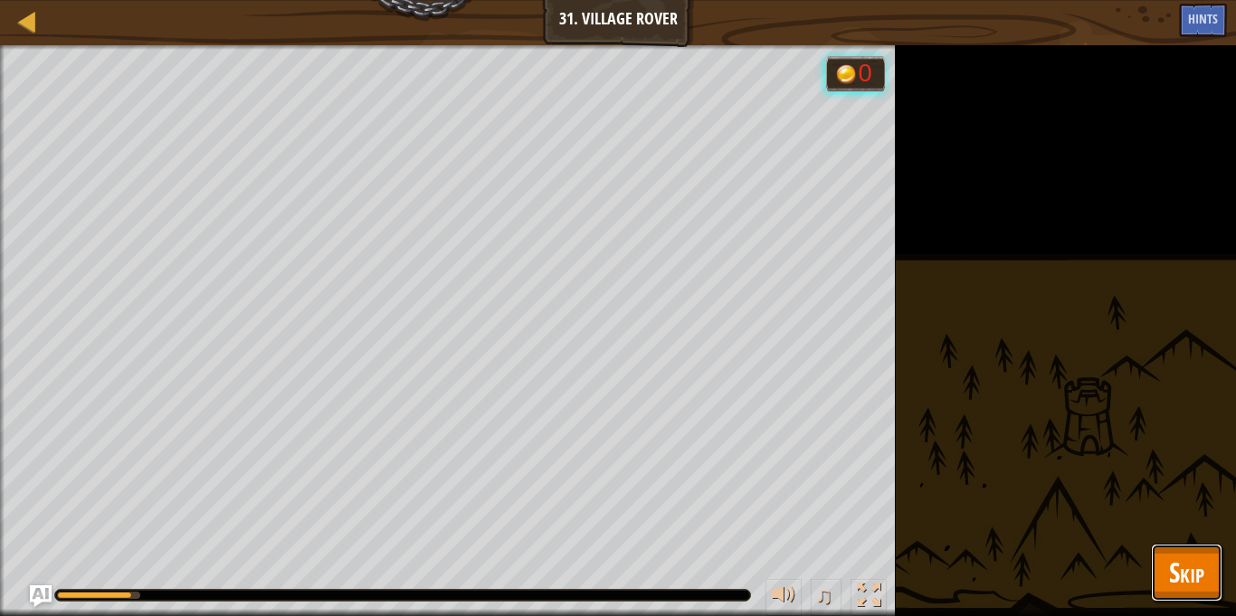
click at [1189, 562] on span "Skip" at bounding box center [1186, 572] width 35 height 37
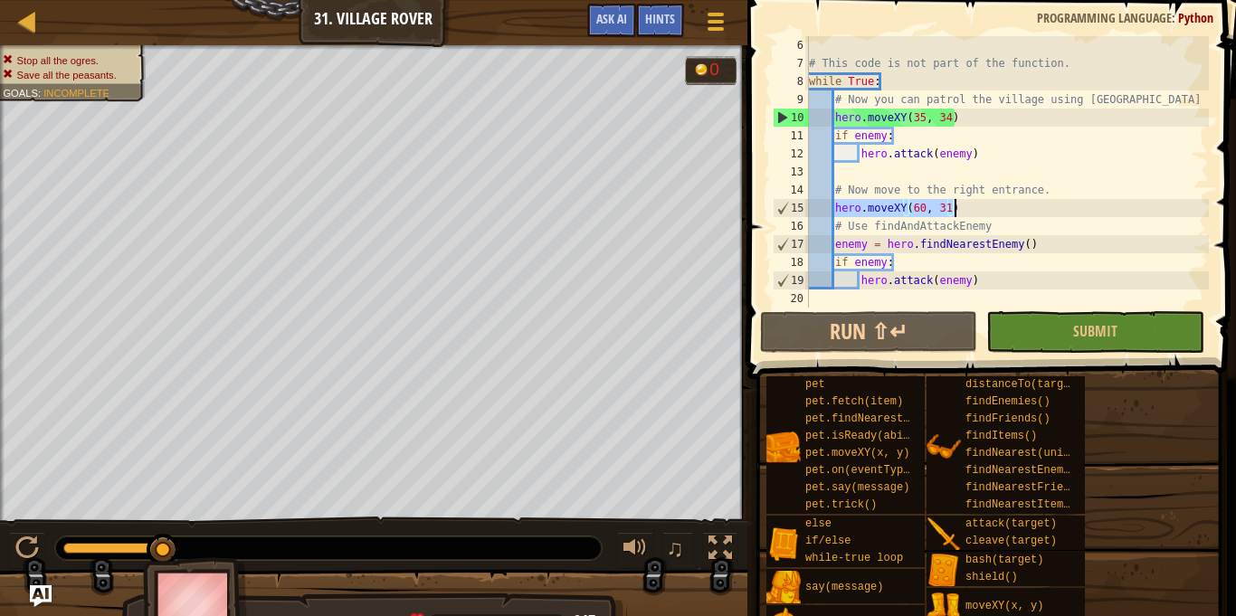
drag, startPoint x: 834, startPoint y: 207, endPoint x: 981, endPoint y: 212, distance: 146.6
click at [981, 212] on div "# This code is not part of the function. while True : # Now you can patrol the …" at bounding box center [1006, 190] width 403 height 308
click at [981, 212] on div "# This code is not part of the function. while True : # Now you can patrol the …" at bounding box center [1006, 171] width 403 height 271
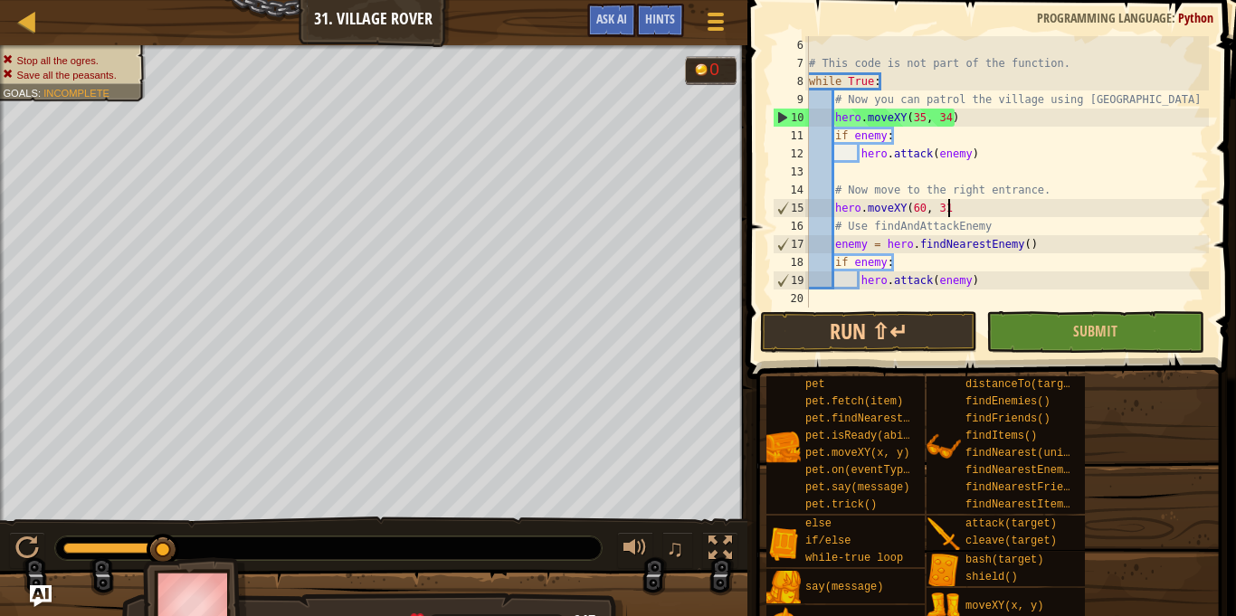
scroll to position [8, 19]
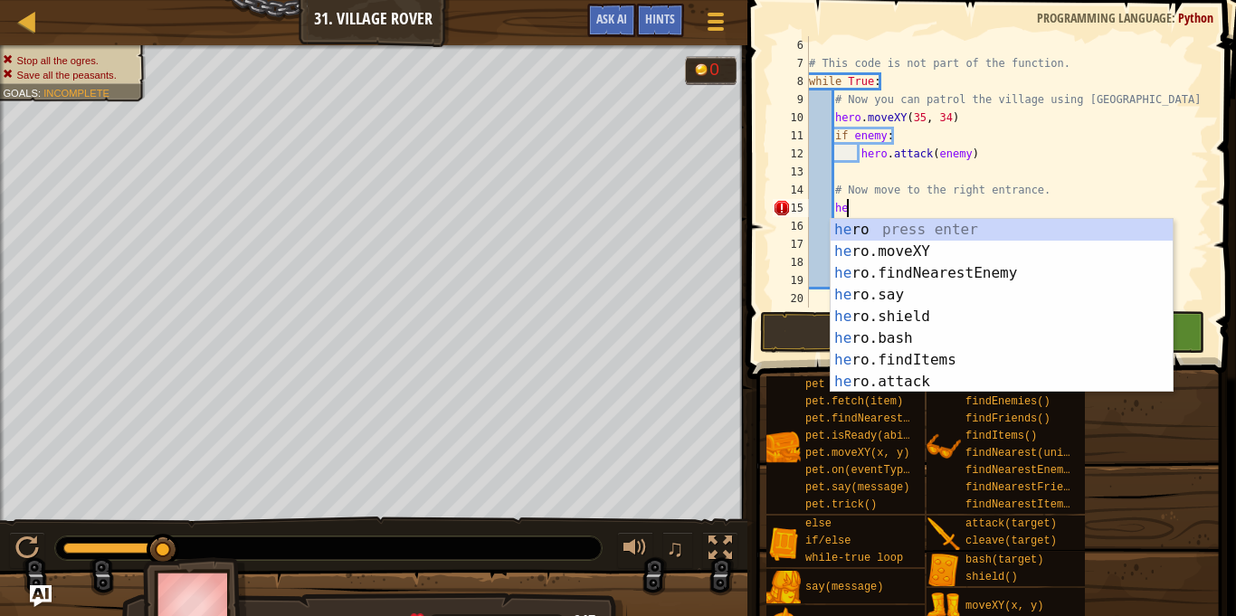
type textarea "h"
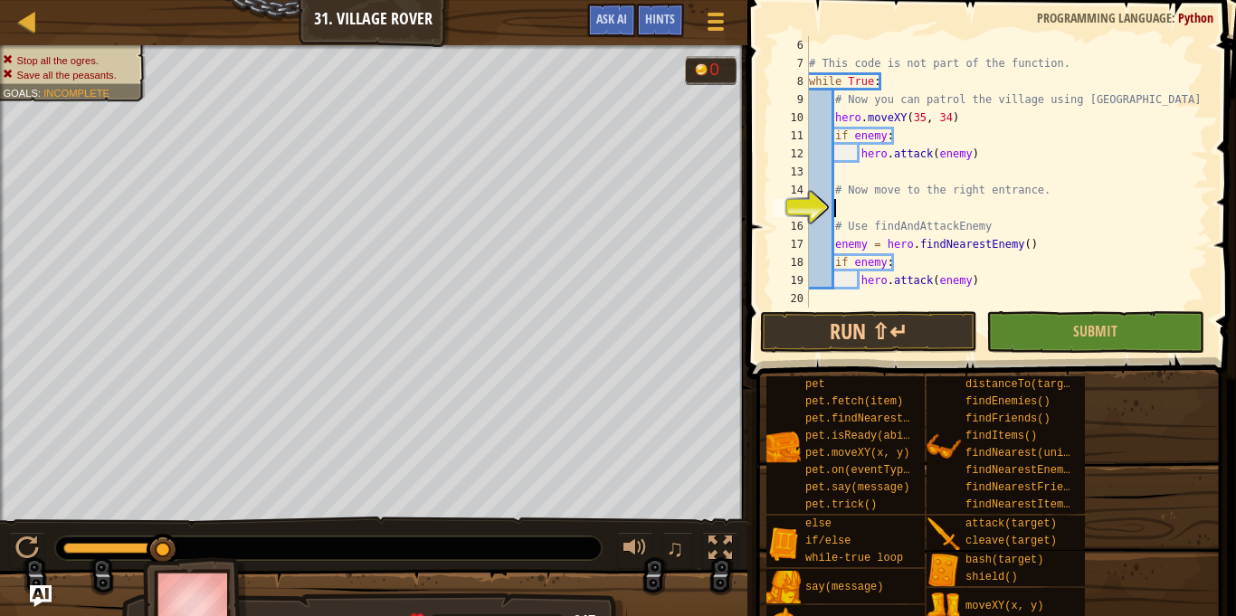
click at [834, 223] on div "# This code is not part of the function. while True : # Now you can patrol the …" at bounding box center [1006, 190] width 403 height 308
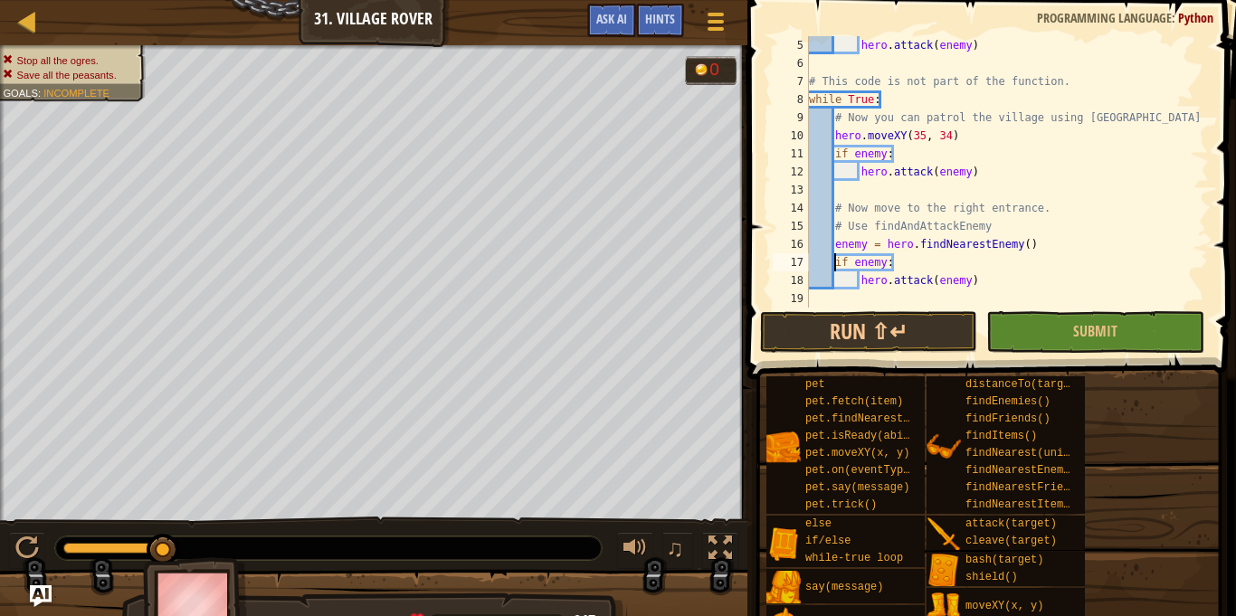
click at [837, 259] on div "hero . attack ( enemy ) # This code is not part of the function. while True : #…" at bounding box center [1006, 190] width 403 height 308
click at [867, 284] on div "hero . attack ( enemy ) # This code is not part of the function. while True : #…" at bounding box center [1006, 190] width 403 height 308
type textarea "hero.attack(enemy)"
click at [862, 282] on div "hero . attack ( enemy ) # This code is not part of the function. while True : #…" at bounding box center [1006, 190] width 403 height 308
paste textarea "hero.moveXY(60, 31)"
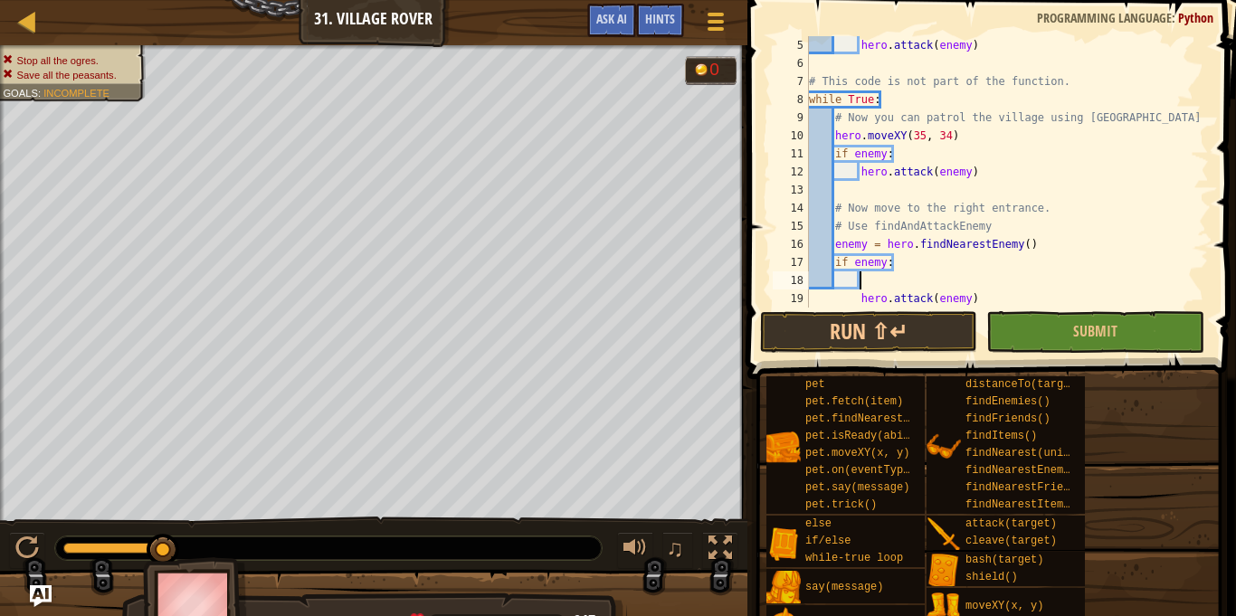
type textarea "hero.moveXY(60, 31)"
click at [1046, 337] on button "Submit" at bounding box center [1094, 332] width 217 height 42
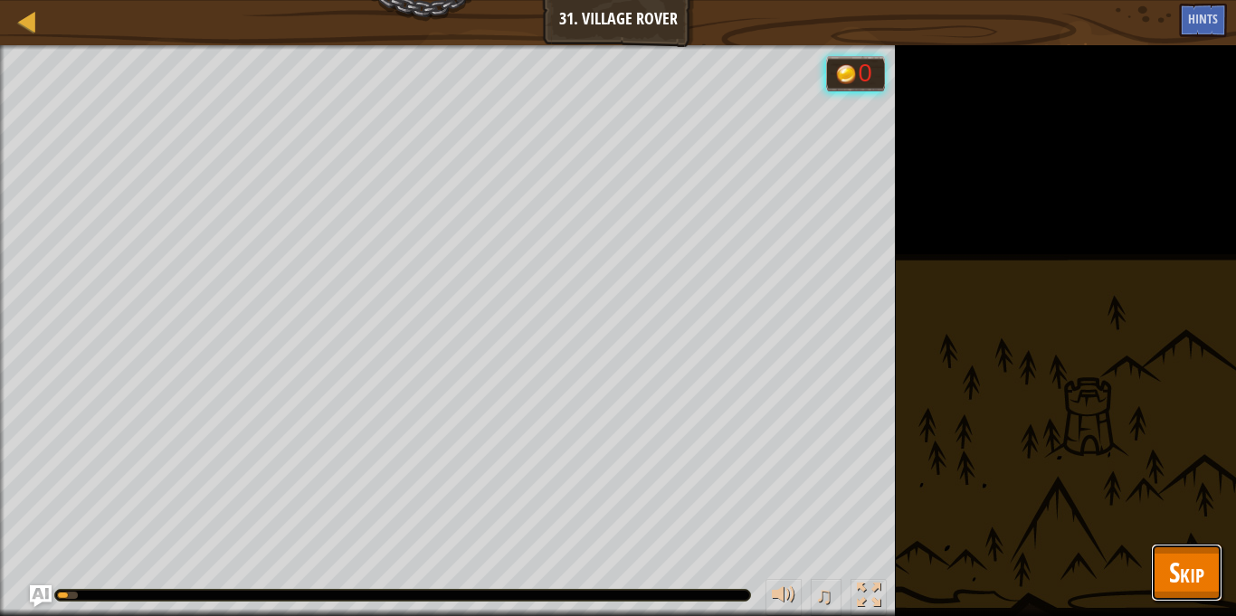
click at [1217, 574] on button "Skip" at bounding box center [1186, 573] width 71 height 58
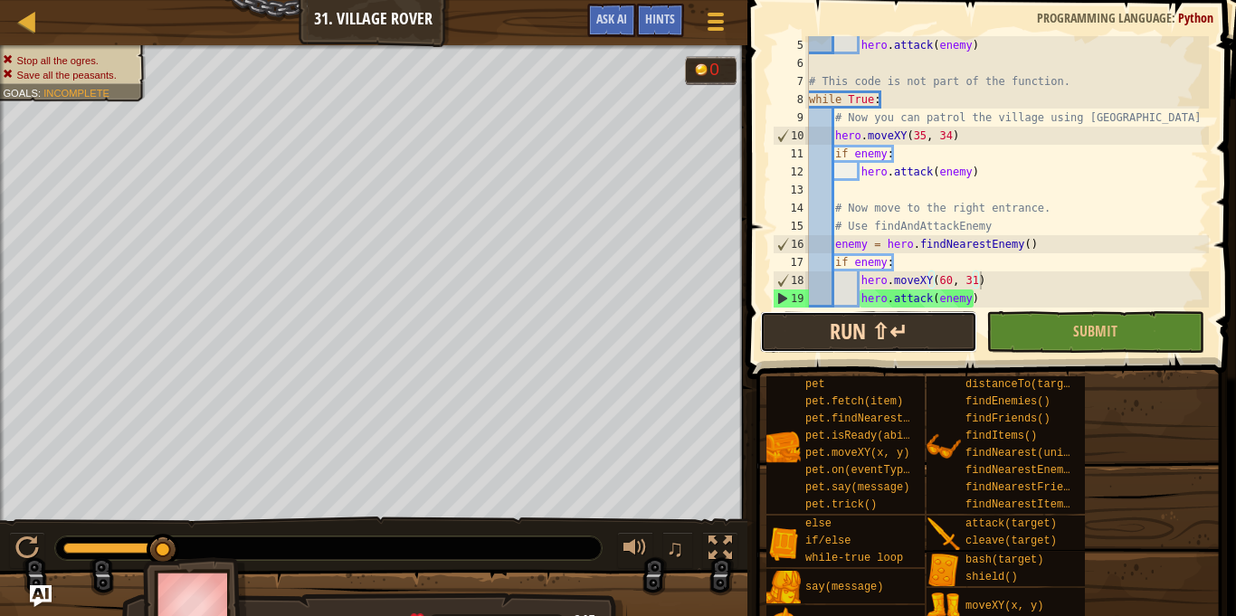
click at [945, 327] on button "Run ⇧↵" at bounding box center [868, 332] width 217 height 42
drag, startPoint x: 80, startPoint y: 541, endPoint x: 244, endPoint y: 531, distance: 164.9
click at [244, 531] on div "♫" at bounding box center [373, 544] width 747 height 54
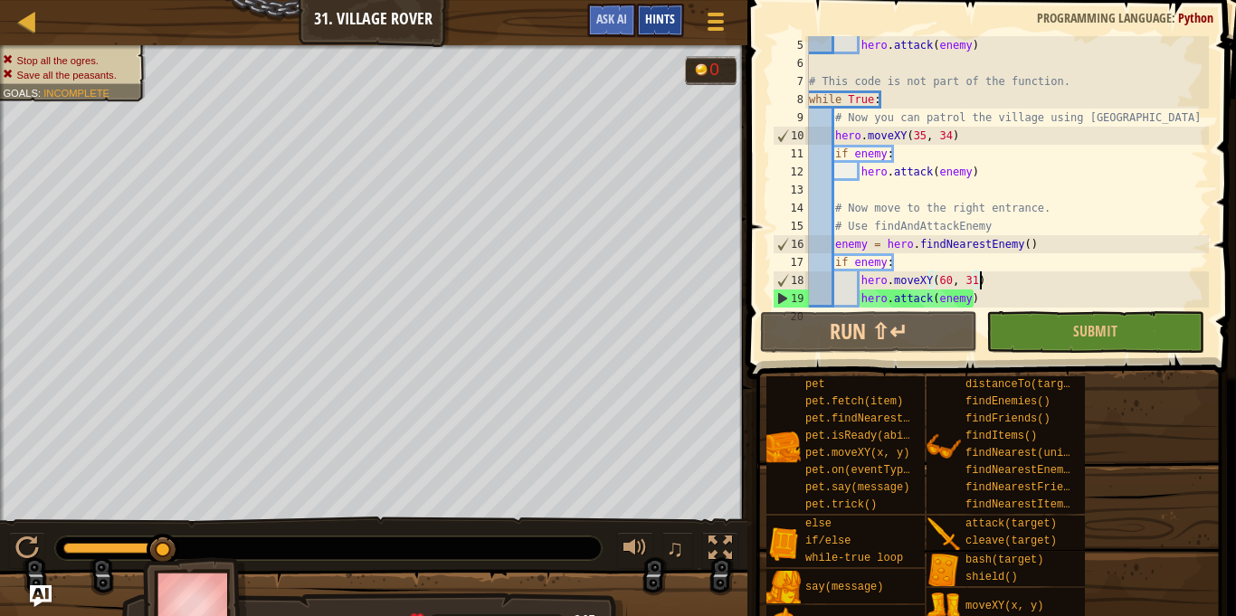
click at [659, 8] on div "Hints" at bounding box center [660, 20] width 48 height 33
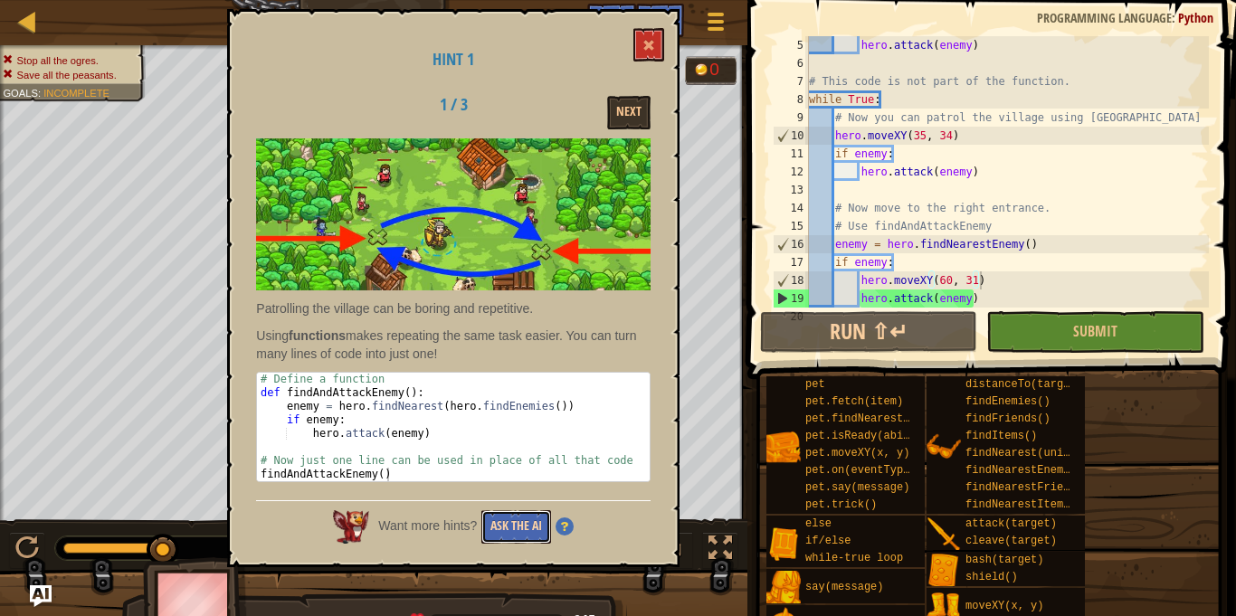
click at [527, 518] on button "Ask the AI" at bounding box center [516, 526] width 70 height 33
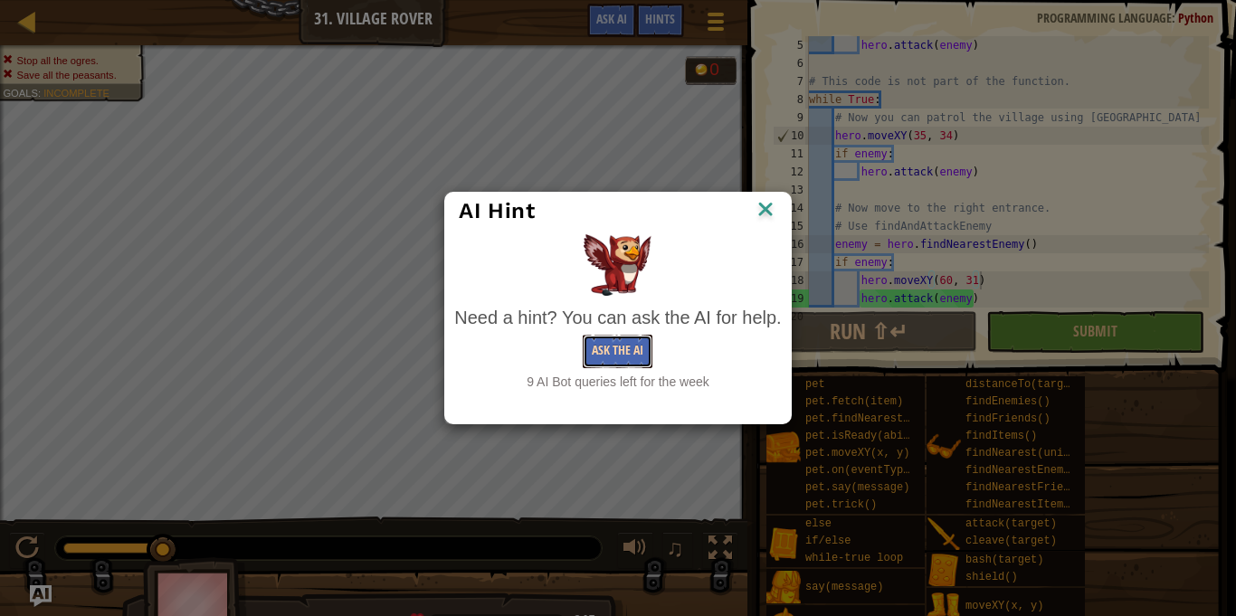
click at [607, 339] on button "Ask the AI" at bounding box center [618, 351] width 70 height 33
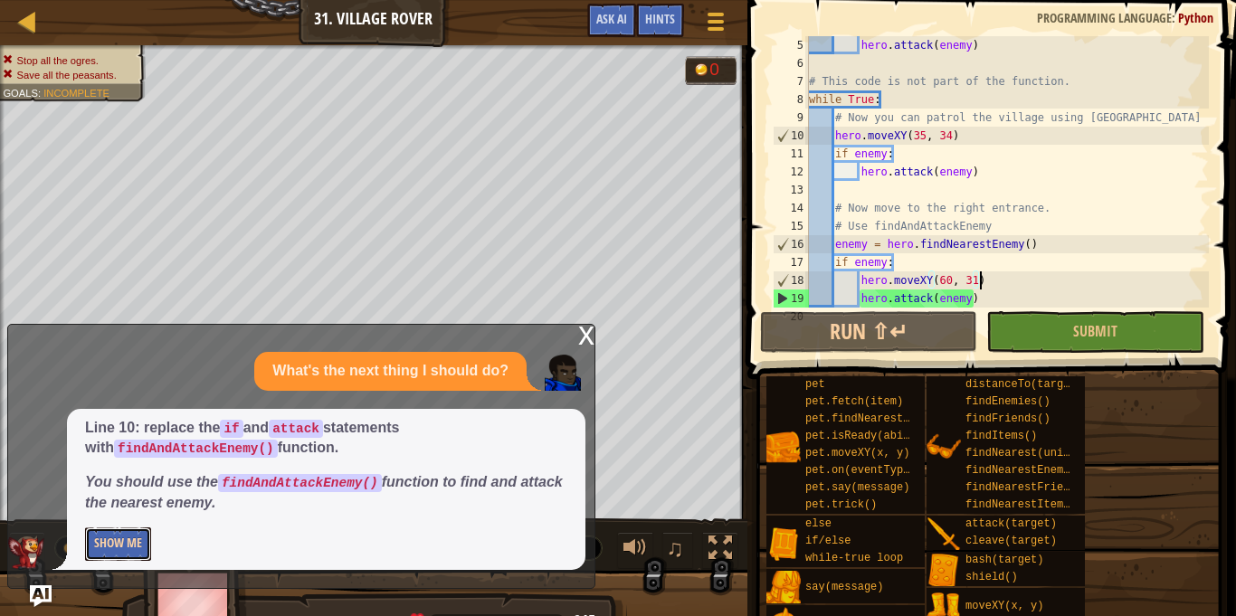
click at [116, 540] on button "Show Me" at bounding box center [118, 543] width 66 height 33
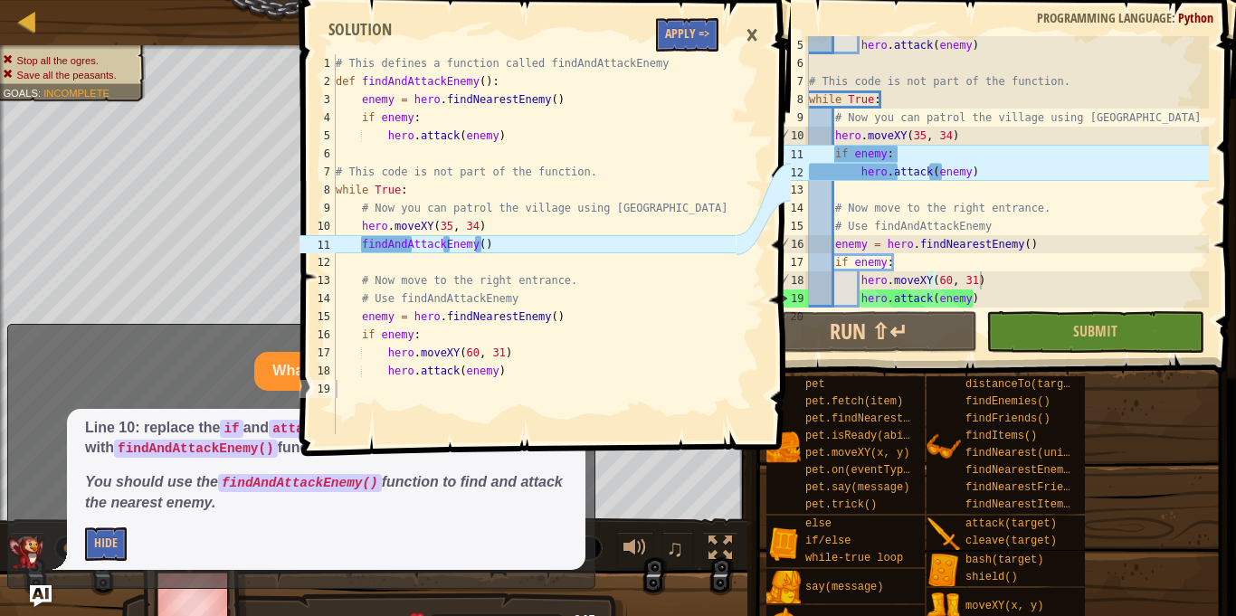
click at [670, 52] on span at bounding box center [547, 202] width 503 height 509
click at [684, 39] on button "Apply =>" at bounding box center [687, 34] width 62 height 33
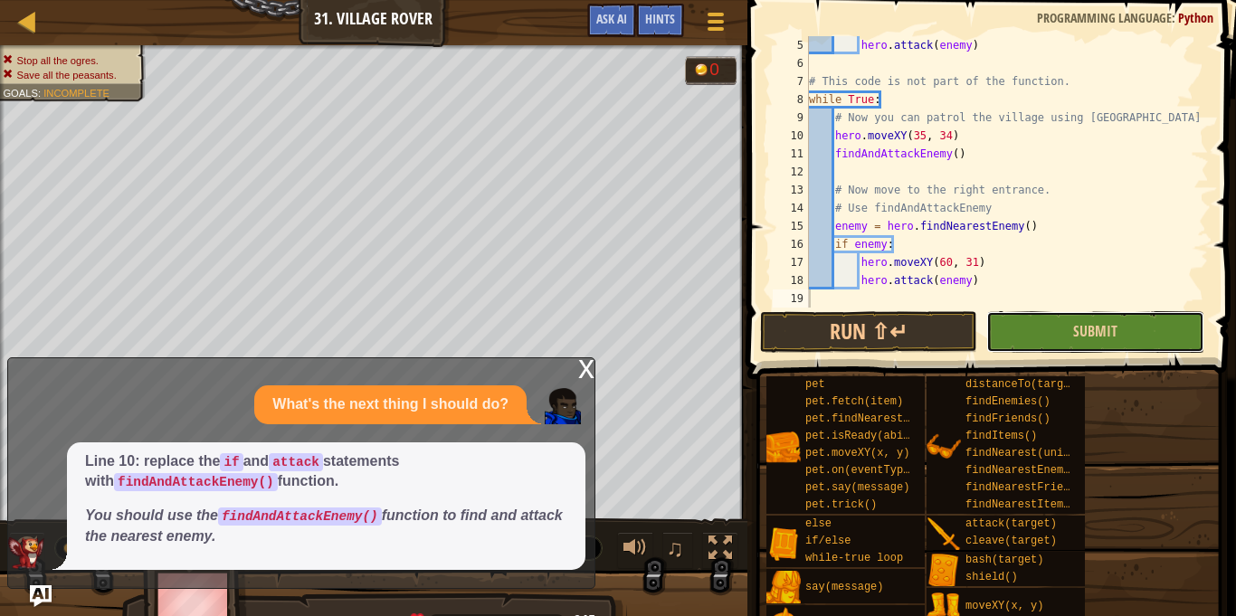
click at [1016, 334] on button "Submit" at bounding box center [1094, 332] width 217 height 42
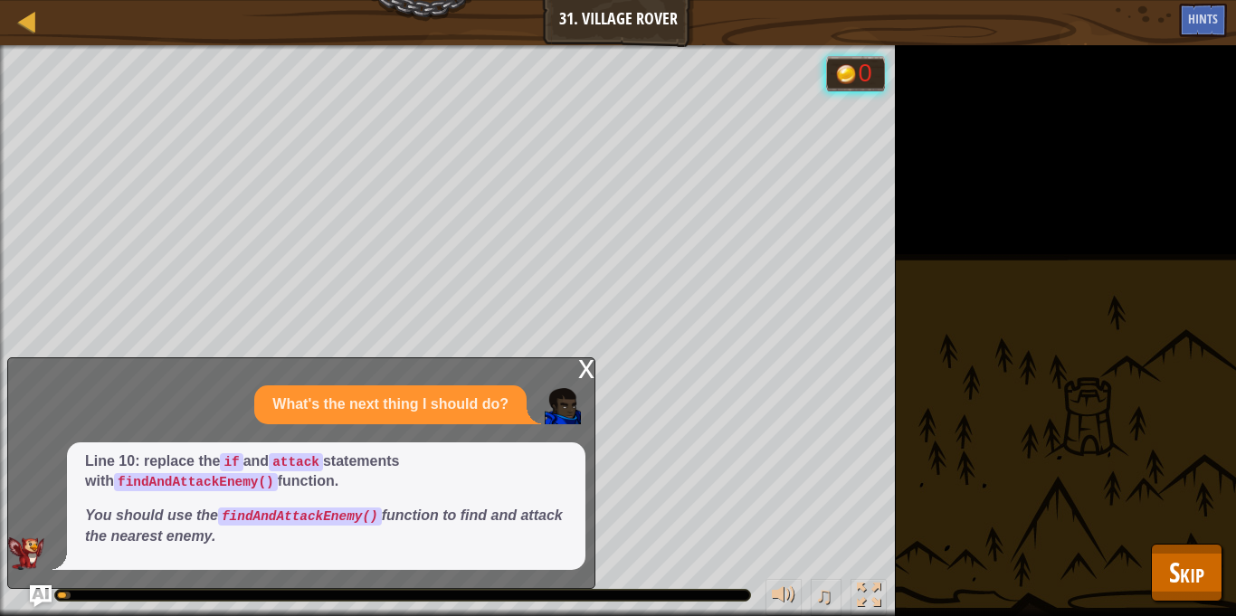
click at [588, 372] on div "x" at bounding box center [586, 367] width 16 height 18
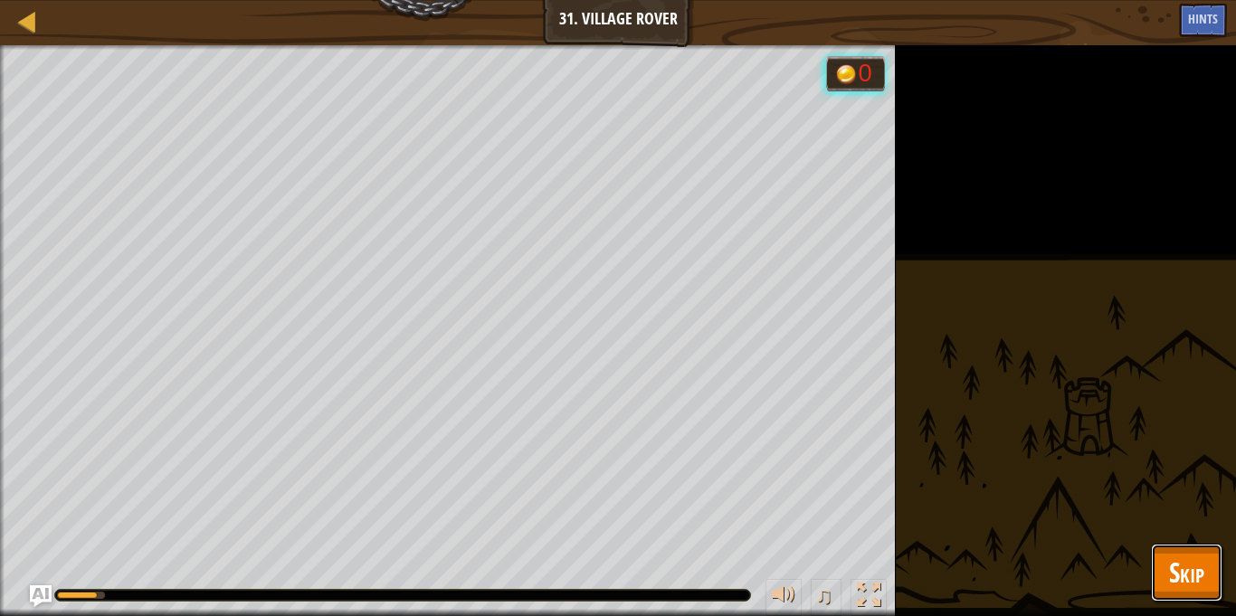
click at [1162, 577] on button "Skip" at bounding box center [1186, 573] width 71 height 58
